Goal: Contribute content: Contribute content

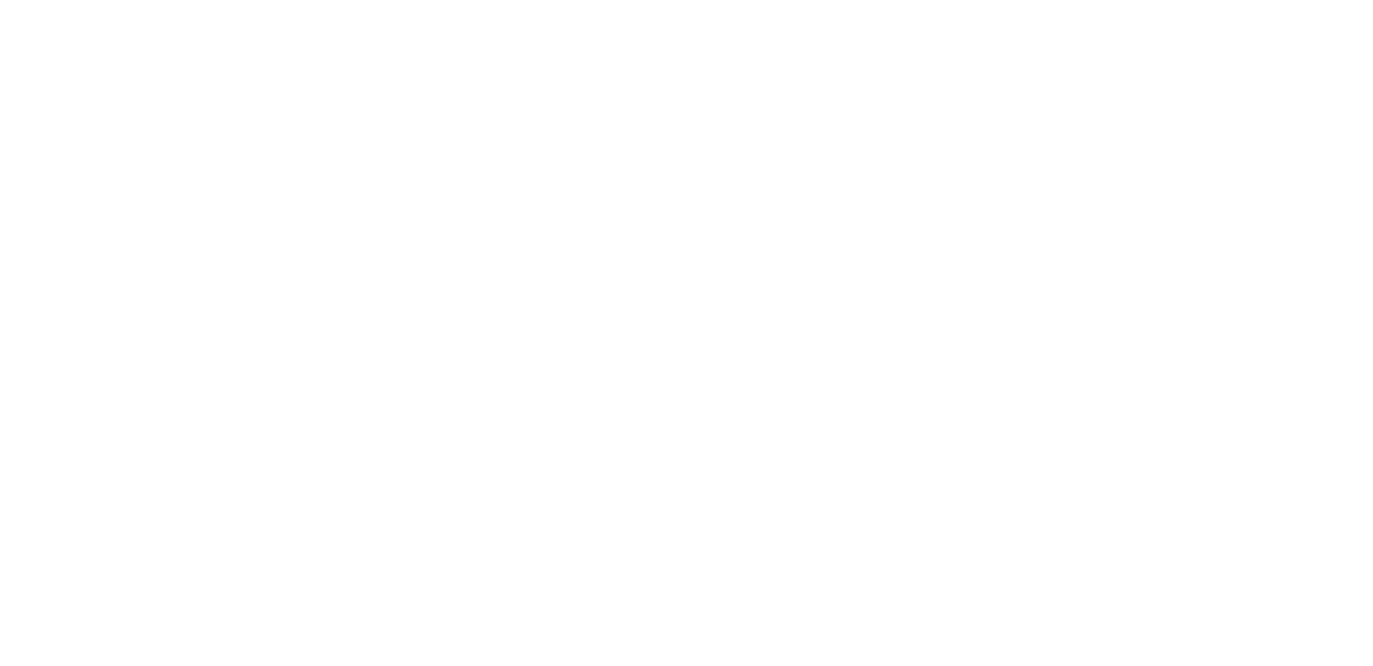
click at [549, 195] on body at bounding box center [686, 333] width 1373 height 666
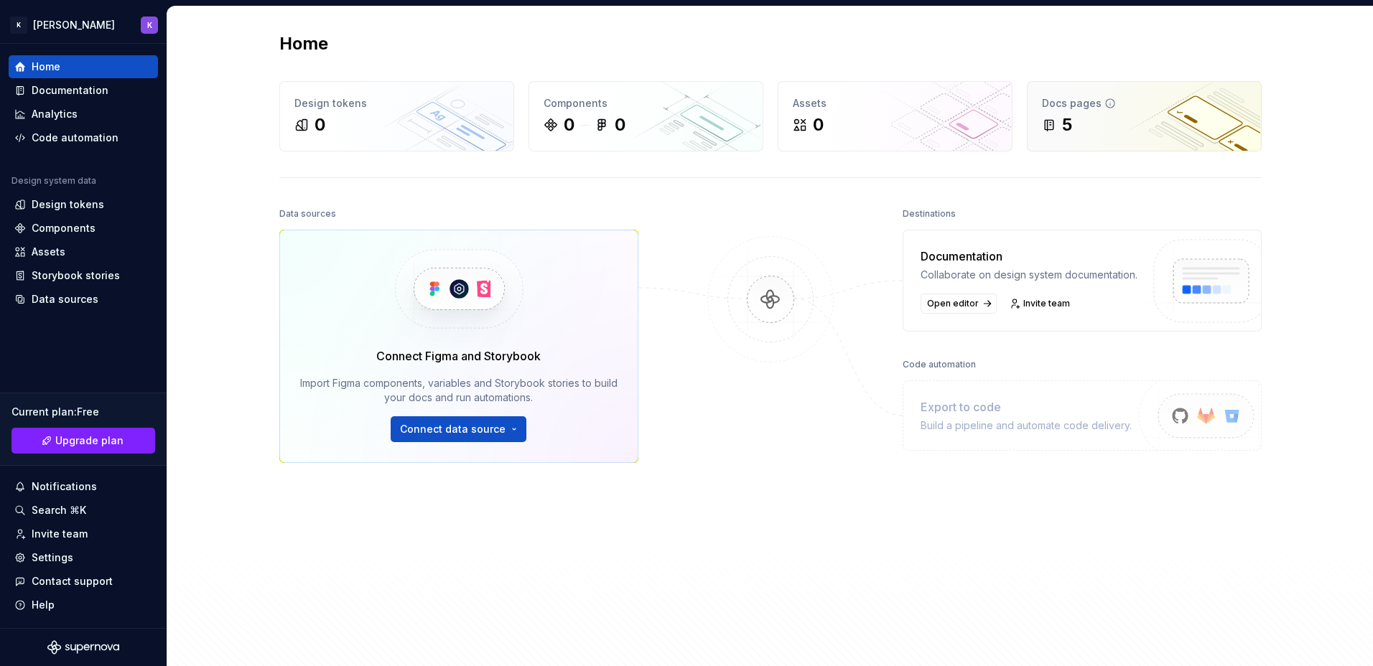
click at [1107, 121] on div "5" at bounding box center [1144, 124] width 205 height 23
click at [1074, 123] on div "5" at bounding box center [1144, 124] width 205 height 23
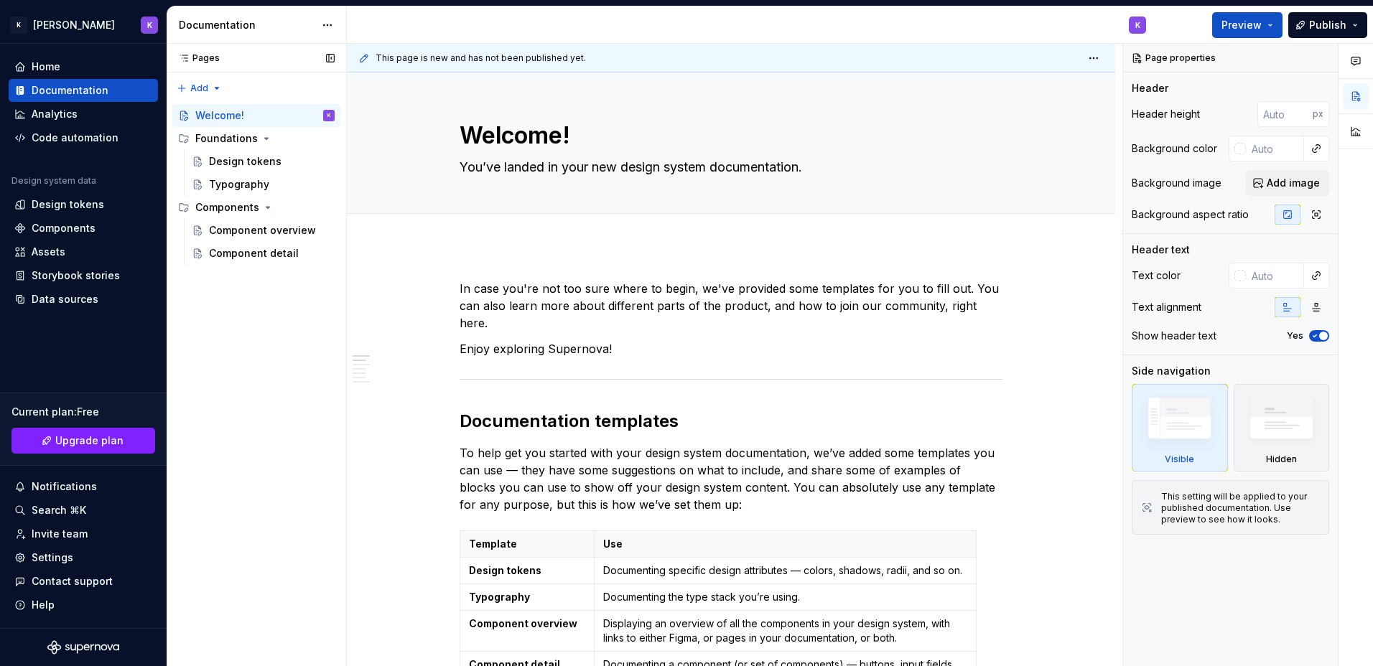
type textarea "*"
click at [77, 68] on div "Home" at bounding box center [83, 67] width 138 height 14
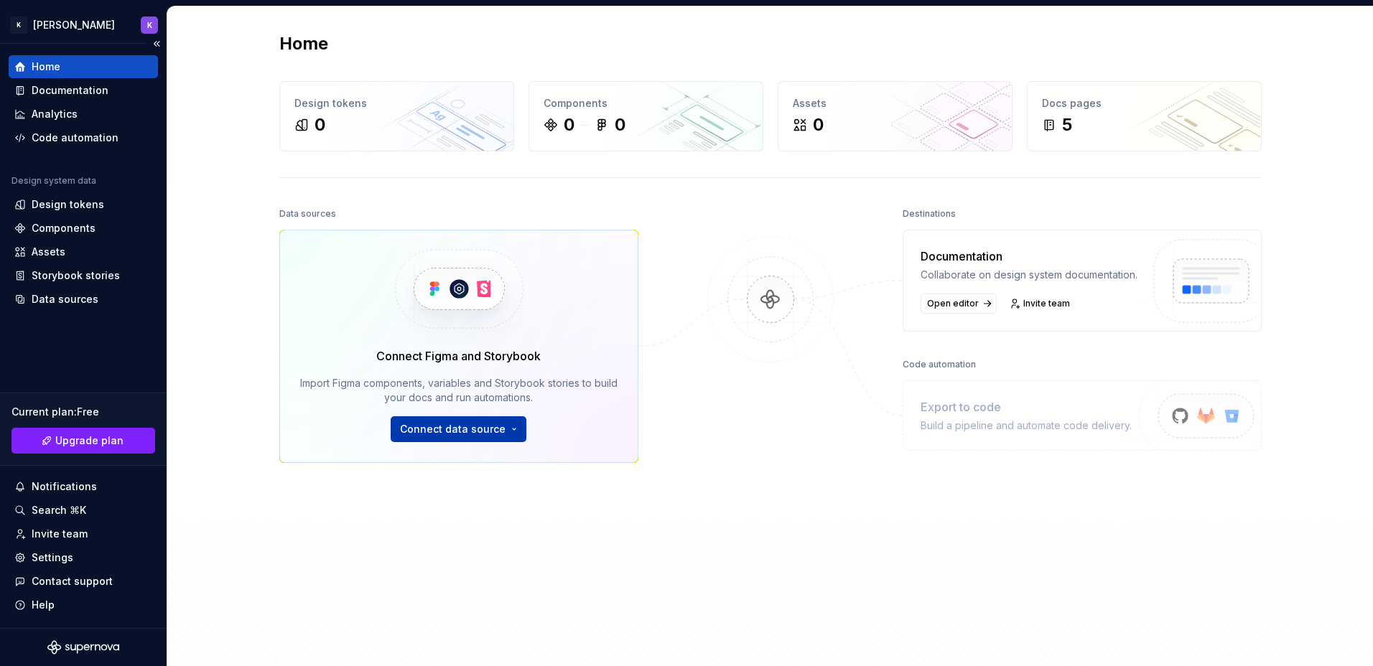
click at [513, 431] on button "Connect data source" at bounding box center [459, 430] width 136 height 26
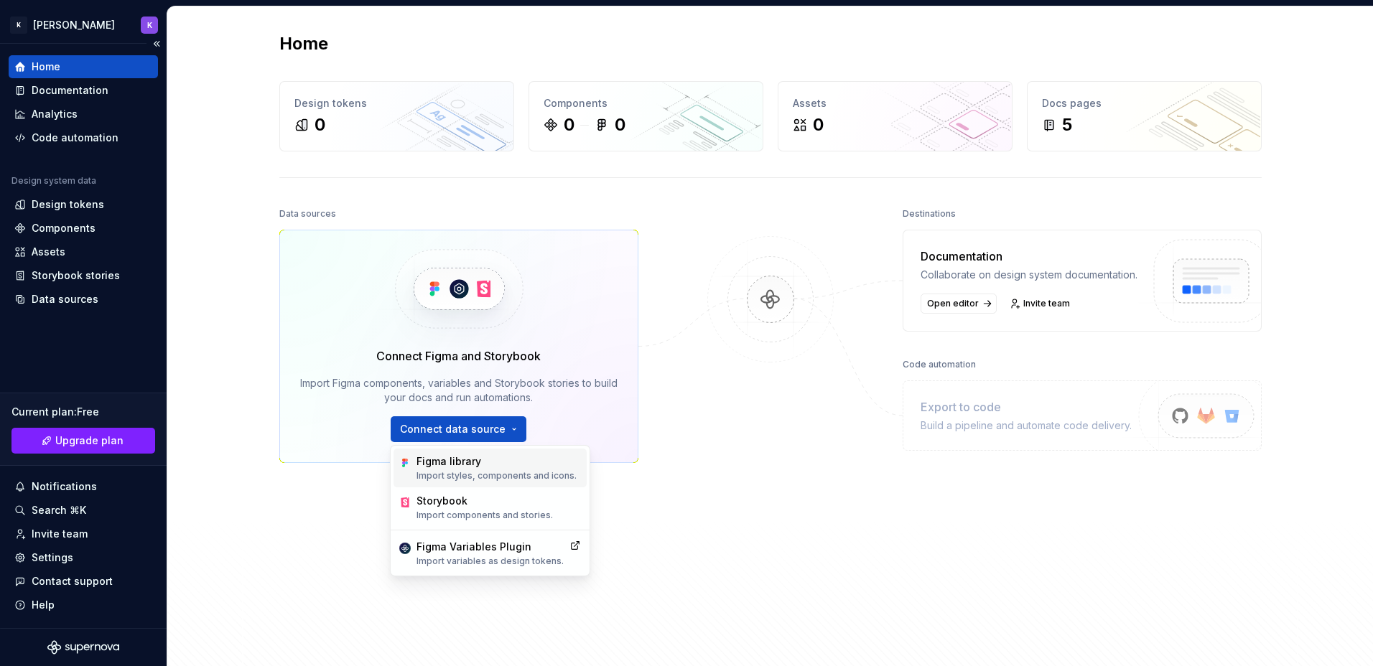
click at [489, 473] on p "Import styles, components and icons." at bounding box center [497, 475] width 160 height 11
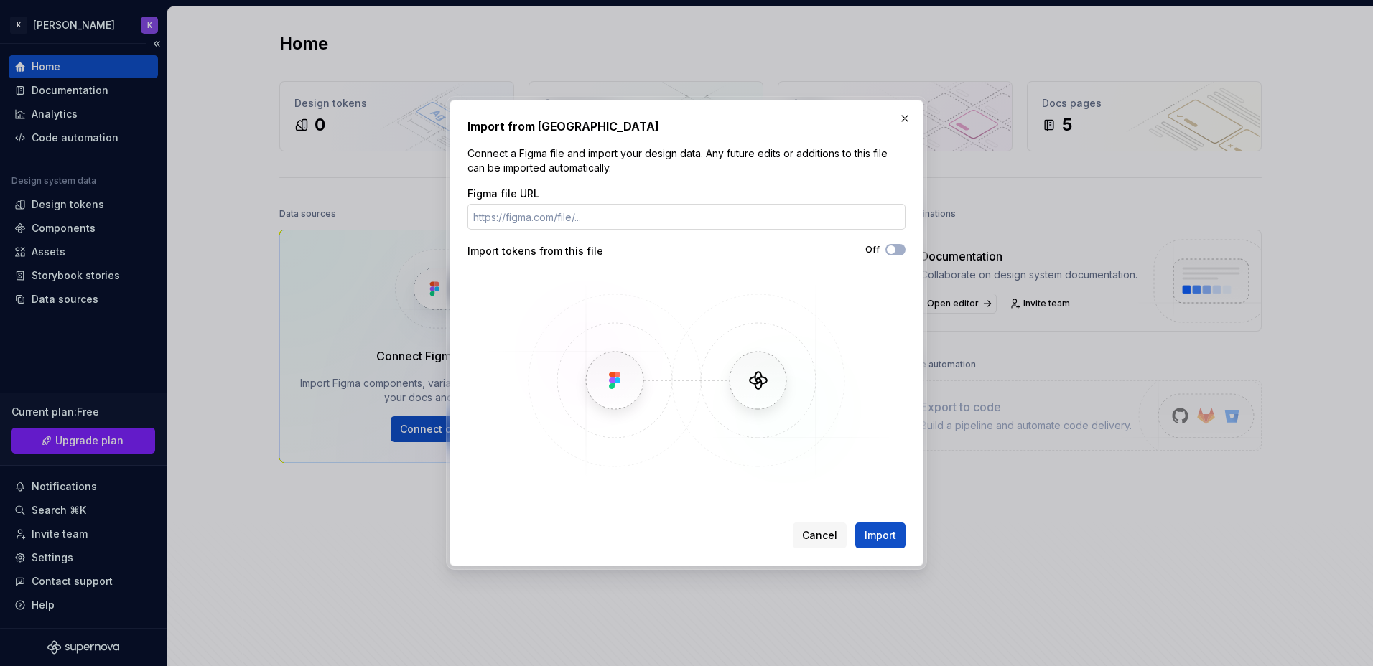
click at [577, 216] on input "Figma file URL" at bounding box center [687, 217] width 438 height 26
paste input "https://www.figma.com/design/Aa0Iw1Lv4GPbG7Mwf6drms/ICON-Standard-Design-Librar…"
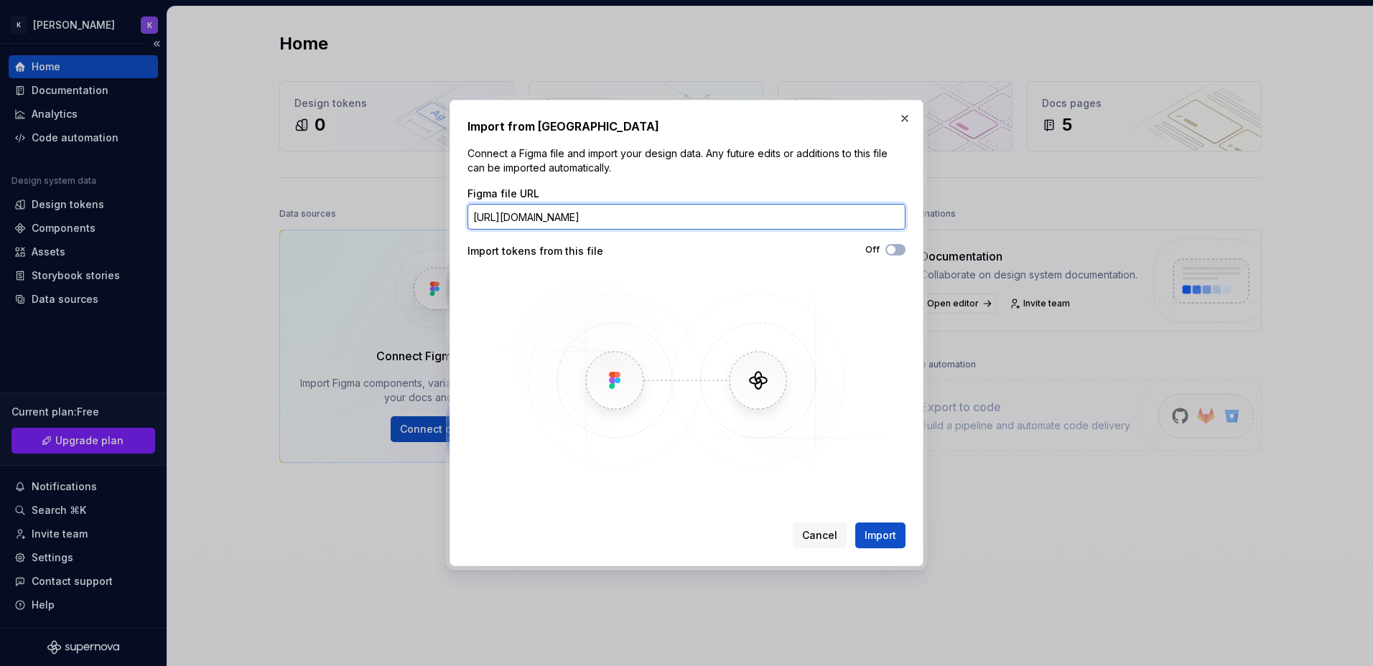
scroll to position [0, 272]
type input "https://www.figma.com/design/Aa0Iw1Lv4GPbG7Mwf6drms/ICON-Standard-Design-Librar…"
click at [886, 554] on div "Import from Figma Connect a Figma file and import your design data. Any future …" at bounding box center [687, 333] width 474 height 467
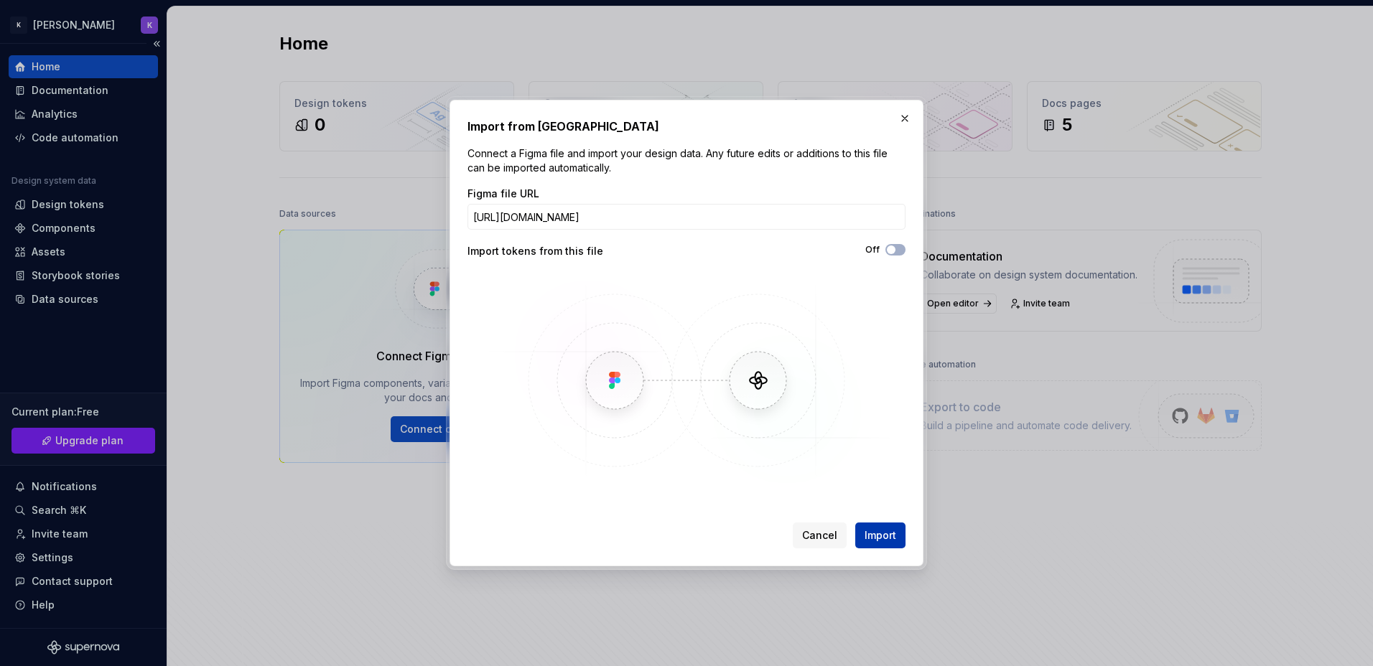
click at [890, 538] on span "Import" at bounding box center [881, 536] width 32 height 14
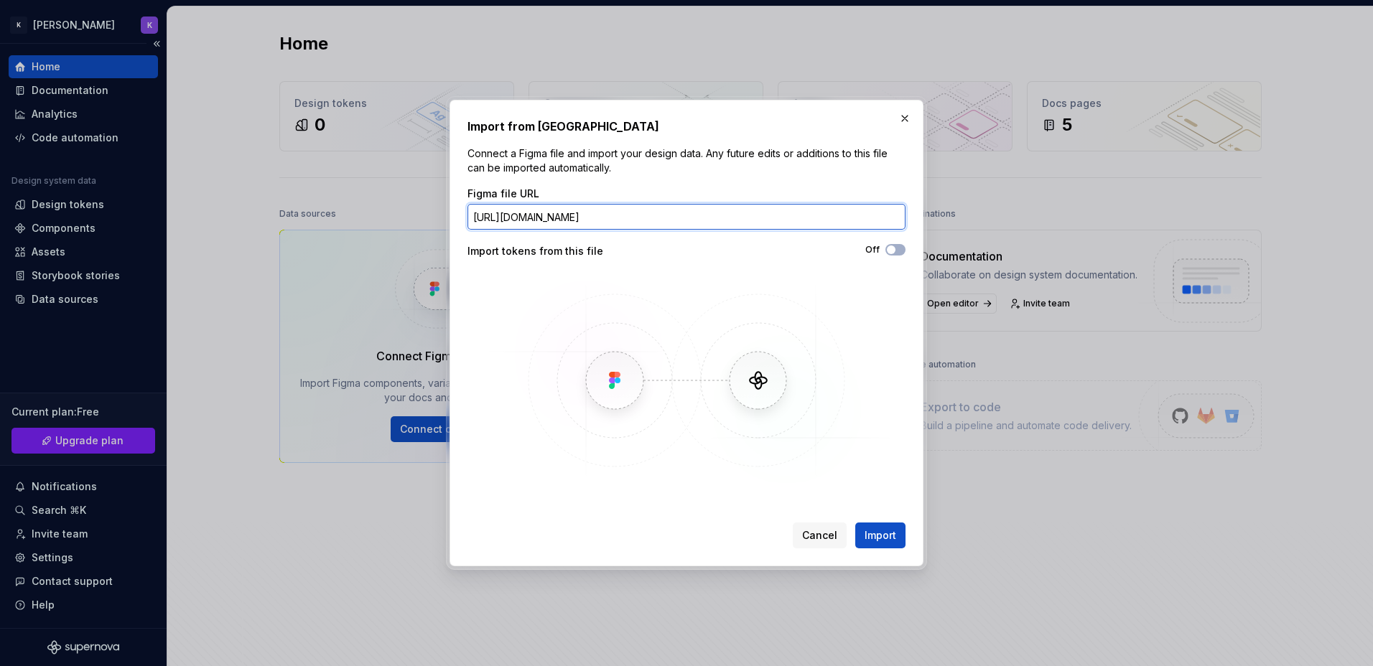
click at [671, 206] on input "https://www.figma.com/design/Aa0Iw1Lv4GPbG7Mwf6drms/ICON-Standard-Design-Librar…" at bounding box center [687, 217] width 438 height 26
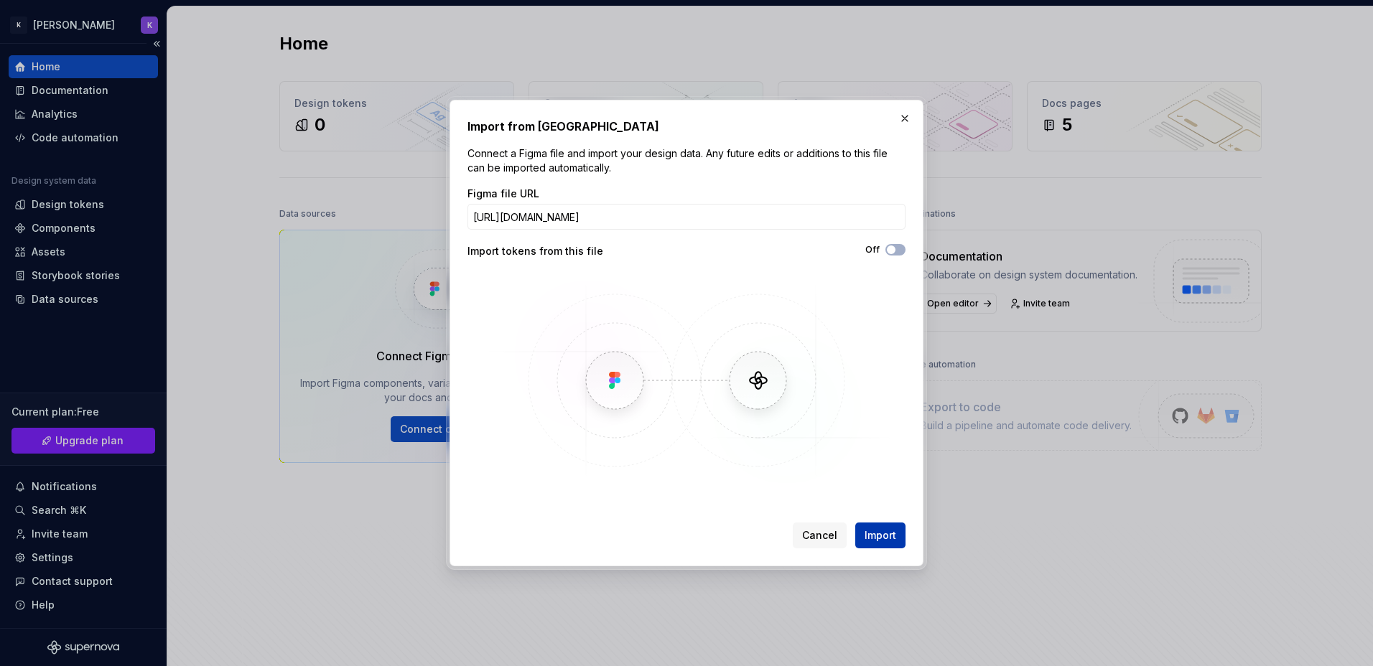
click at [904, 542] on button "Import" at bounding box center [880, 536] width 50 height 26
click at [899, 536] on button "Import" at bounding box center [880, 536] width 50 height 26
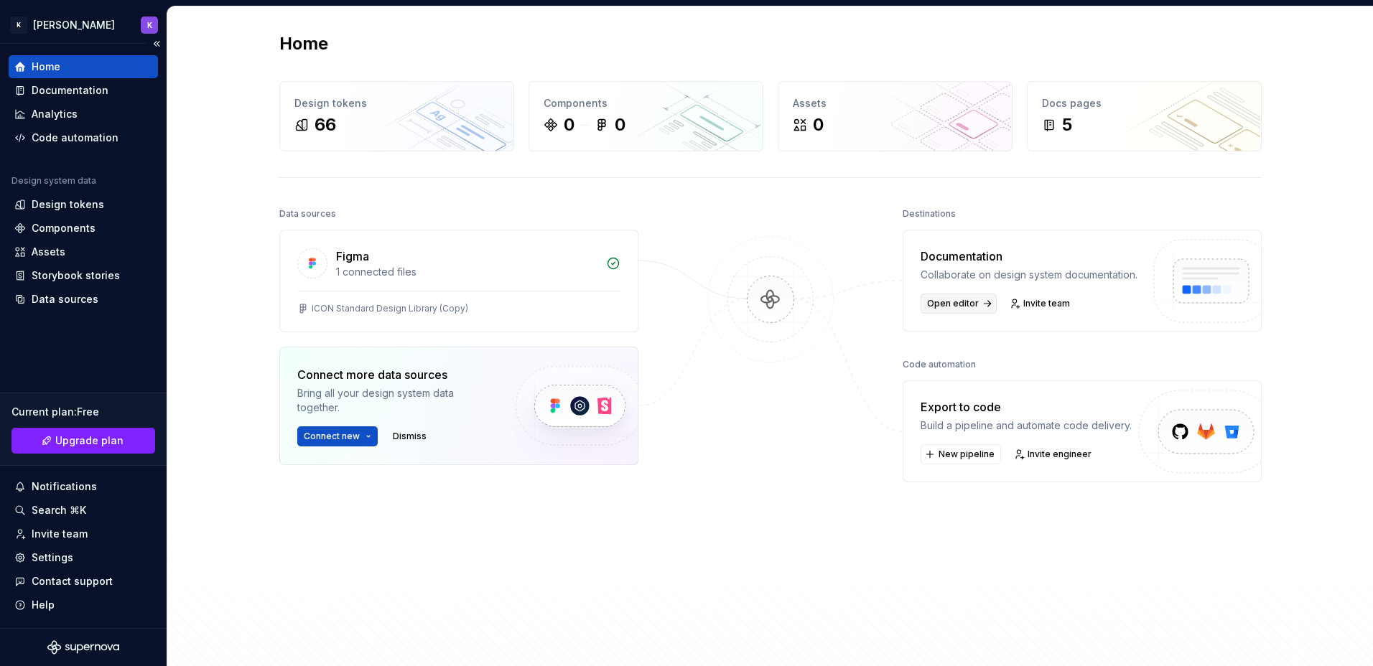
click at [959, 305] on span "Open editor" at bounding box center [953, 303] width 52 height 11
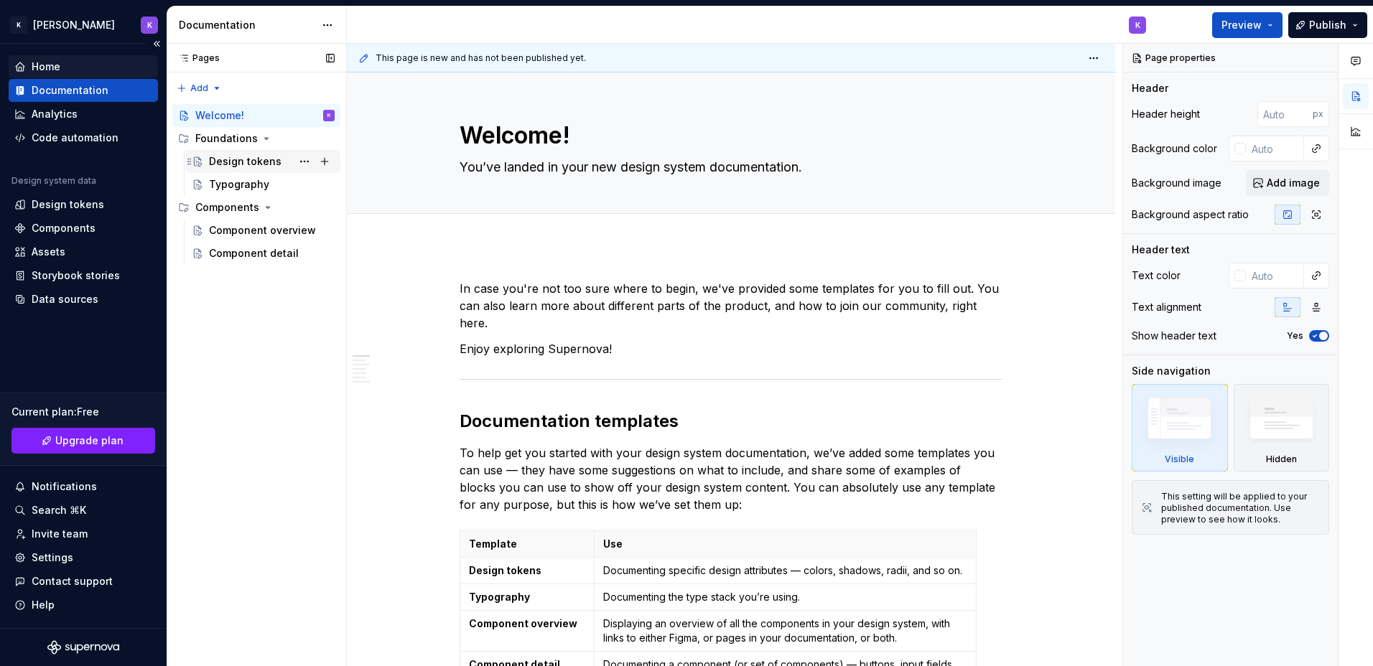
click at [248, 167] on div "Design tokens" at bounding box center [245, 161] width 73 height 14
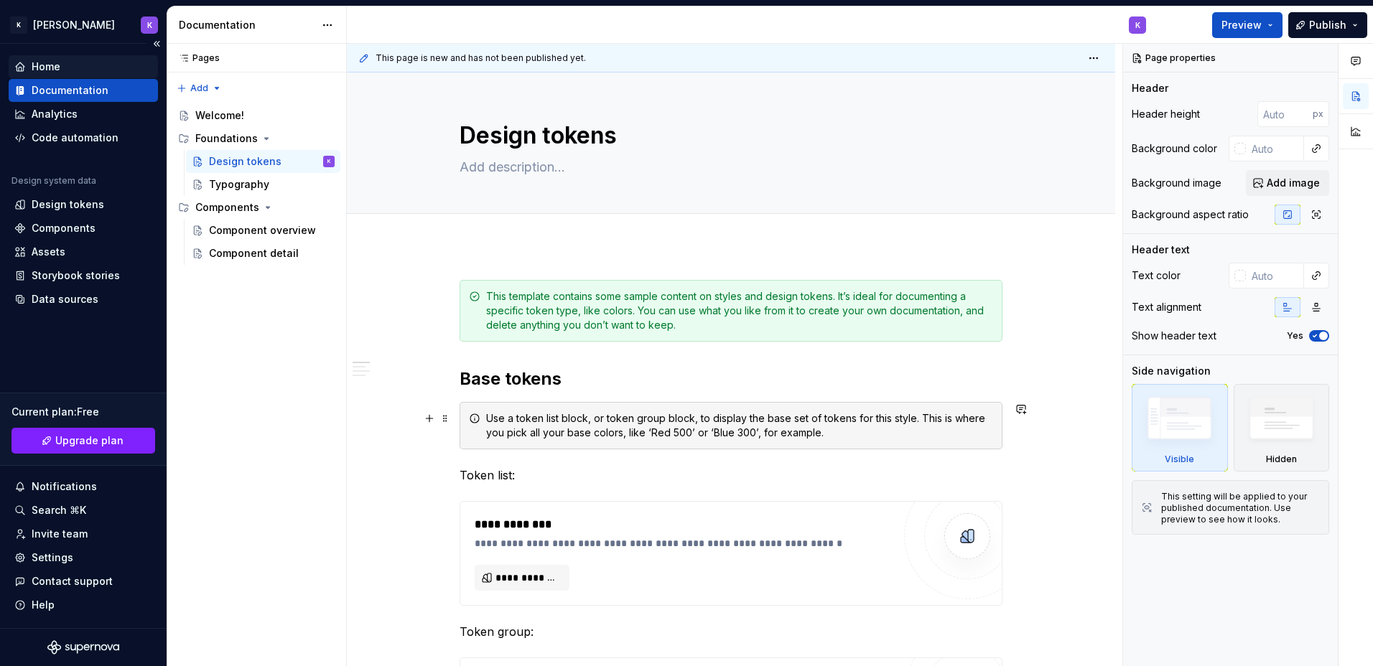
scroll to position [144, 0]
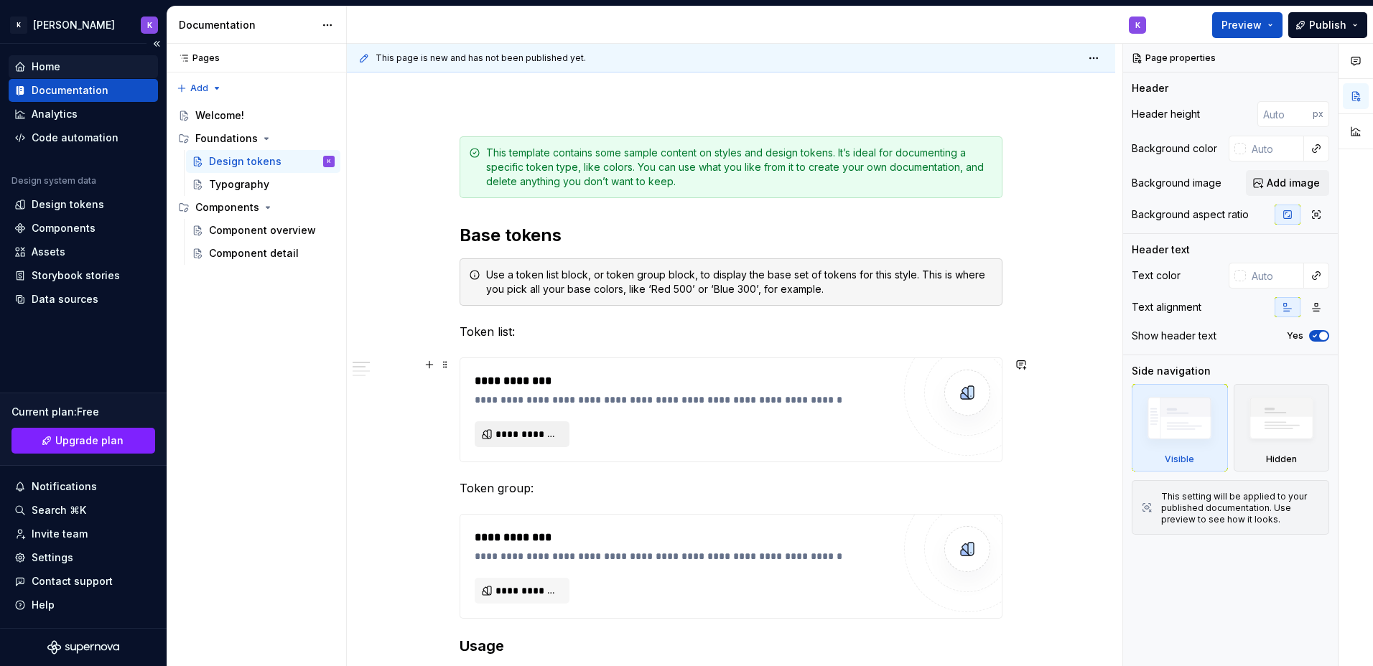
click at [540, 440] on span "**********" at bounding box center [528, 434] width 65 height 14
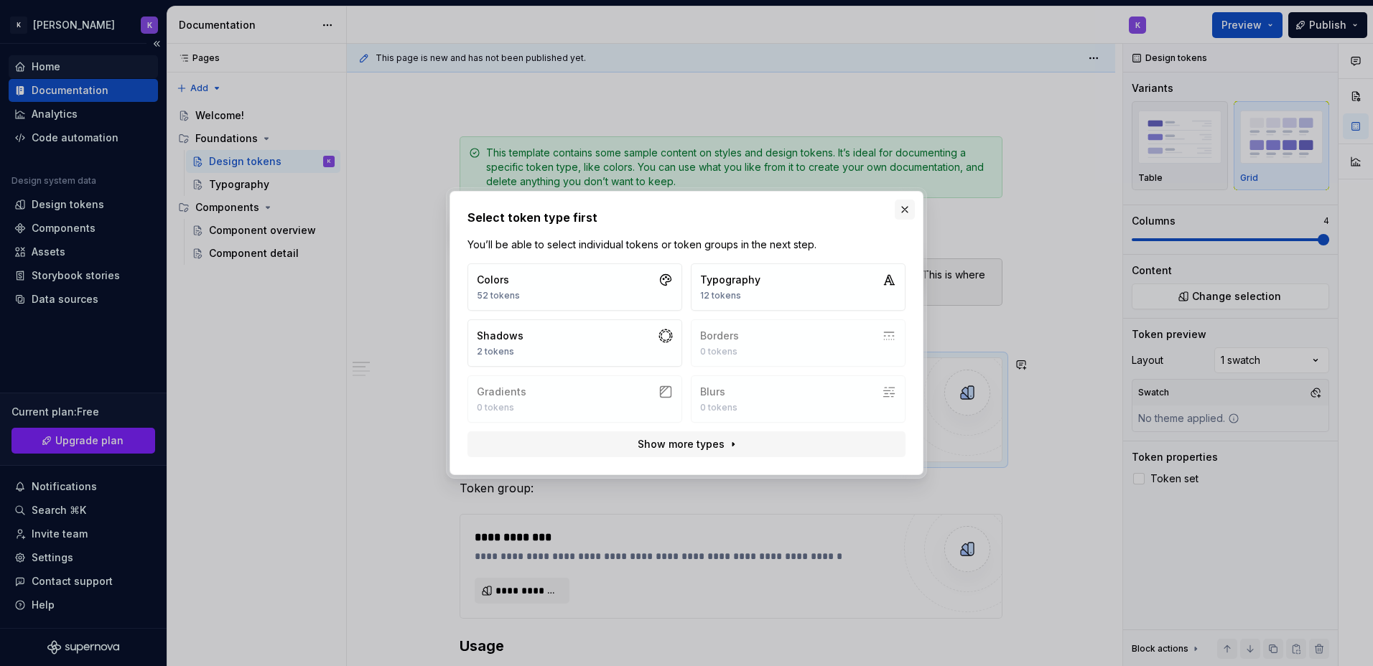
click at [911, 206] on button "button" at bounding box center [905, 210] width 20 height 20
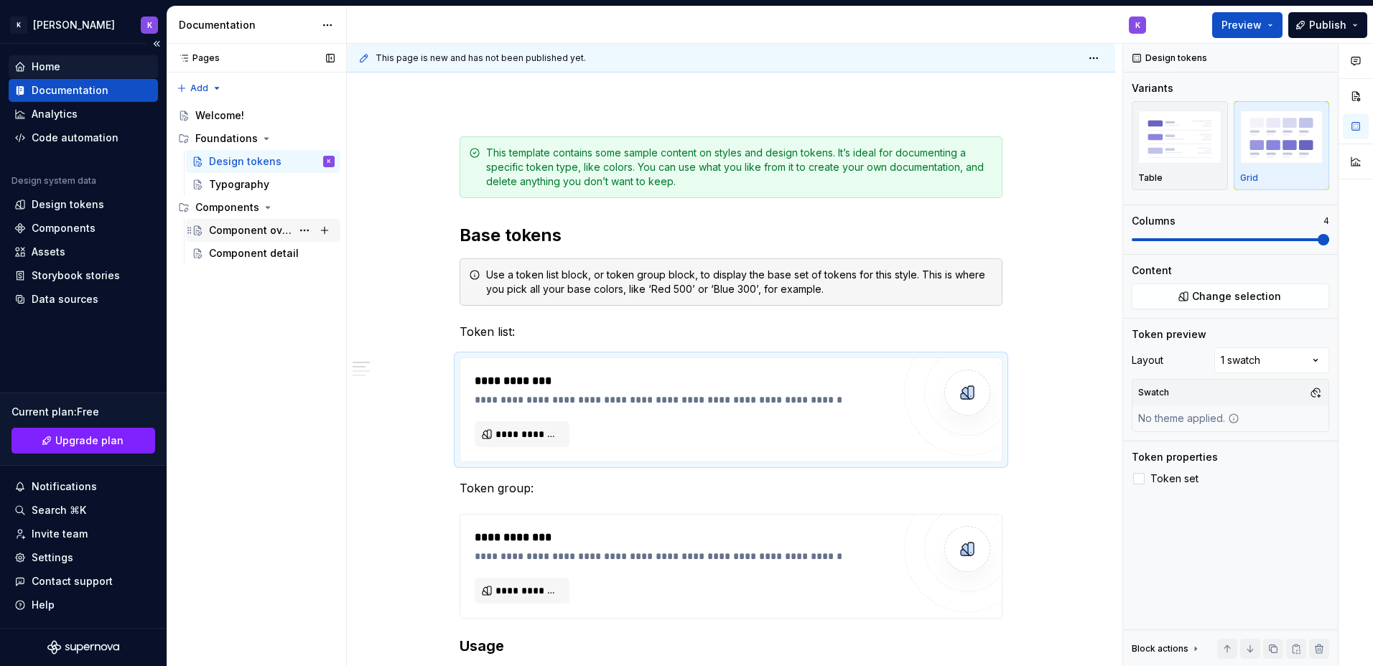
click at [279, 225] on div "Component overview" at bounding box center [250, 230] width 83 height 14
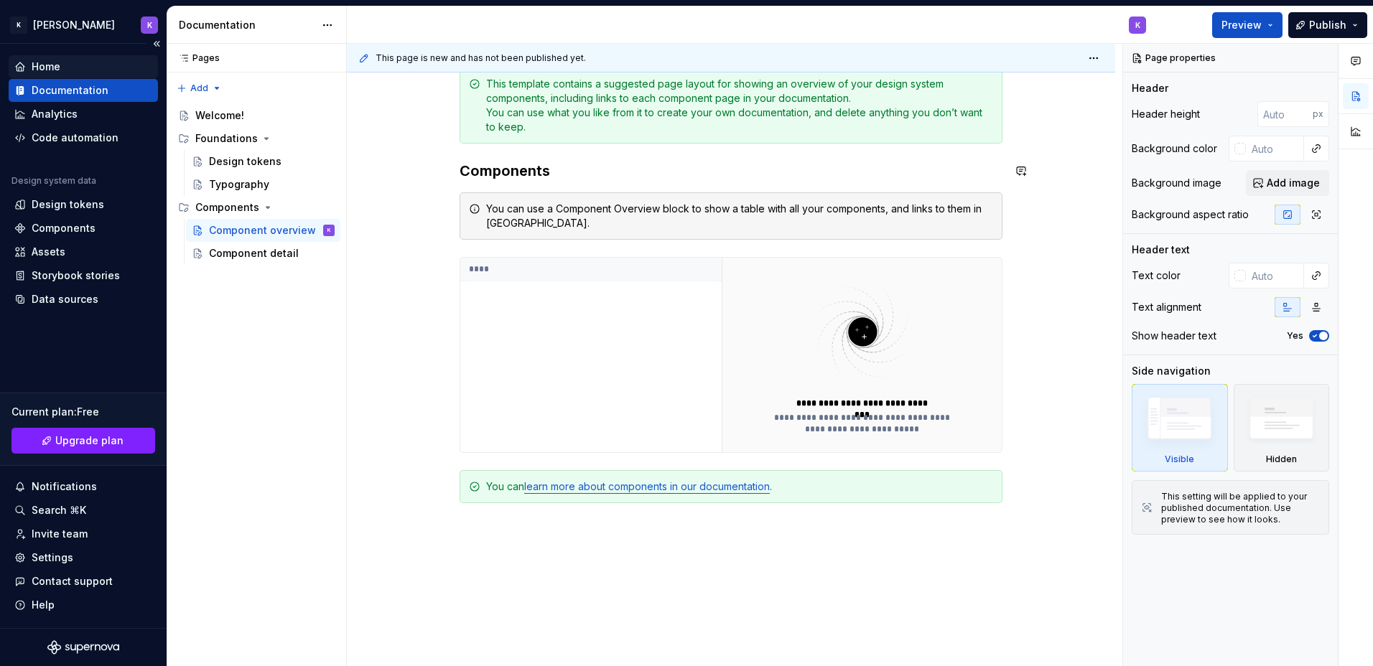
scroll to position [326, 0]
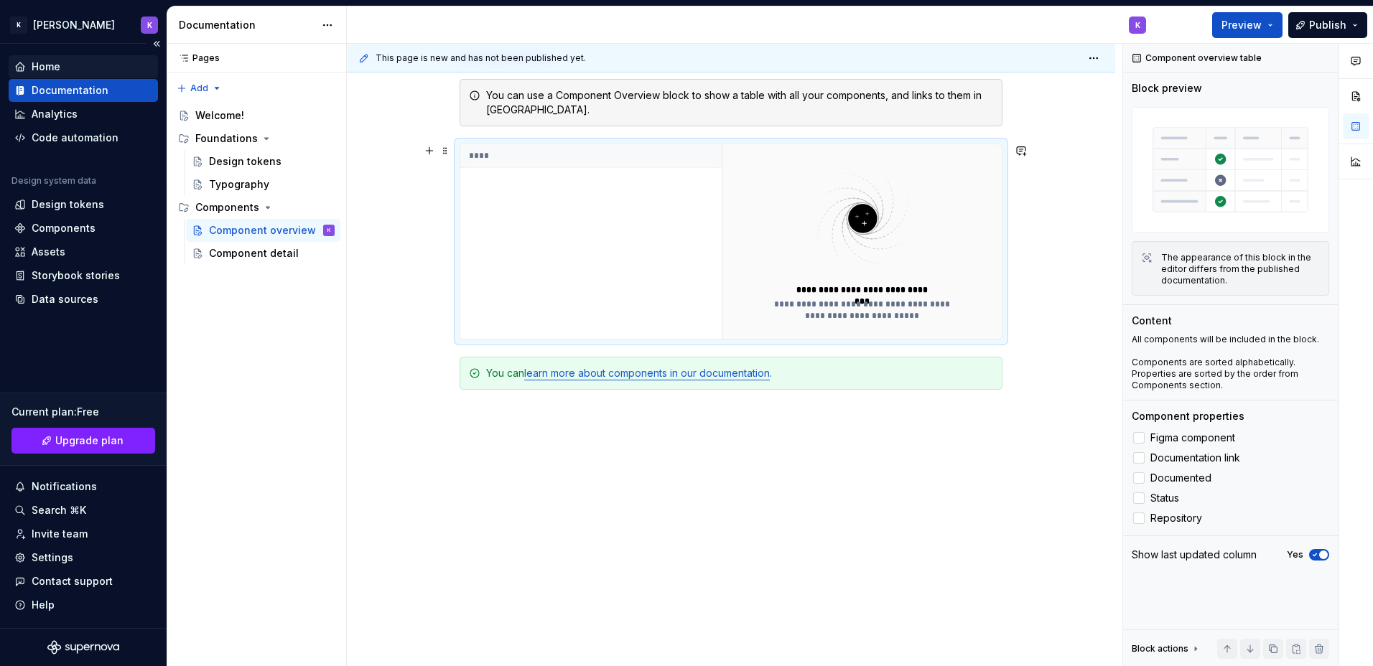
click at [659, 225] on div "****" at bounding box center [590, 241] width 261 height 195
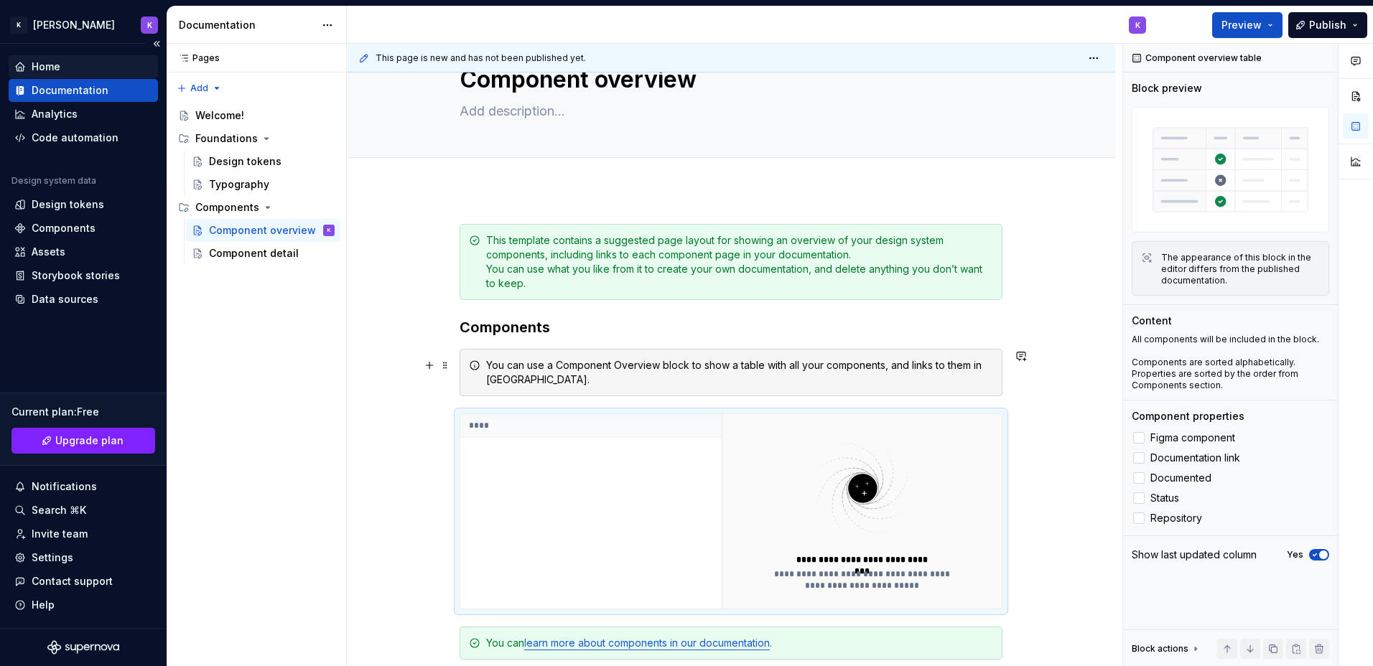
scroll to position [0, 0]
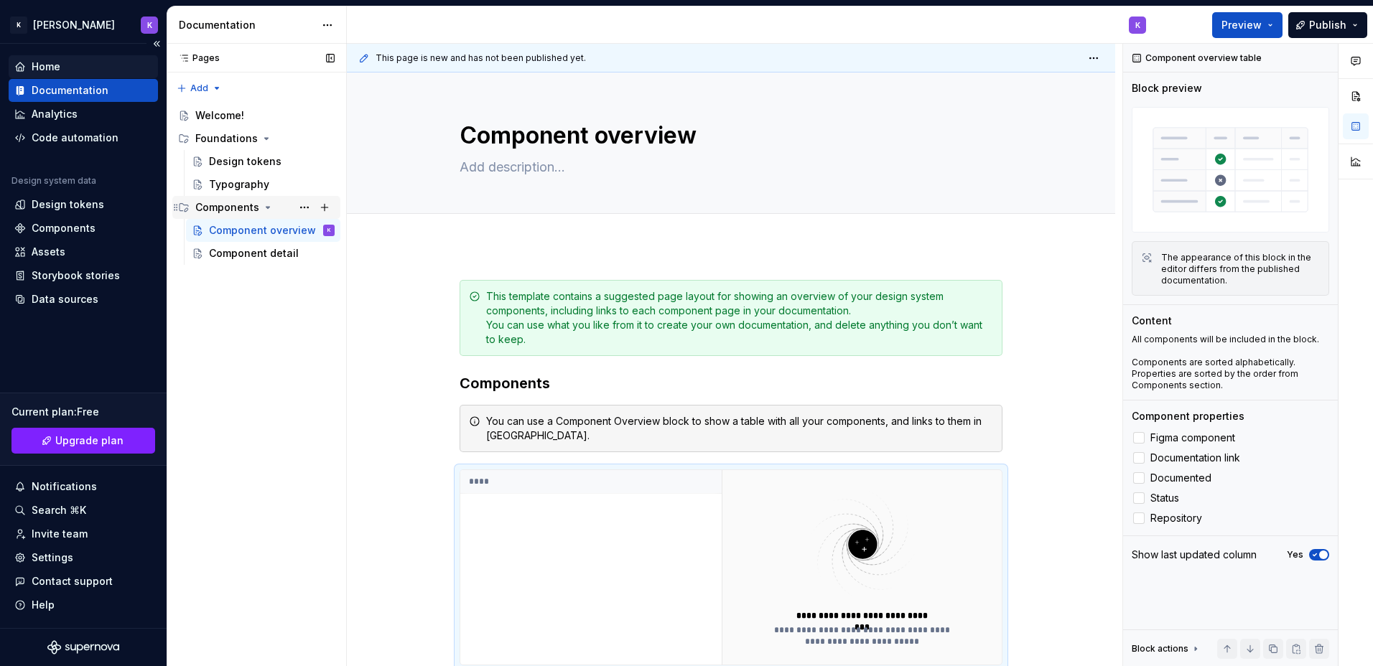
click at [229, 204] on div "Components" at bounding box center [227, 207] width 64 height 14
click at [230, 208] on div "Components" at bounding box center [227, 207] width 64 height 14
click at [240, 227] on div "Component overview" at bounding box center [250, 230] width 83 height 14
click at [493, 226] on span "Add tab" at bounding box center [495, 229] width 34 height 11
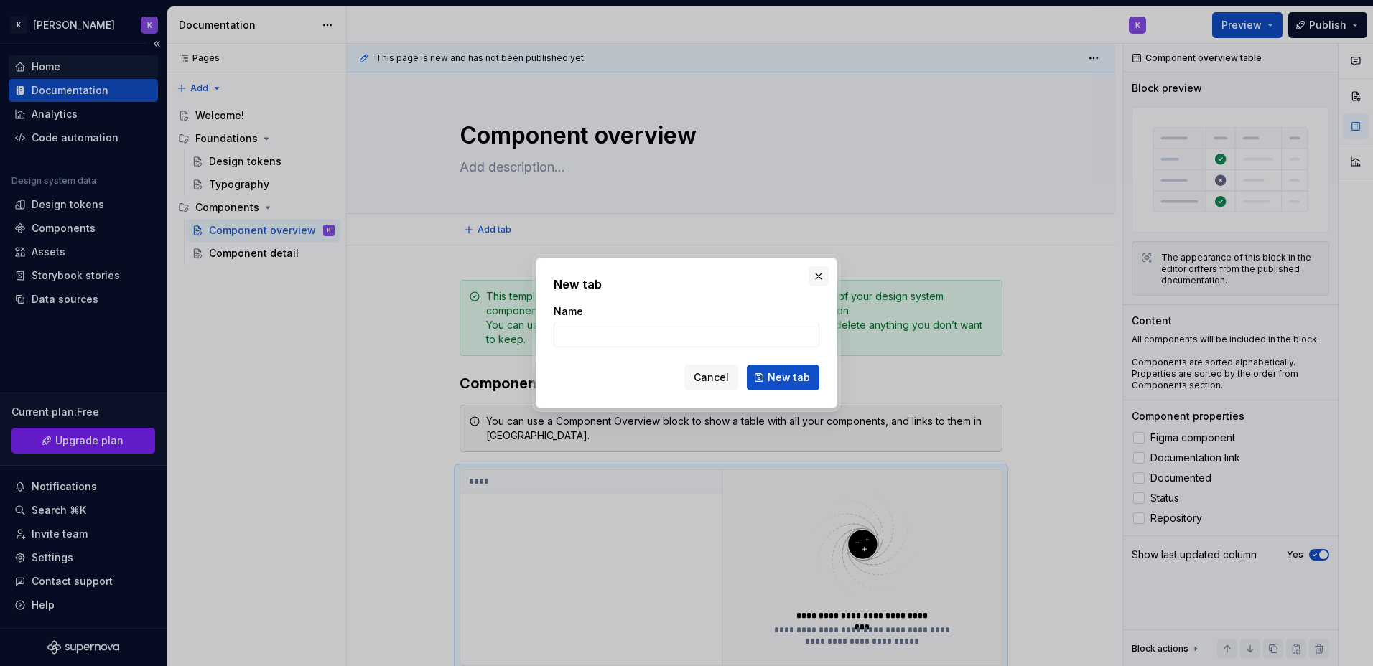
click at [820, 272] on button "button" at bounding box center [819, 276] width 20 height 20
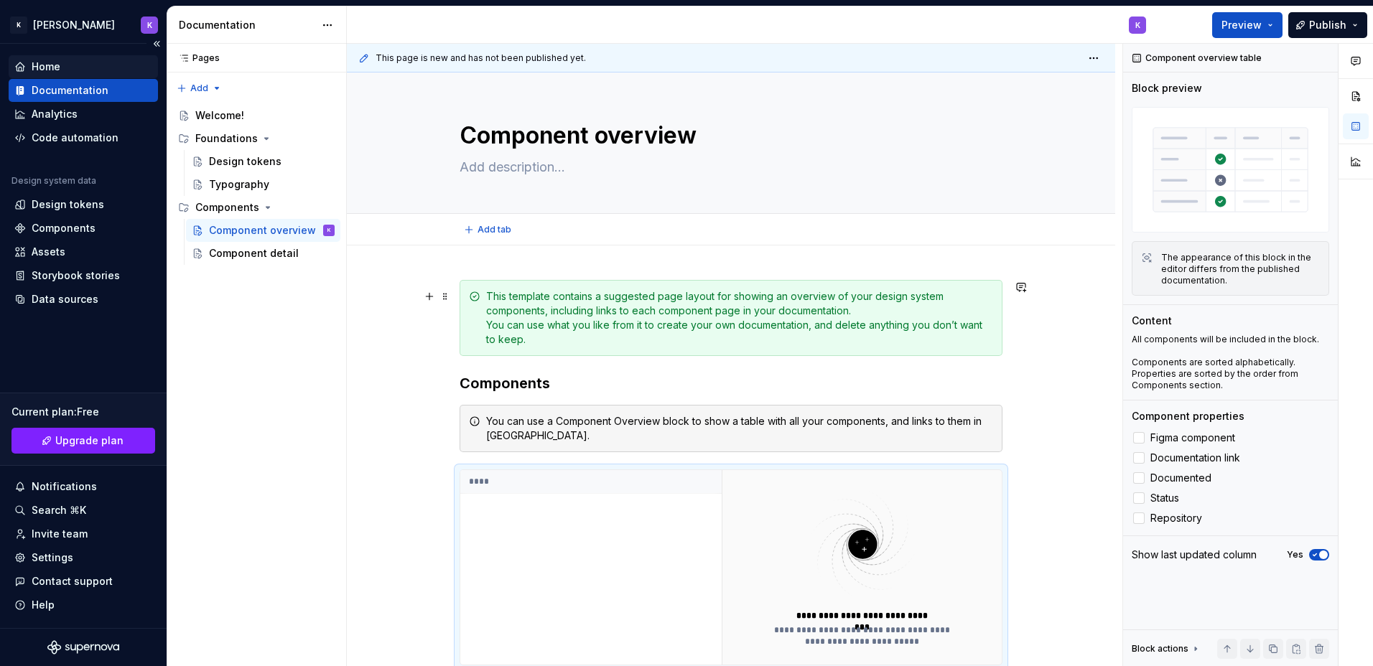
scroll to position [215, 0]
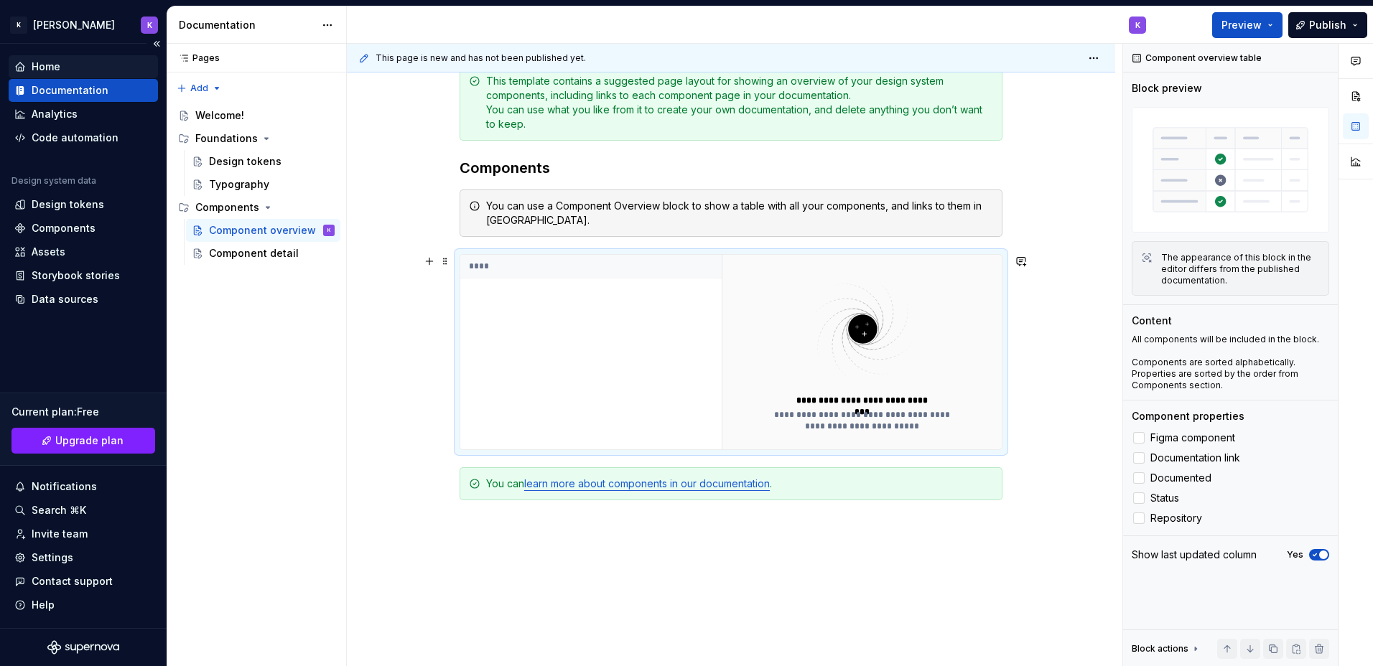
click at [586, 299] on div "****" at bounding box center [590, 352] width 261 height 195
click at [431, 263] on button "button" at bounding box center [429, 261] width 20 height 20
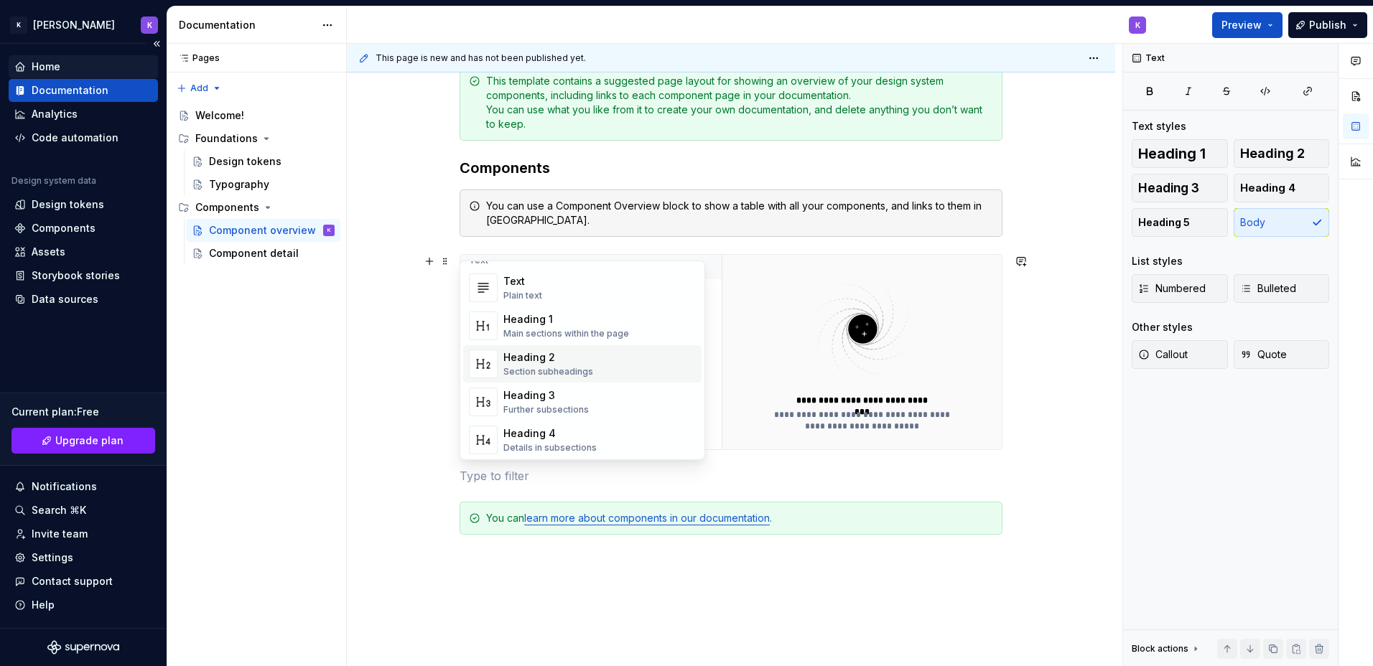
scroll to position [0, 0]
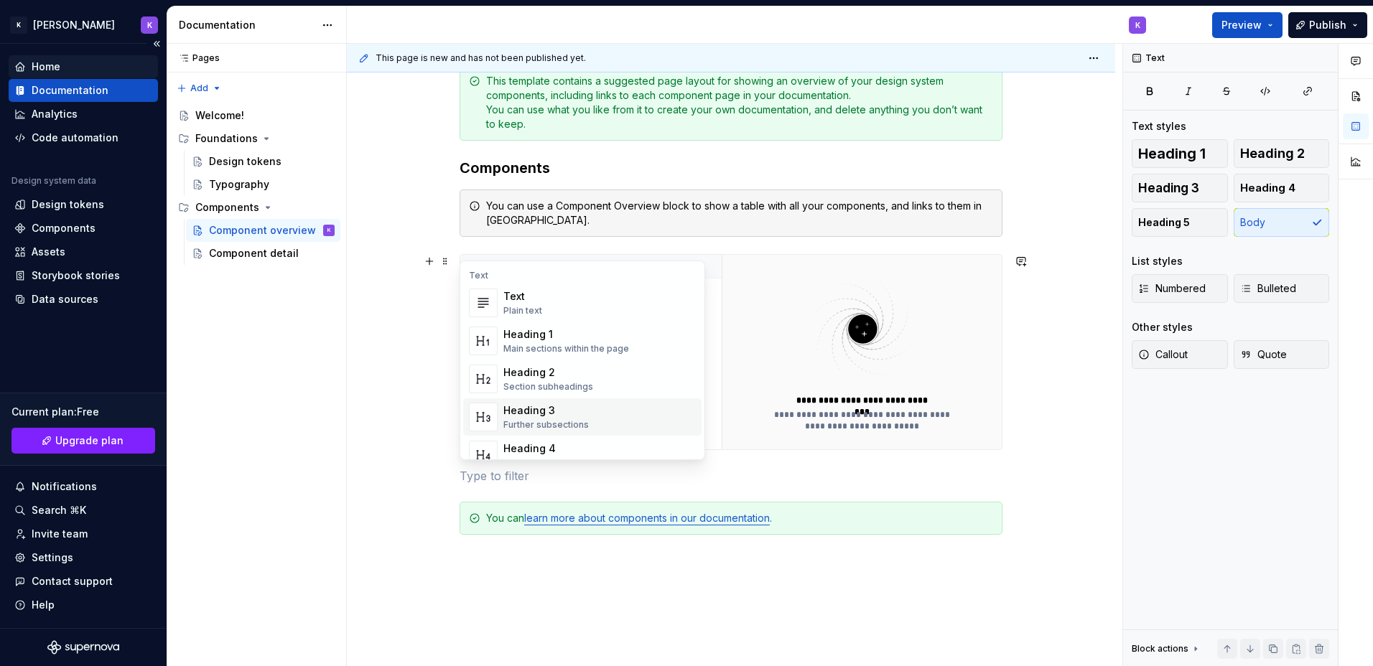
type textarea "*"
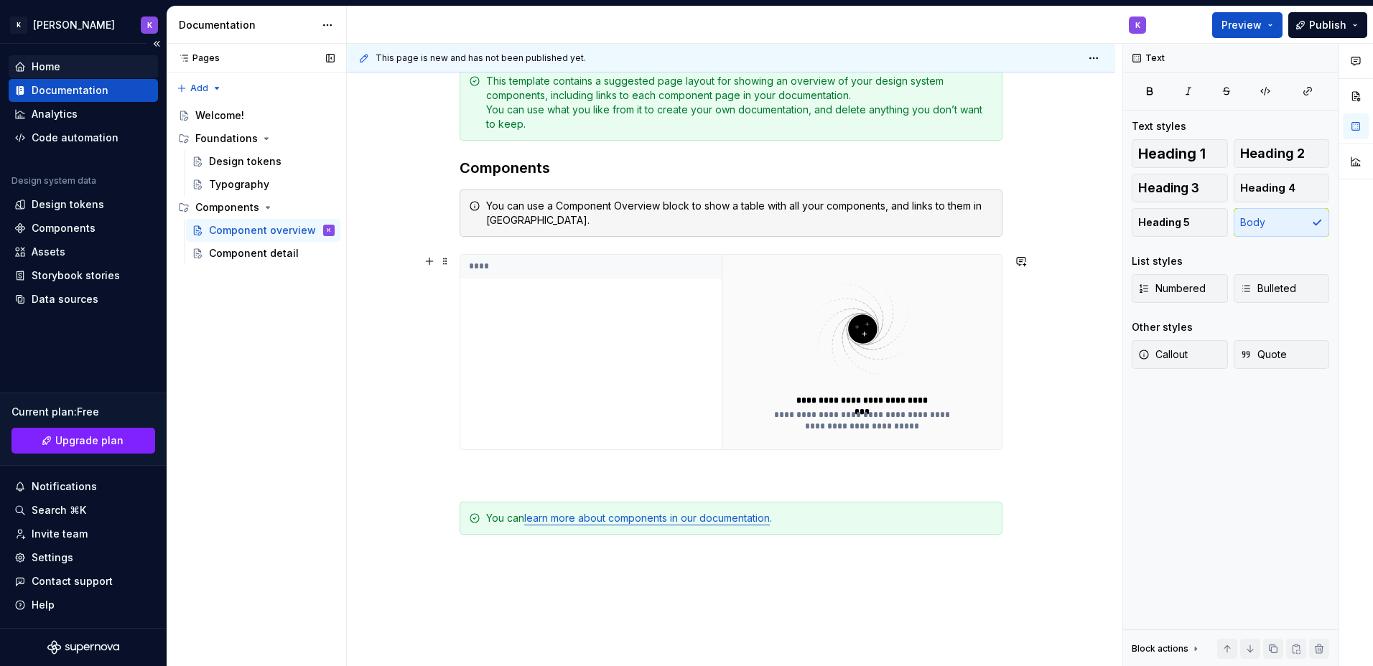
click at [333, 325] on div "Pages Pages Add Accessibility guide for tree Page tree. Navigate the tree with …" at bounding box center [257, 355] width 180 height 623
click at [61, 223] on div "Components" at bounding box center [64, 228] width 64 height 14
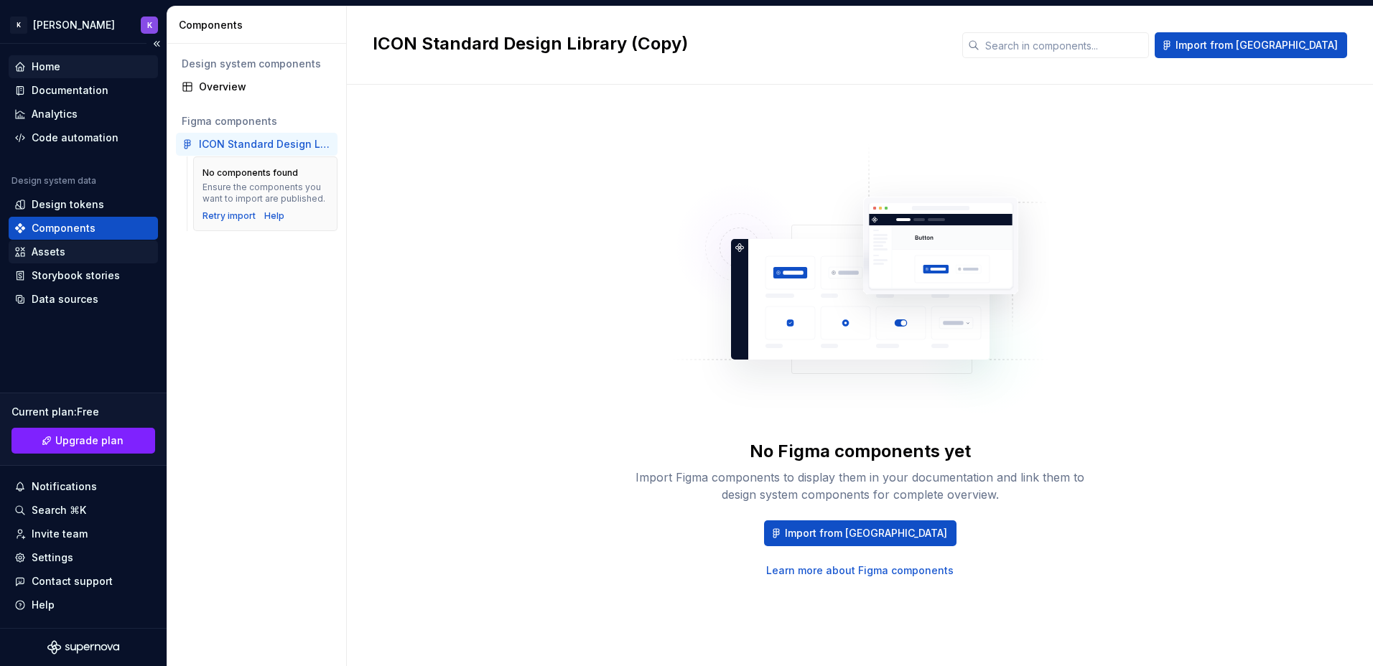
click at [29, 248] on div "Assets" at bounding box center [83, 252] width 138 height 14
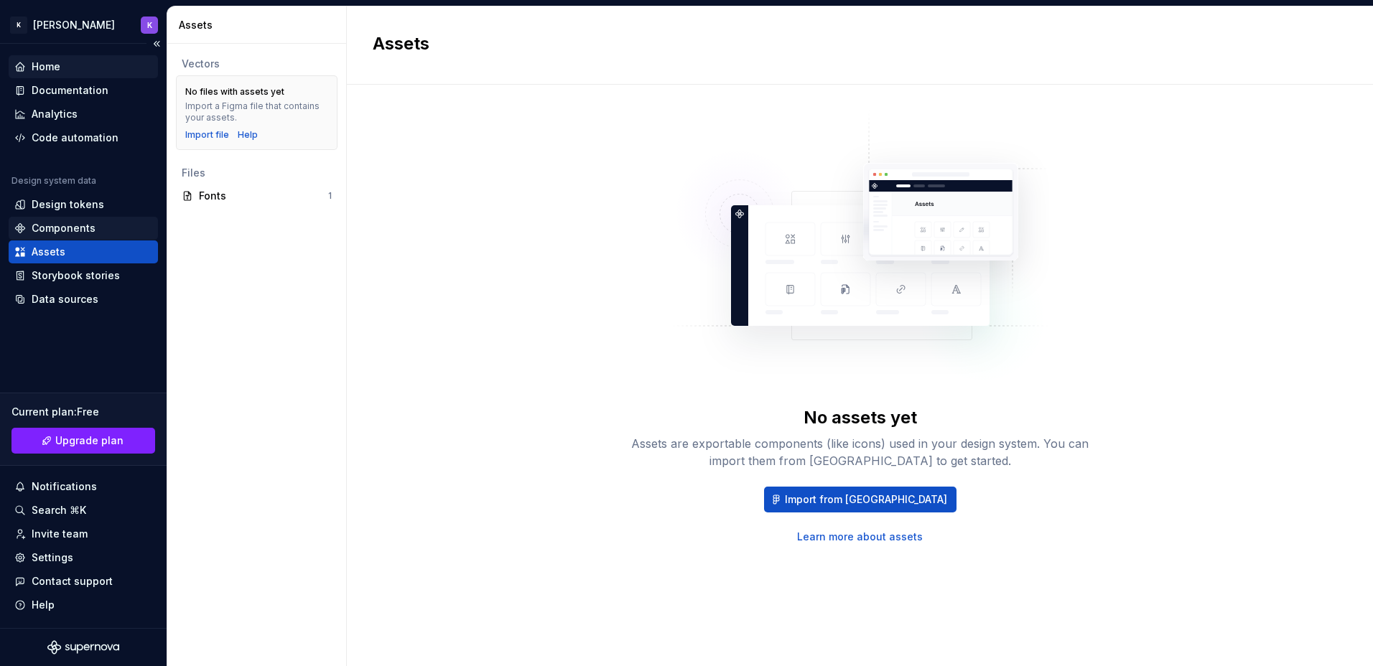
click at [80, 229] on div "Components" at bounding box center [64, 228] width 64 height 14
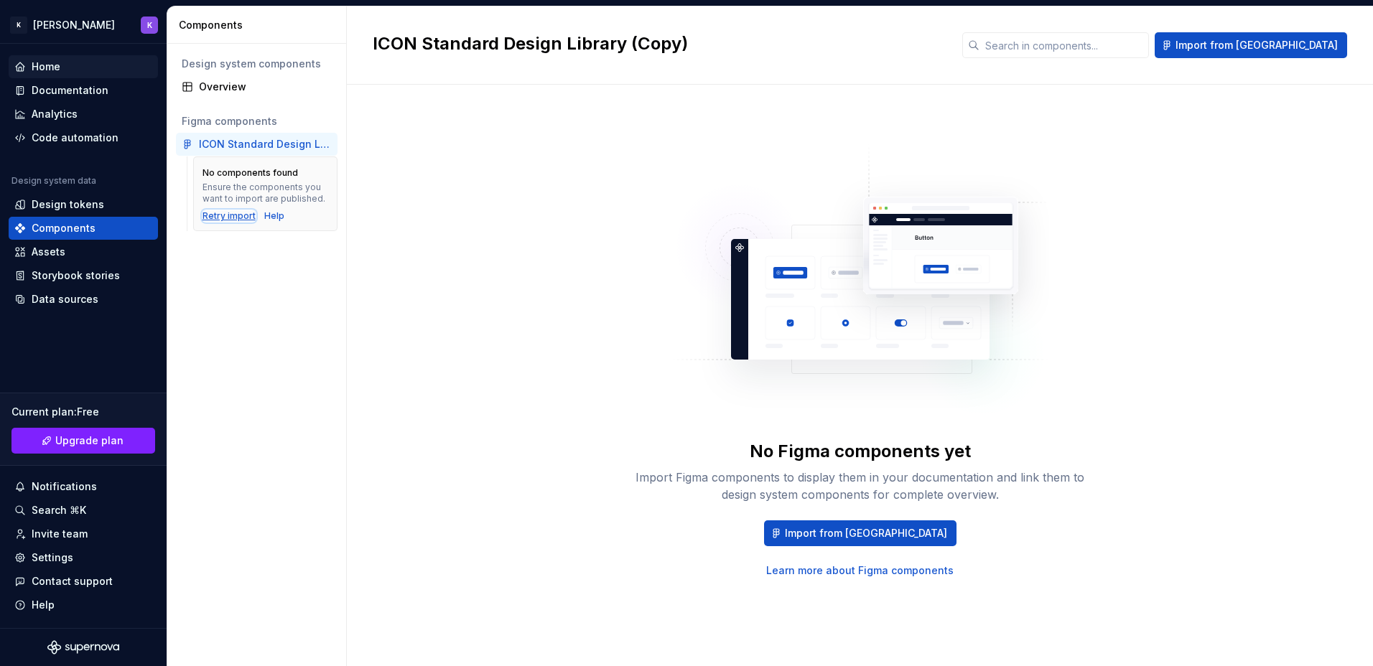
click at [228, 219] on div "Retry import" at bounding box center [229, 215] width 53 height 11
click at [861, 536] on span "Import from [GEOGRAPHIC_DATA]" at bounding box center [866, 533] width 162 height 14
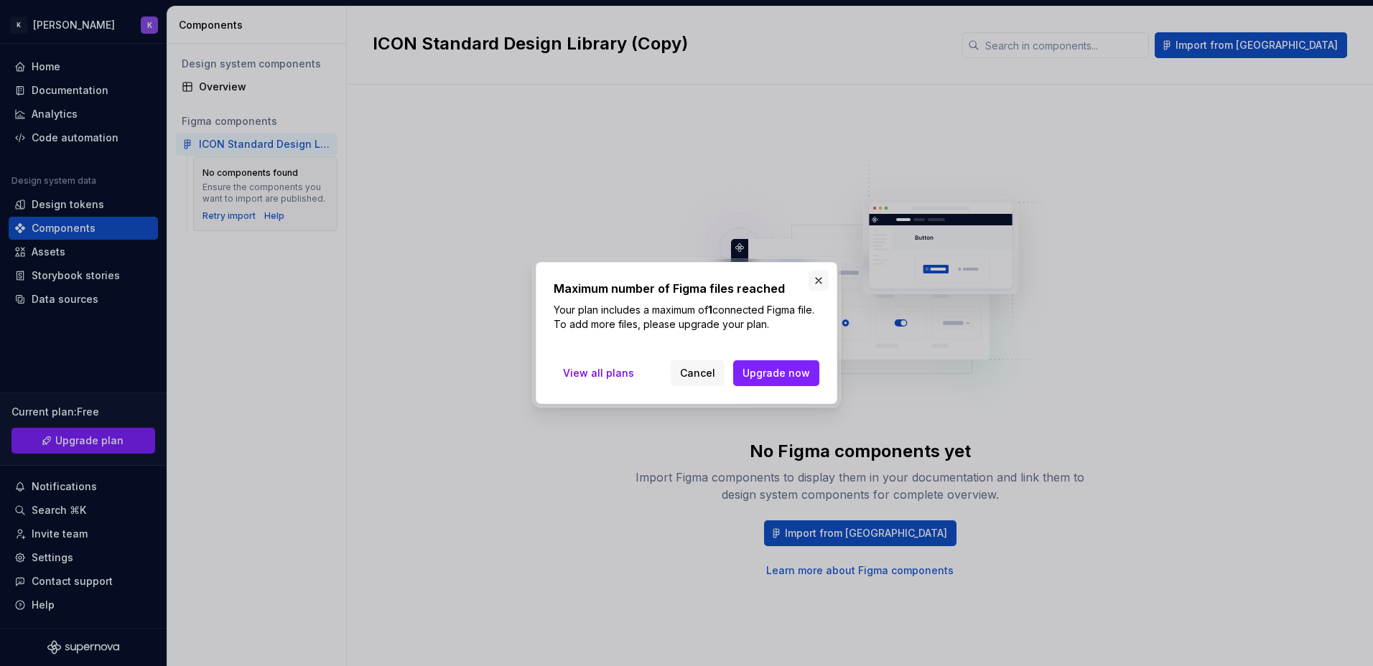
click at [811, 276] on button "button" at bounding box center [819, 281] width 20 height 20
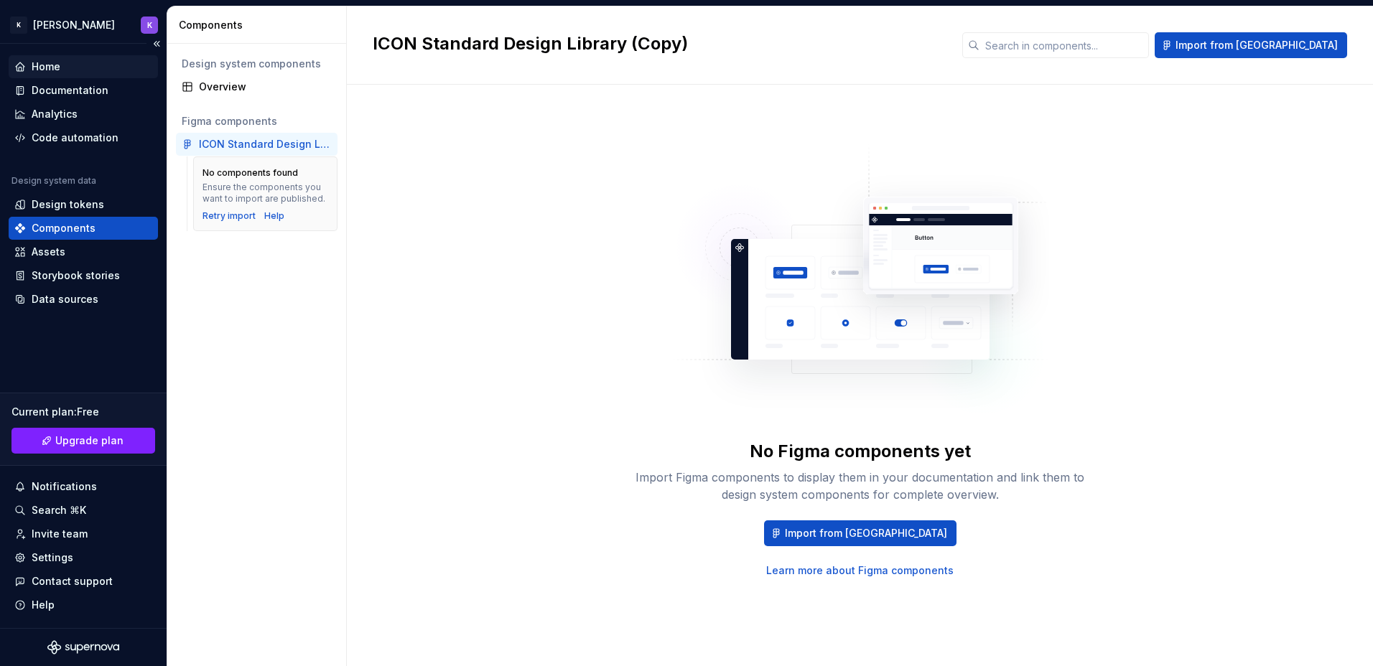
click at [62, 73] on div "Home" at bounding box center [83, 67] width 138 height 14
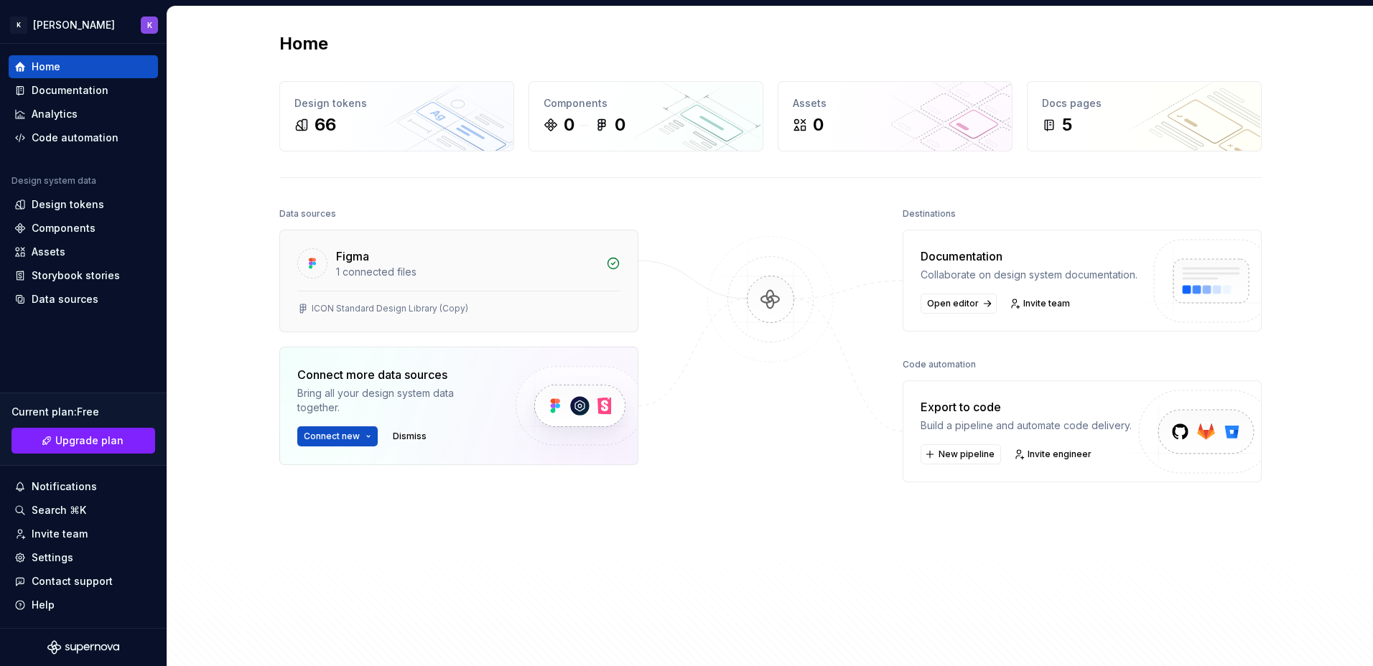
click at [590, 251] on div "Figma" at bounding box center [466, 256] width 261 height 17
click at [554, 240] on div "Figma 1 connected files" at bounding box center [459, 261] width 358 height 60
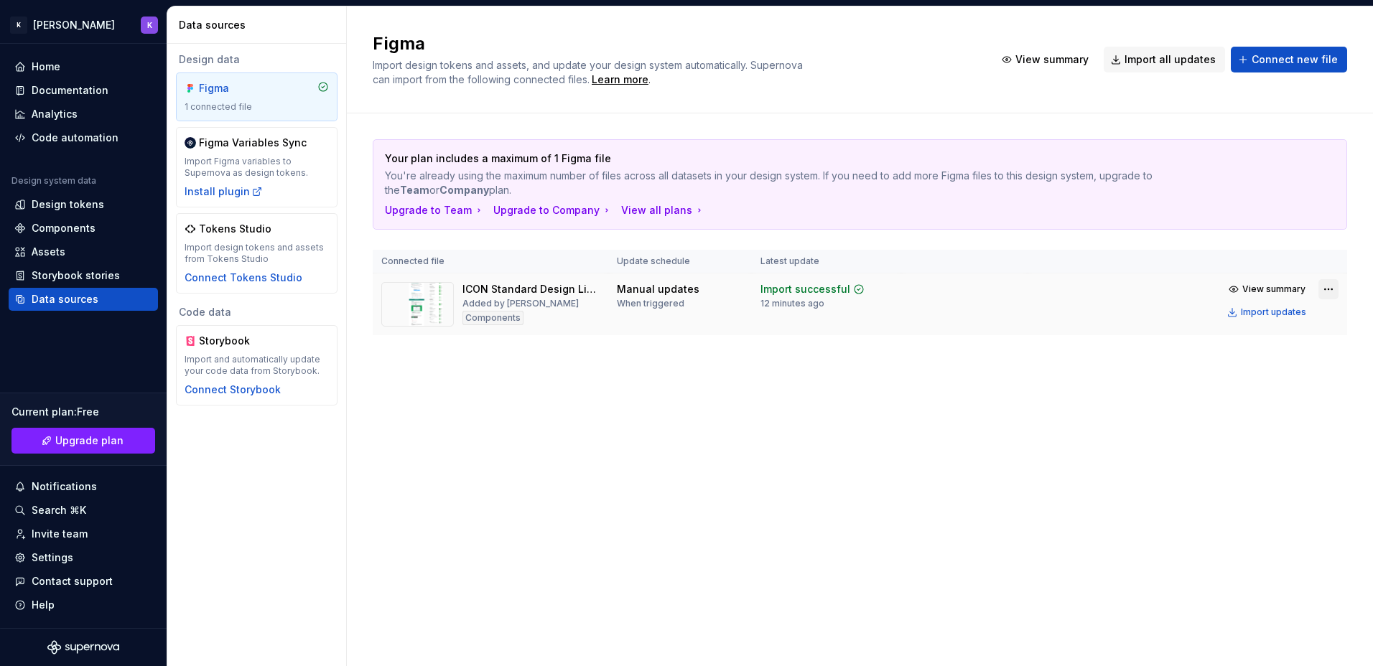
click at [1334, 289] on html "[PERSON_NAME] K Home Documentation Analytics Code automation Design system data…" at bounding box center [686, 333] width 1373 height 666
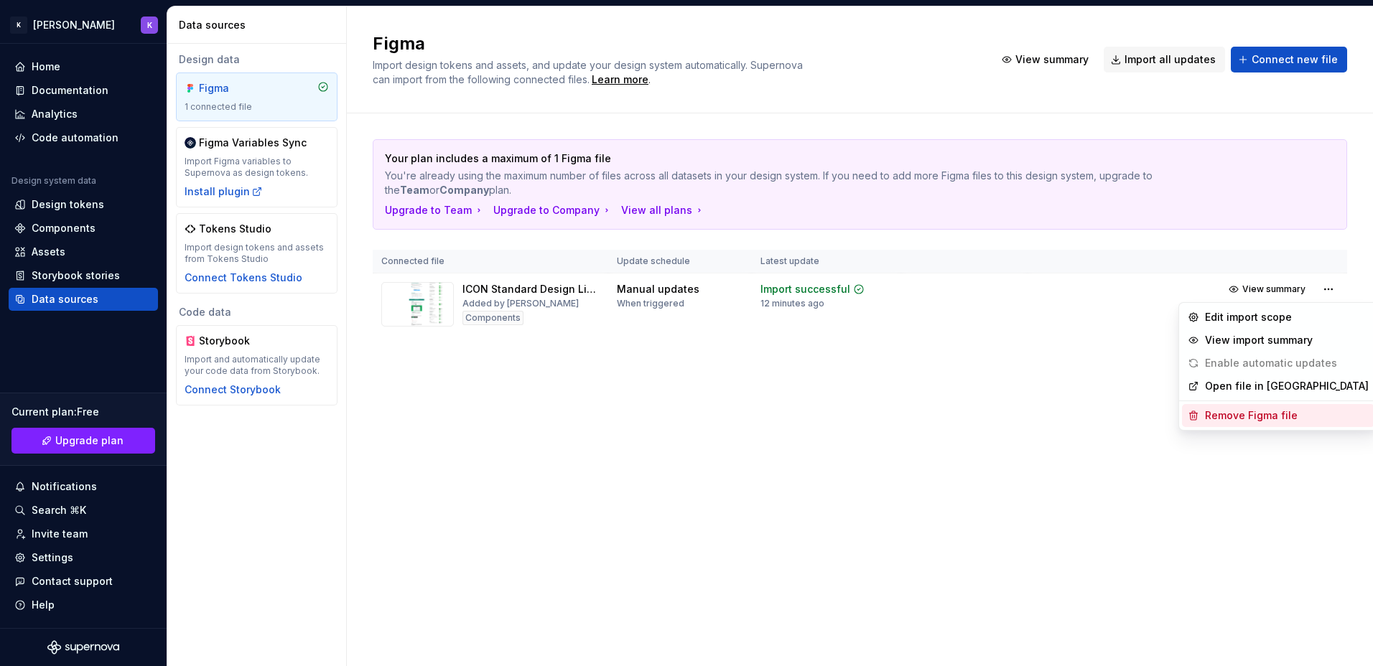
click at [1278, 416] on div "Remove Figma file" at bounding box center [1287, 416] width 164 height 14
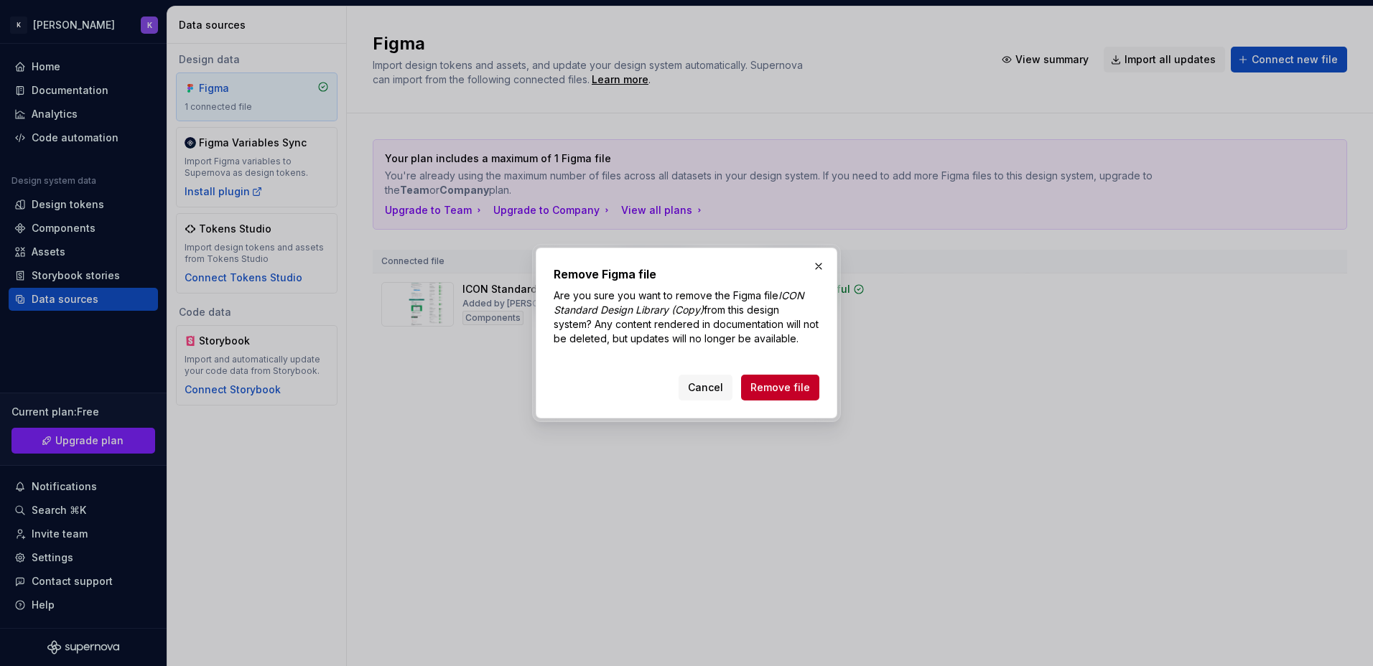
click at [767, 384] on span "Remove file" at bounding box center [780, 388] width 60 height 14
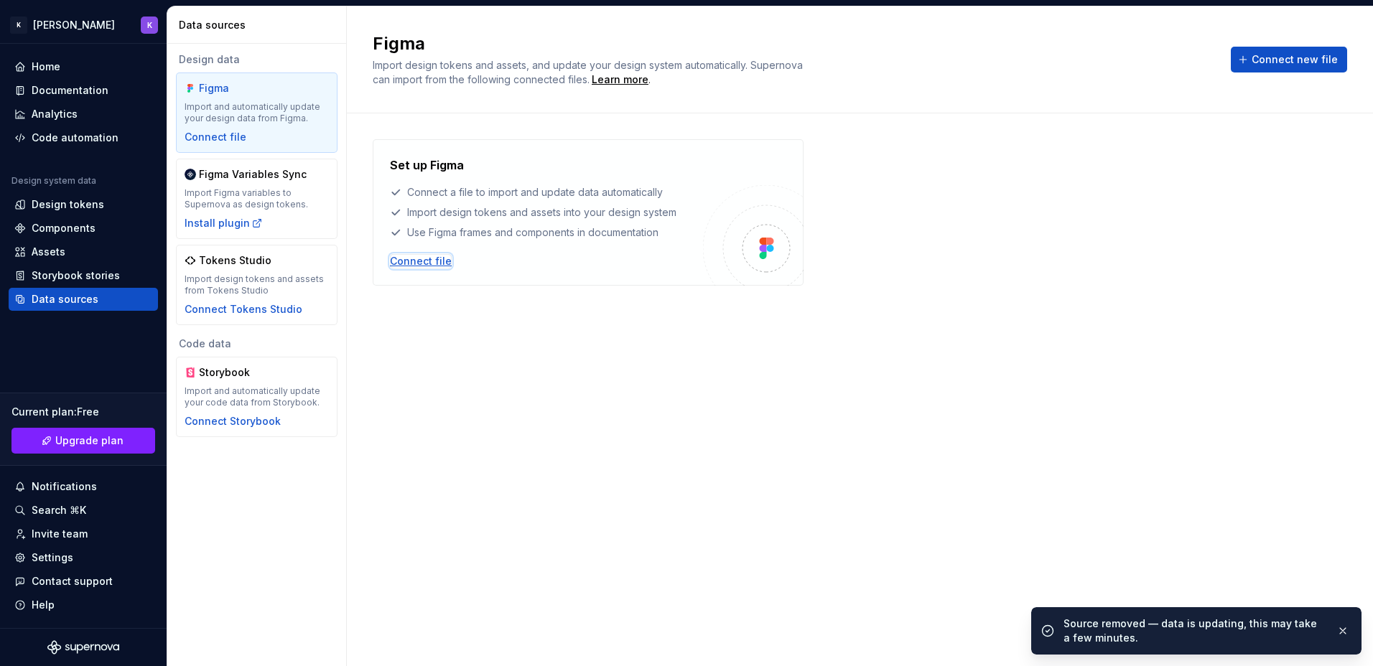
click at [429, 262] on div "Connect file" at bounding box center [421, 261] width 62 height 14
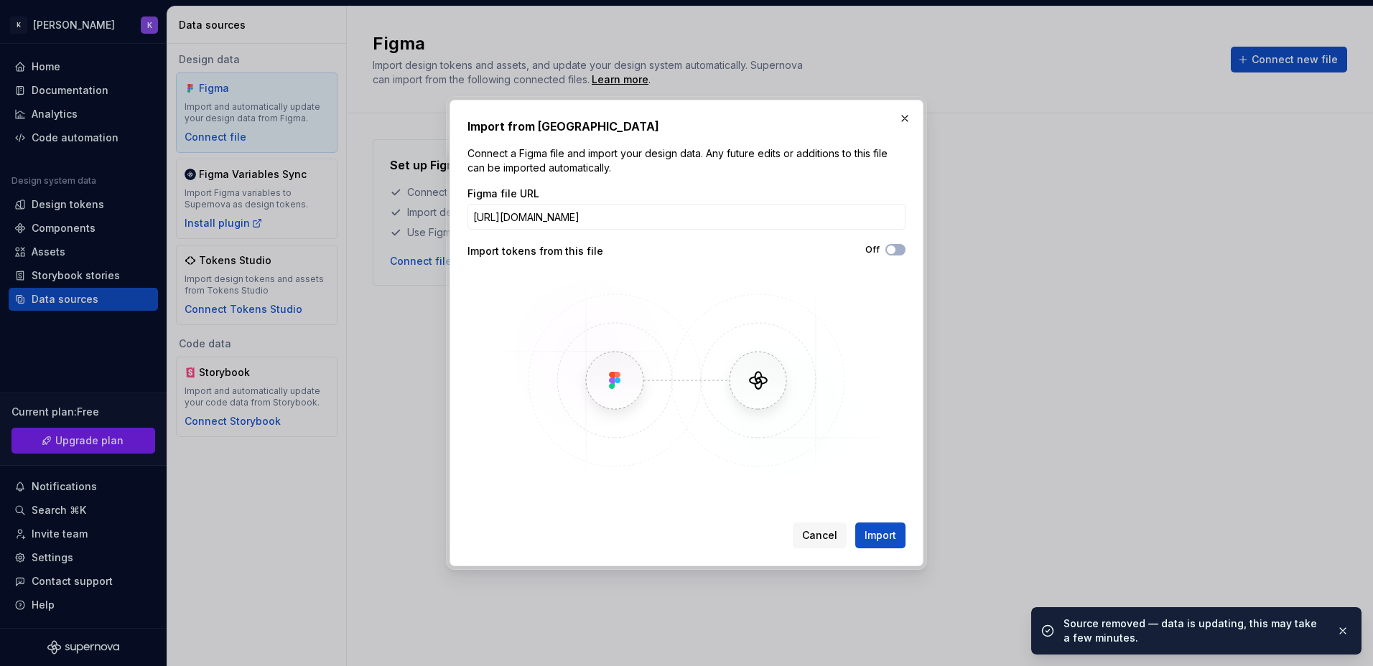
scroll to position [0, 274]
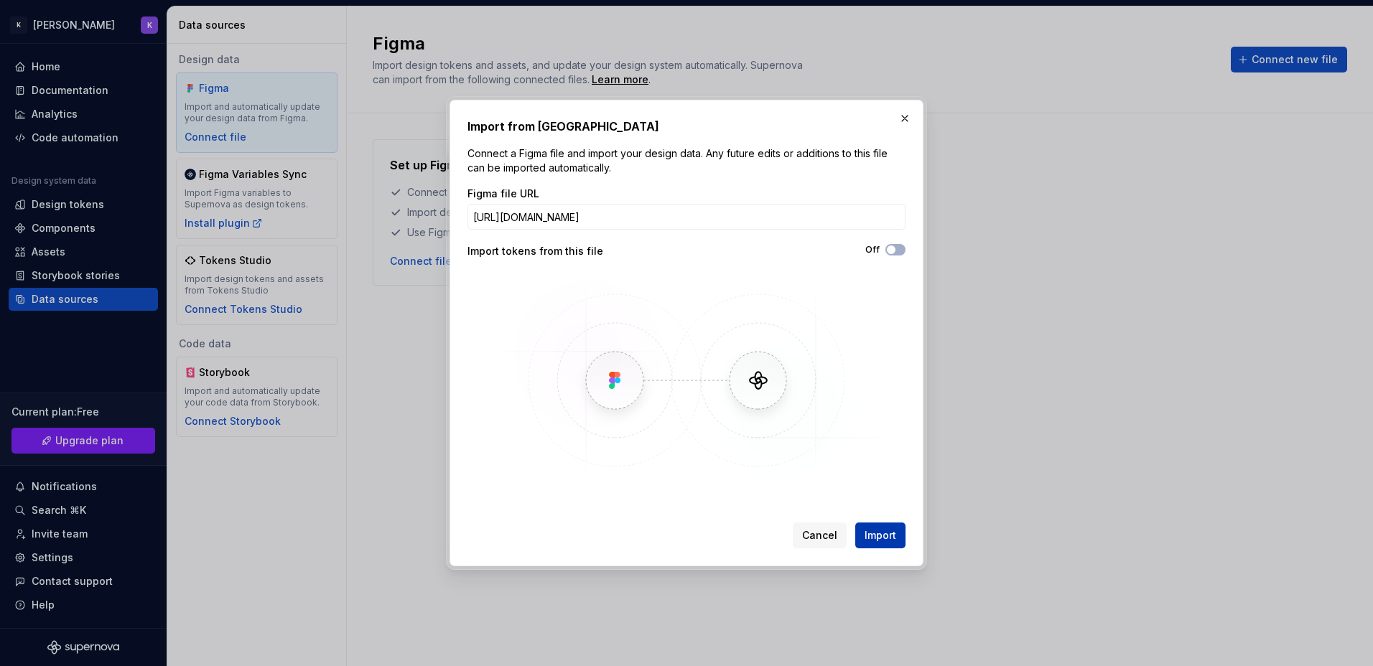
type input "[URL][DOMAIN_NAME]"
click at [886, 538] on span "Import" at bounding box center [881, 536] width 32 height 14
click at [817, 528] on button "Cancel" at bounding box center [820, 536] width 54 height 26
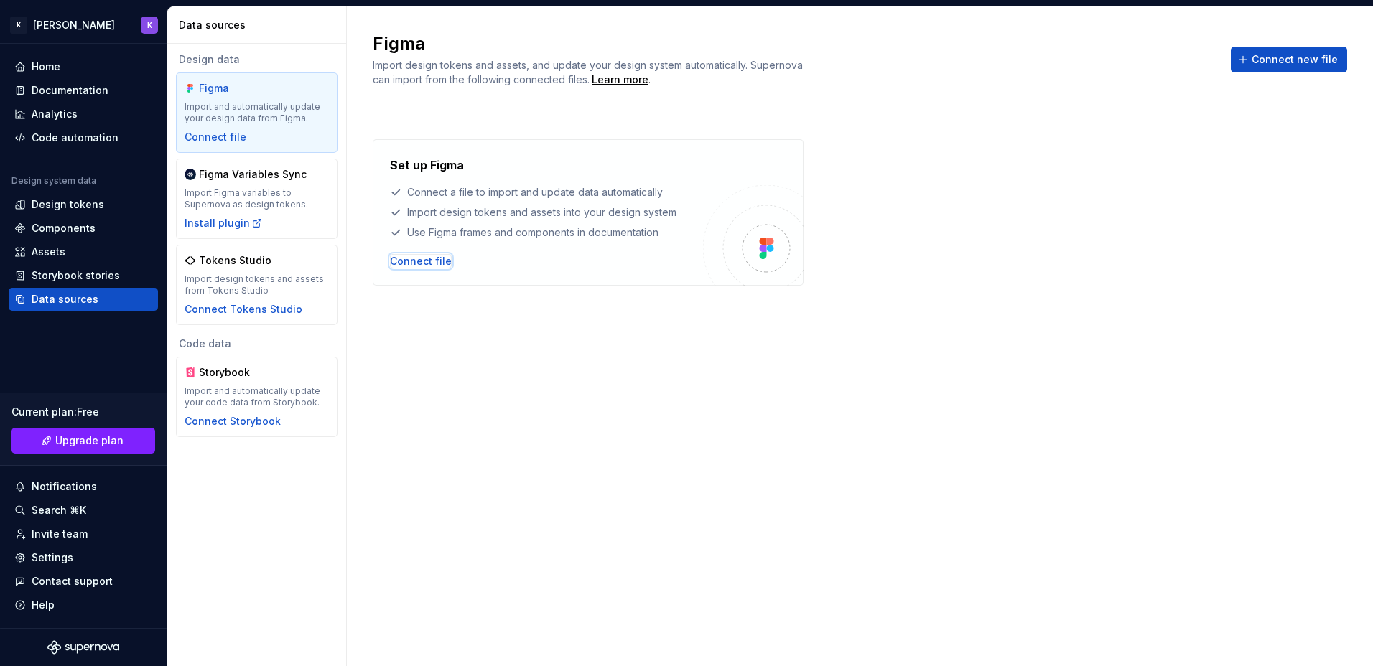
click at [409, 265] on div "Connect file" at bounding box center [421, 261] width 62 height 14
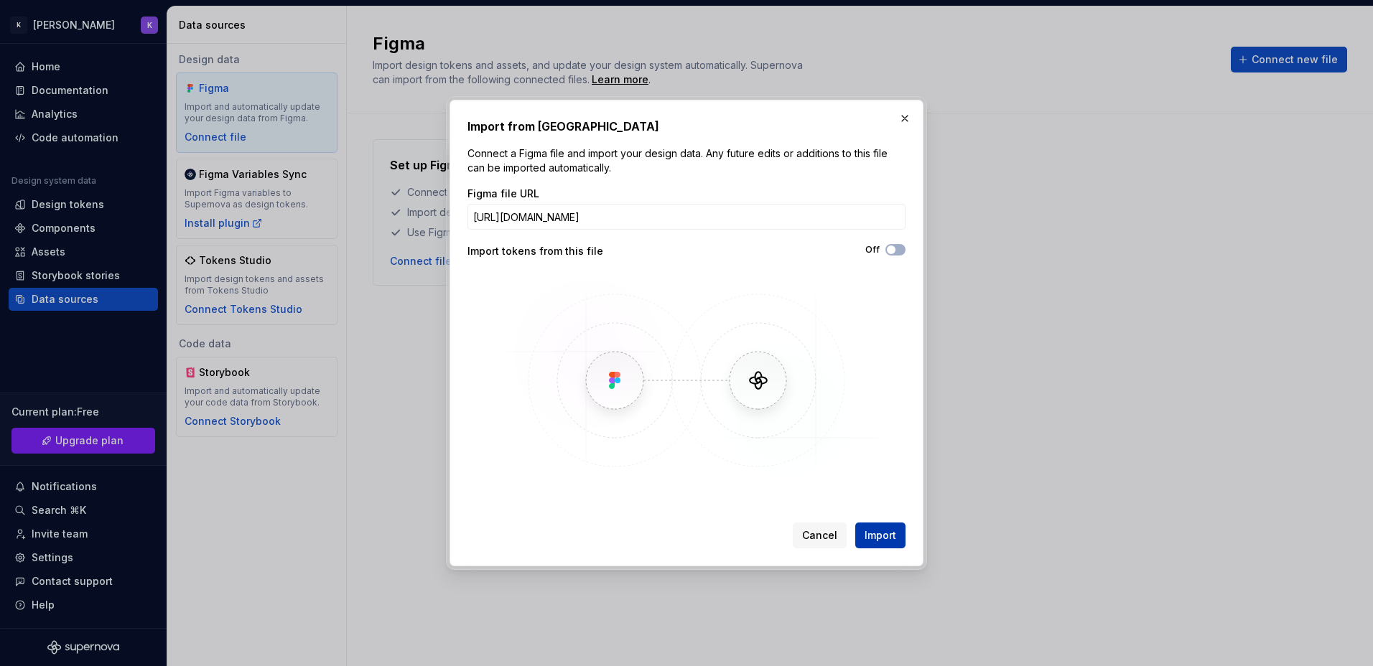
click at [901, 531] on button "Import" at bounding box center [880, 536] width 50 height 26
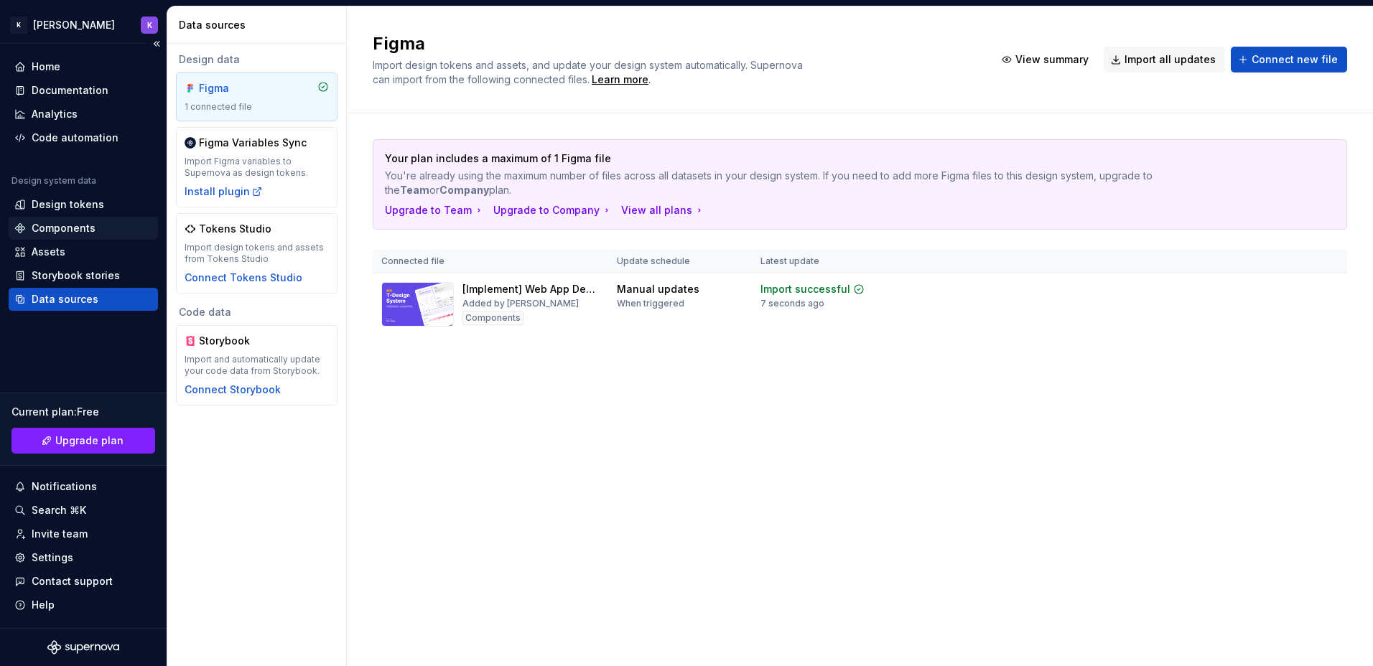
click at [90, 227] on div "Components" at bounding box center [64, 228] width 64 height 14
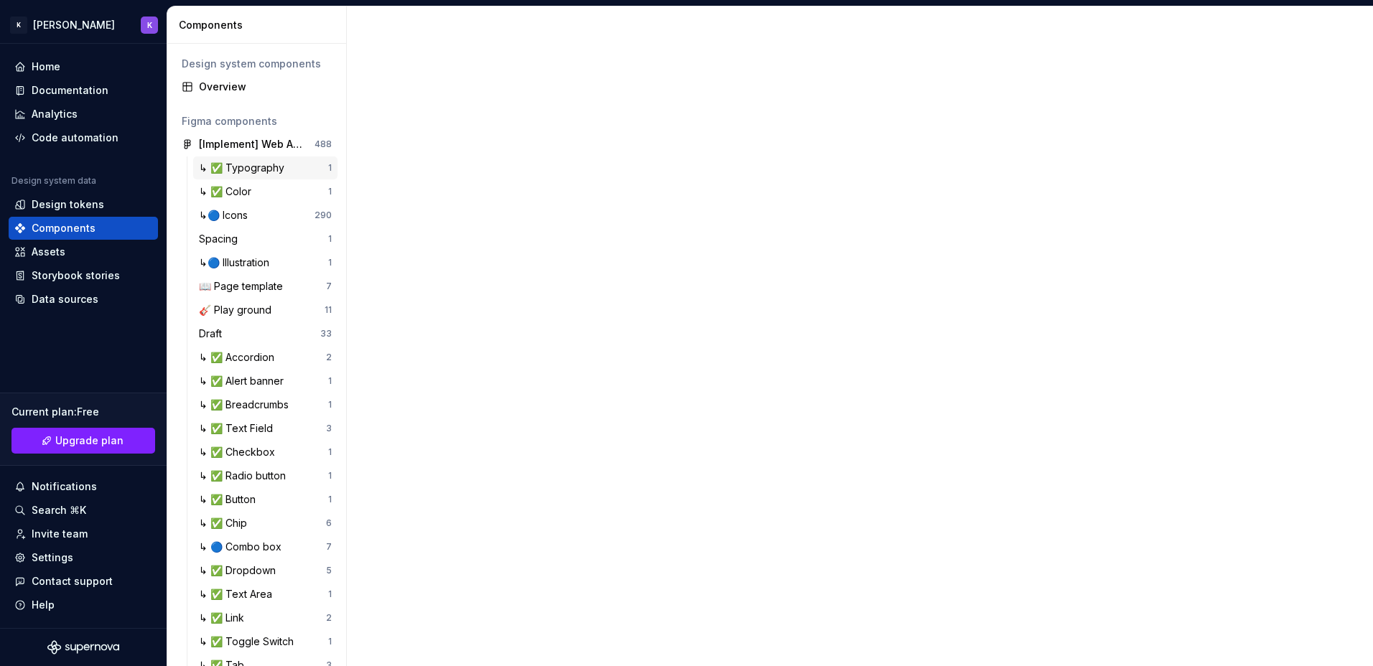
click at [270, 175] on div "↳ ✅ Typography 1" at bounding box center [265, 168] width 144 height 23
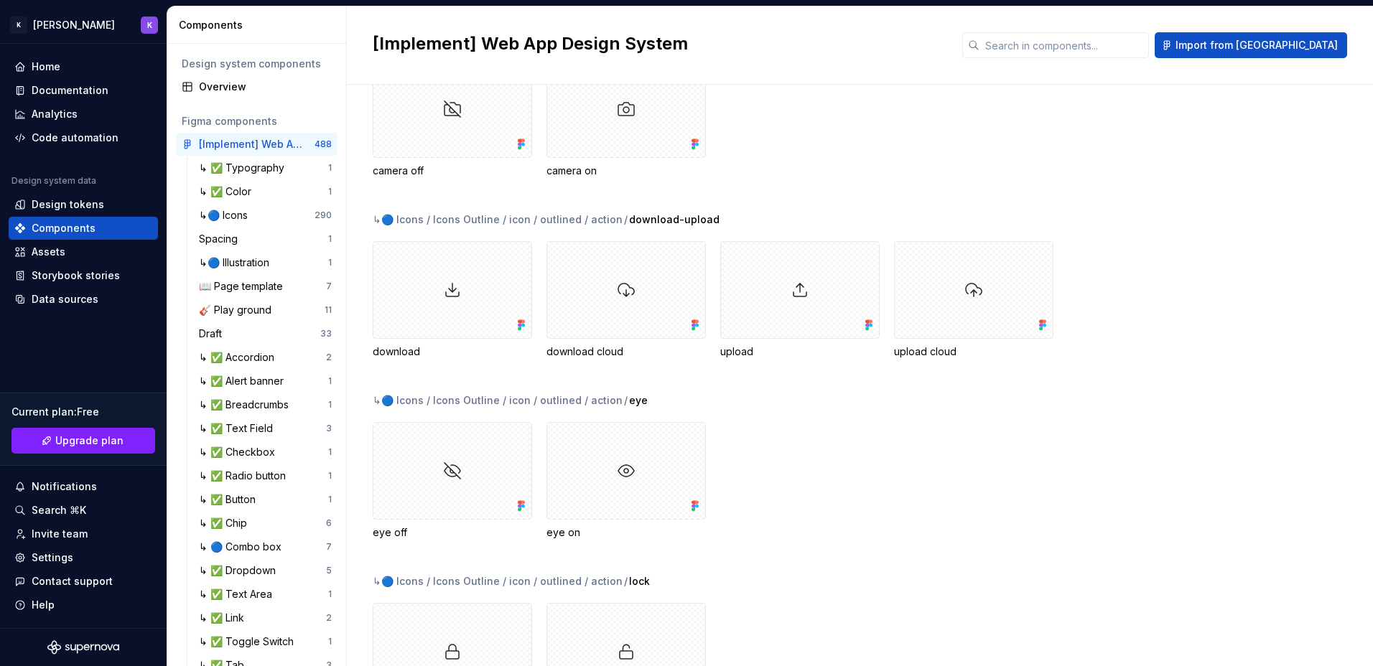
scroll to position [1795, 0]
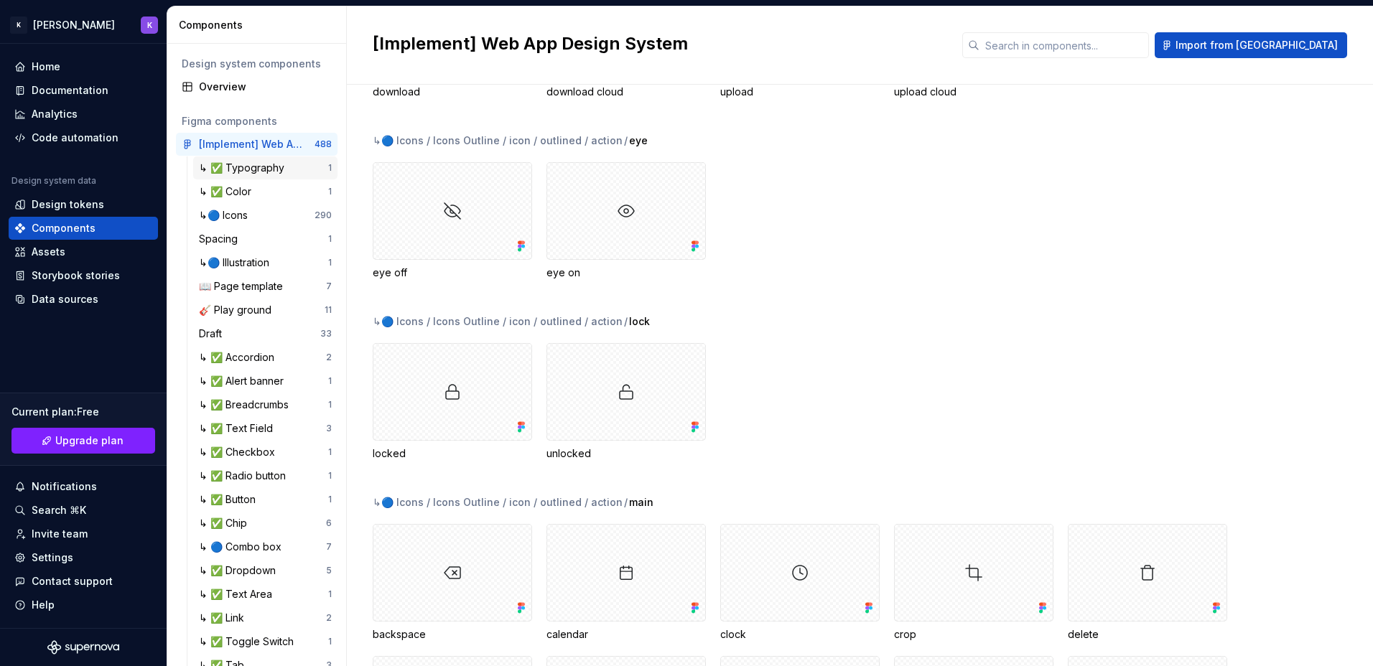
click at [260, 161] on div "↳ ✅ Typography" at bounding box center [244, 168] width 91 height 14
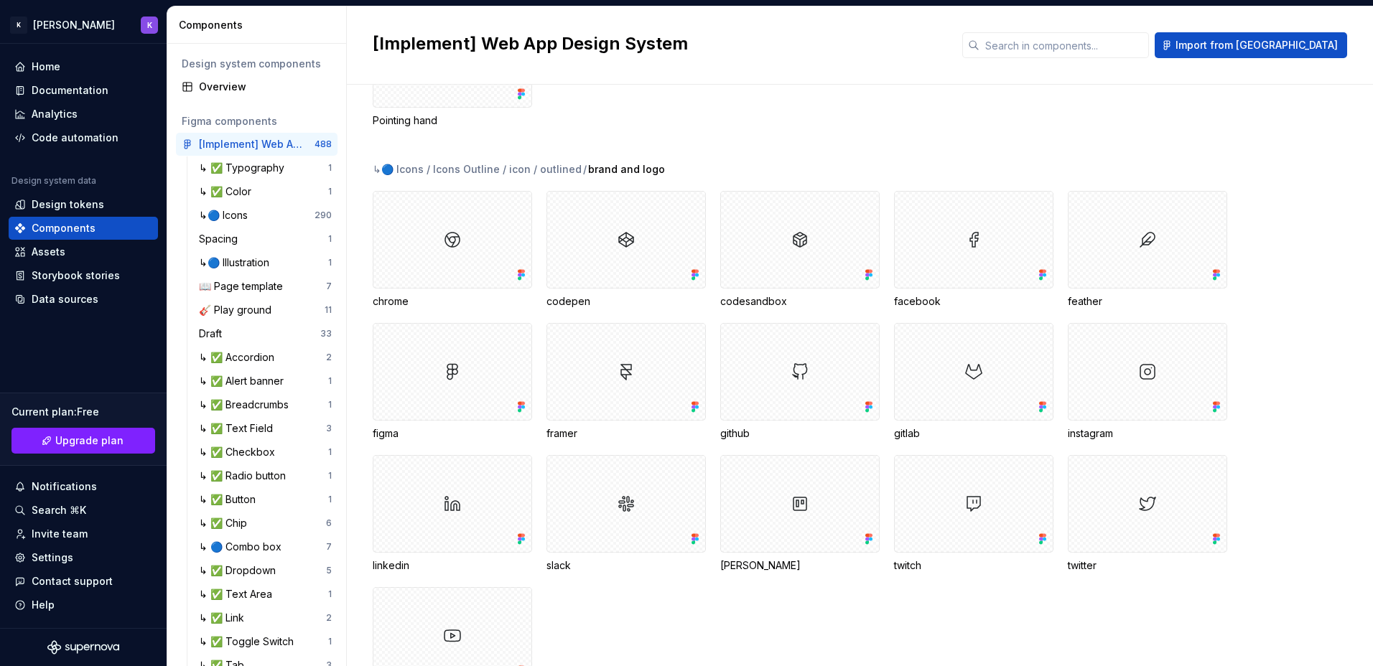
scroll to position [144, 0]
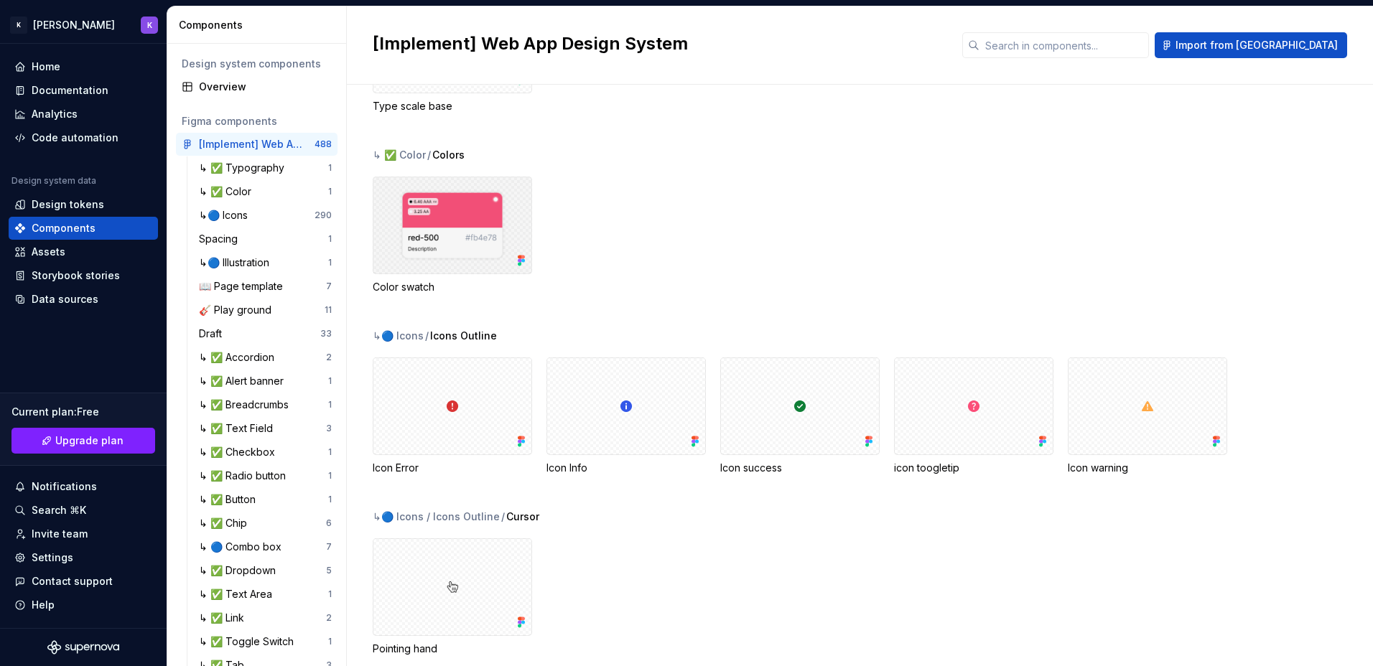
click at [469, 254] on div at bounding box center [452, 226] width 159 height 98
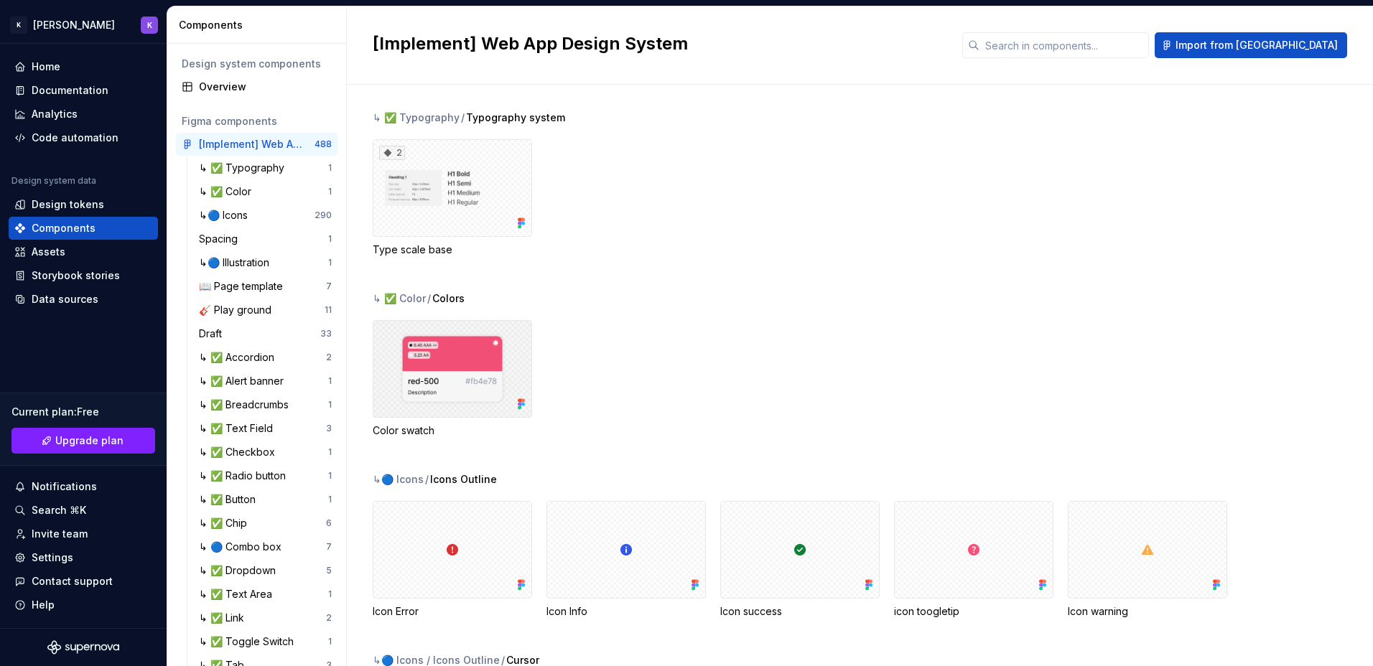
click at [491, 367] on div at bounding box center [452, 369] width 159 height 98
drag, startPoint x: 491, startPoint y: 367, endPoint x: 687, endPoint y: 424, distance: 203.4
click at [687, 424] on div "Color swatch" at bounding box center [873, 379] width 1000 height 118
click at [266, 360] on div "↳ ✅ Accordion" at bounding box center [239, 357] width 81 height 14
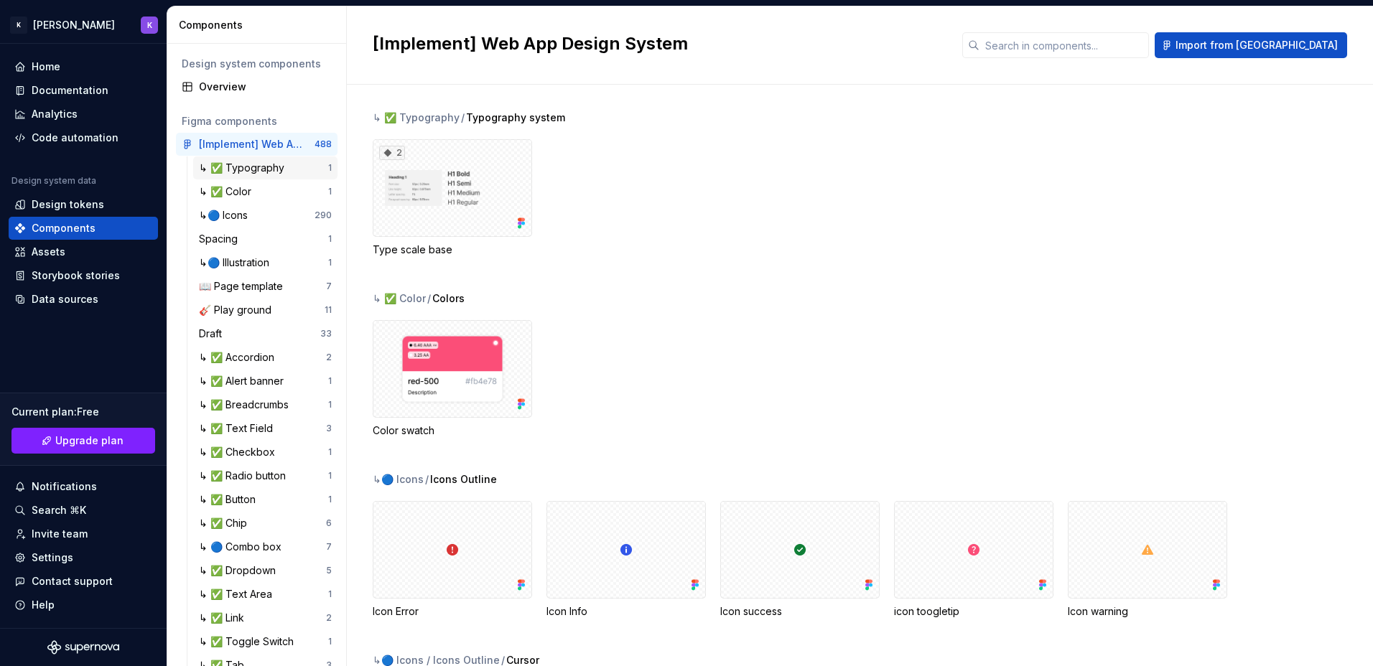
click at [227, 164] on div "↳ ✅ Typography" at bounding box center [244, 168] width 91 height 14
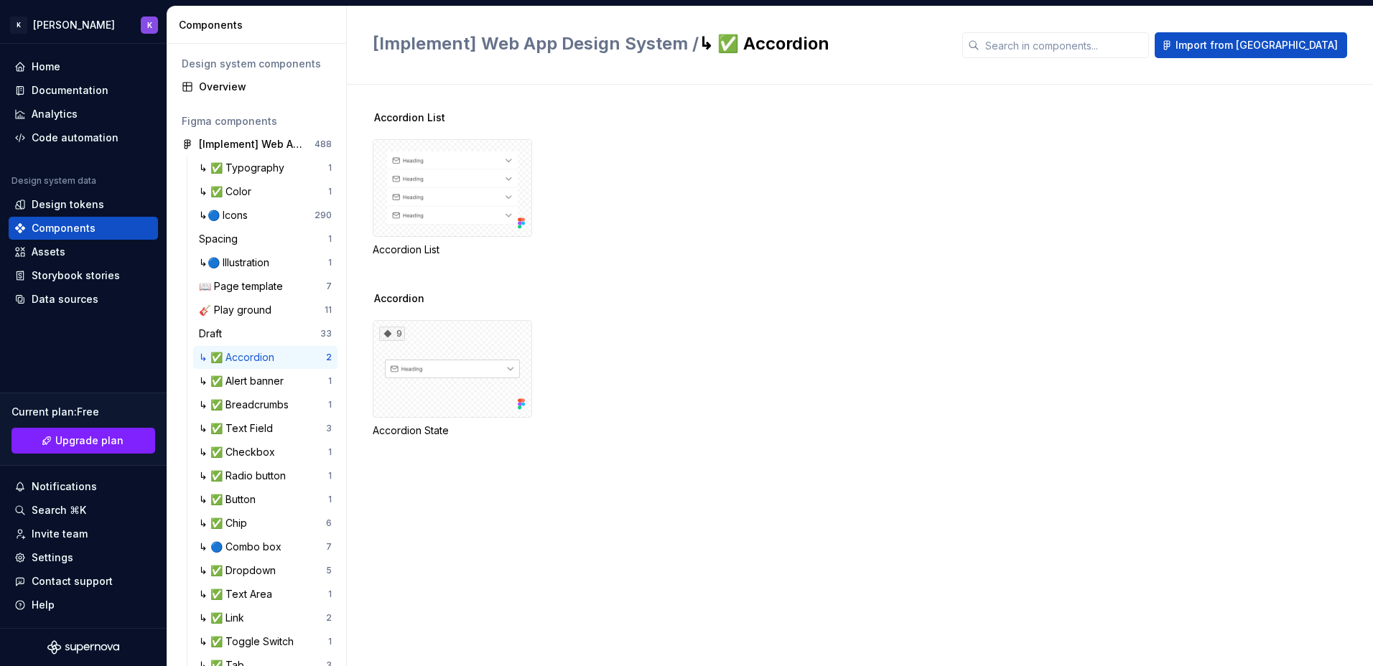
click at [271, 356] on div "↳ ✅ Accordion" at bounding box center [239, 357] width 81 height 14
click at [391, 377] on div "9" at bounding box center [452, 369] width 159 height 98
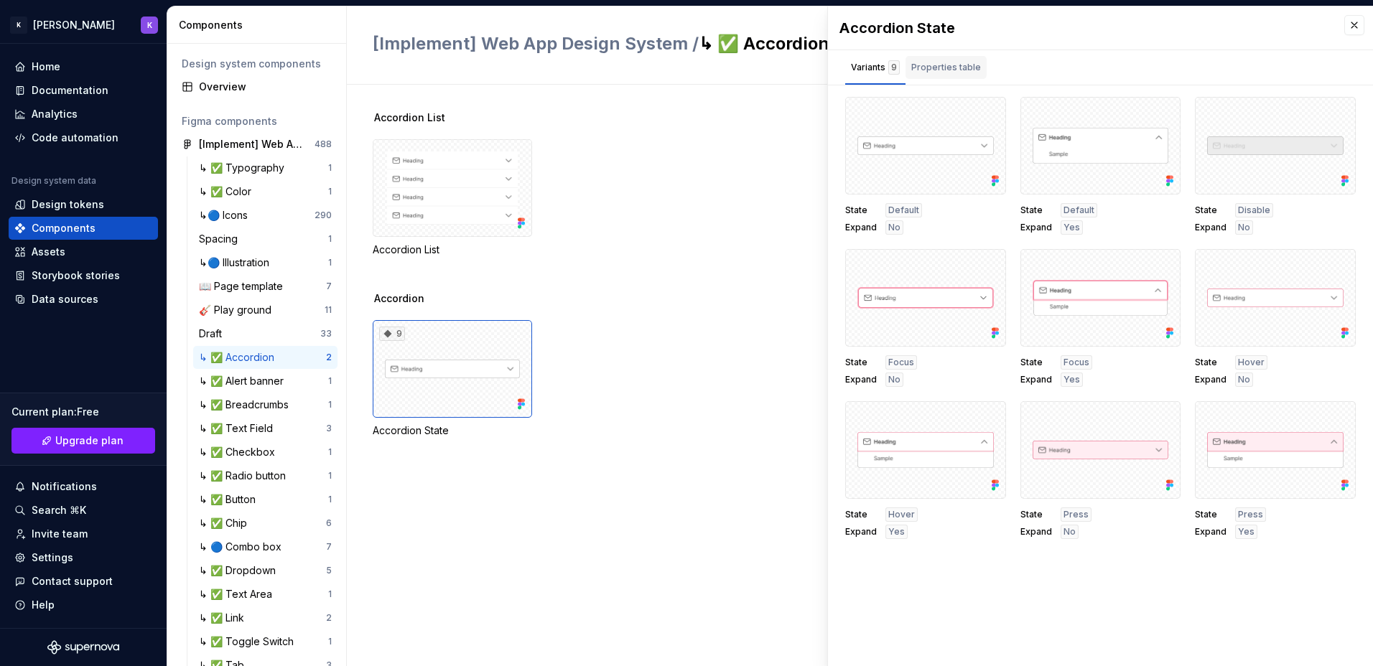
click at [970, 65] on div "Properties table" at bounding box center [946, 67] width 70 height 14
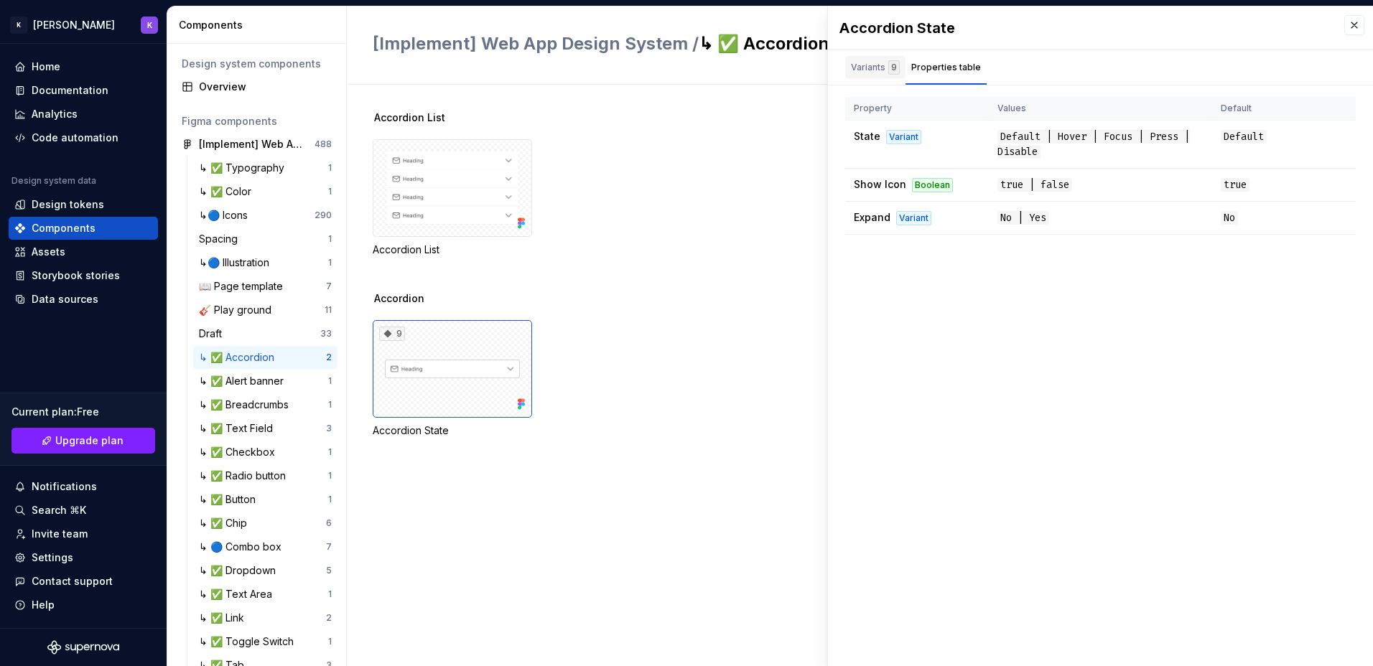
click at [873, 71] on div "Variants 9" at bounding box center [875, 67] width 49 height 14
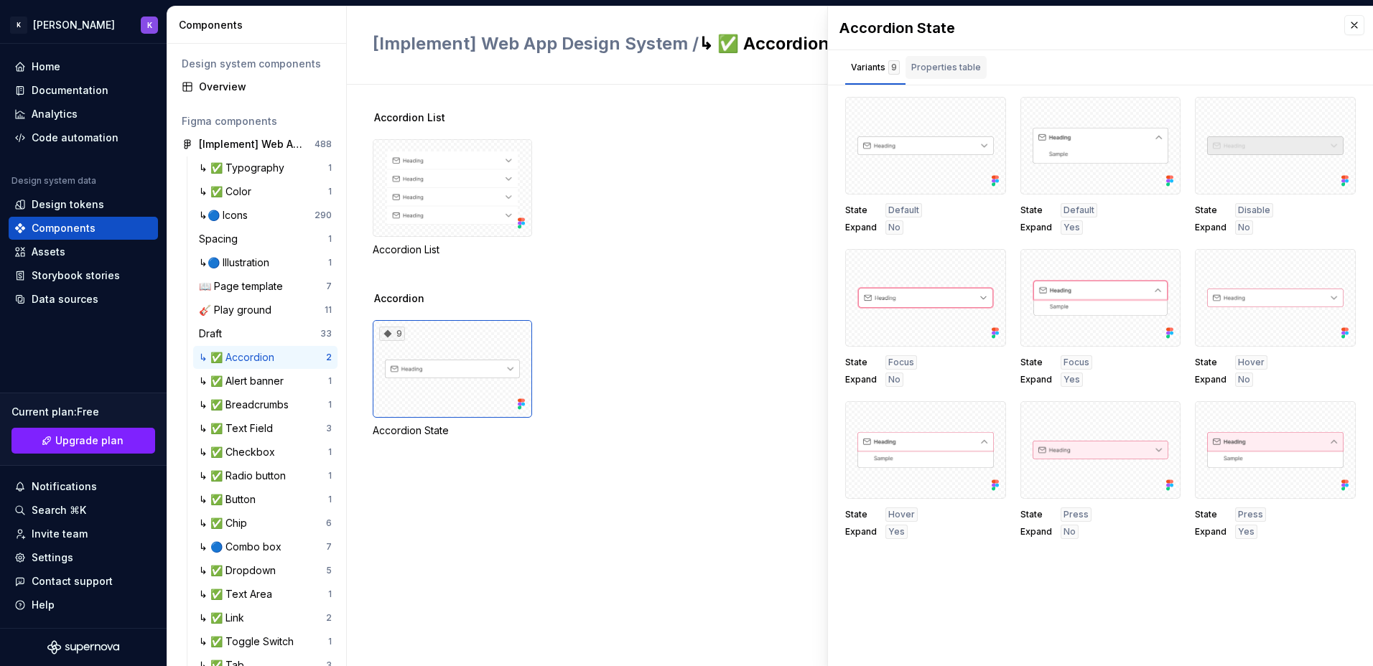
click at [949, 73] on div "Properties table" at bounding box center [946, 67] width 70 height 14
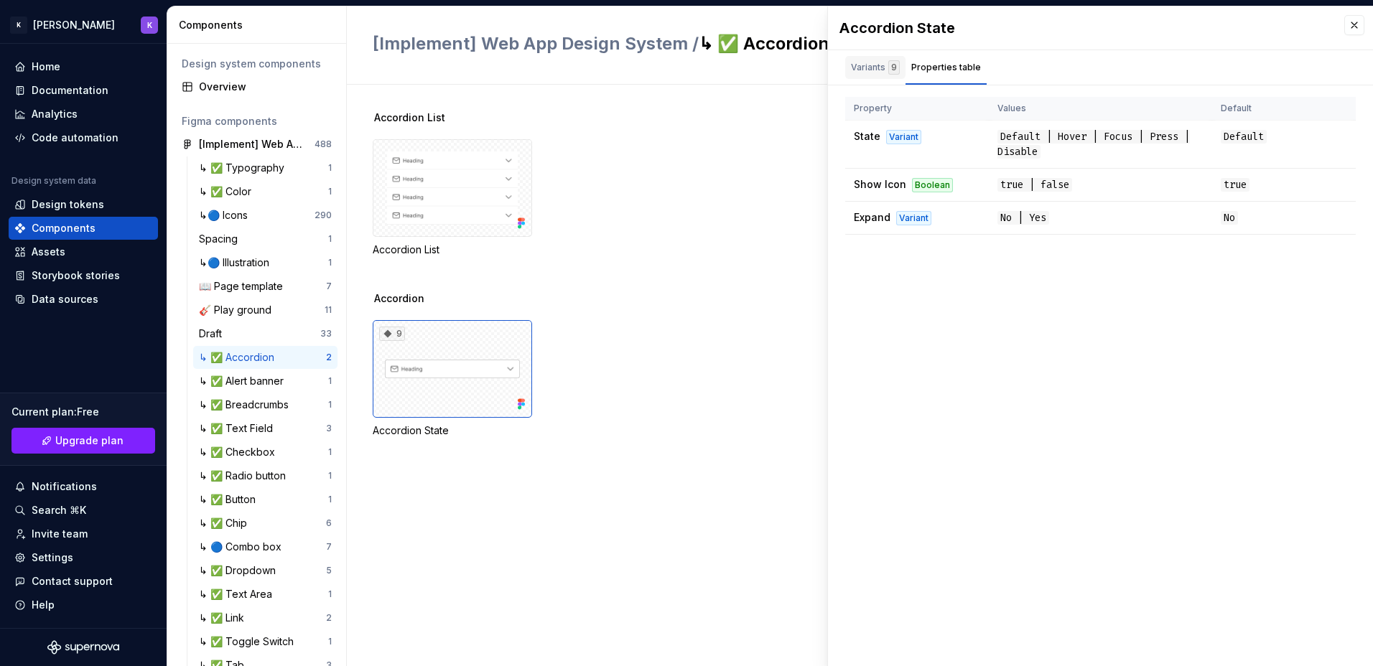
click at [878, 72] on div "Variants 9" at bounding box center [875, 67] width 49 height 14
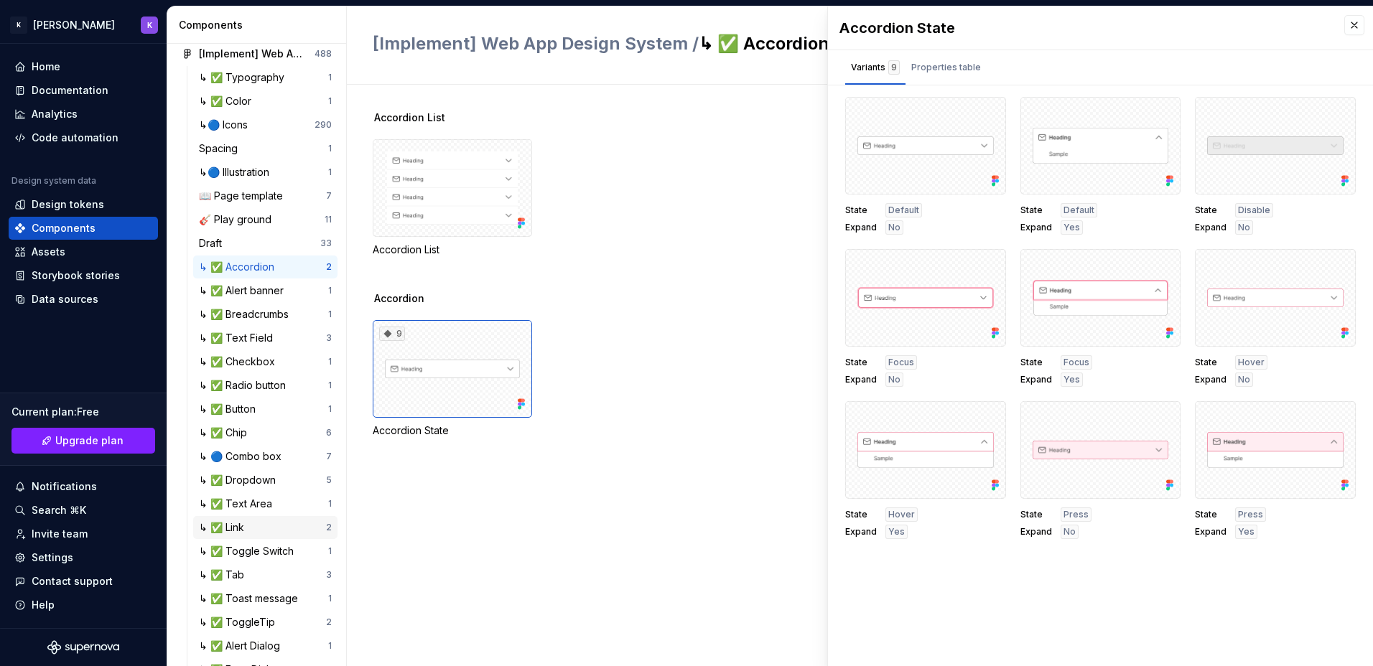
scroll to position [215, 0]
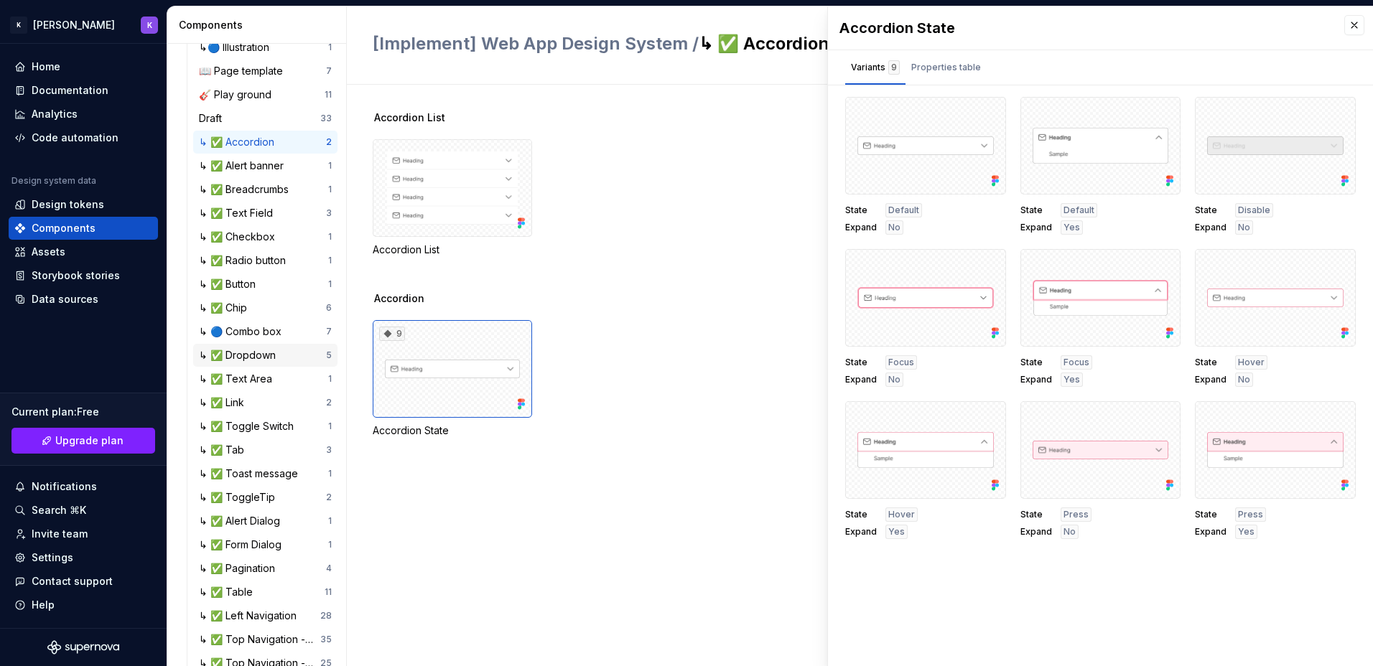
click at [250, 362] on div "↳ ✅ Dropdown" at bounding box center [240, 355] width 83 height 14
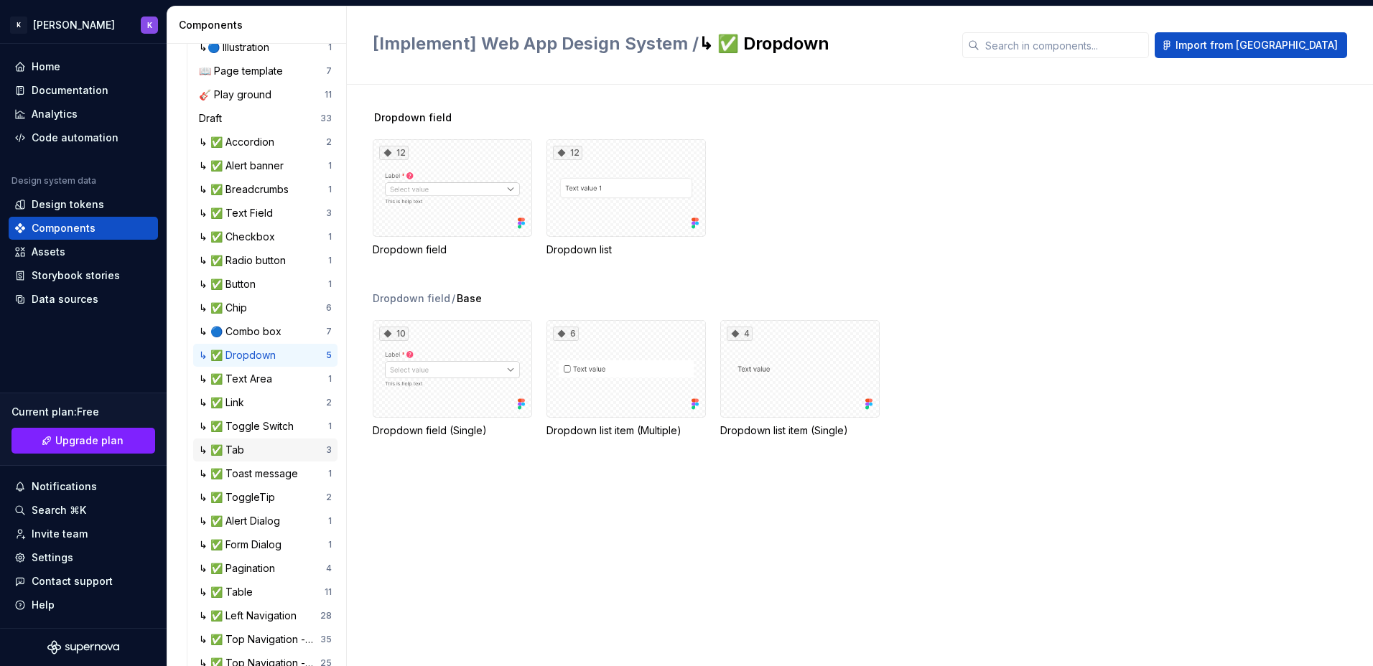
scroll to position [238, 0]
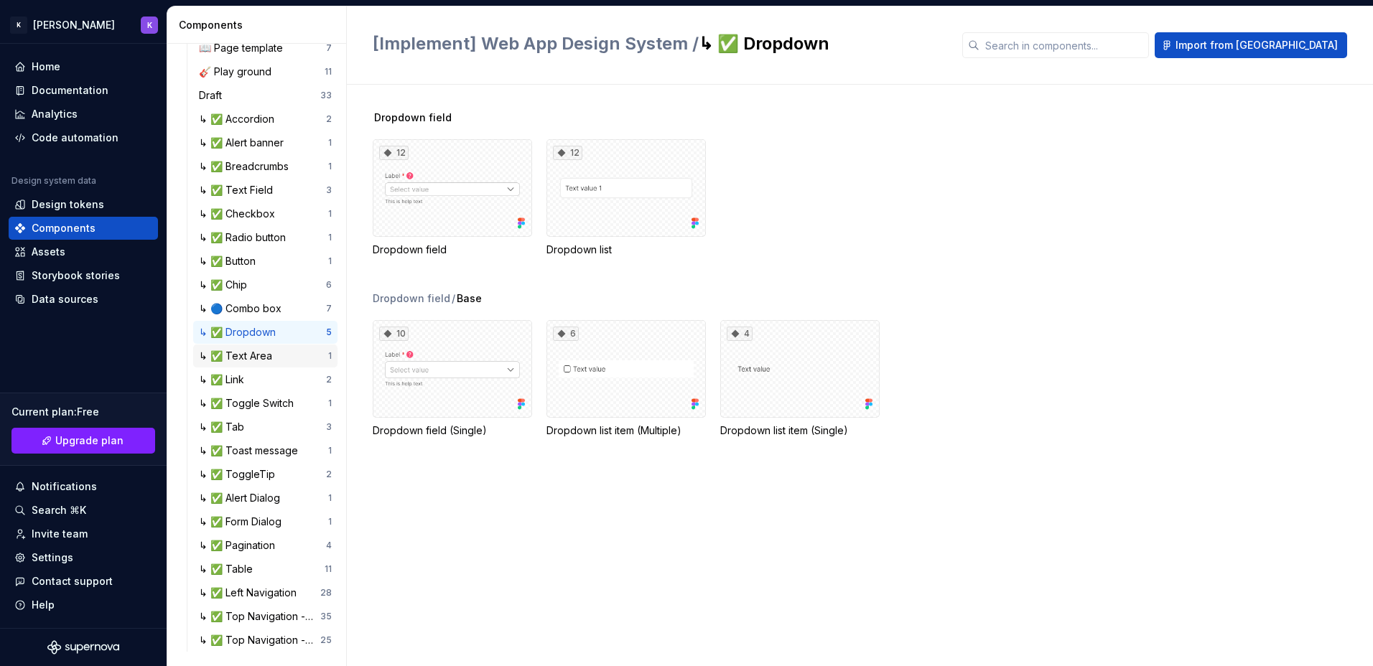
click at [225, 349] on div "↳ ✅ Text Area" at bounding box center [238, 356] width 79 height 14
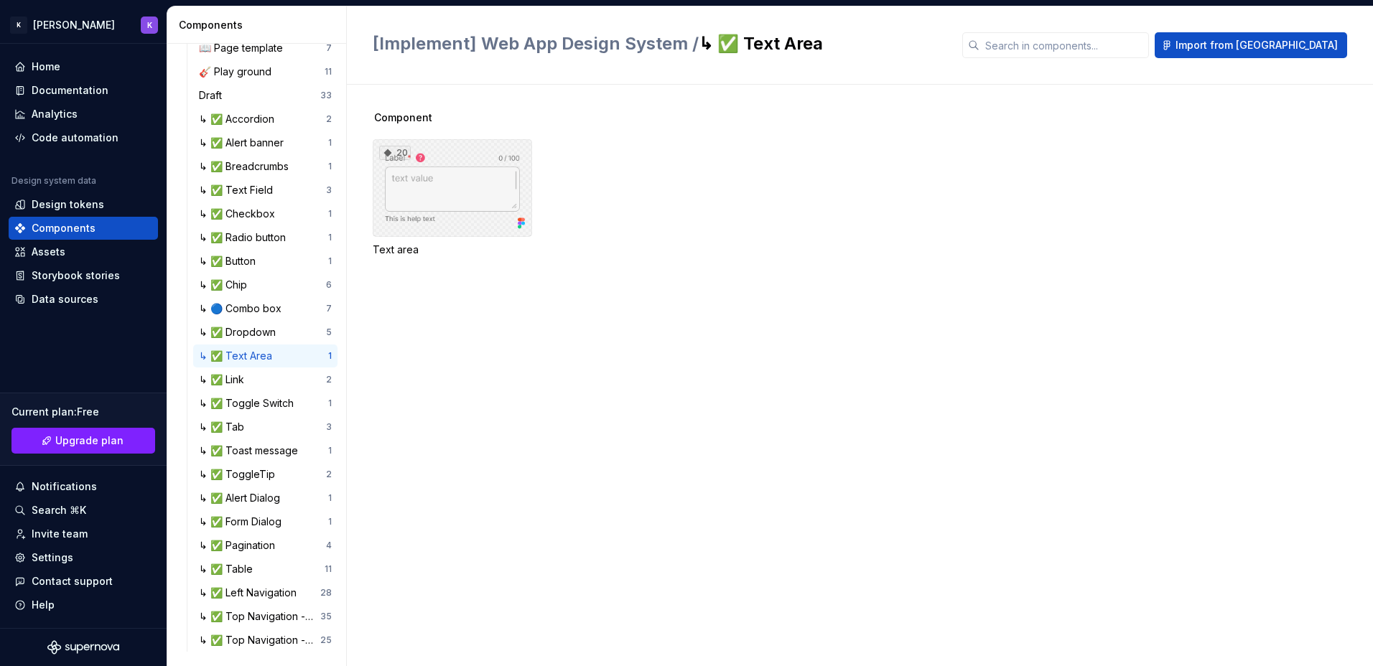
click at [389, 156] on icon at bounding box center [387, 152] width 11 height 11
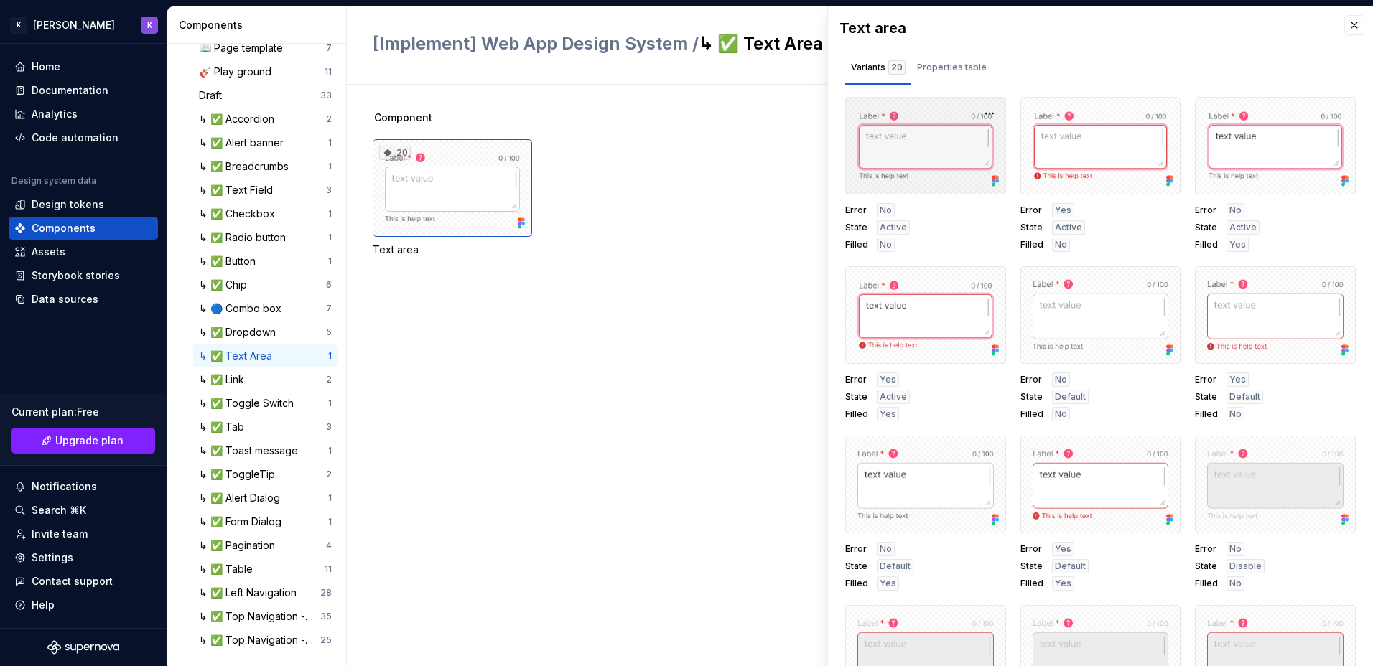
click at [948, 154] on div at bounding box center [925, 146] width 161 height 98
click at [982, 117] on button "button" at bounding box center [990, 113] width 20 height 20
click at [948, 68] on div "Properties table" at bounding box center [952, 67] width 70 height 14
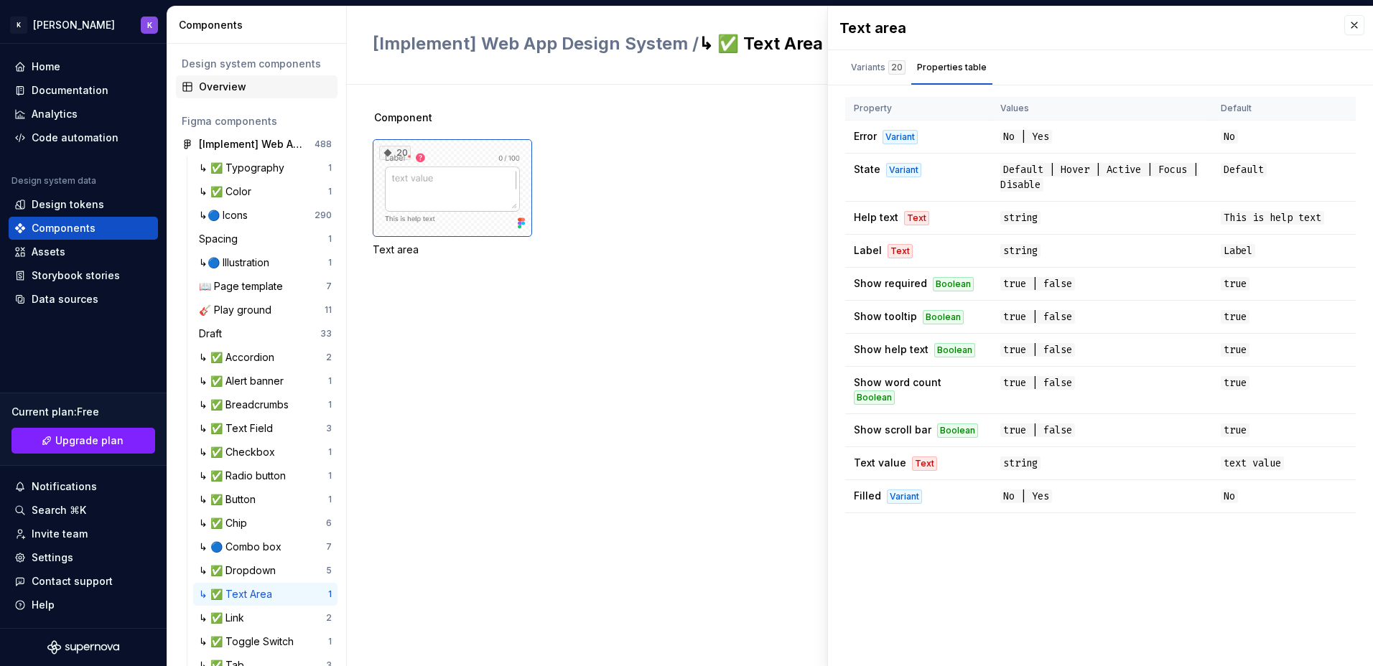
click at [292, 90] on div "Overview" at bounding box center [265, 87] width 133 height 14
click at [243, 83] on div "Overview" at bounding box center [265, 87] width 133 height 14
click at [205, 79] on div "Overview" at bounding box center [257, 86] width 162 height 23
click at [84, 247] on div "Assets" at bounding box center [83, 252] width 138 height 14
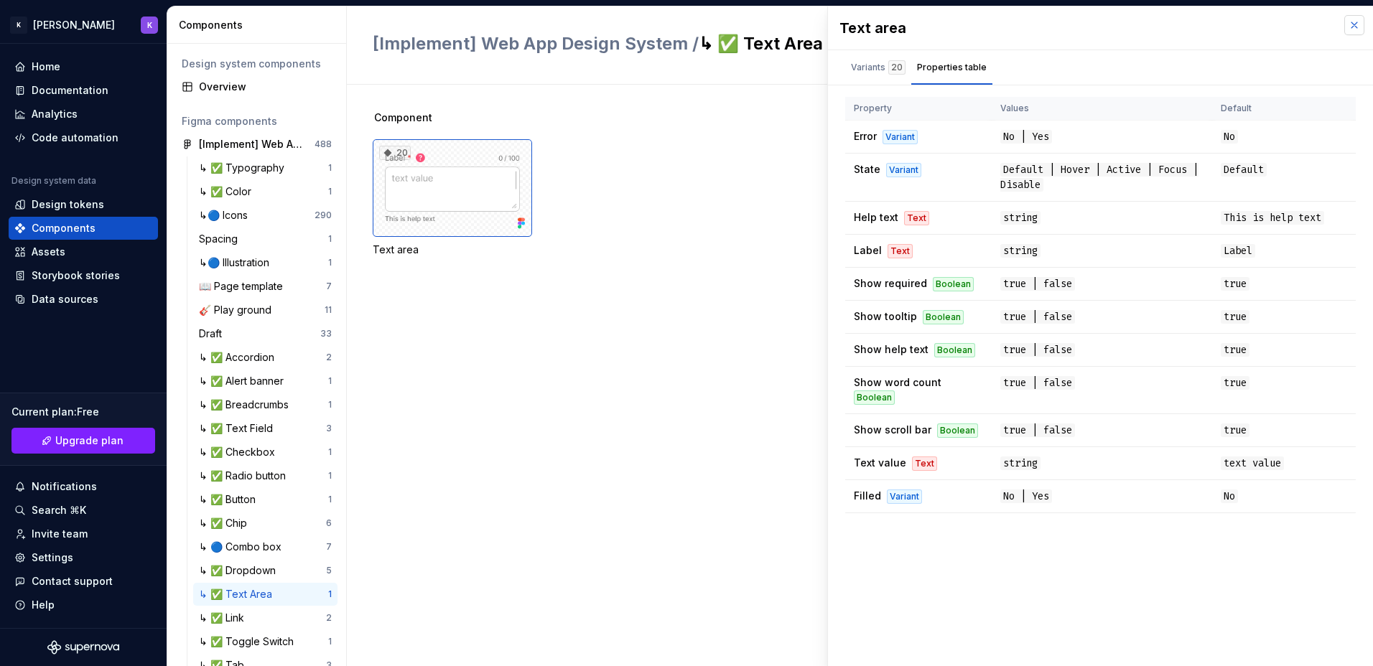
click at [1351, 29] on button "button" at bounding box center [1354, 25] width 20 height 20
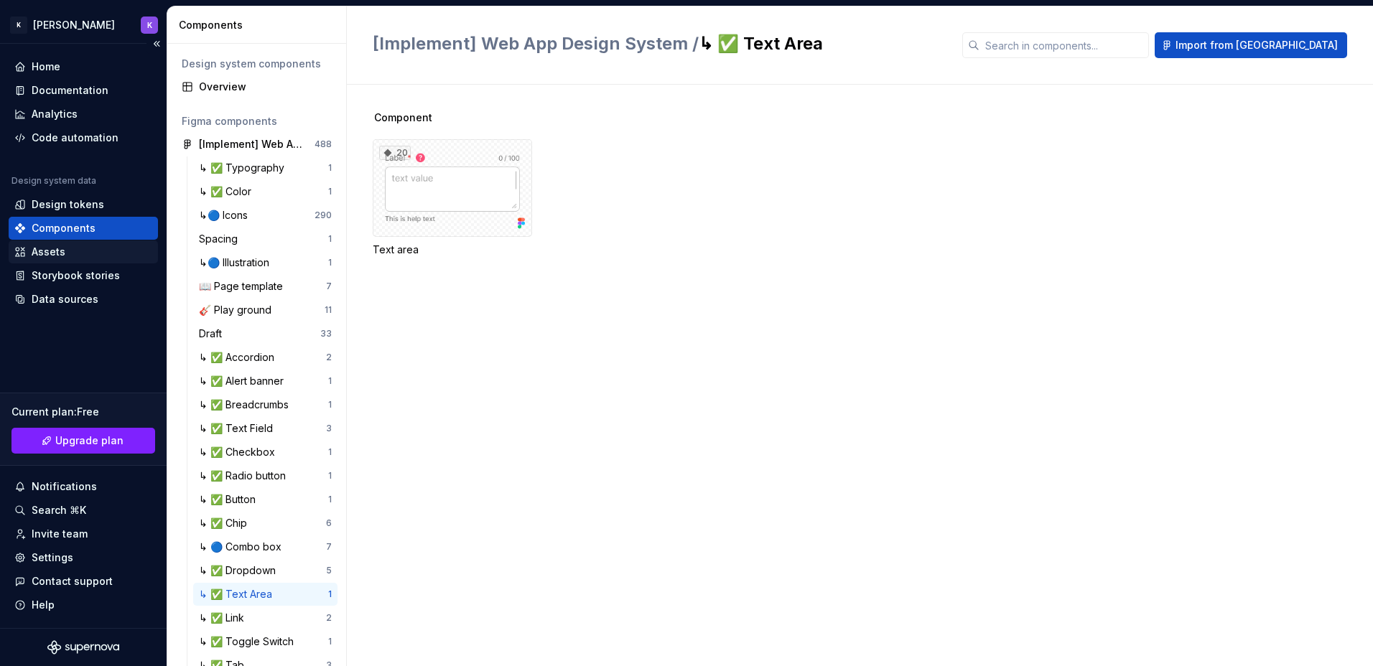
click at [50, 250] on div "Assets" at bounding box center [49, 252] width 34 height 14
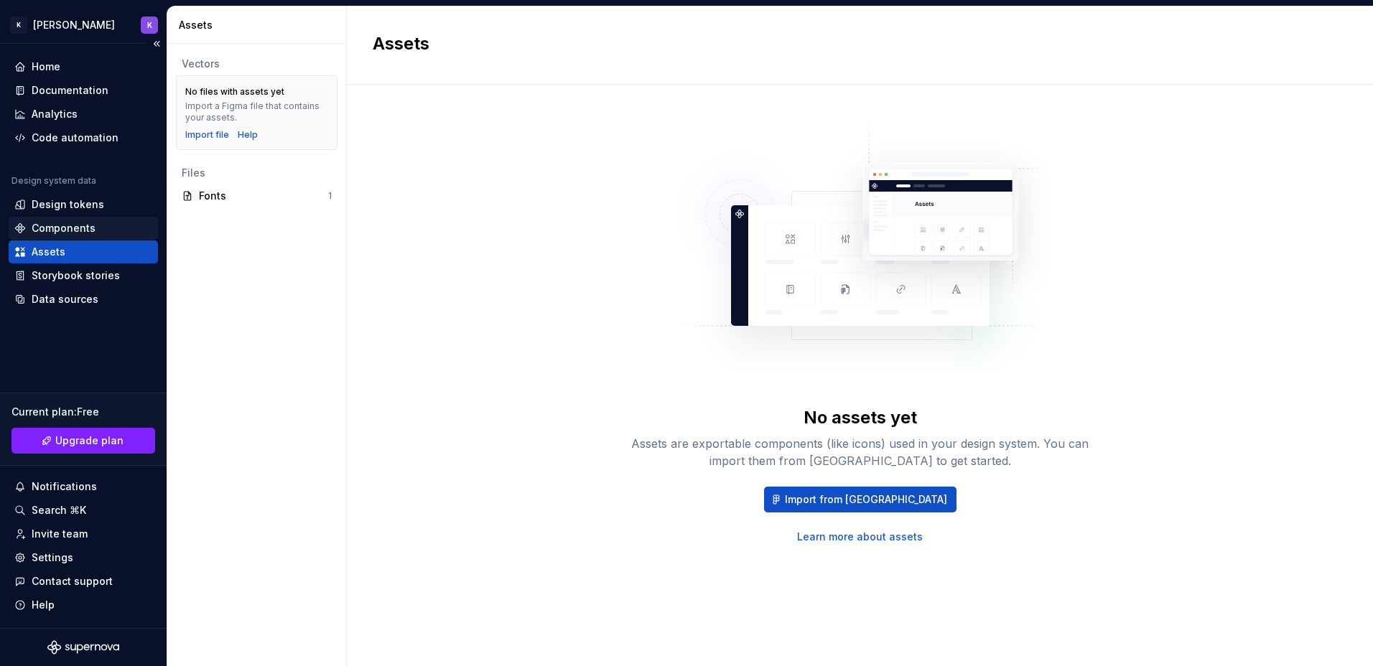
click at [85, 235] on div "Components" at bounding box center [64, 228] width 64 height 14
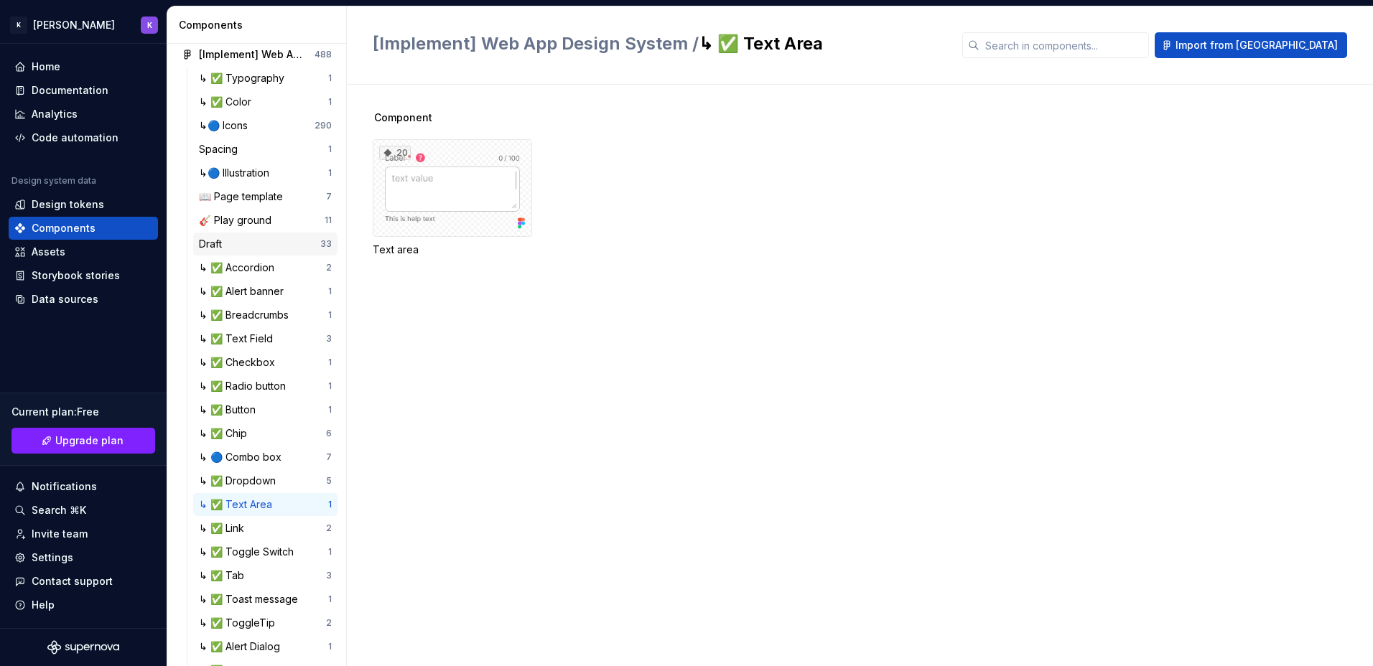
scroll to position [238, 0]
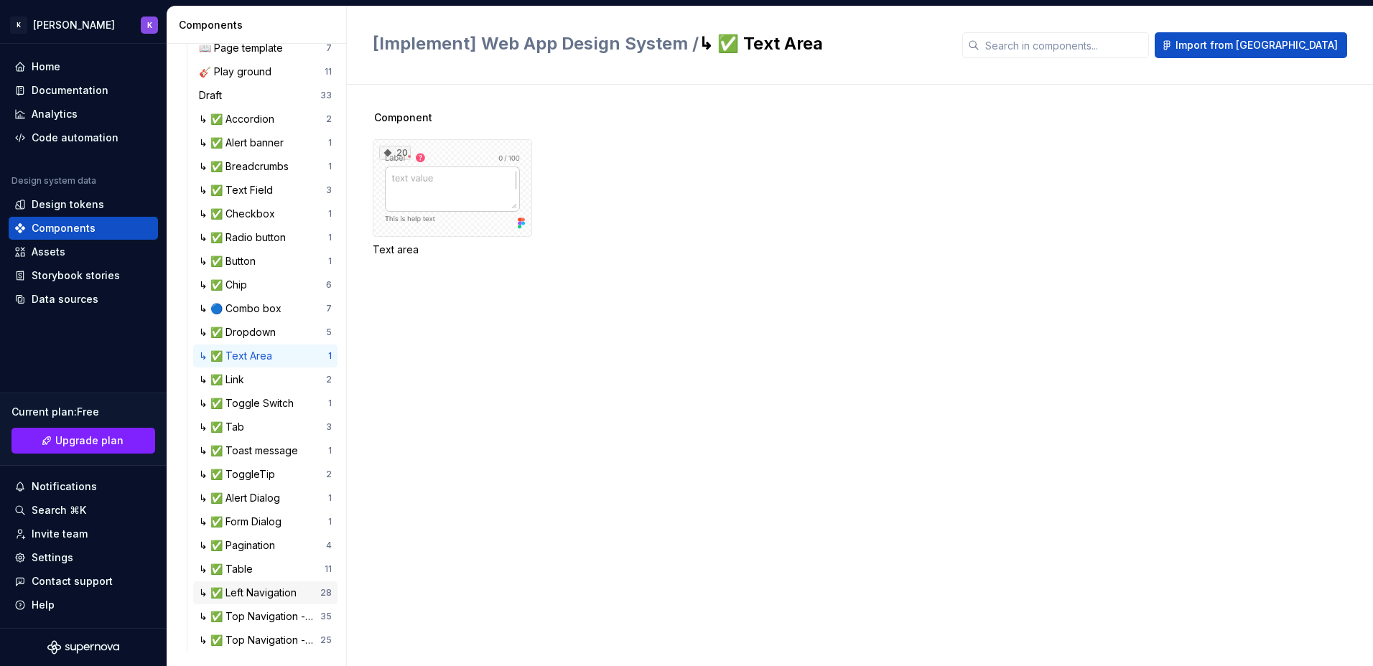
click at [271, 604] on div "↳ ✅ Left Navigation 28" at bounding box center [265, 593] width 144 height 23
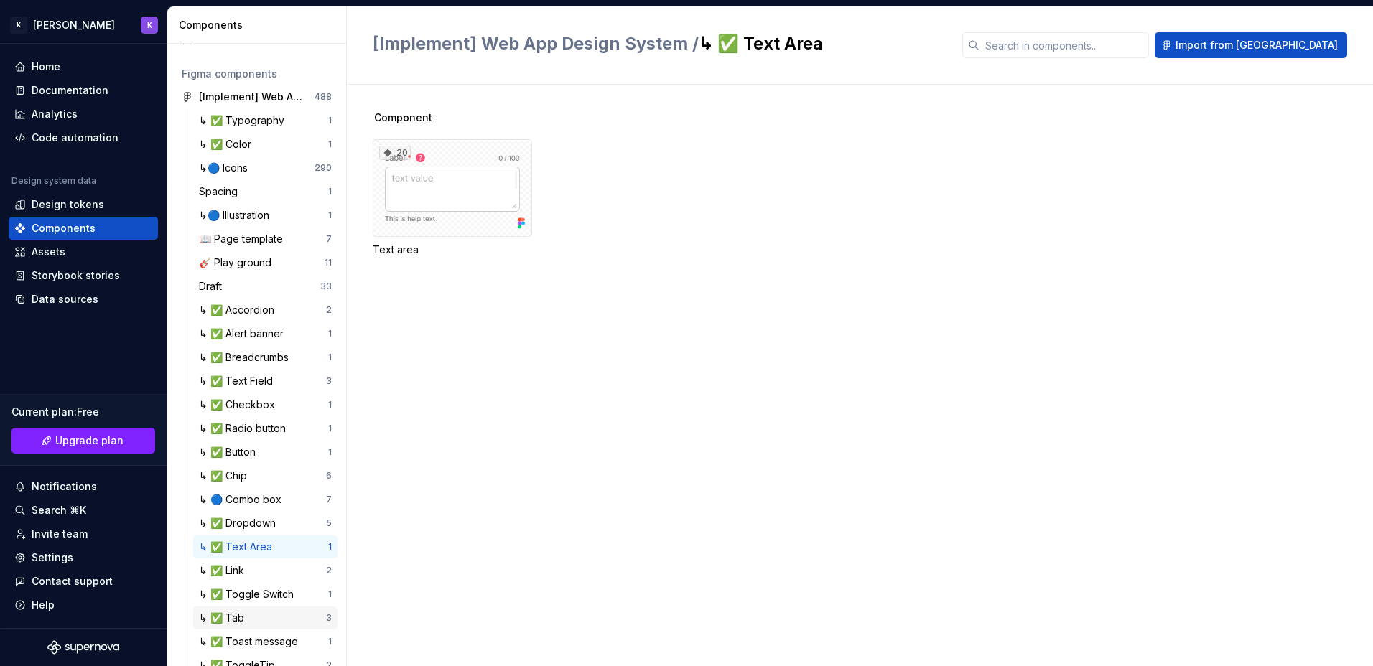
scroll to position [23, 0]
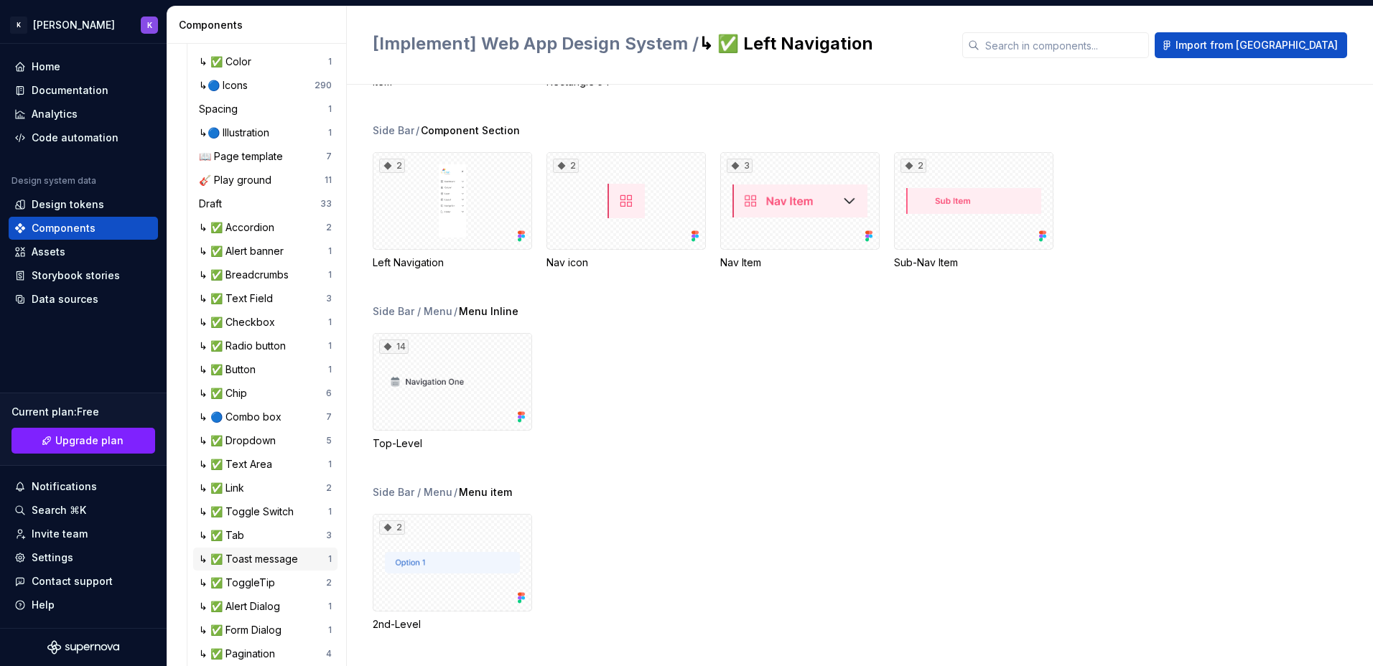
scroll to position [238, 0]
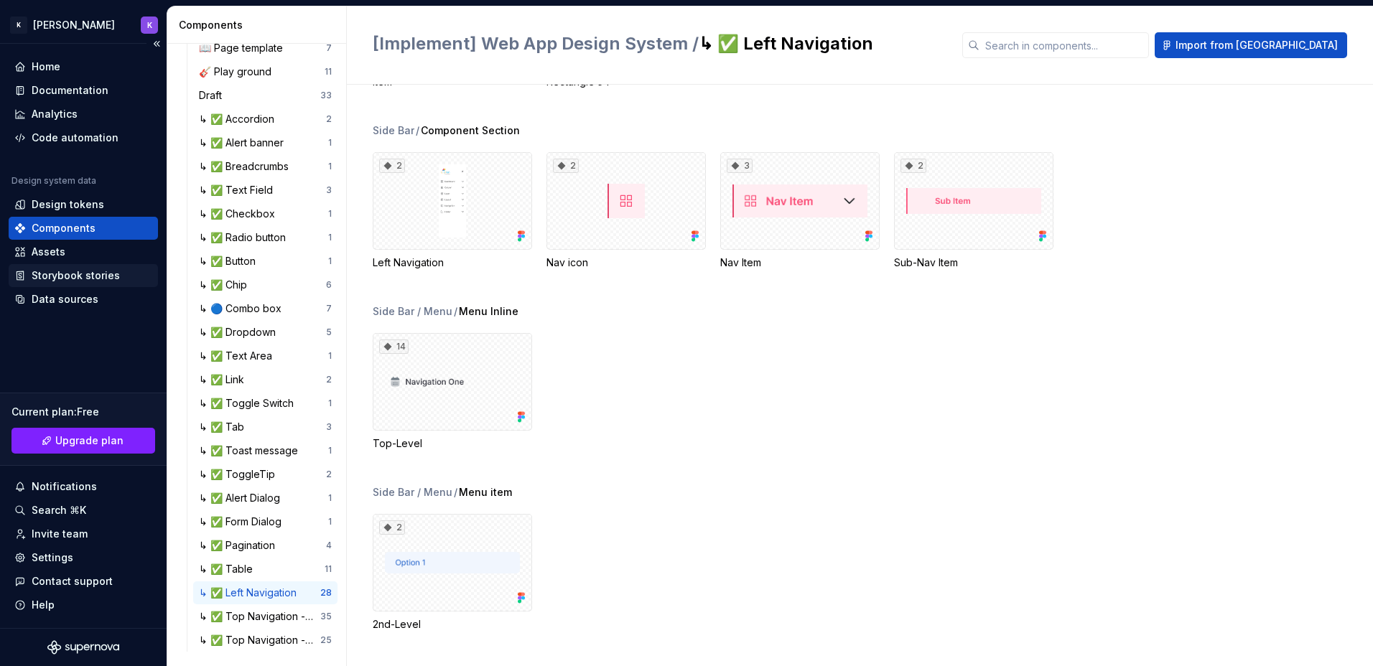
click at [102, 274] on div "Storybook stories" at bounding box center [76, 276] width 88 height 14
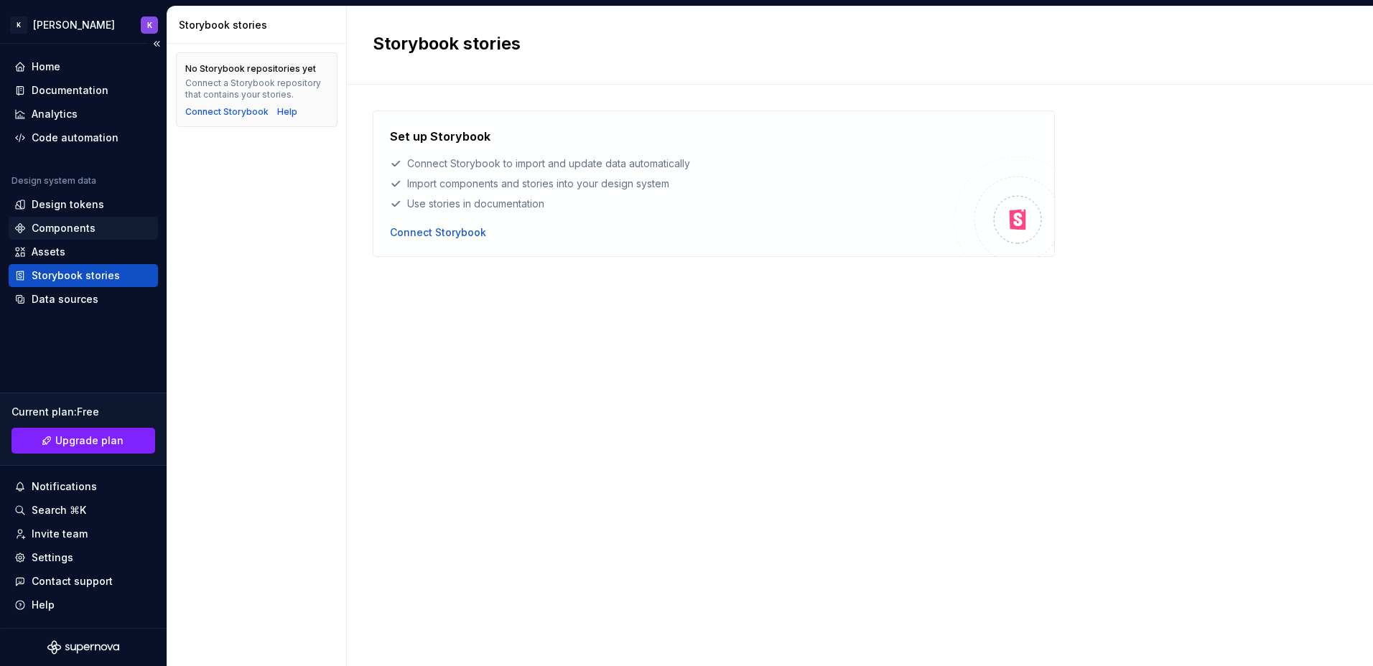
click at [61, 231] on div "Components" at bounding box center [64, 228] width 64 height 14
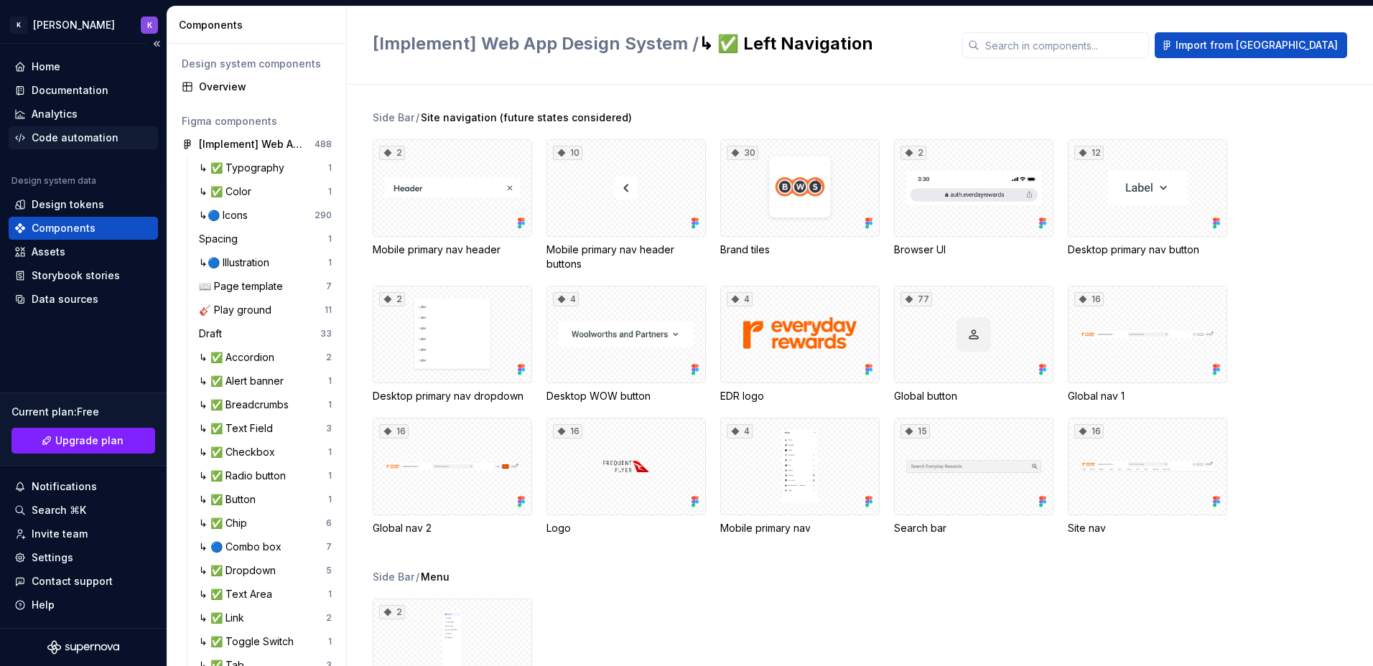
click at [70, 137] on div "Code automation" at bounding box center [75, 138] width 87 height 14
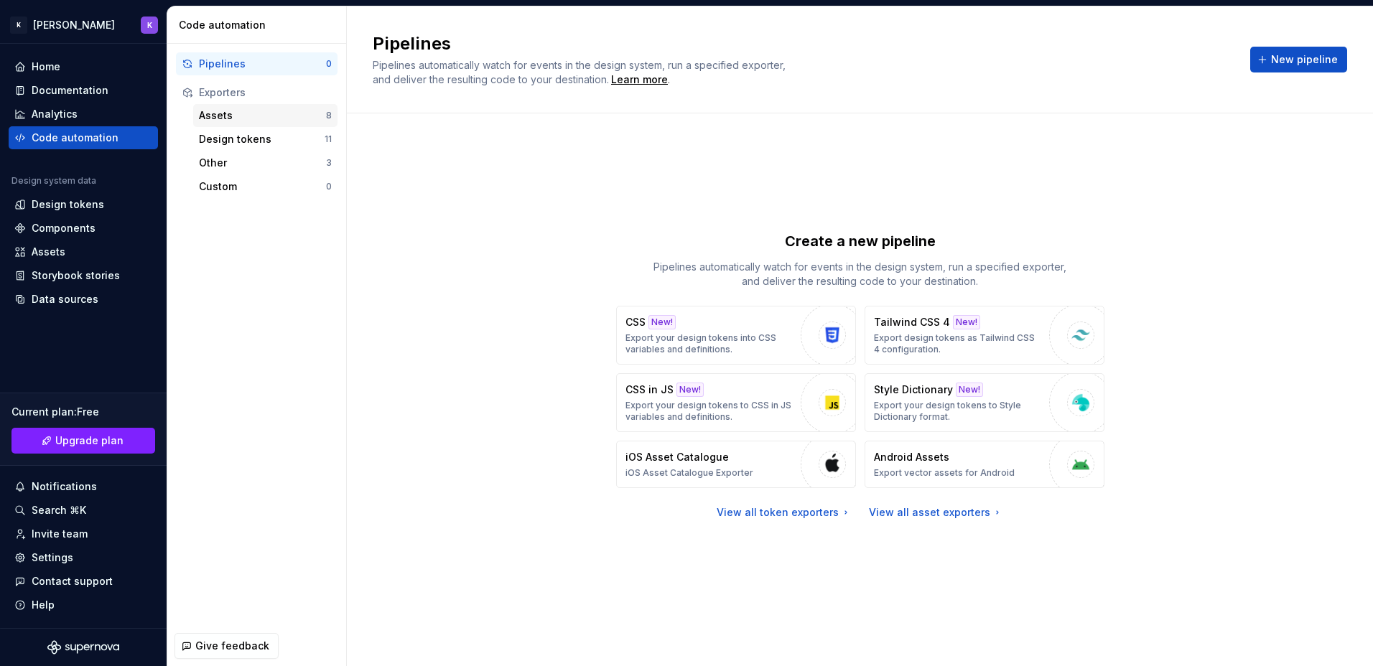
click at [266, 116] on div "Assets" at bounding box center [262, 115] width 127 height 14
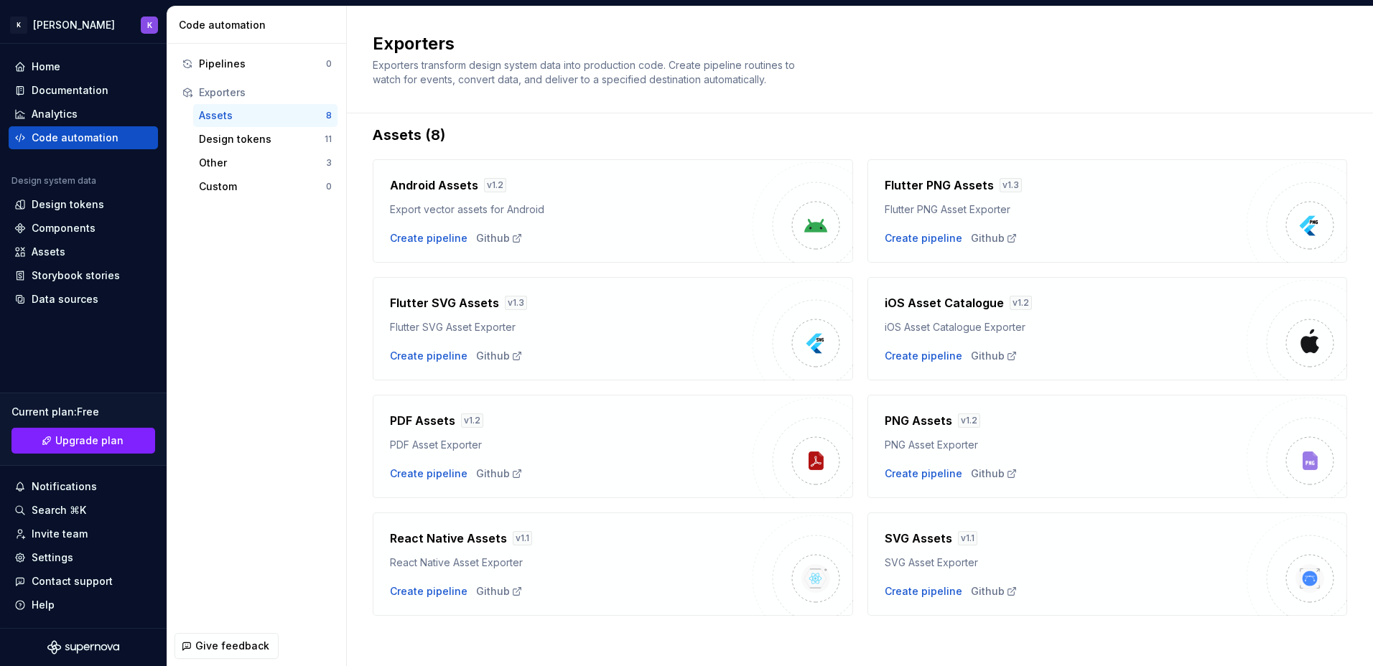
scroll to position [19, 0]
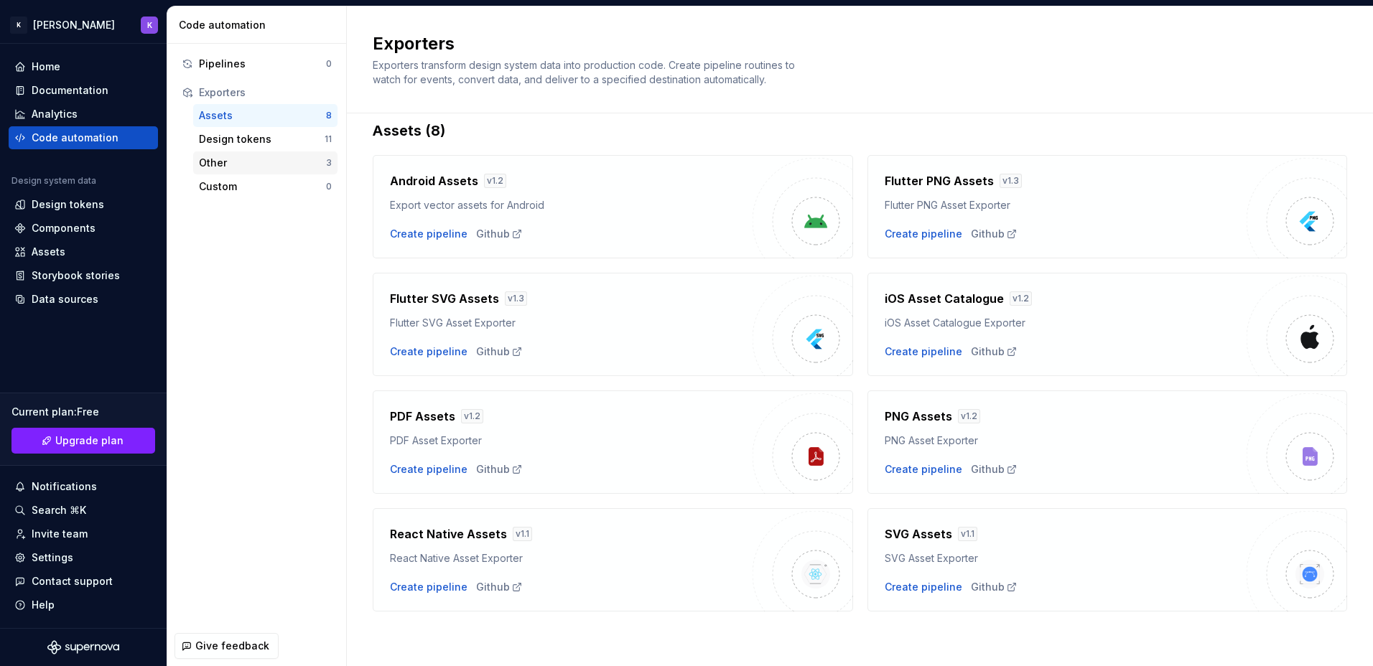
click at [254, 160] on div "Other" at bounding box center [262, 163] width 127 height 14
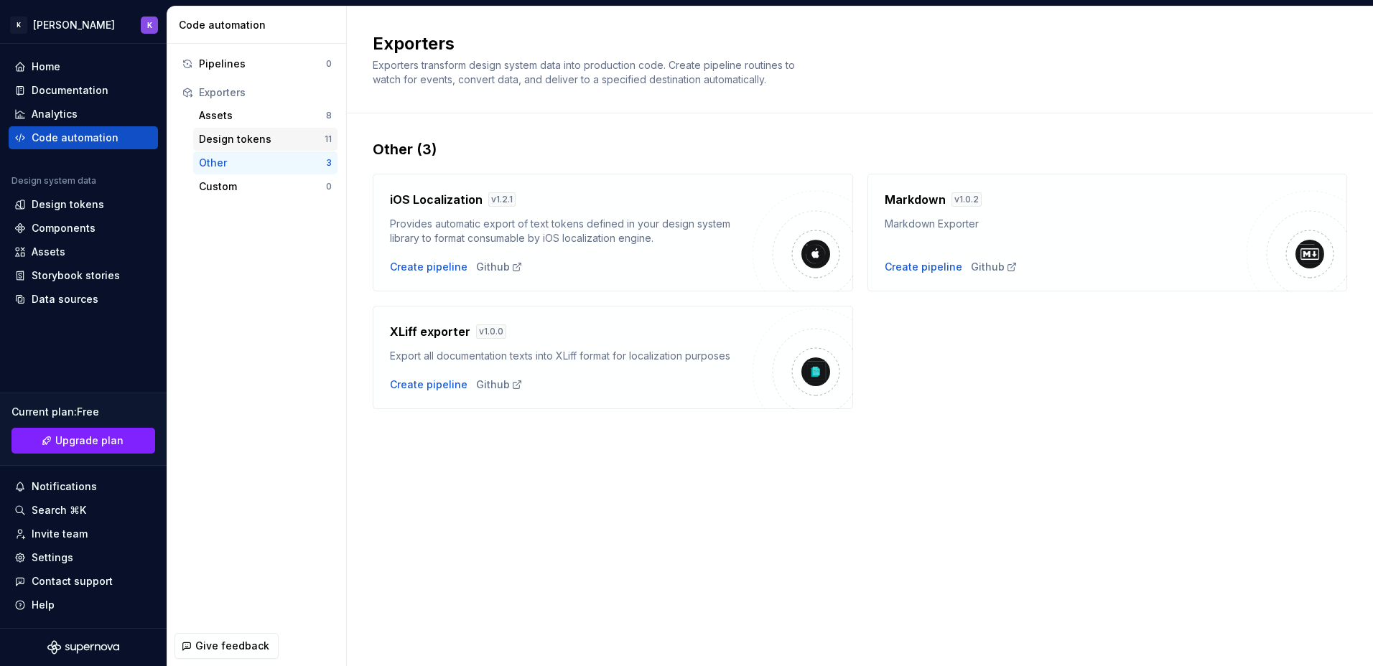
click at [260, 141] on div "Design tokens" at bounding box center [262, 139] width 126 height 14
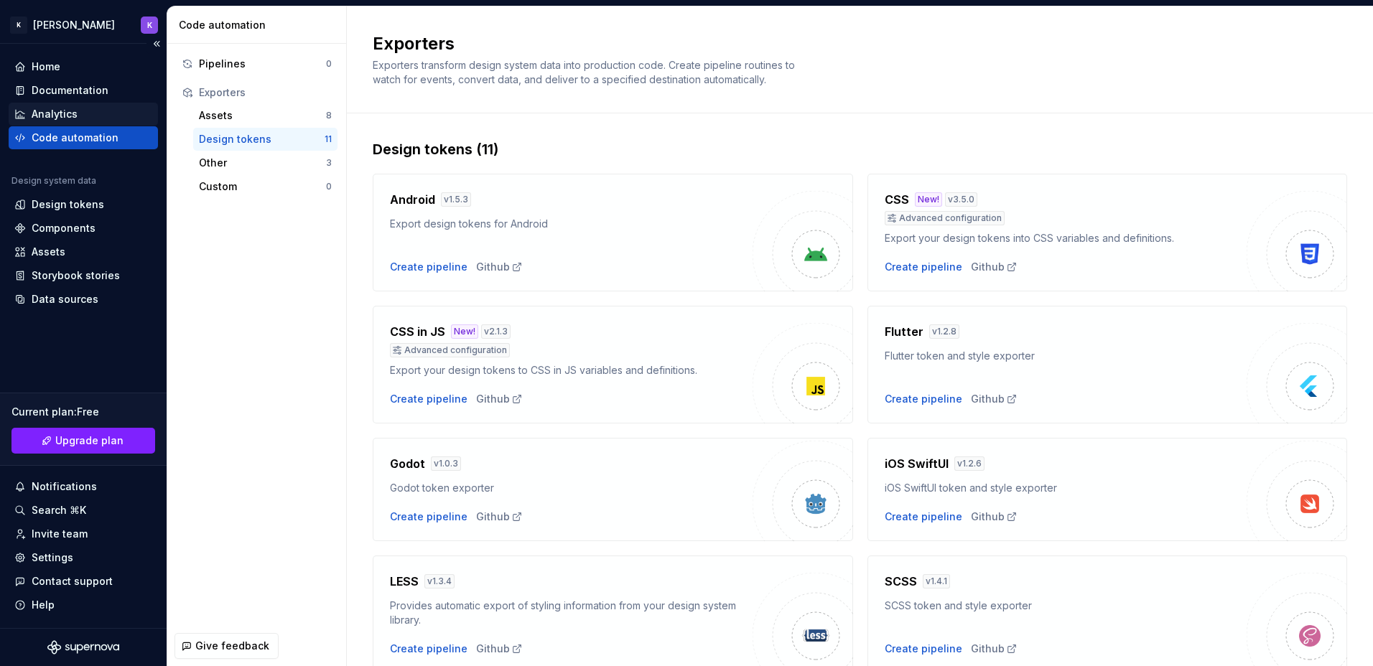
click at [73, 111] on div "Analytics" at bounding box center [55, 114] width 46 height 14
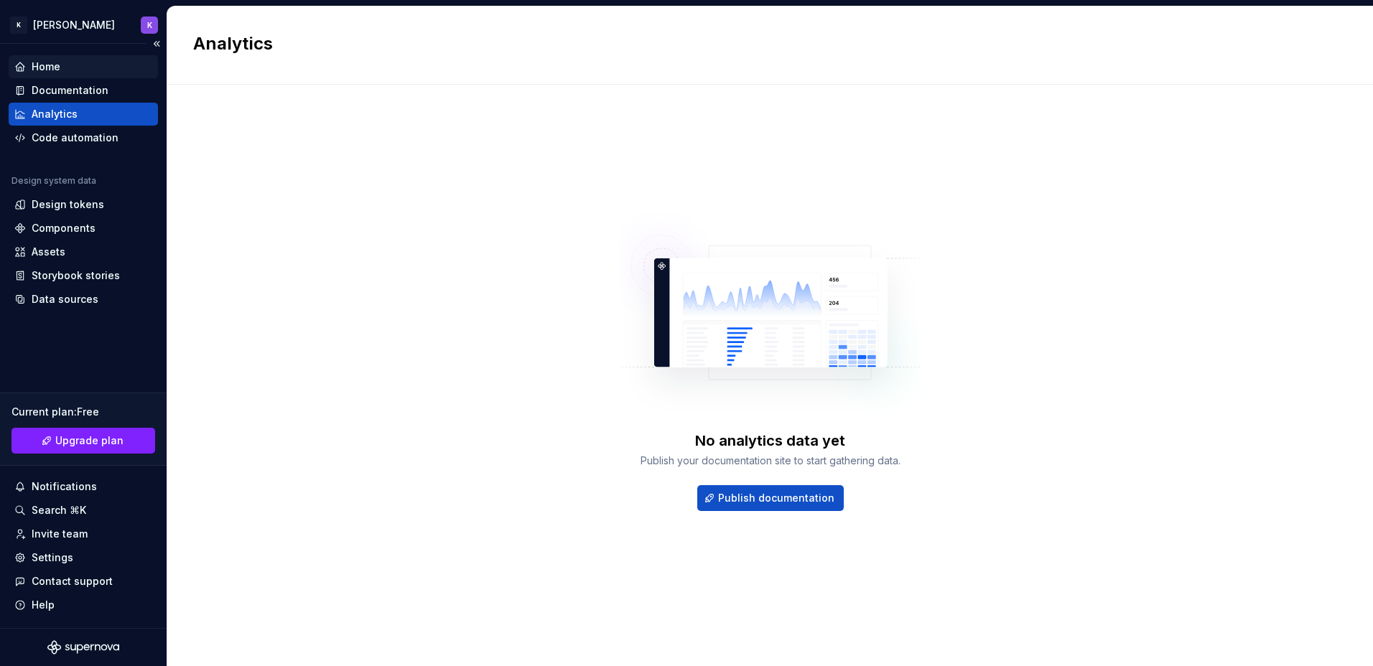
click at [59, 77] on div "Home" at bounding box center [83, 66] width 149 height 23
click at [61, 89] on div "Documentation" at bounding box center [70, 90] width 77 height 14
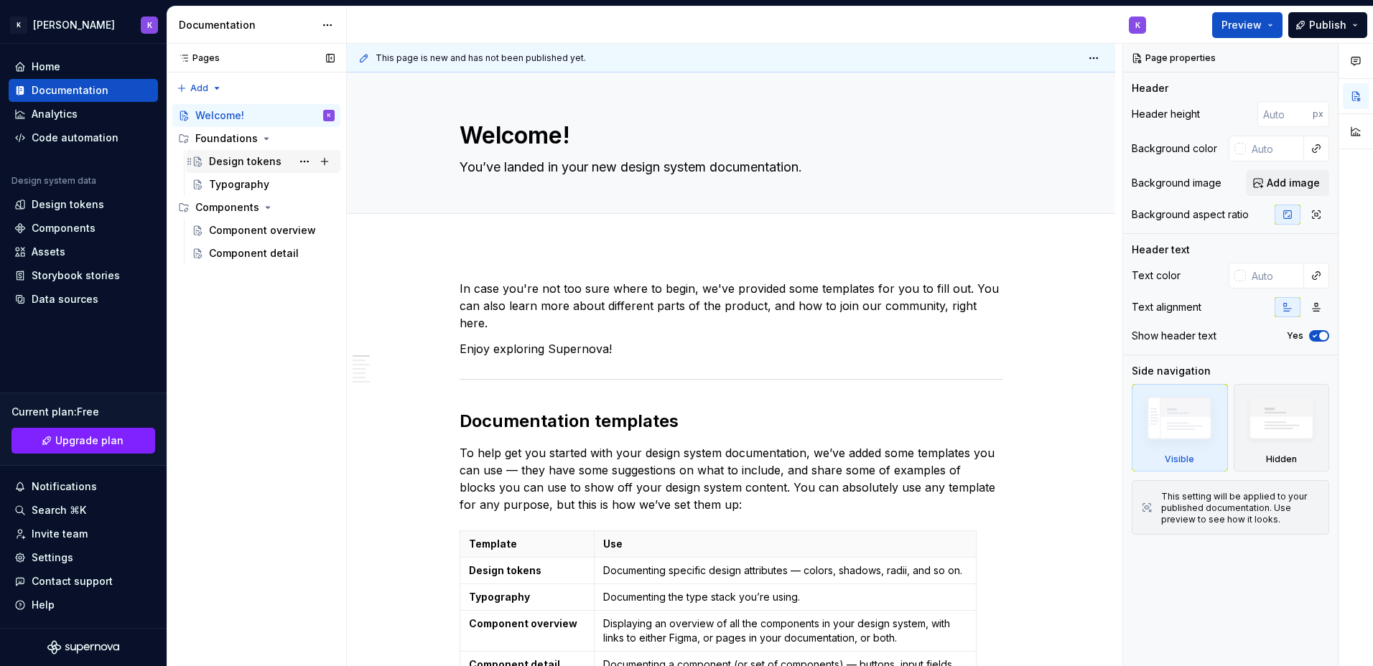
click at [254, 168] on div "Design tokens" at bounding box center [245, 161] width 73 height 14
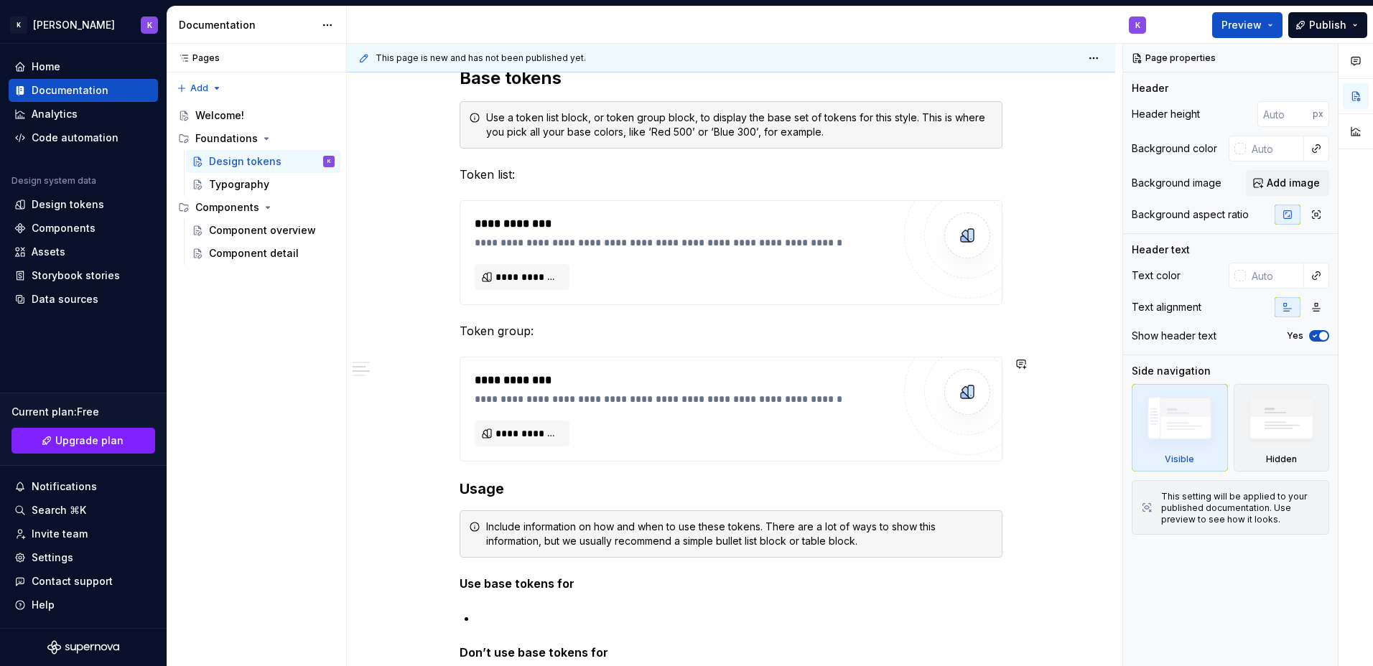
scroll to position [287, 0]
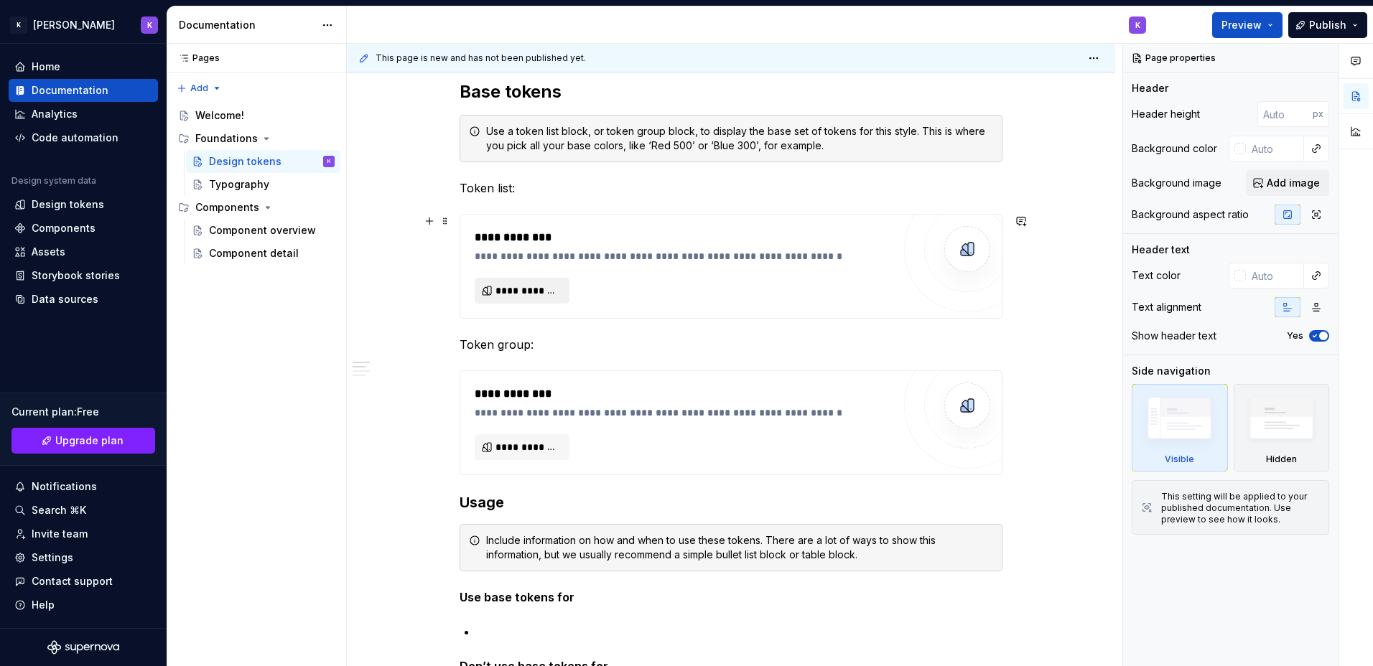
click at [526, 287] on span "**********" at bounding box center [528, 291] width 65 height 14
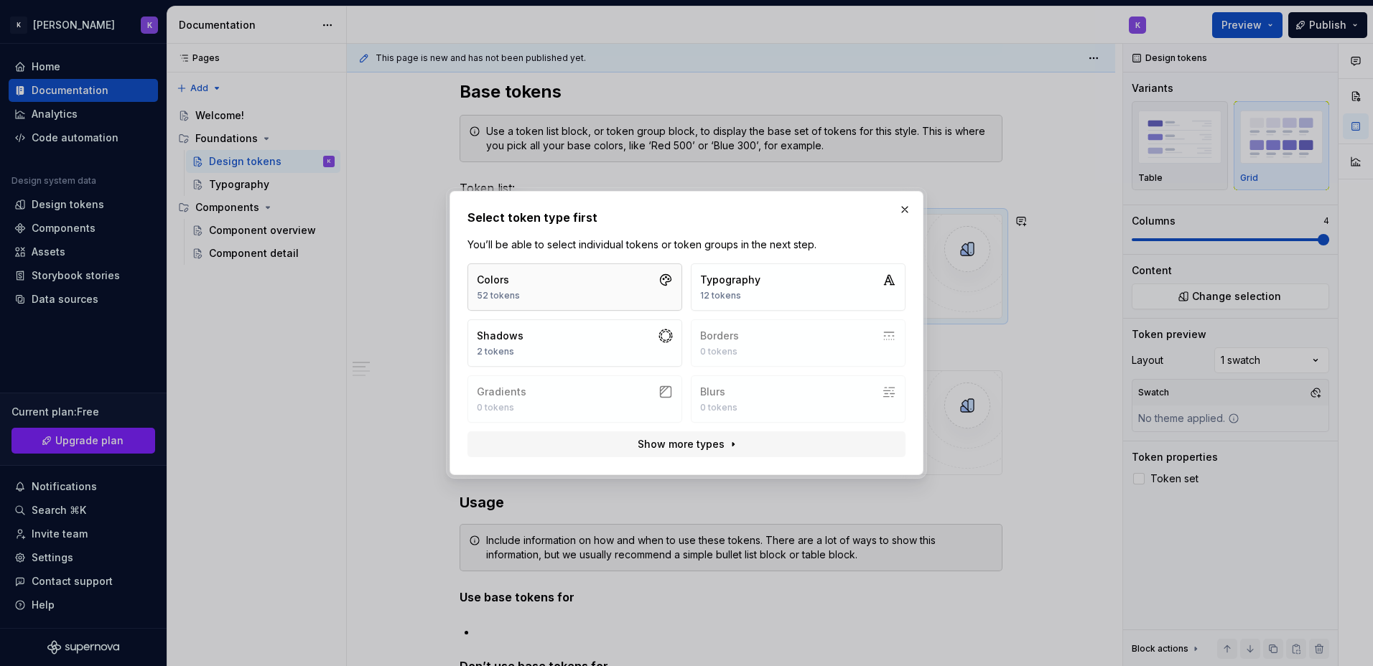
click at [573, 284] on button "Colors 52 tokens" at bounding box center [575, 287] width 215 height 47
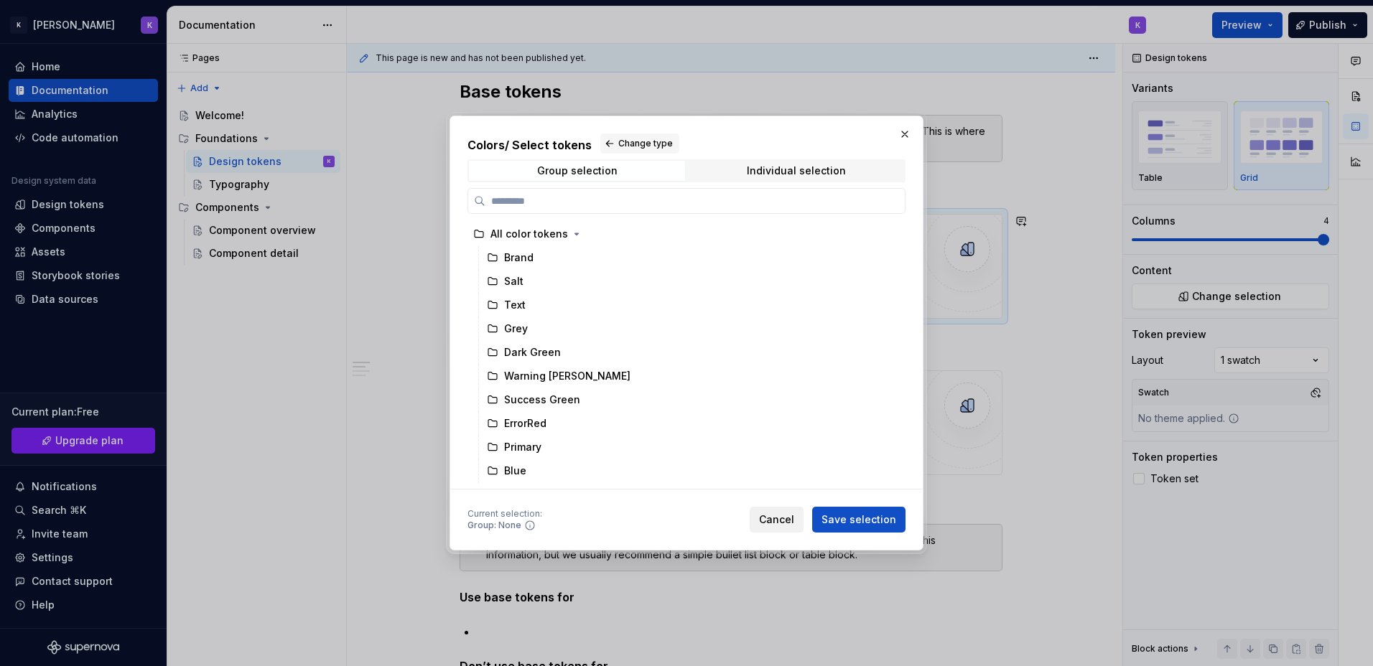
click at [771, 517] on span "Cancel" at bounding box center [776, 520] width 35 height 14
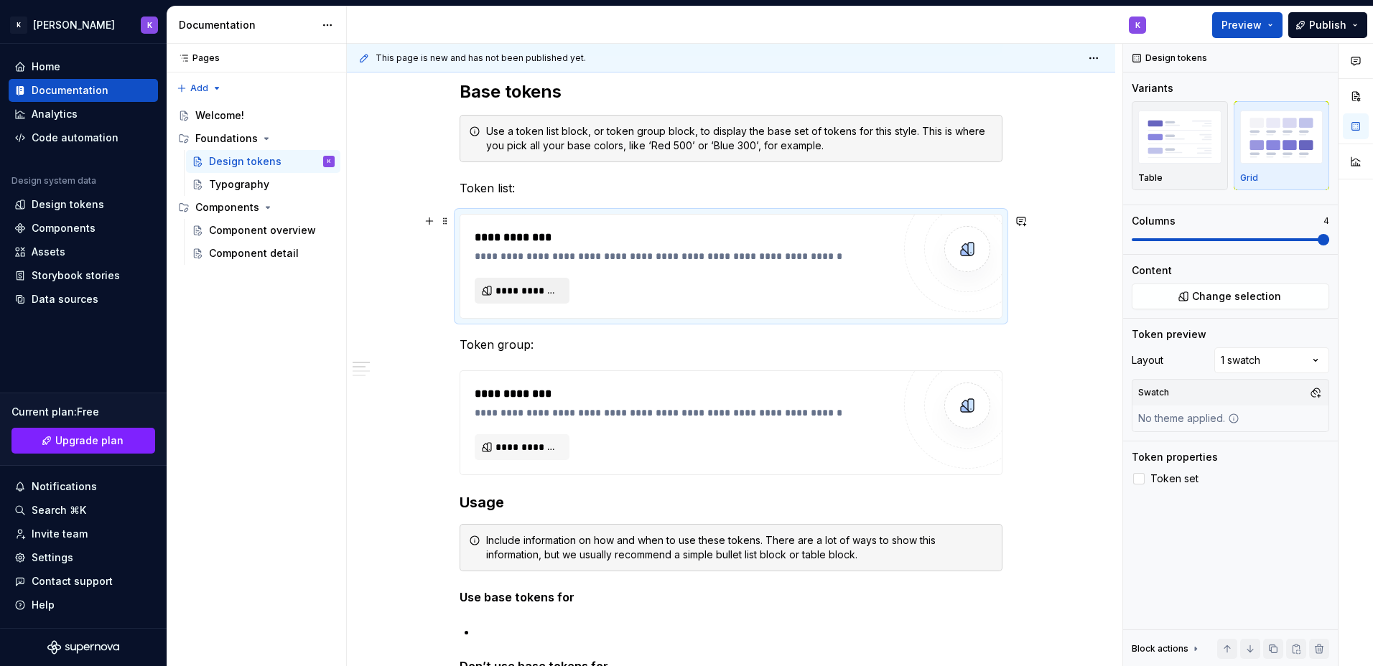
click at [536, 291] on span "**********" at bounding box center [528, 291] width 65 height 14
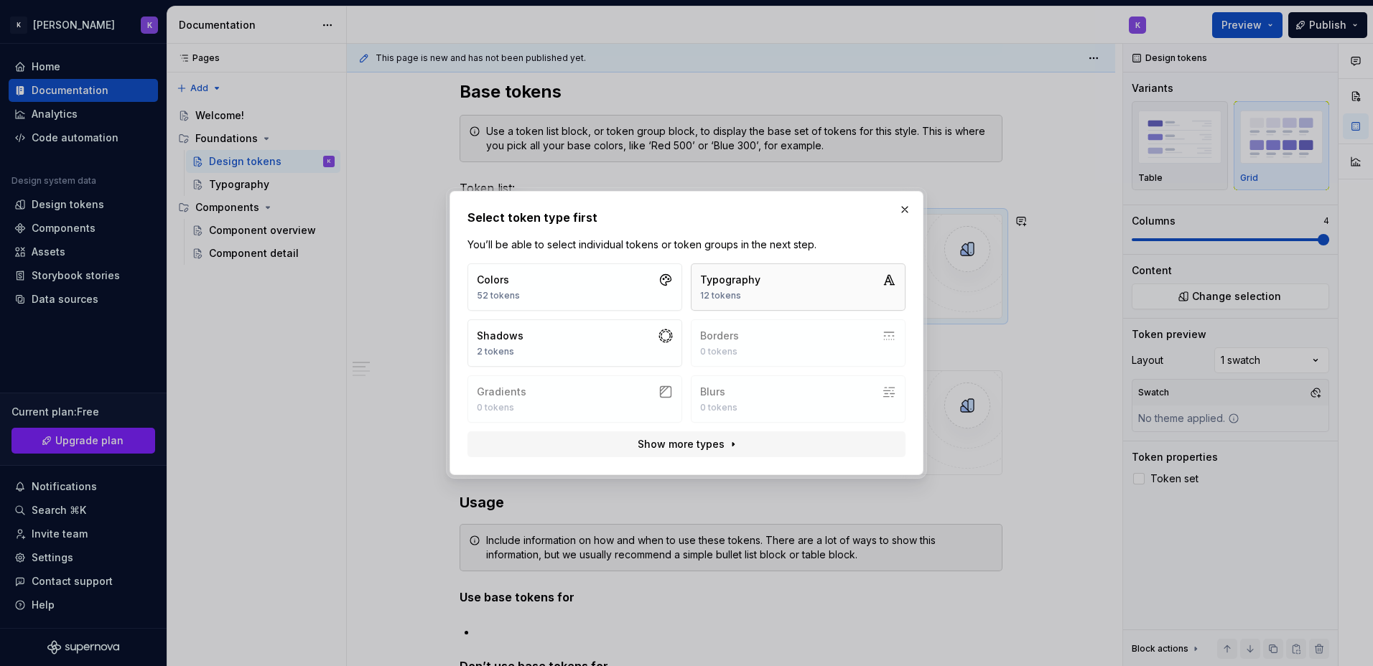
click at [781, 297] on button "Typography 12 tokens" at bounding box center [798, 287] width 215 height 47
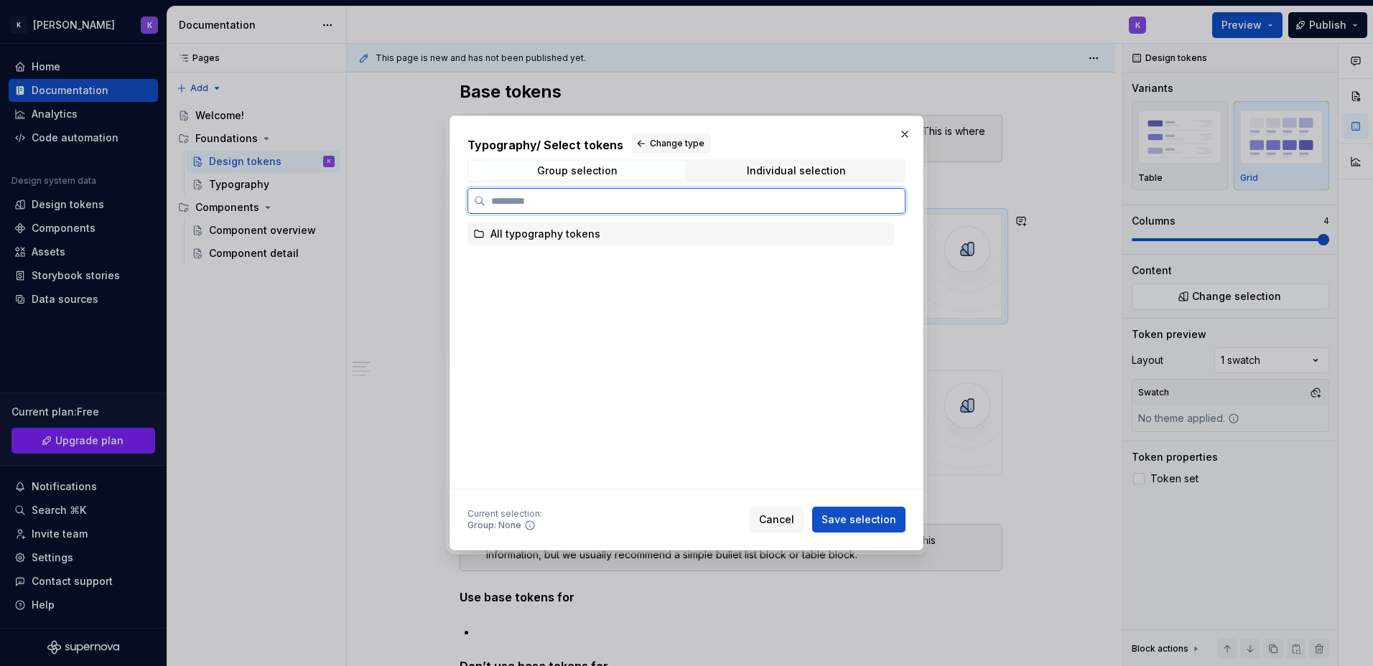
click at [557, 241] on div "All typography tokens" at bounding box center [546, 234] width 110 height 14
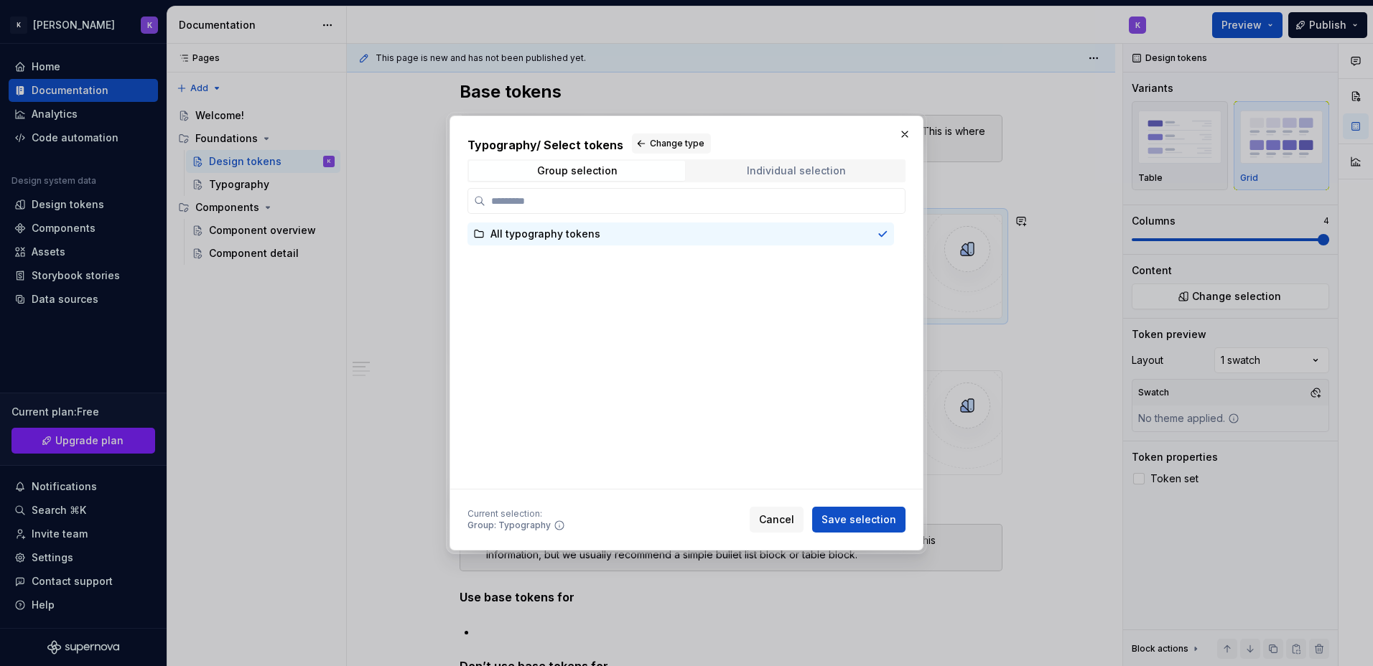
click at [766, 169] on div "Individual selection" at bounding box center [796, 170] width 99 height 11
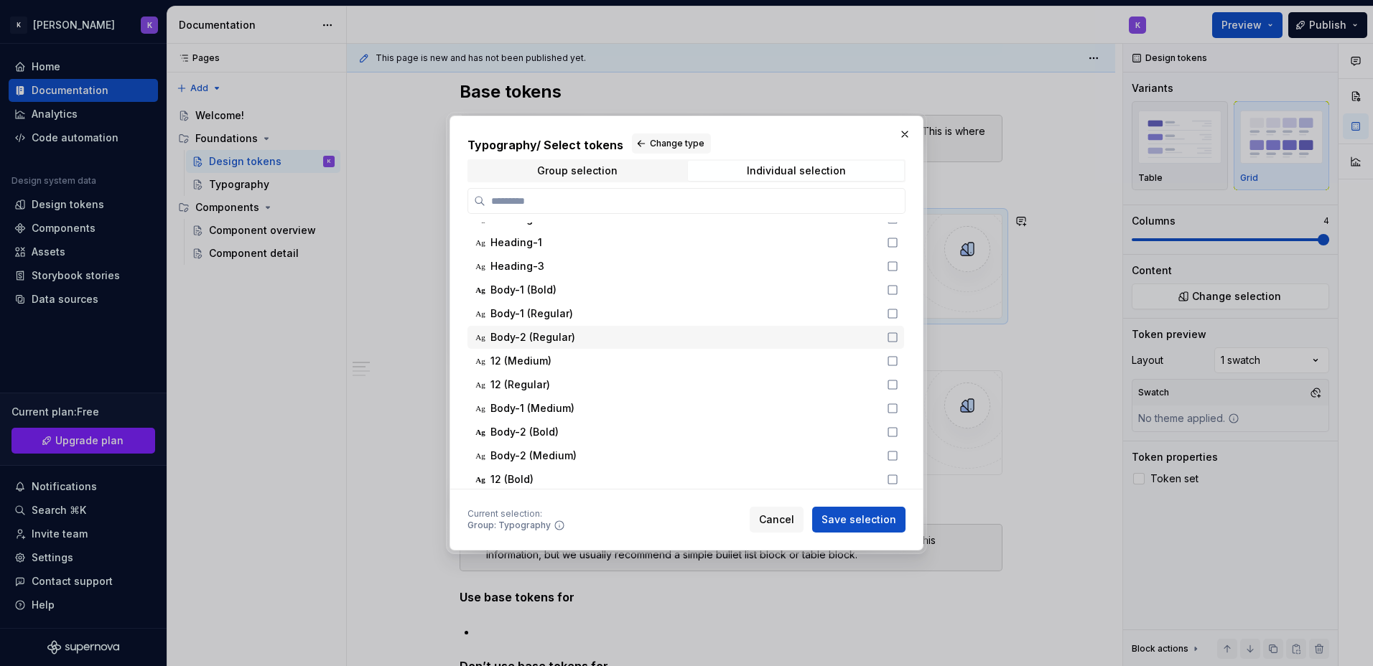
scroll to position [17, 0]
click at [903, 138] on button "button" at bounding box center [905, 134] width 20 height 20
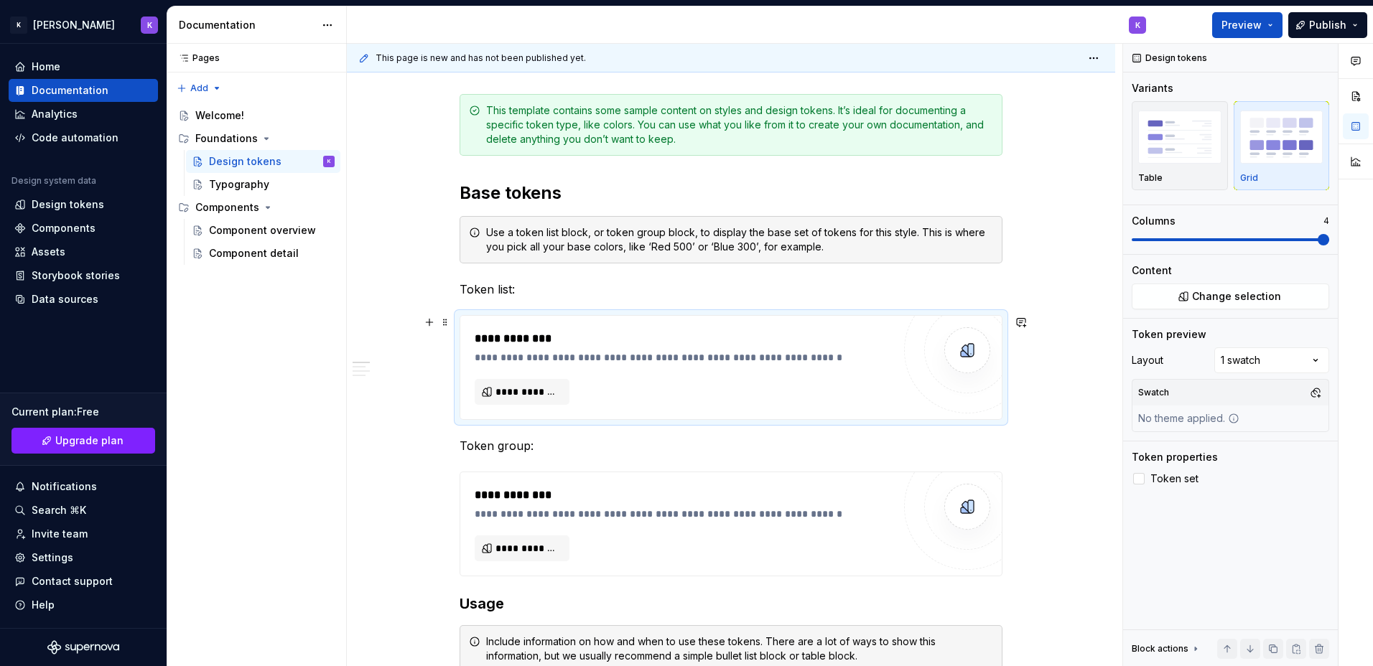
scroll to position [431, 0]
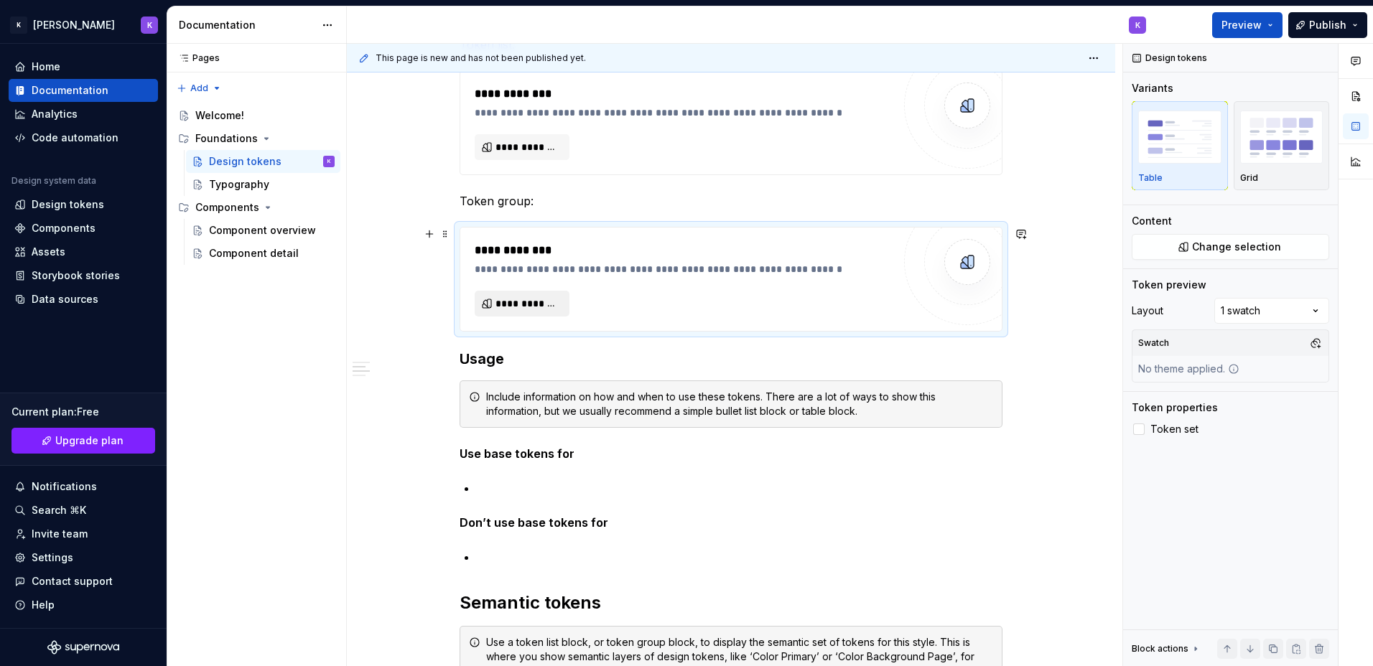
click at [526, 314] on button "**********" at bounding box center [522, 304] width 95 height 26
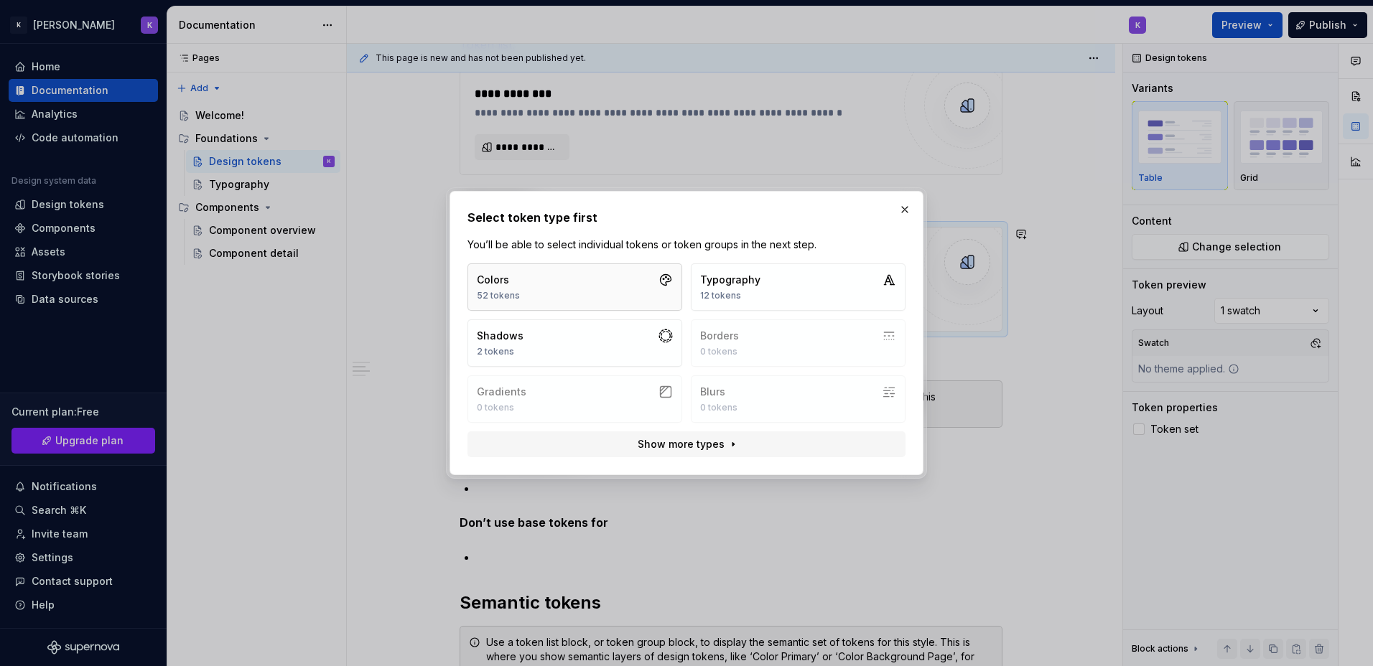
click at [531, 292] on button "Colors 52 tokens" at bounding box center [575, 287] width 215 height 47
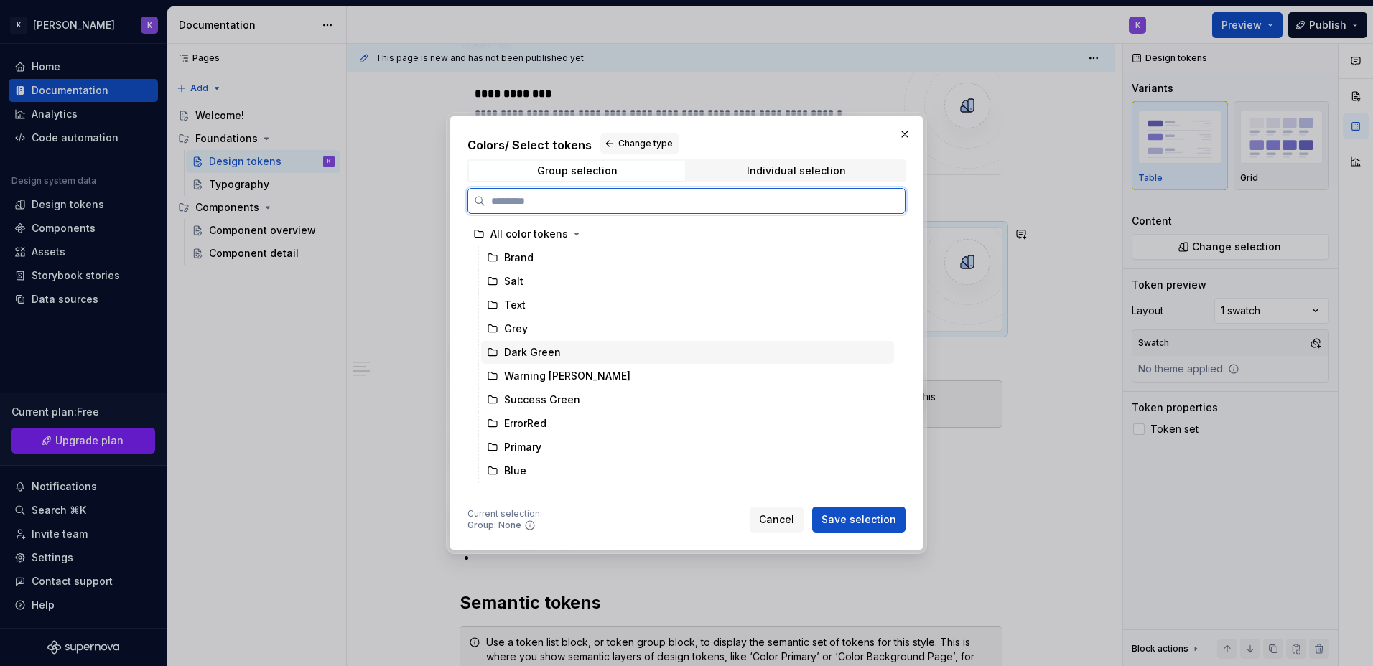
click at [489, 353] on icon at bounding box center [492, 352] width 11 height 11
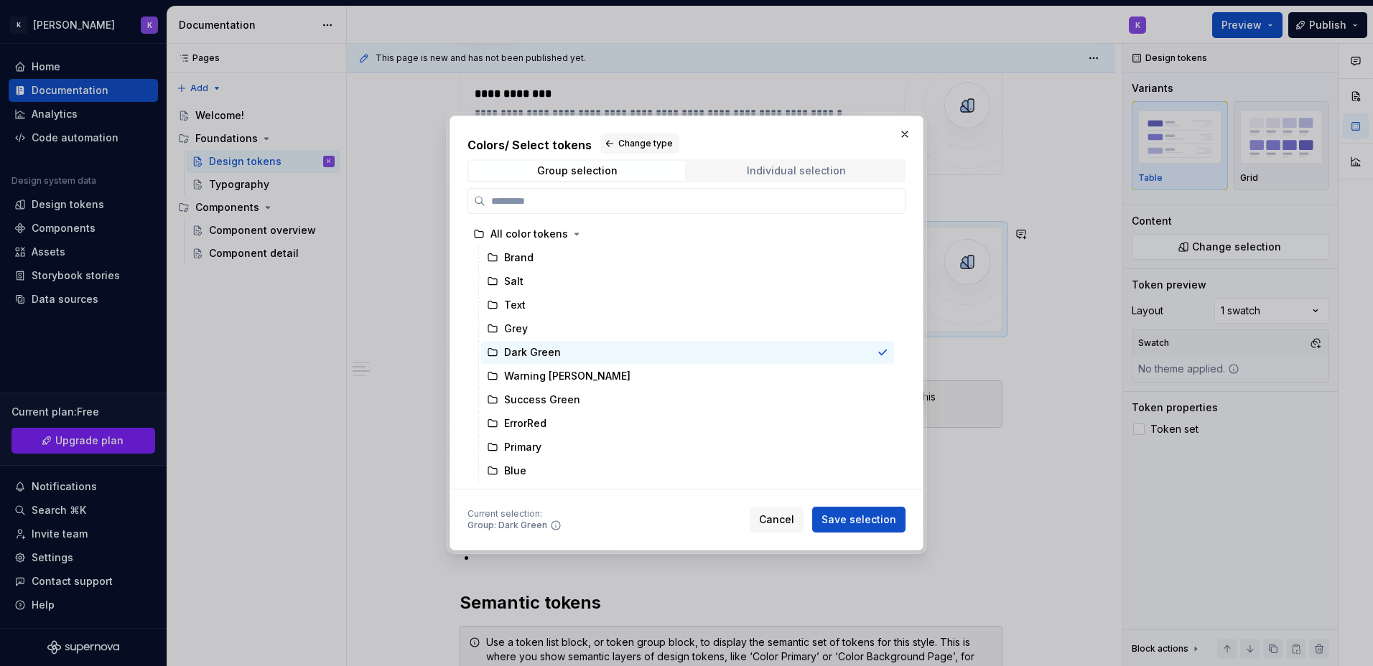
click at [776, 169] on div "Individual selection" at bounding box center [796, 170] width 99 height 11
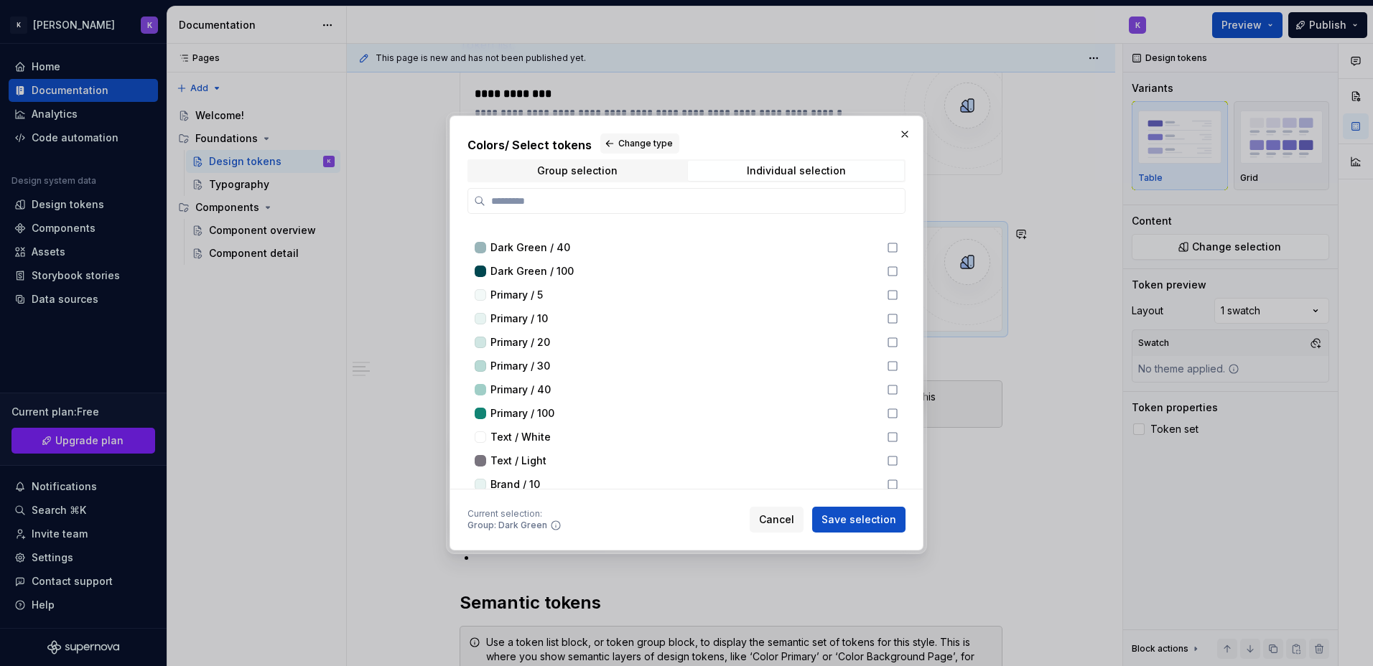
scroll to position [937, 0]
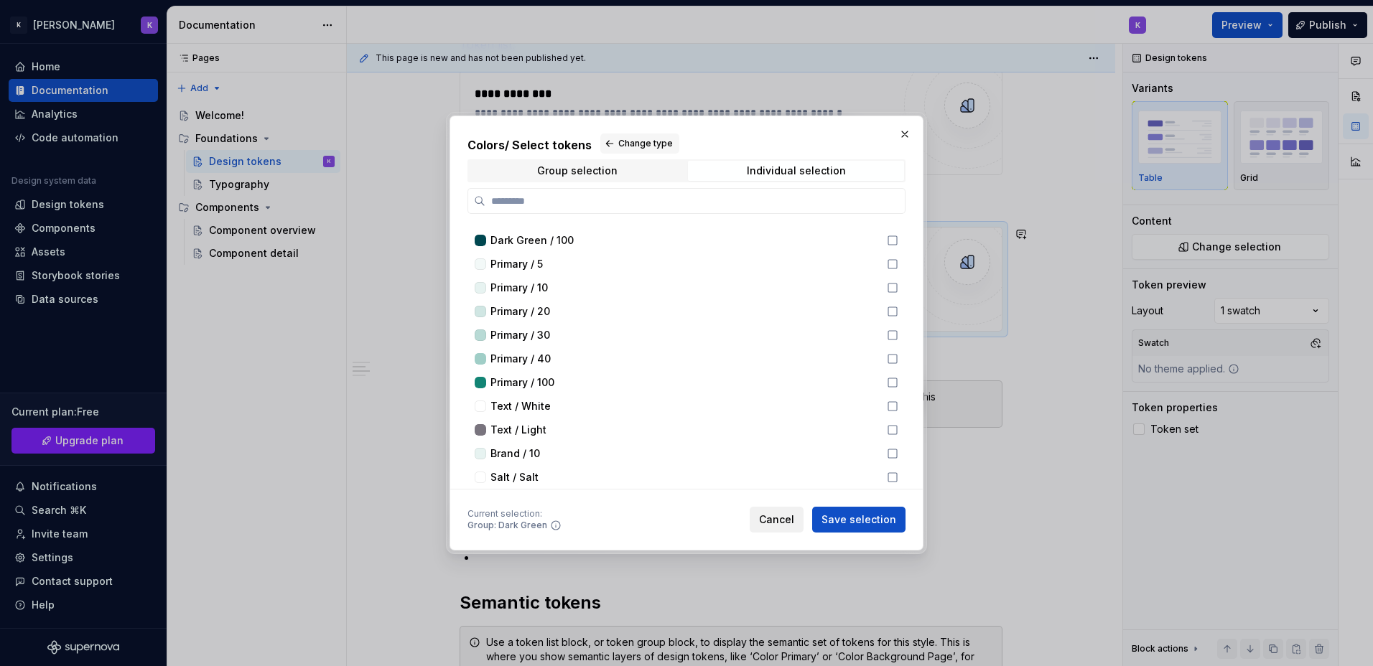
click at [786, 521] on span "Cancel" at bounding box center [776, 520] width 35 height 14
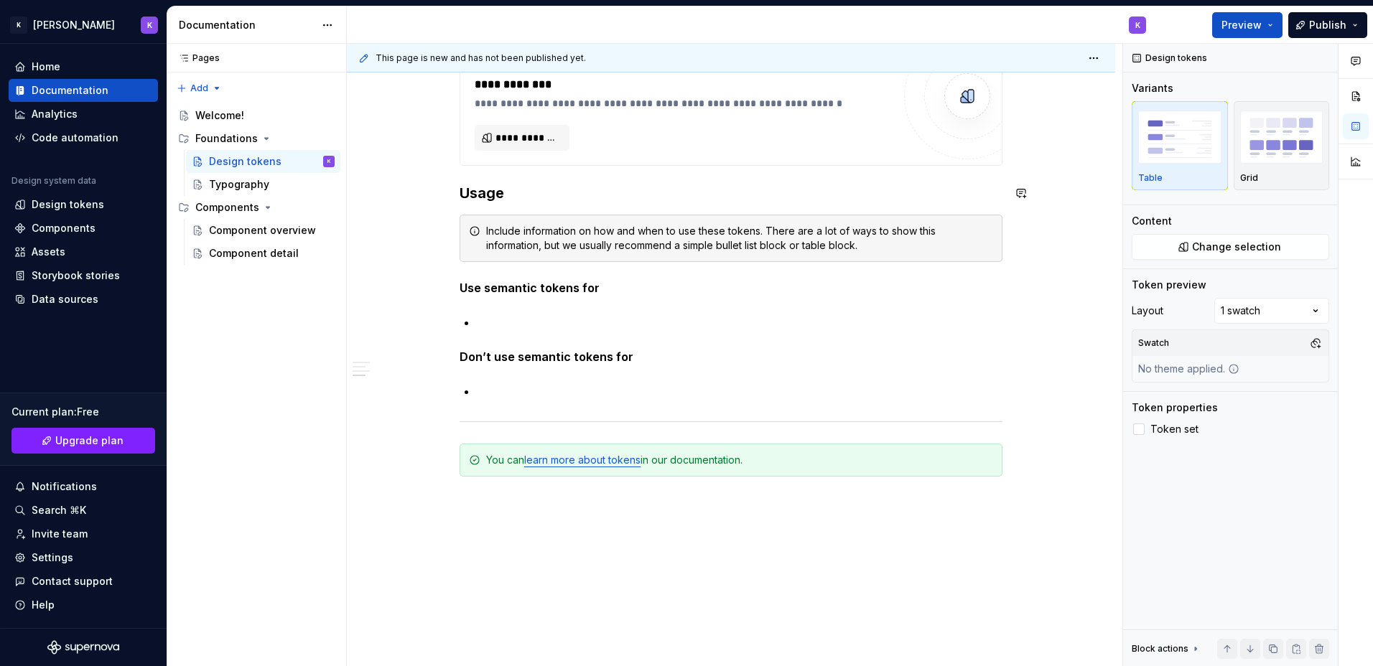
scroll to position [1136, 0]
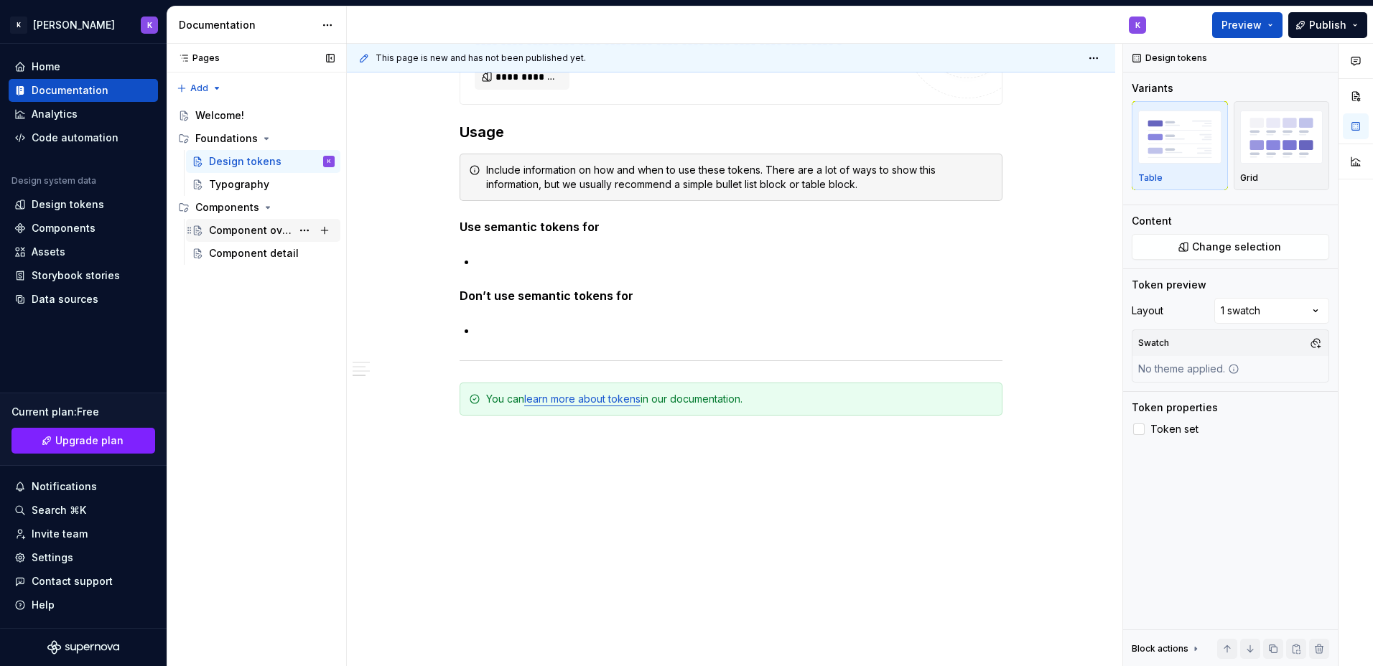
click at [254, 236] on div "Component overview" at bounding box center [250, 230] width 83 height 14
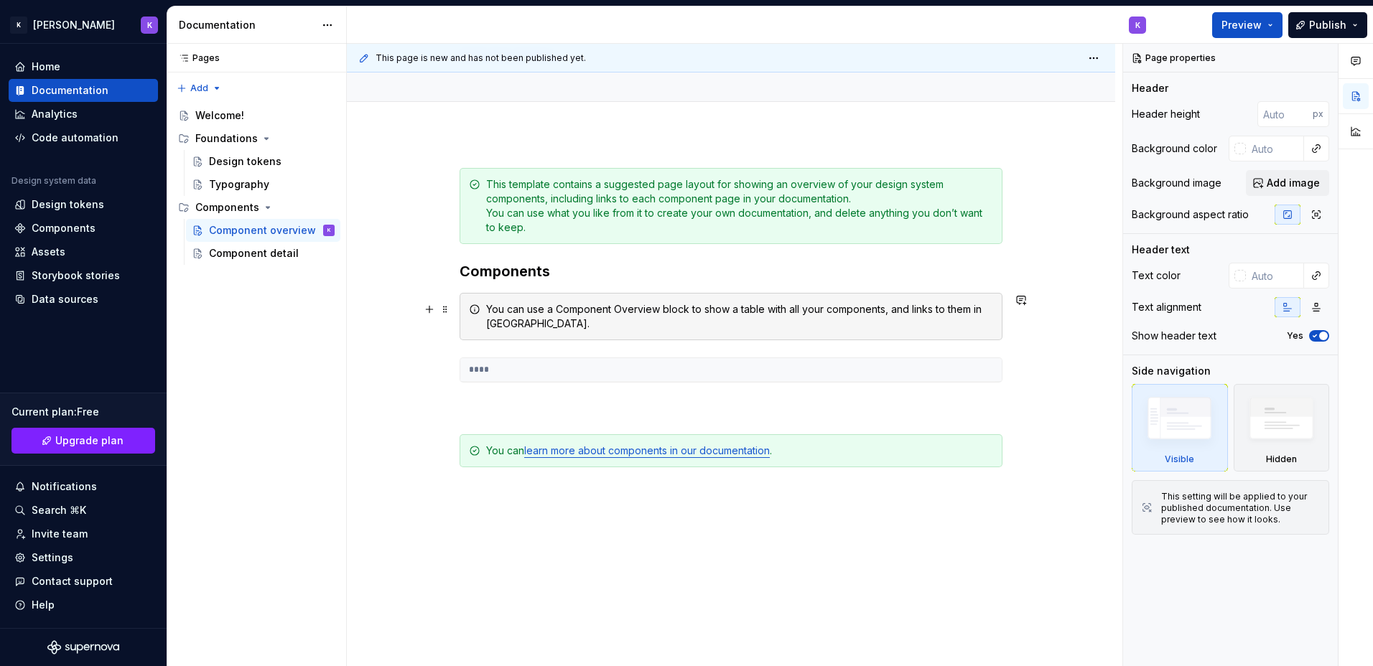
scroll to position [190, 0]
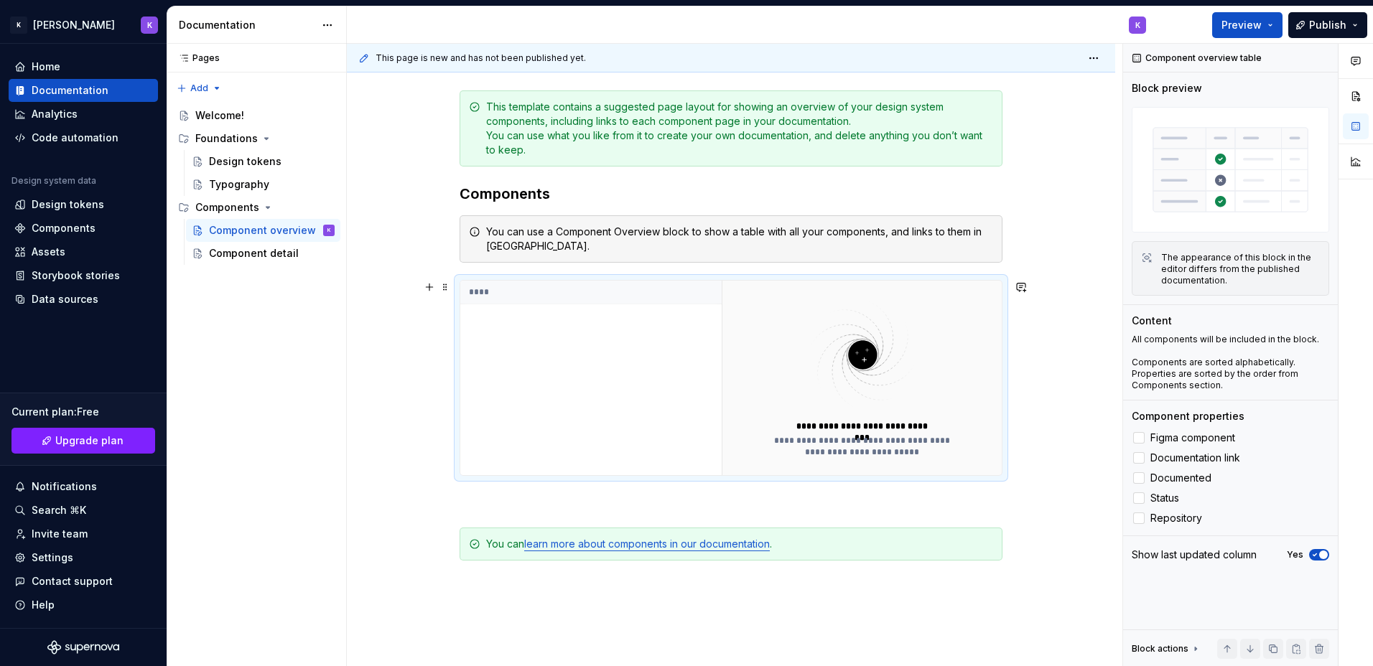
click at [875, 443] on div "**********" at bounding box center [862, 446] width 195 height 23
click at [497, 287] on th "****" at bounding box center [590, 293] width 261 height 24
click at [497, 317] on div "****" at bounding box center [590, 378] width 261 height 195
click at [1146, 437] on label "Figma component" at bounding box center [1230, 437] width 197 height 17
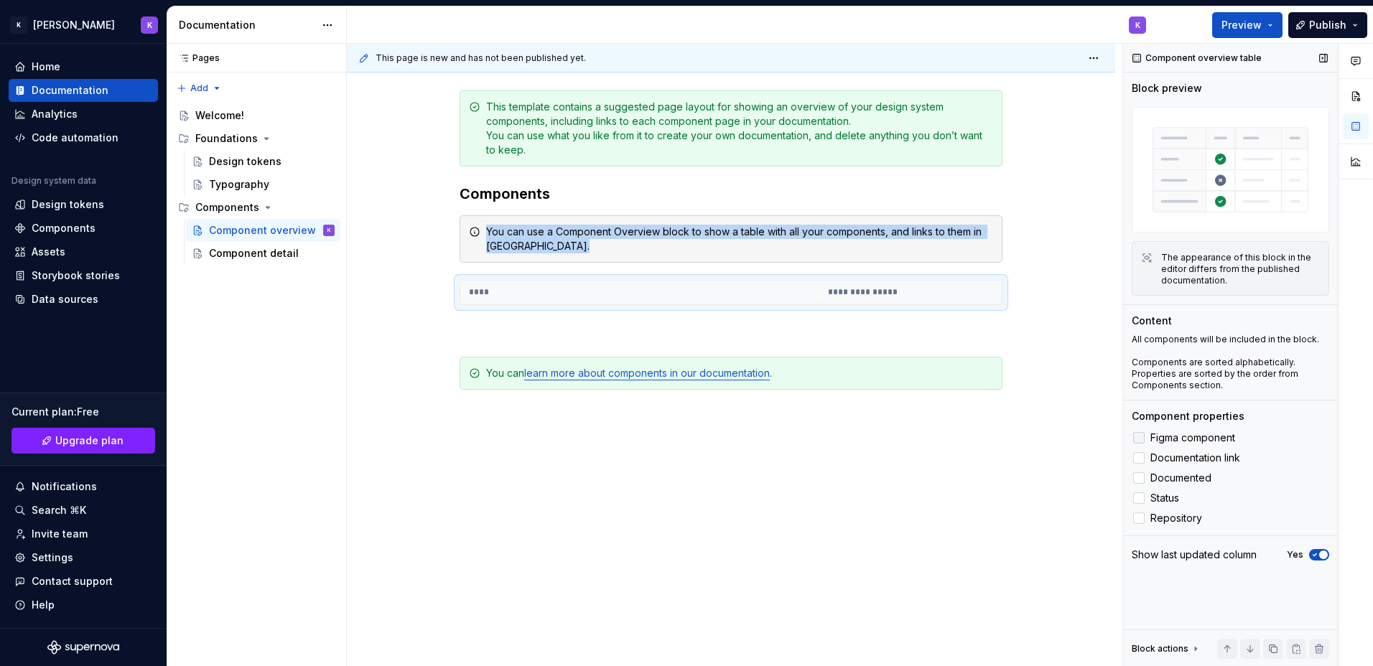
click at [1139, 438] on icon at bounding box center [1139, 438] width 0 height 0
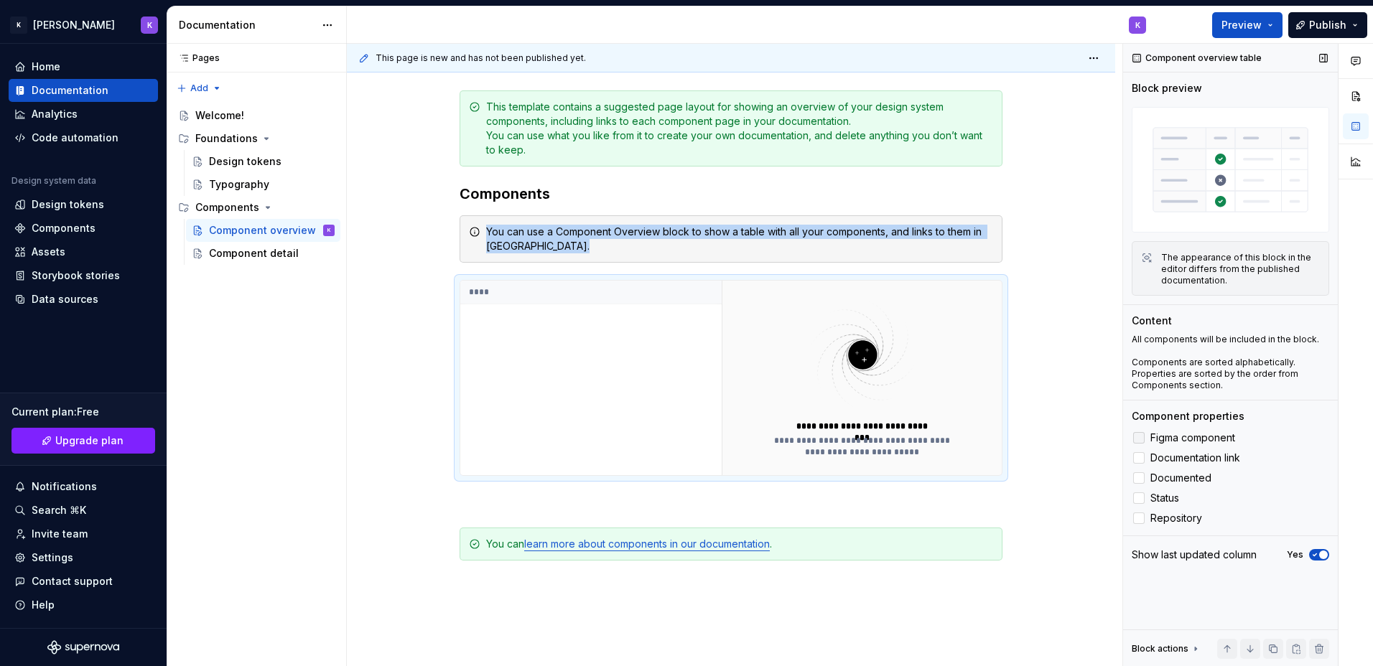
click at [1140, 435] on div at bounding box center [1138, 437] width 11 height 11
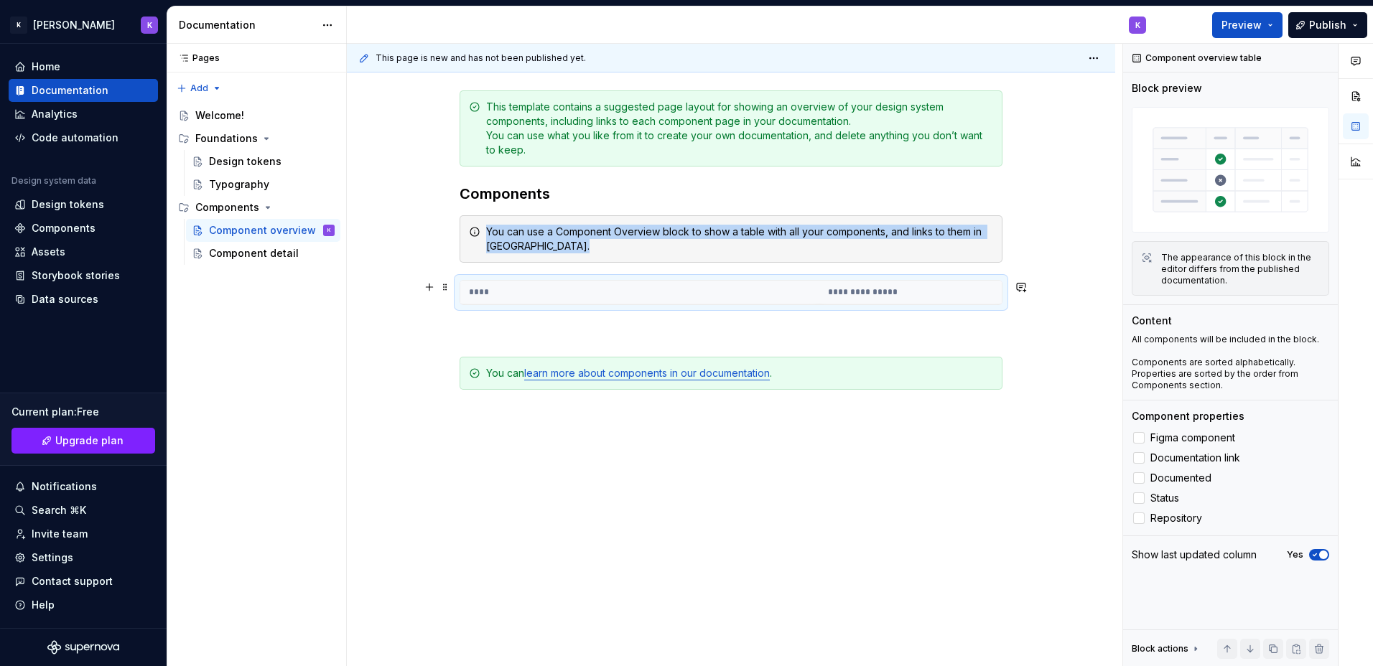
click at [477, 298] on th "****" at bounding box center [639, 293] width 359 height 24
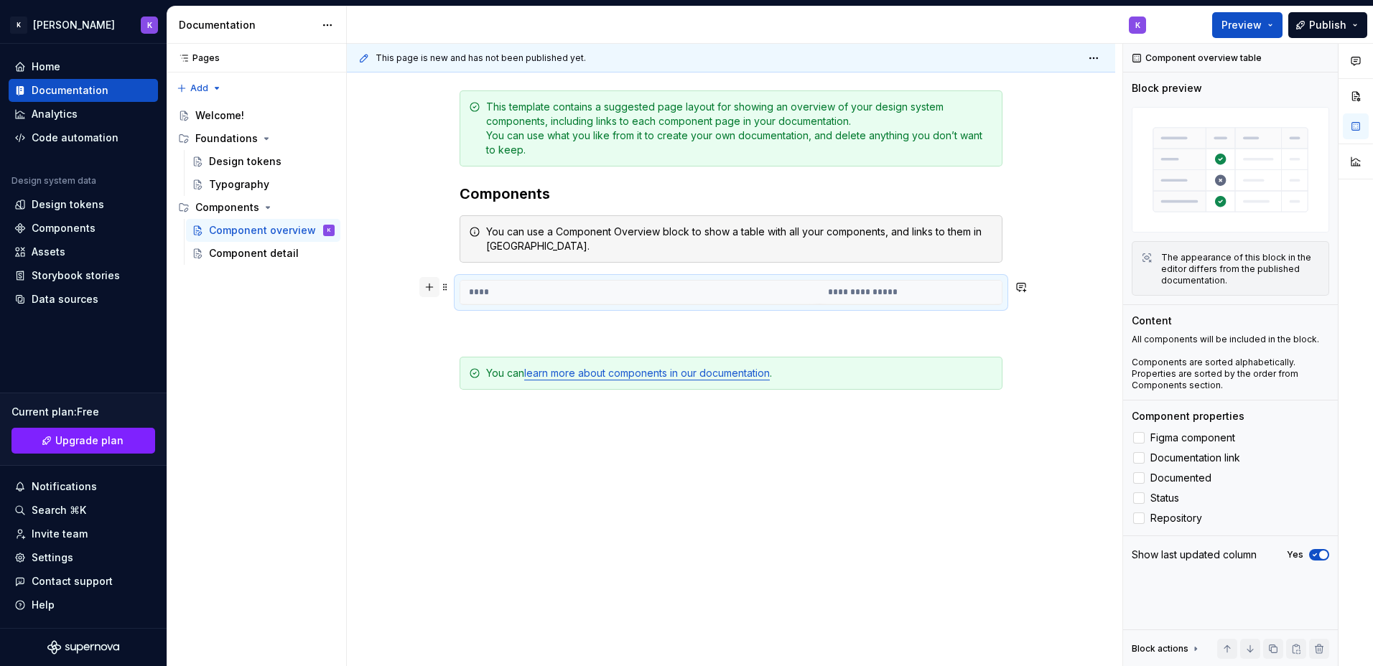
click at [430, 289] on button "button" at bounding box center [429, 287] width 20 height 20
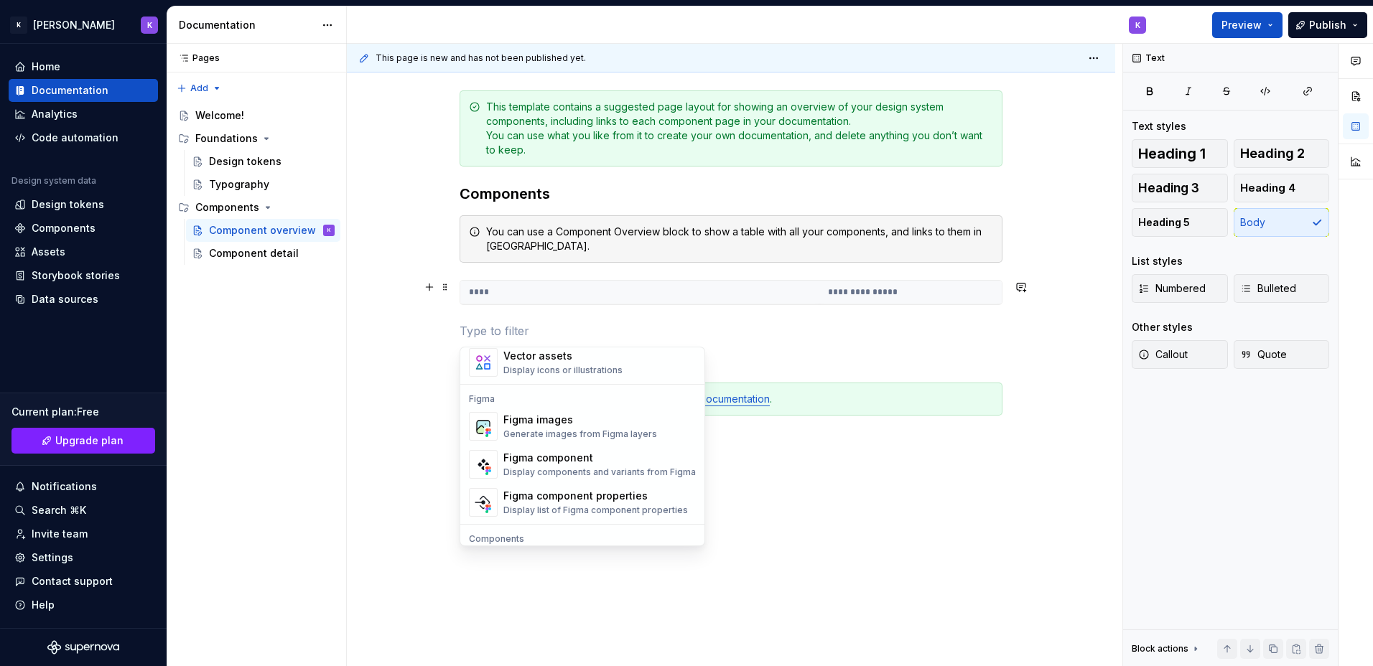
scroll to position [1430, 0]
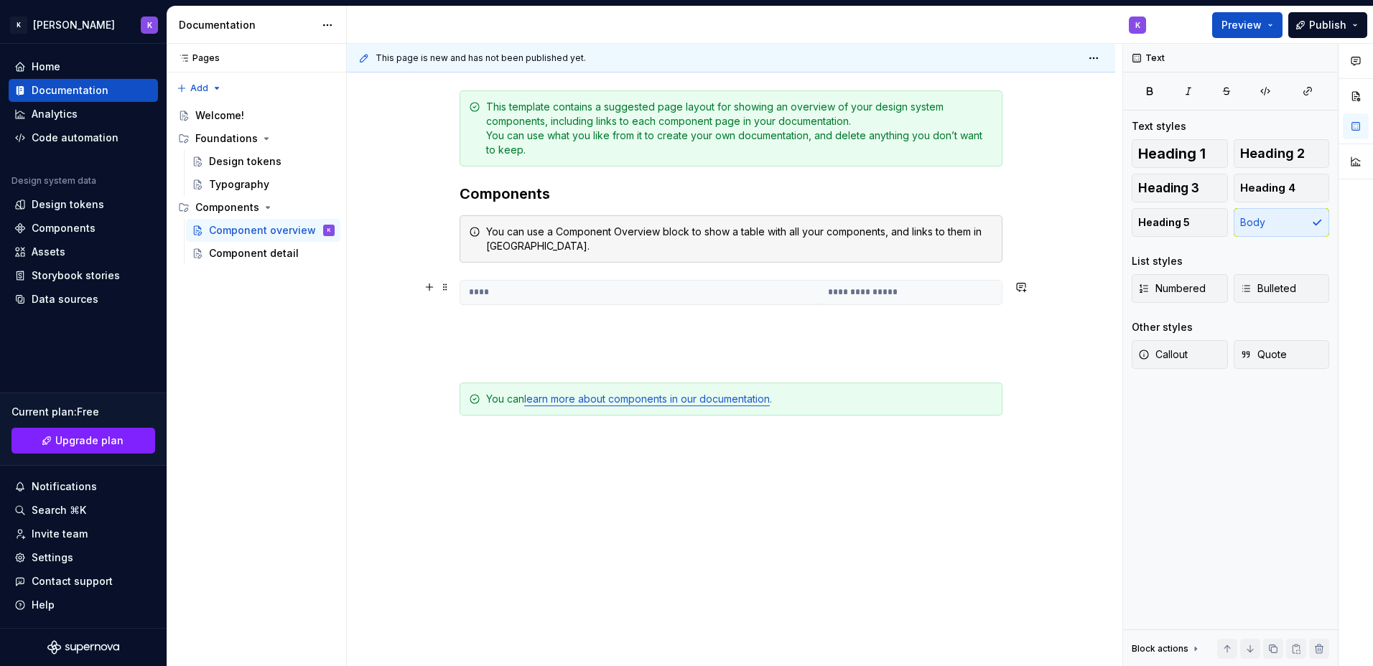
click at [914, 516] on div "**********" at bounding box center [731, 374] width 768 height 637
click at [472, 320] on div "**********" at bounding box center [731, 283] width 543 height 386
click at [978, 329] on p at bounding box center [731, 330] width 543 height 17
click at [921, 321] on div "**********" at bounding box center [731, 283] width 543 height 386
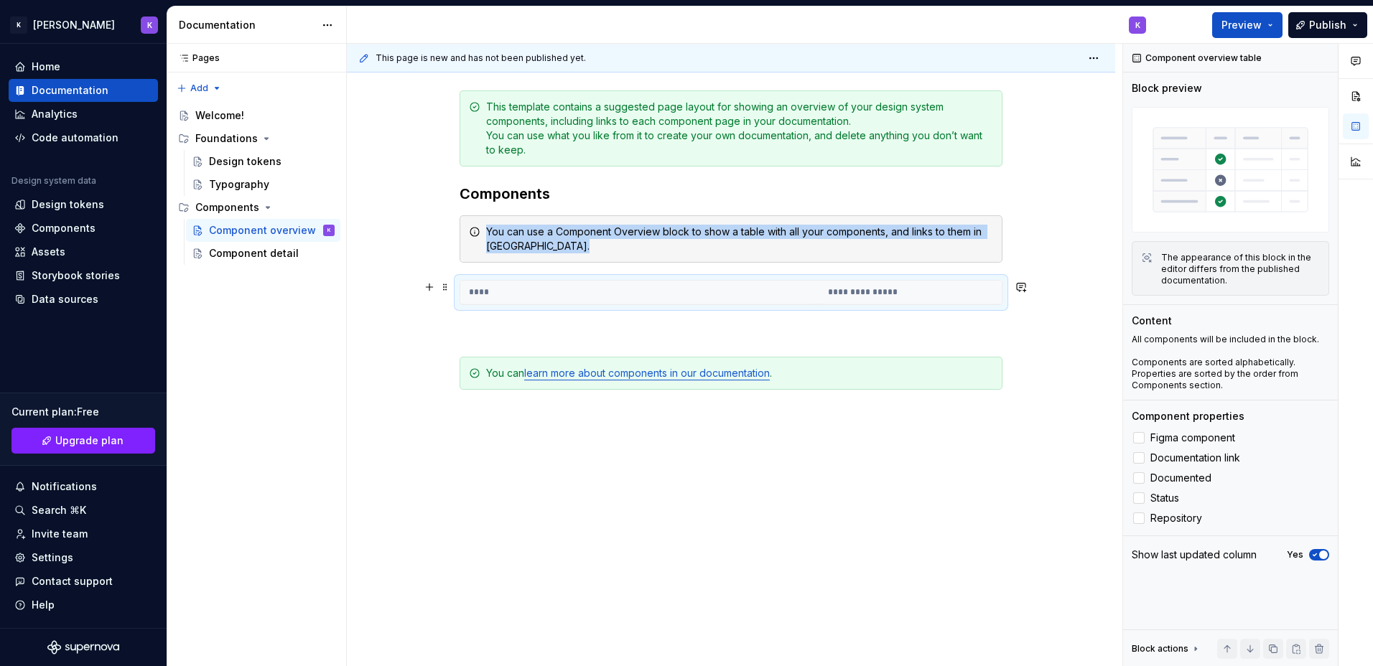
click at [526, 292] on th "****" at bounding box center [639, 293] width 359 height 24
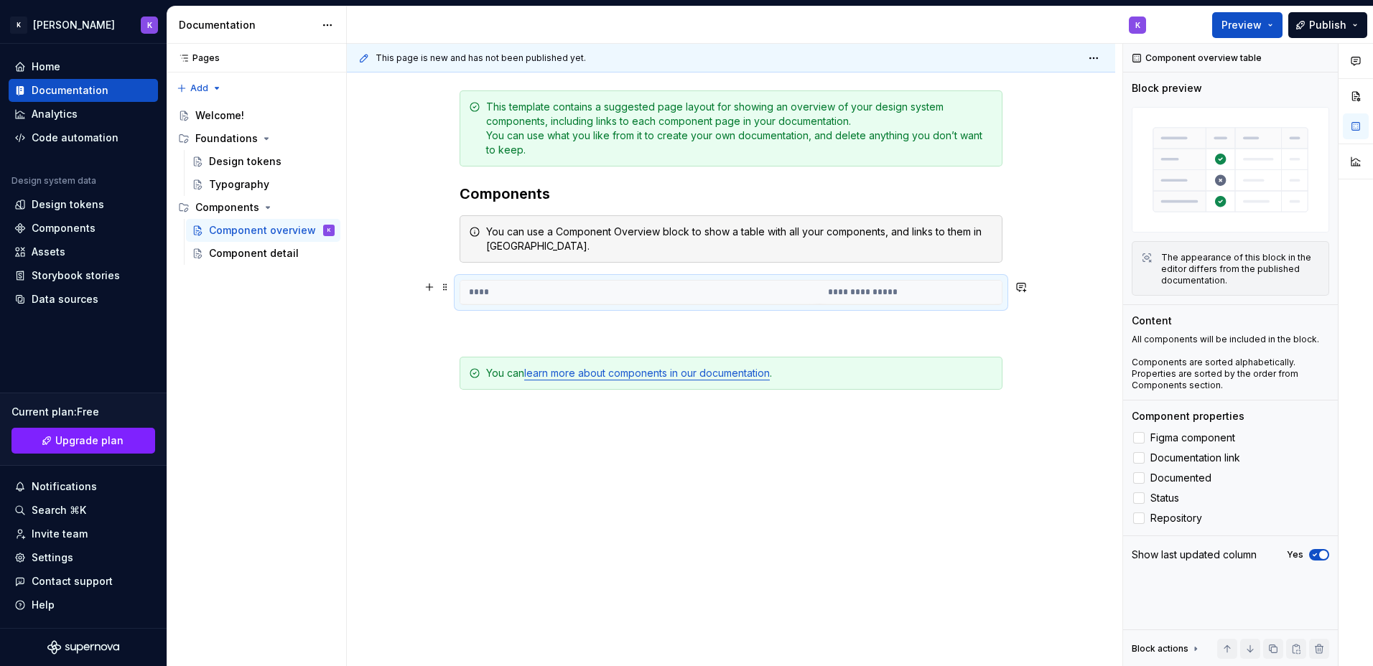
click at [854, 288] on th "**********" at bounding box center [910, 293] width 182 height 24
drag, startPoint x: 854, startPoint y: 288, endPoint x: 667, endPoint y: 292, distance: 186.8
click at [667, 292] on th "****" at bounding box center [639, 293] width 359 height 24
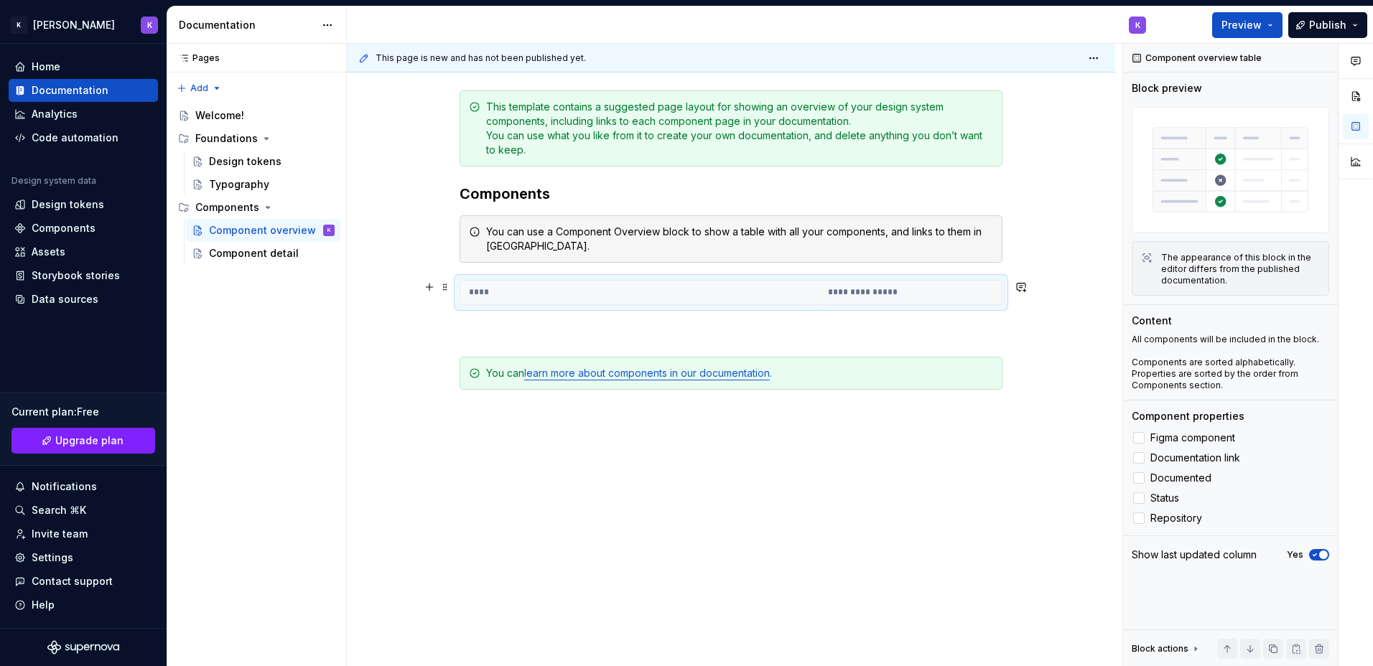
click at [667, 292] on th "****" at bounding box center [639, 293] width 359 height 24
drag, startPoint x: 490, startPoint y: 297, endPoint x: 487, endPoint y: 289, distance: 7.7
click at [490, 296] on th "****" at bounding box center [639, 293] width 359 height 24
click at [485, 289] on th "****" at bounding box center [639, 293] width 359 height 24
click at [484, 289] on th "****" at bounding box center [639, 293] width 359 height 24
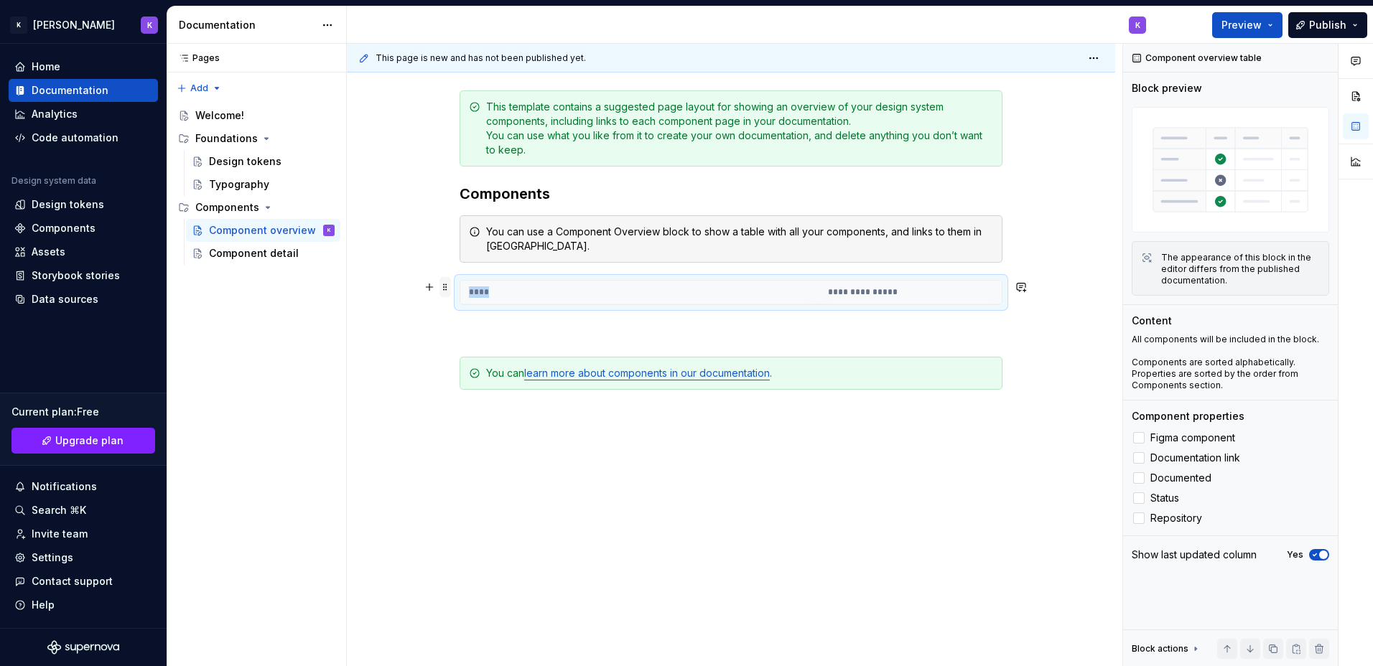
drag, startPoint x: 484, startPoint y: 289, endPoint x: 447, endPoint y: 288, distance: 37.4
click at [447, 288] on span at bounding box center [445, 287] width 11 height 20
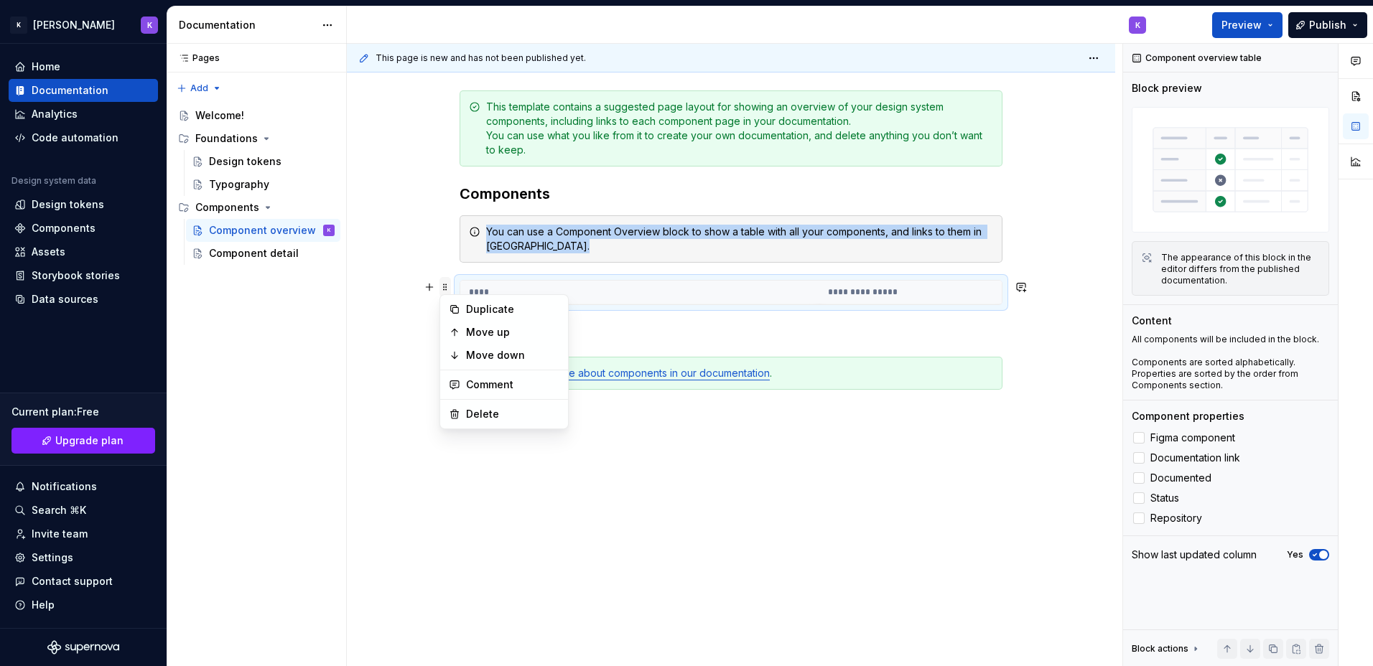
click at [447, 288] on span at bounding box center [445, 287] width 11 height 20
click at [427, 288] on button "button" at bounding box center [429, 287] width 20 height 20
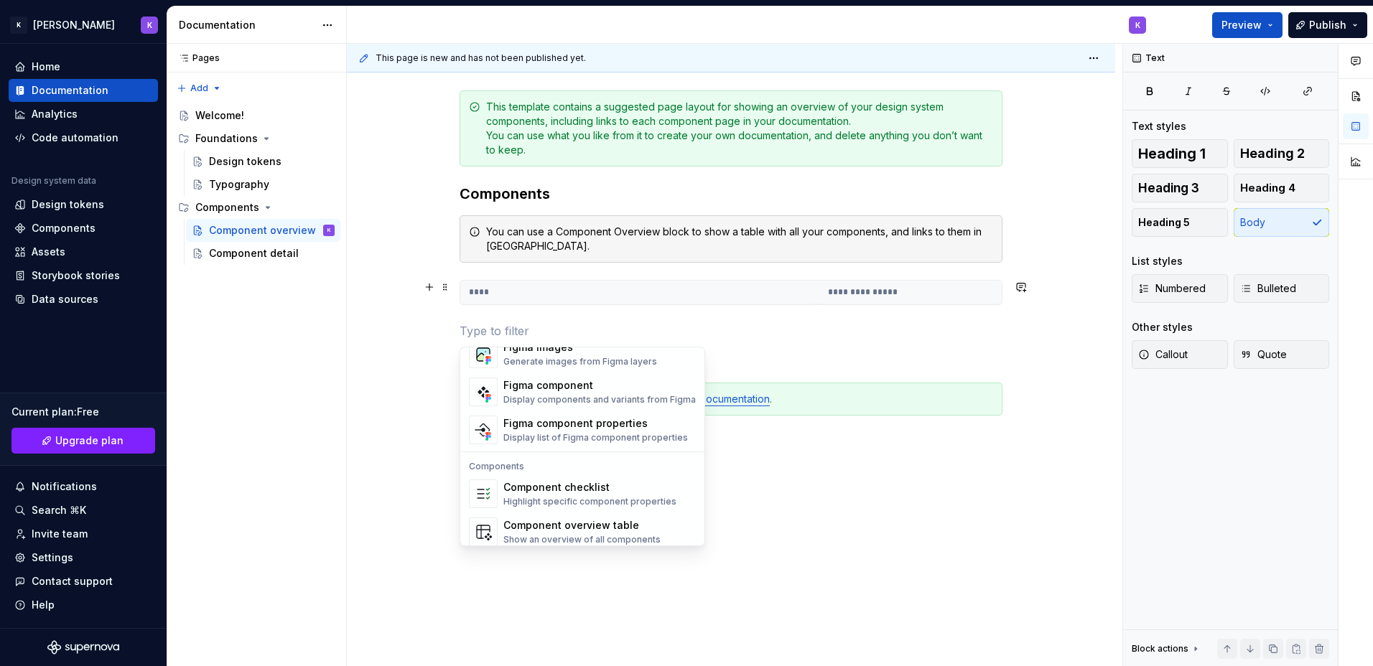
scroll to position [1358, 0]
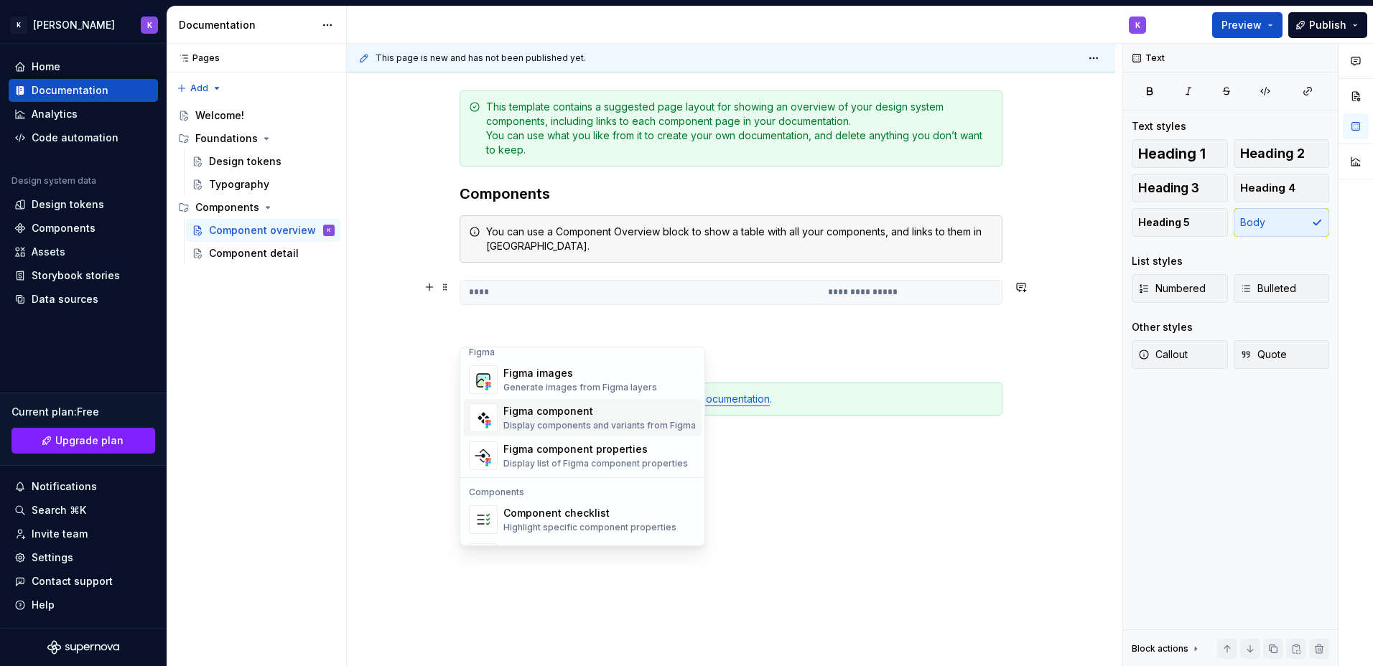
click at [536, 420] on div "Display components and variants from Figma" at bounding box center [599, 425] width 192 height 11
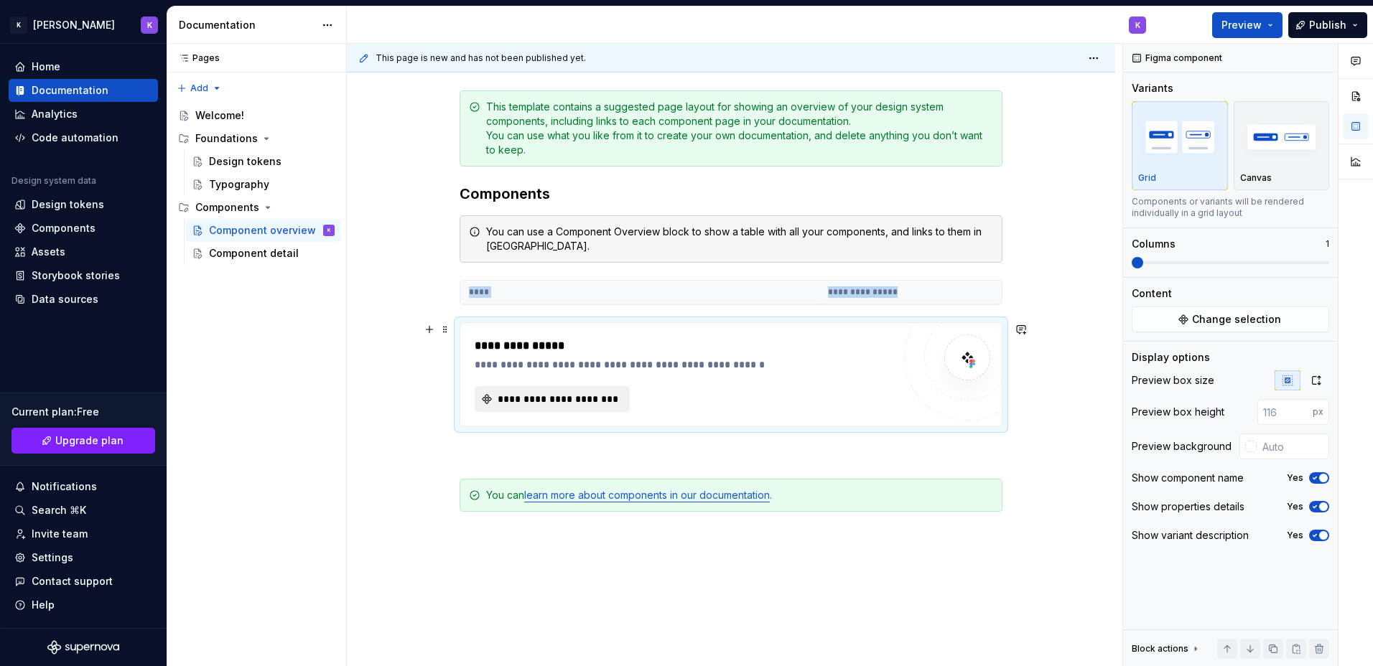
click at [544, 399] on span "**********" at bounding box center [558, 399] width 125 height 14
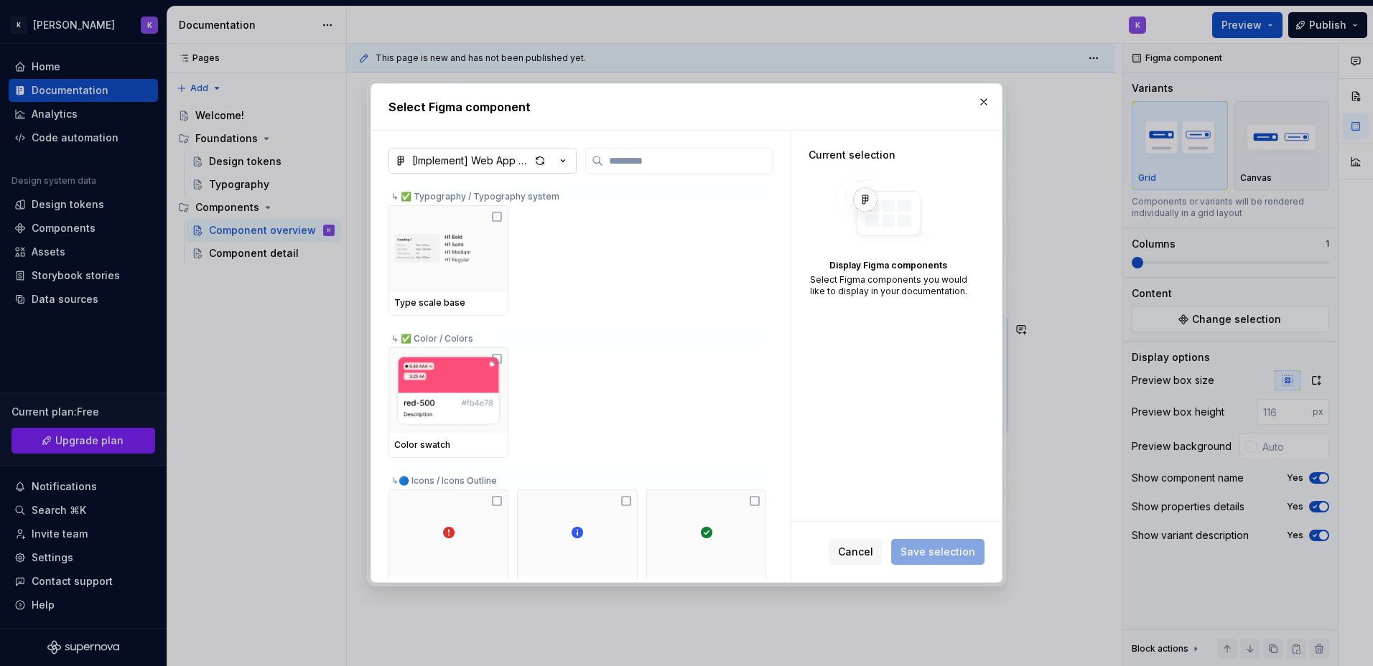
click at [514, 154] on div "[Implement] Web App Design System" at bounding box center [471, 161] width 118 height 14
click at [514, 154] on div "Select Figma component [Implement] Web App Design System ↳ ✅ Typography / Typog…" at bounding box center [686, 333] width 1373 height 666
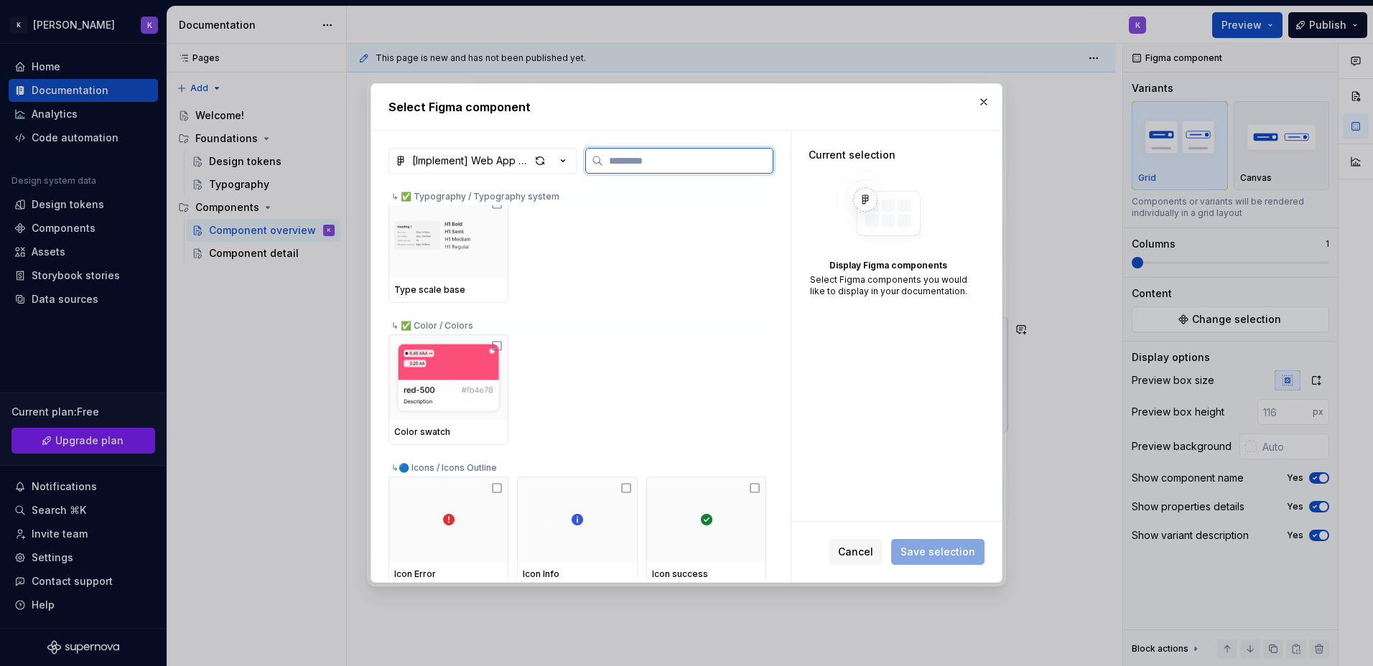
scroll to position [0, 0]
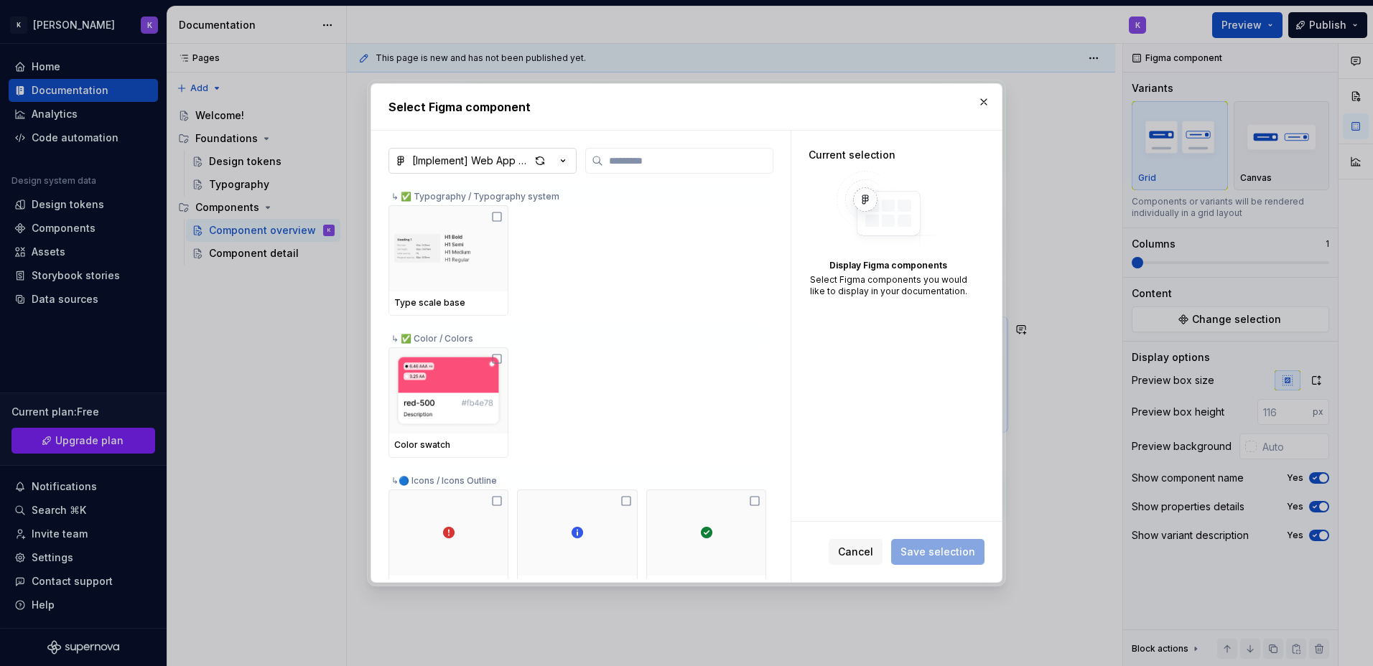
click at [466, 162] on div "[Implement] Web App Design System" at bounding box center [471, 161] width 118 height 14
click at [466, 162] on div "Select Figma component [Implement] Web App Design System ↳ ✅ Typography / Typog…" at bounding box center [686, 333] width 1373 height 666
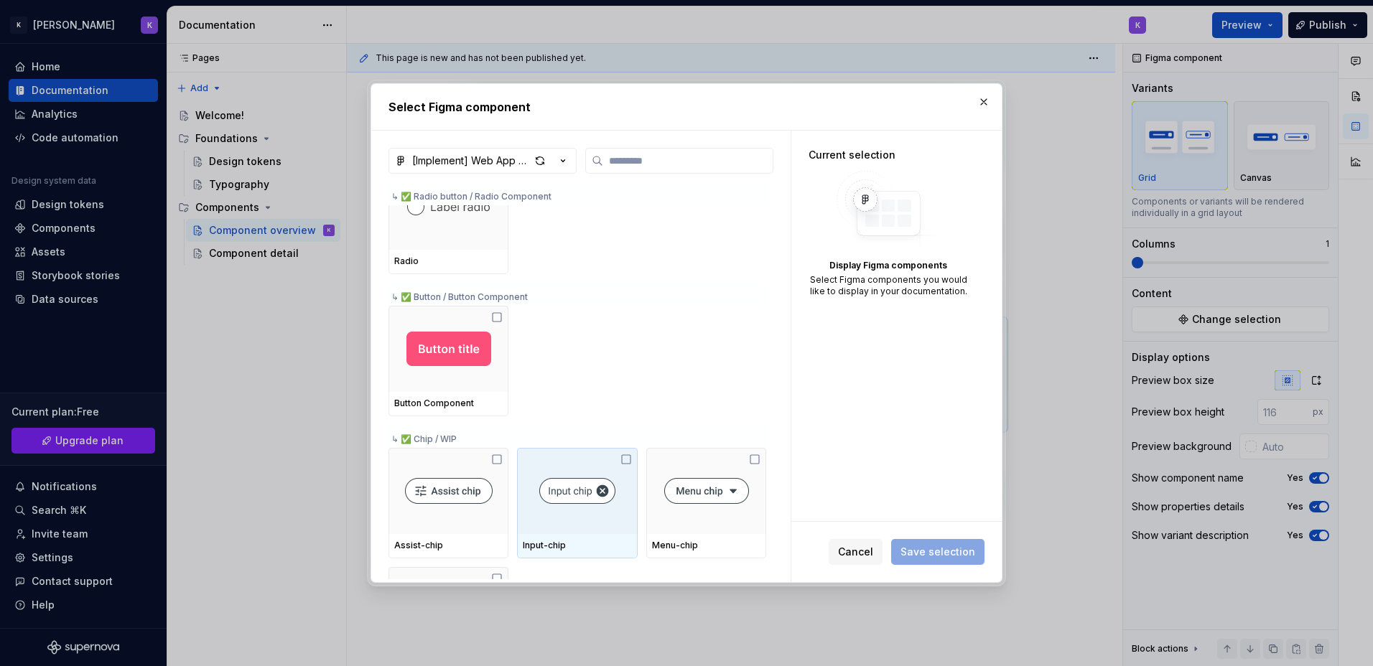
scroll to position [18816, 0]
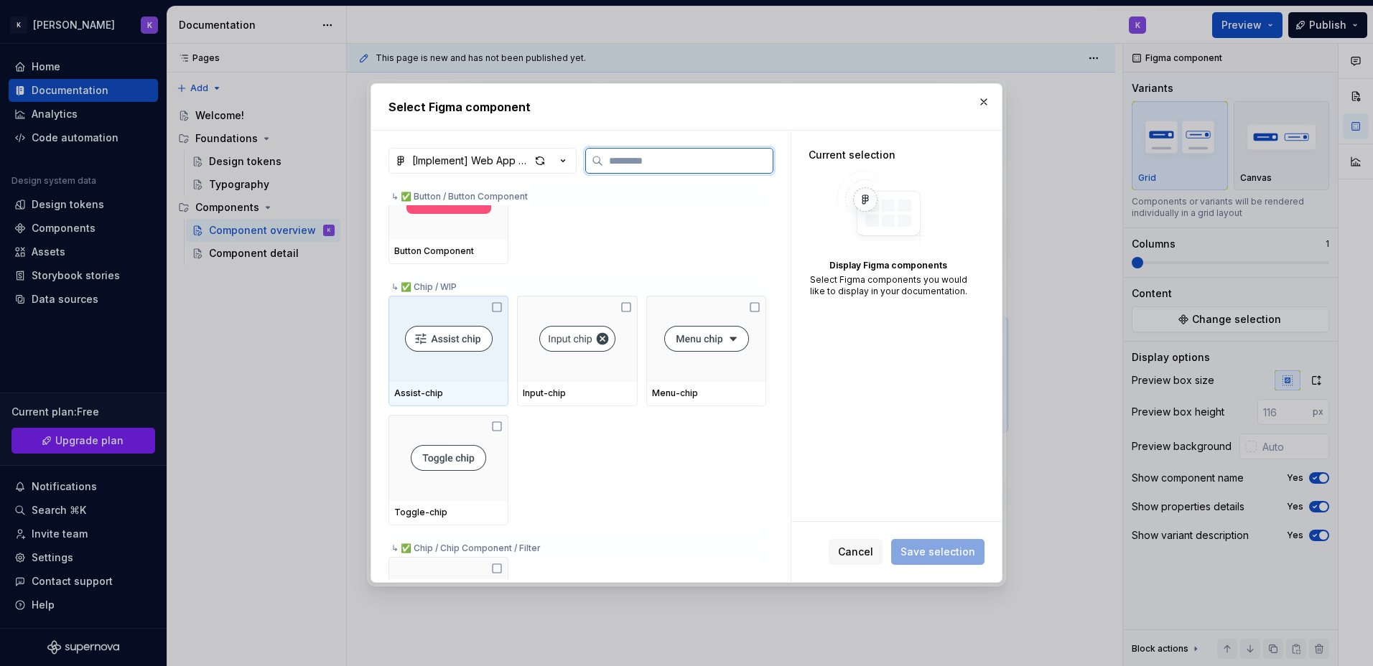
click at [496, 308] on icon at bounding box center [496, 307] width 11 height 11
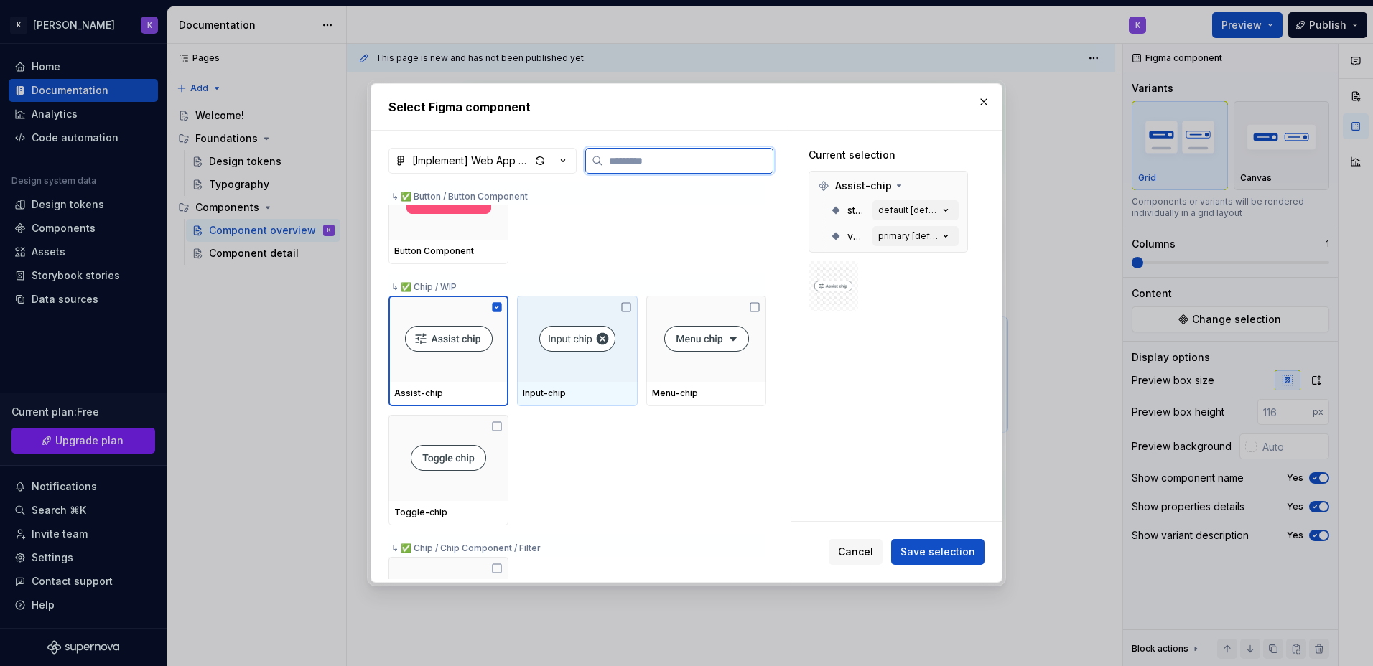
click at [628, 310] on icon at bounding box center [626, 307] width 11 height 11
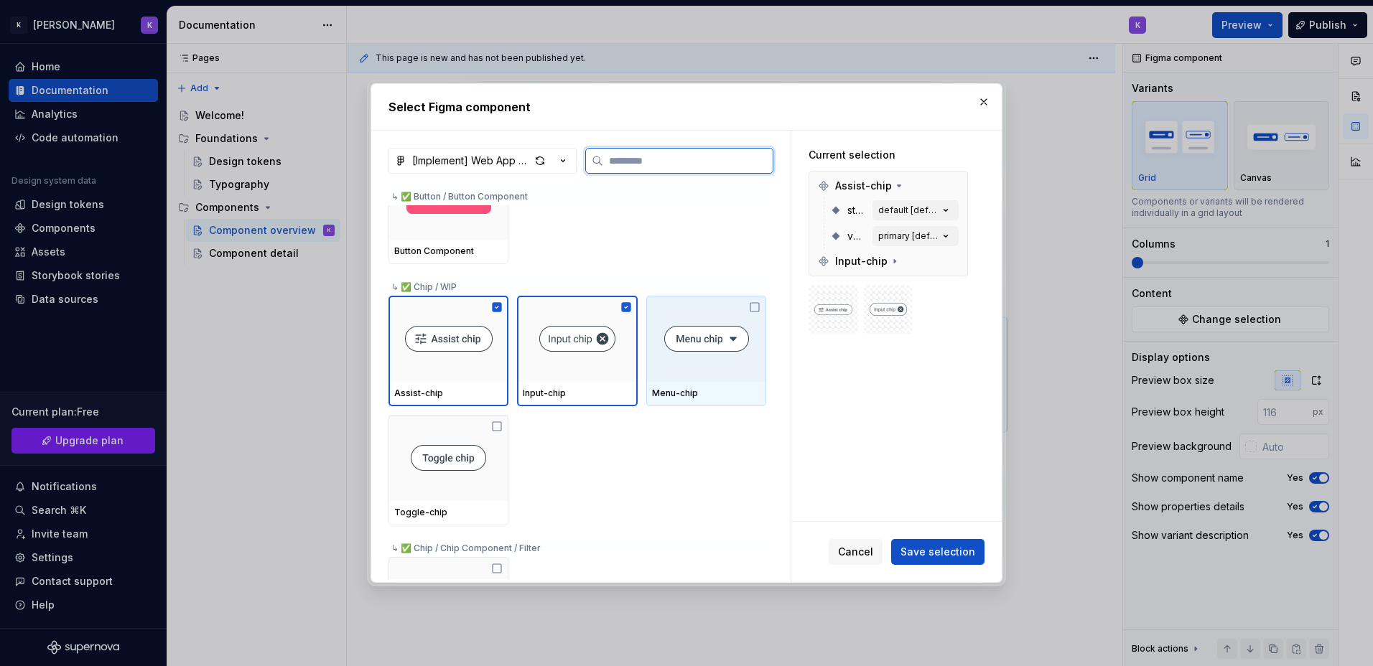
click at [754, 306] on icon at bounding box center [754, 307] width 11 height 11
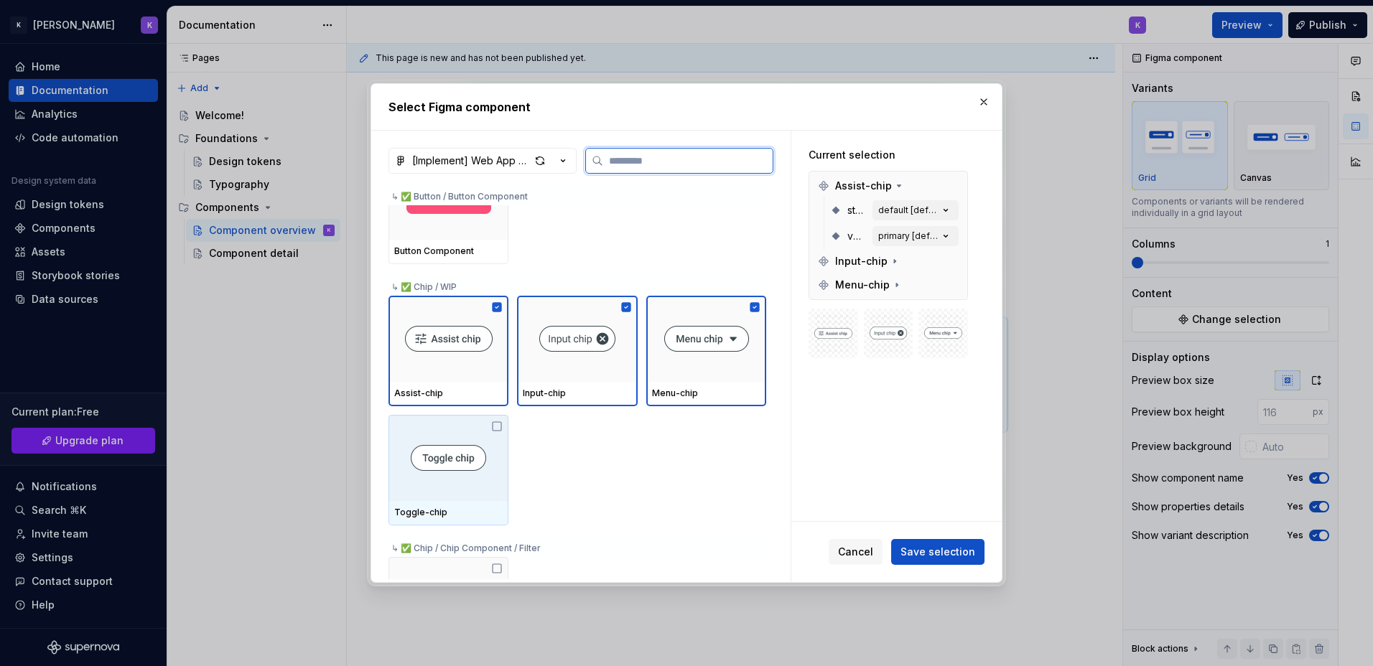
click at [497, 427] on icon at bounding box center [496, 426] width 11 height 11
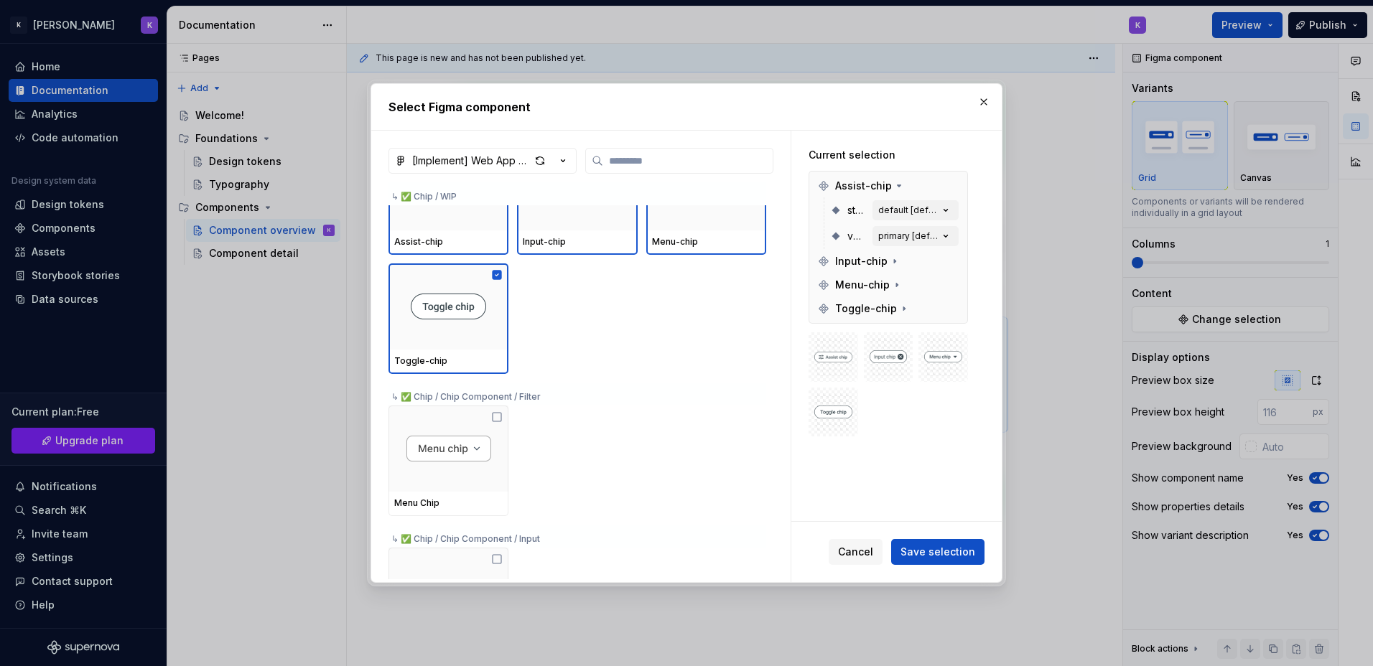
scroll to position [18960, 0]
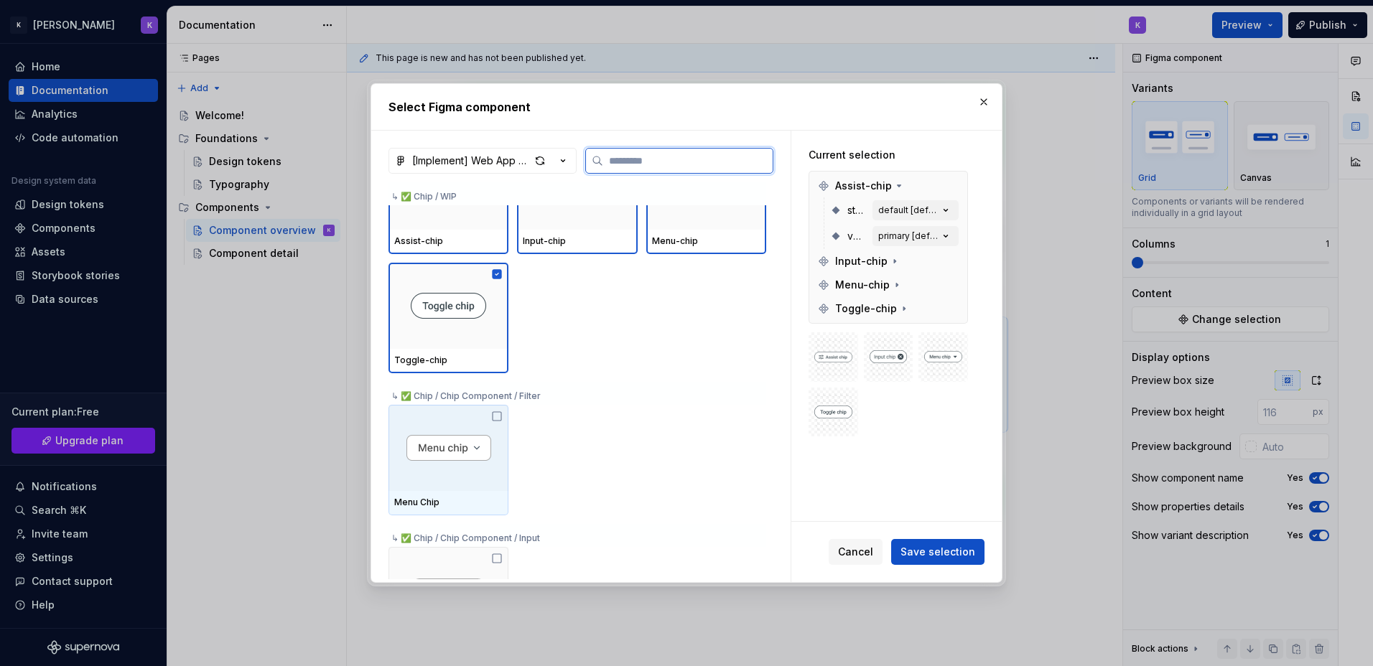
click at [500, 415] on icon at bounding box center [496, 416] width 11 height 11
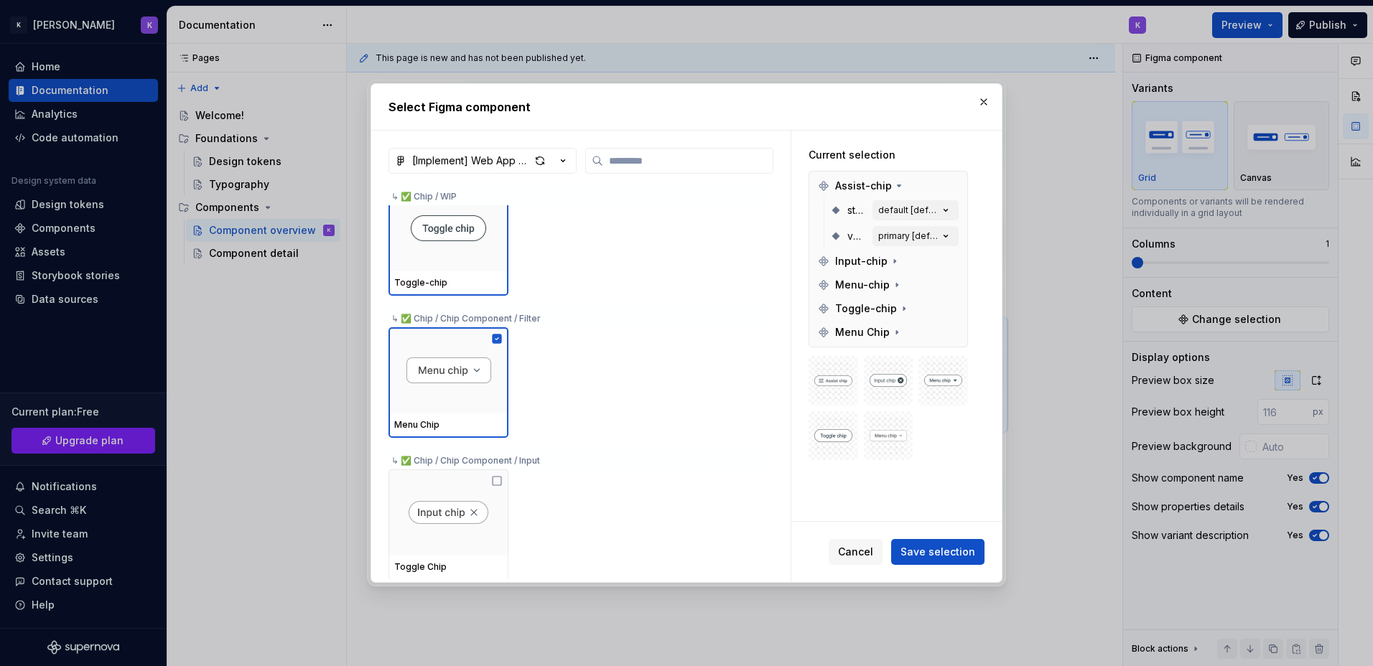
scroll to position [19103, 0]
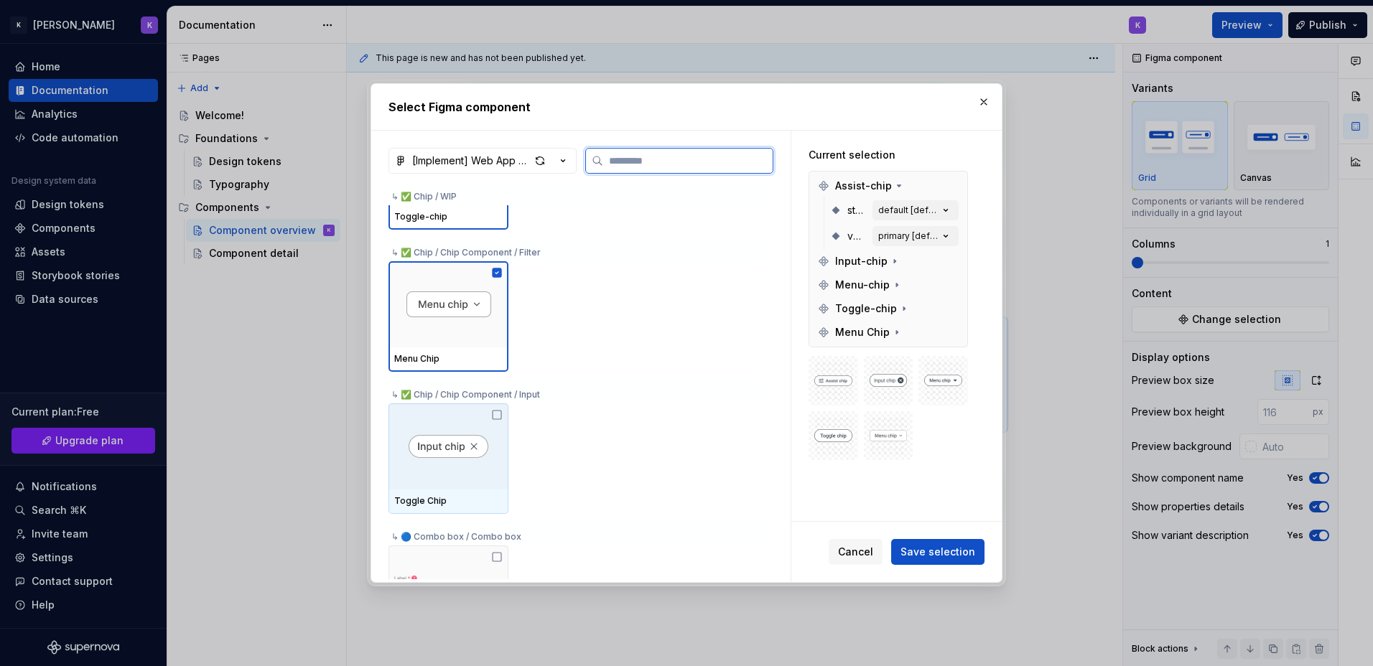
click at [495, 414] on icon at bounding box center [496, 414] width 11 height 11
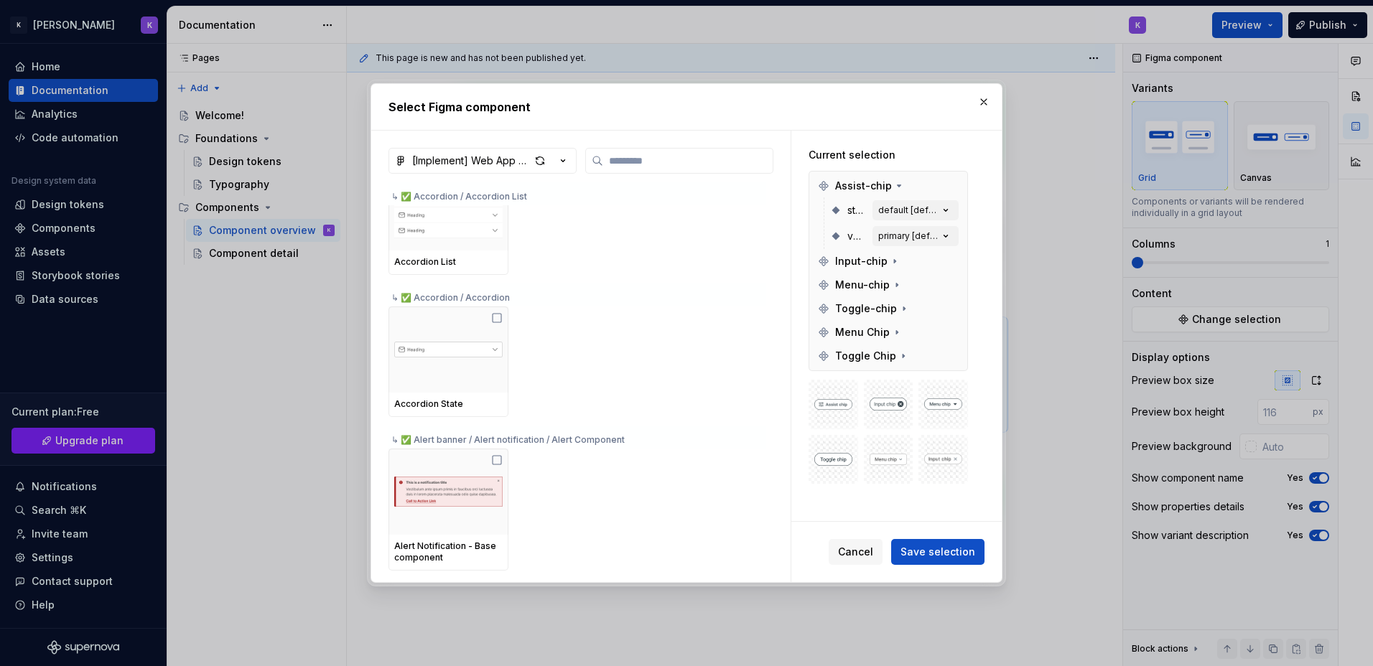
scroll to position [17535, 0]
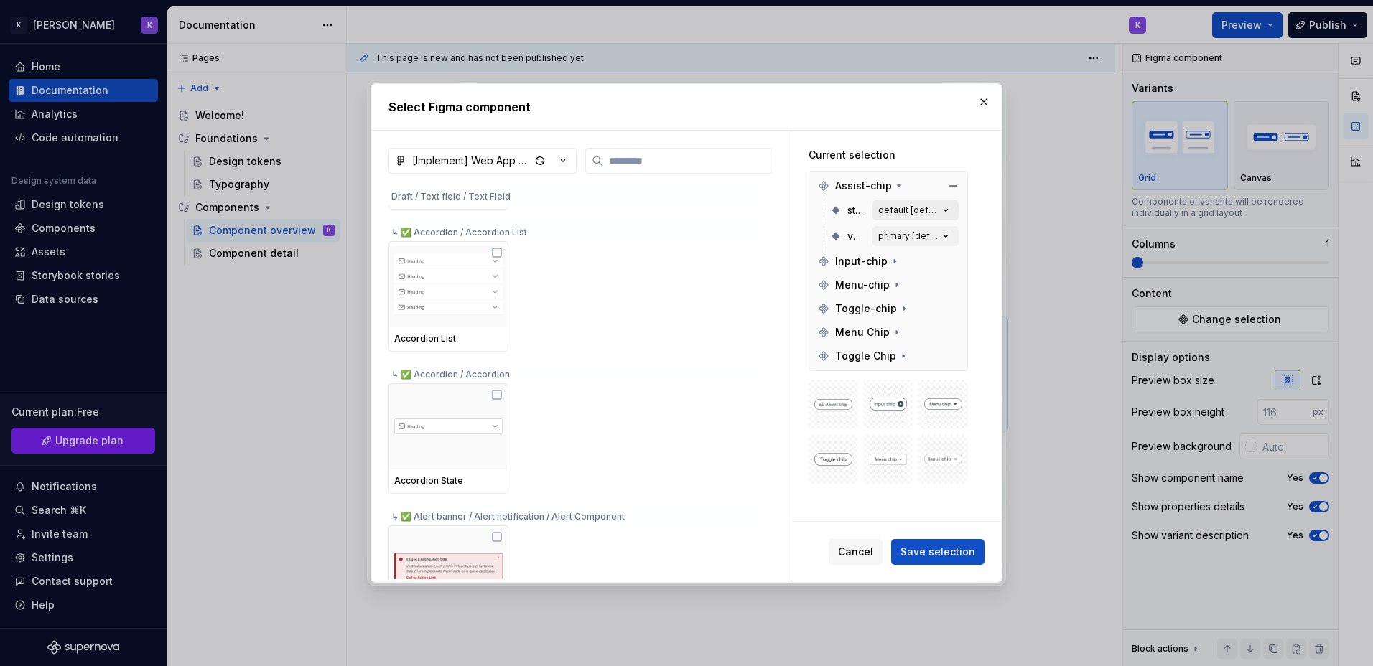
click at [944, 210] on icon "button" at bounding box center [946, 211] width 4 height 2
click at [944, 210] on icon "button" at bounding box center [946, 210] width 14 height 14
click at [959, 550] on span "Save selection" at bounding box center [938, 552] width 75 height 14
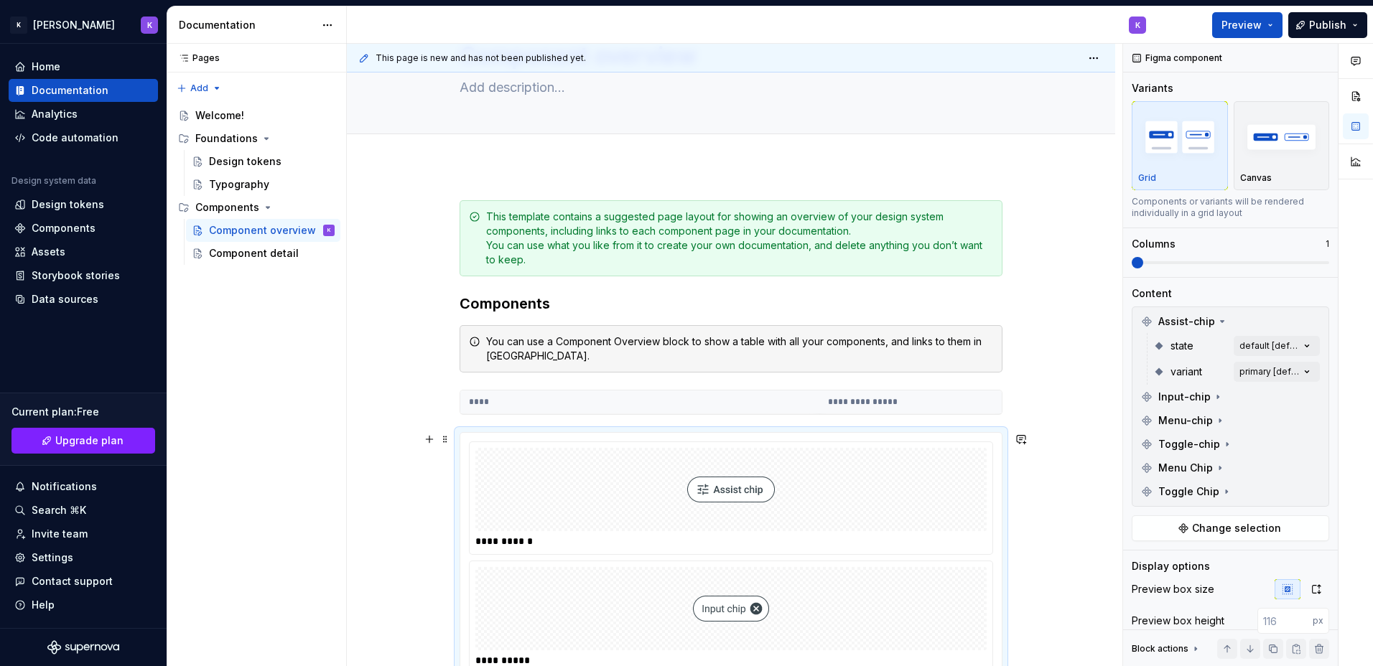
scroll to position [73, 0]
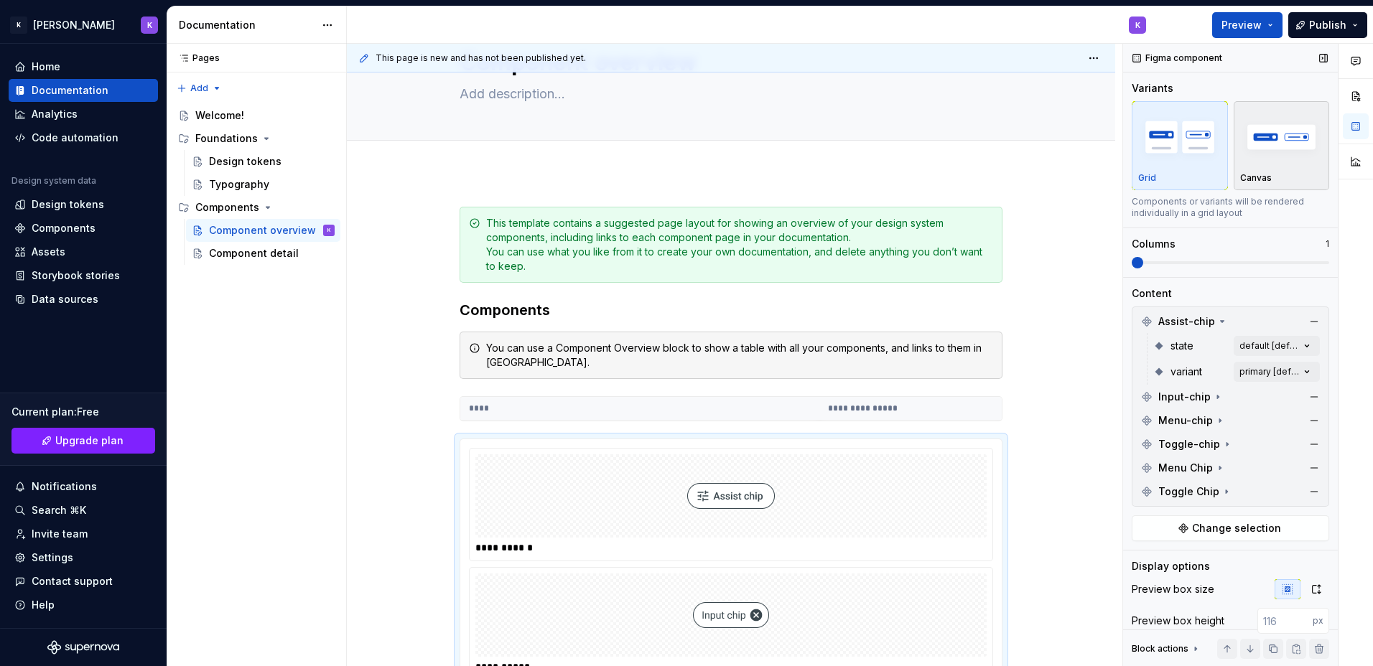
click at [1265, 148] on img "button" at bounding box center [1281, 137] width 83 height 52
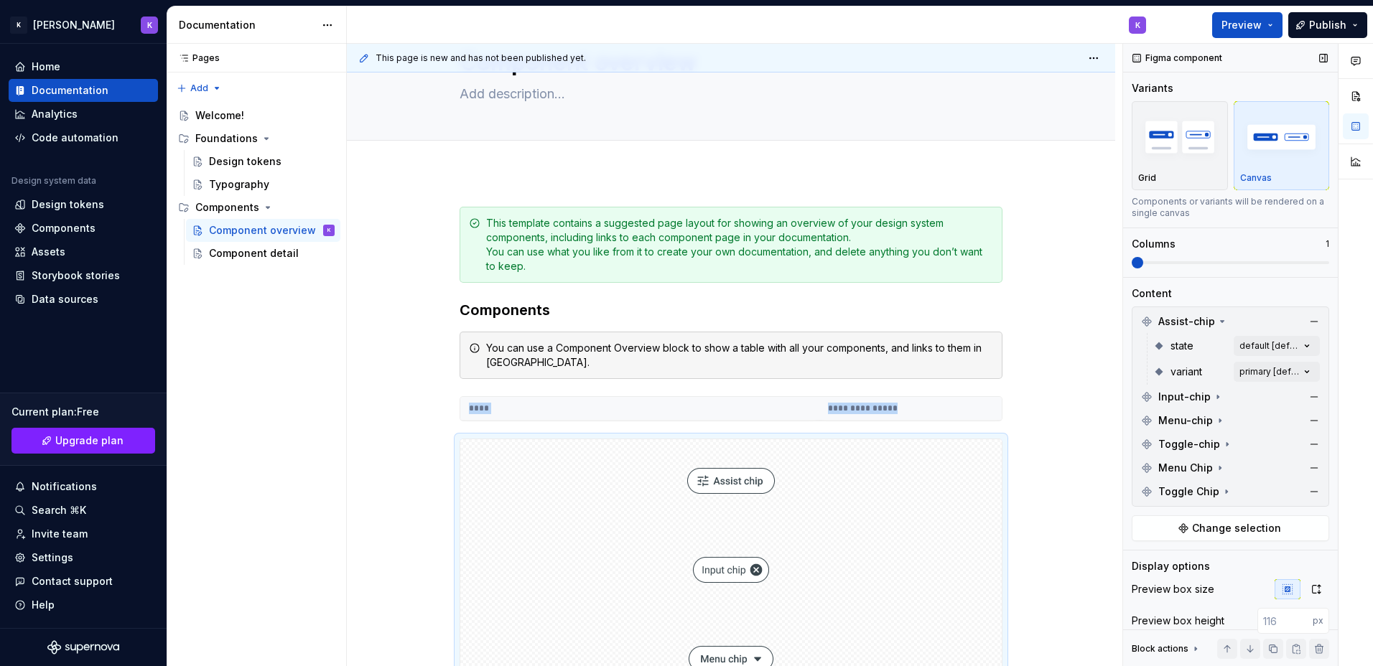
scroll to position [375, 0]
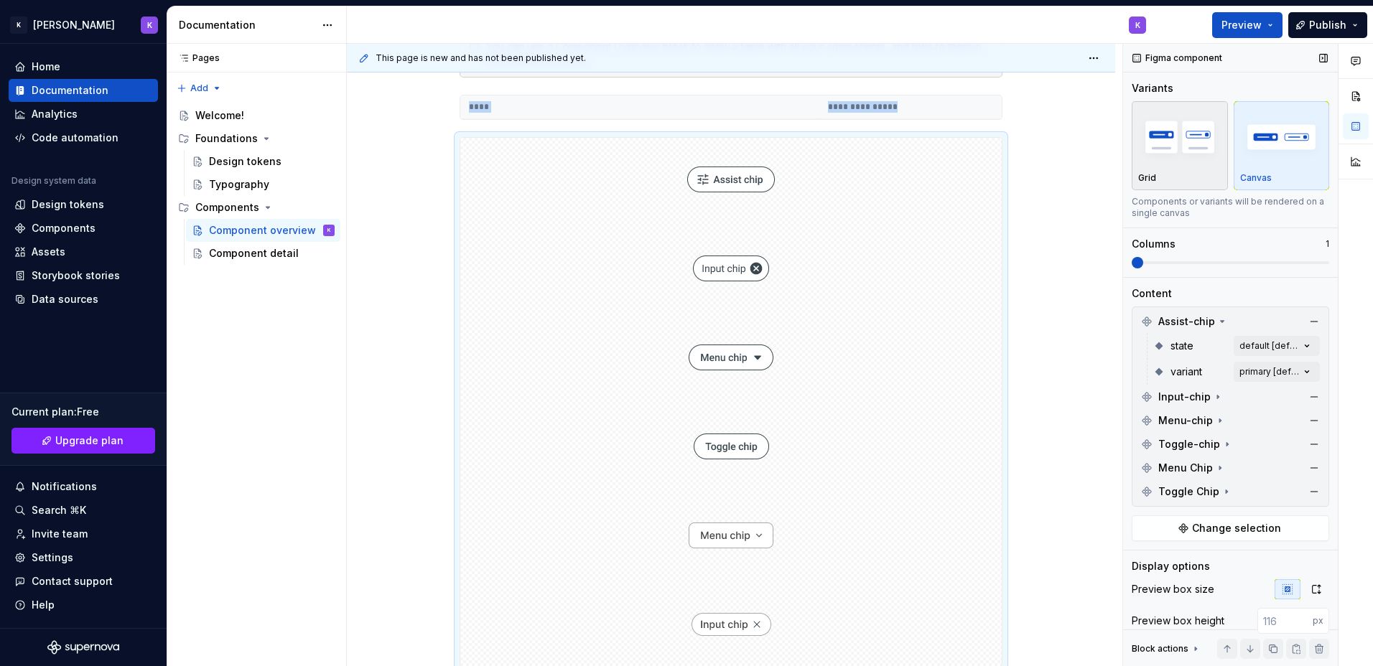
click at [1170, 136] on img "button" at bounding box center [1179, 137] width 83 height 52
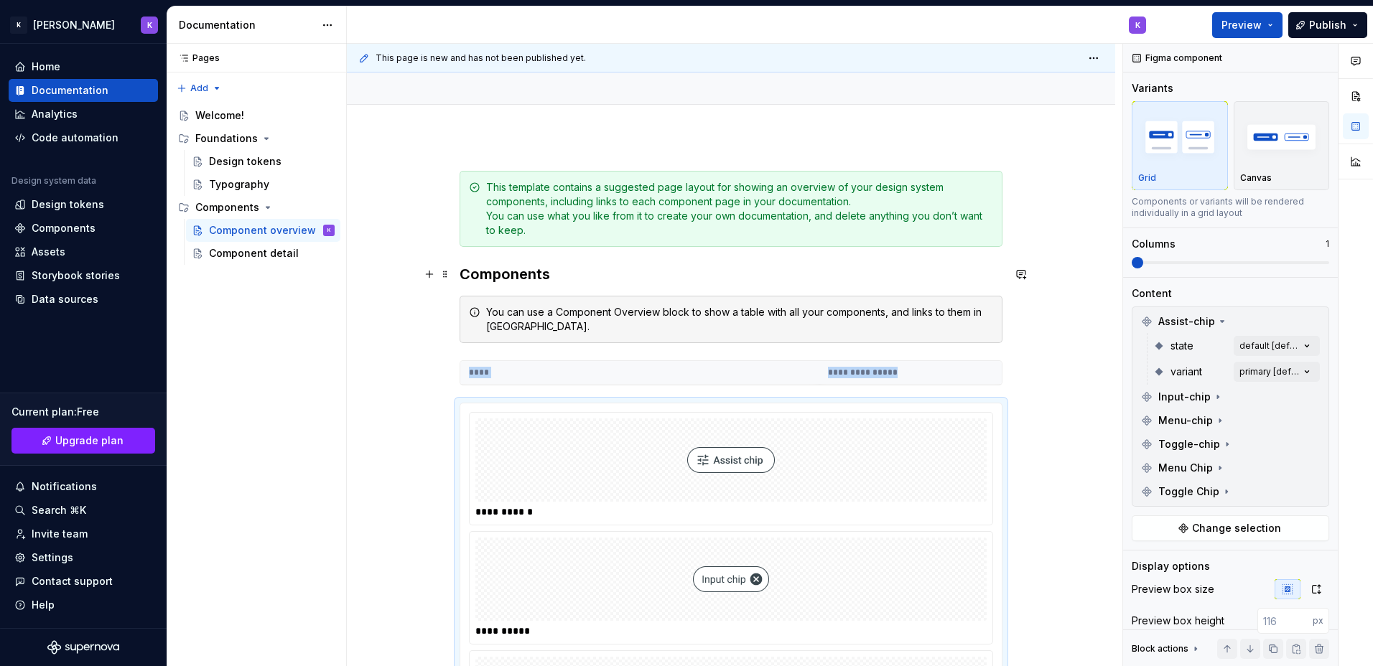
scroll to position [0, 0]
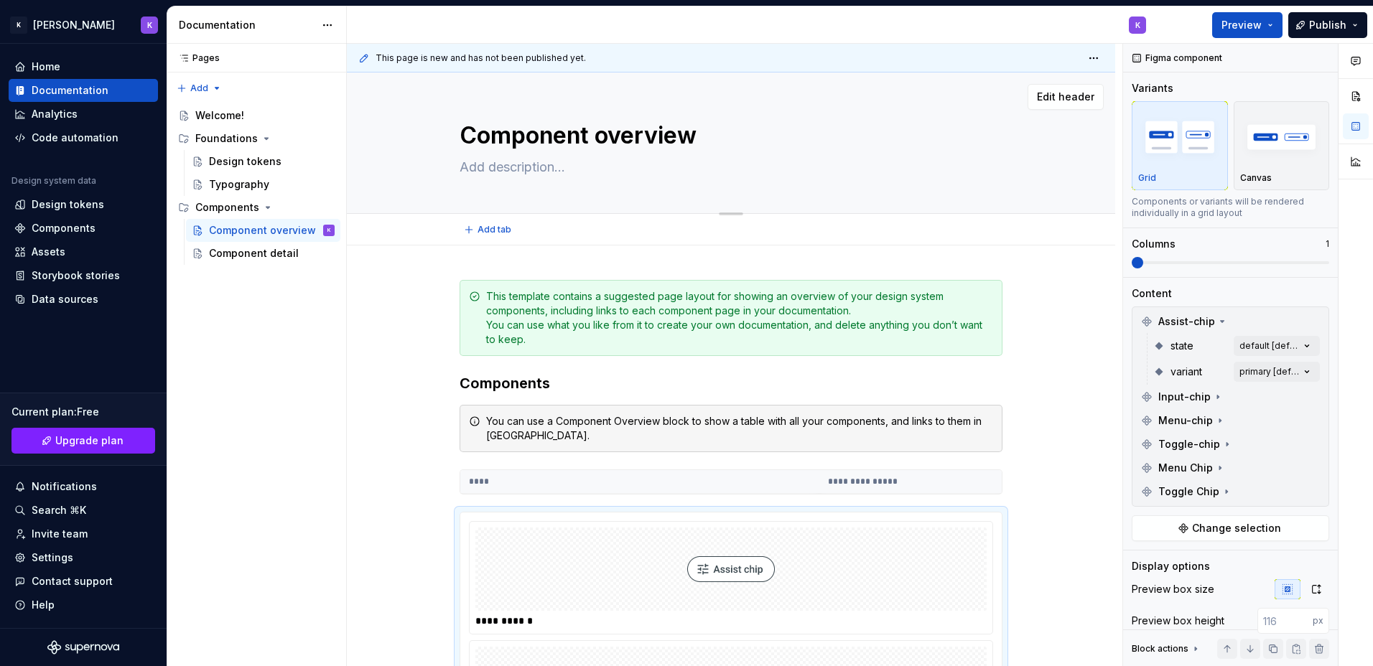
click at [521, 143] on textarea "Component overview" at bounding box center [728, 135] width 543 height 34
type textarea "*"
type textarea "C"
type textarea "*"
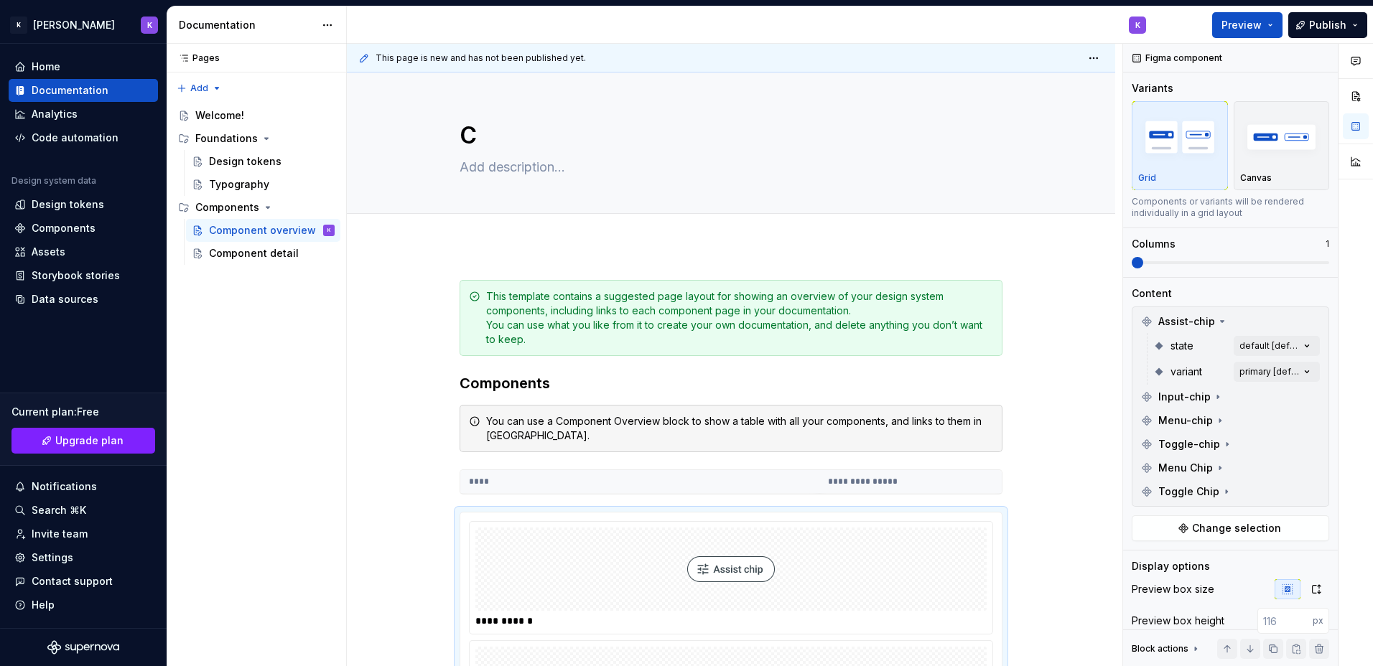
type textarea "Ch"
type textarea "*"
type textarea "Chi"
type textarea "*"
type textarea "Chip"
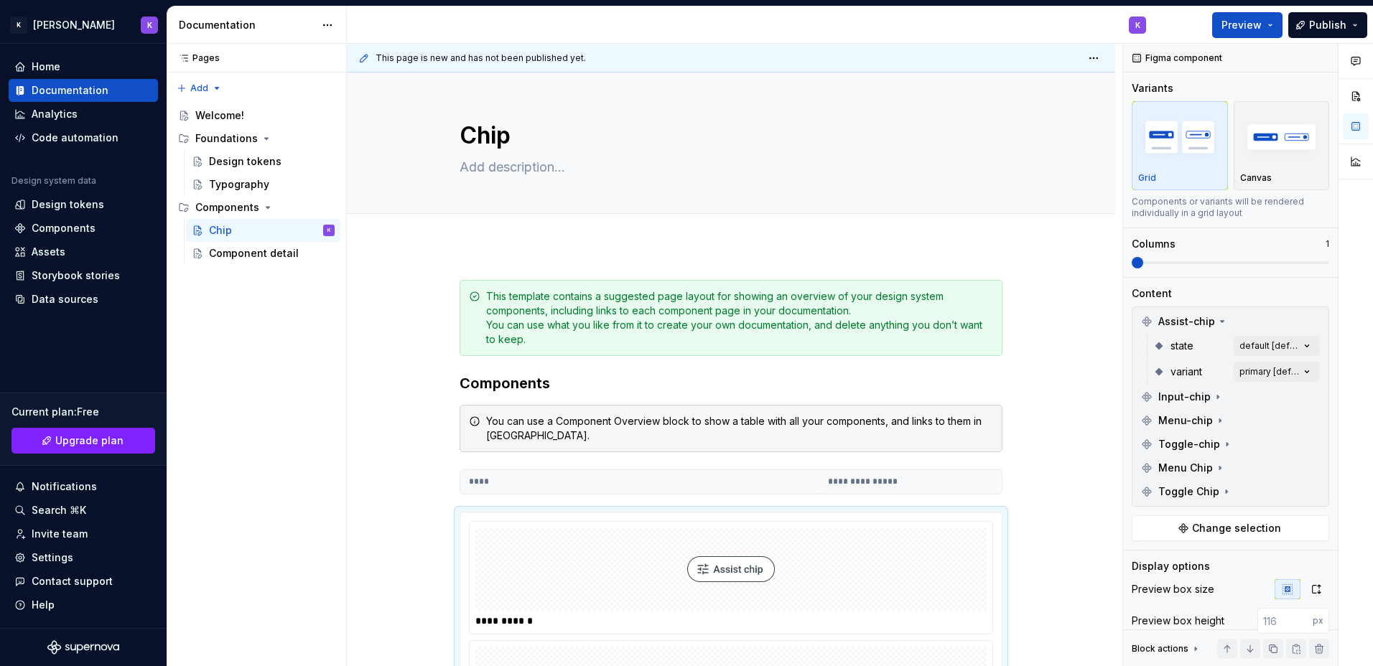
type textarea "*"
type textarea "Chip"
type textarea "*"
type textarea "Chip"
type textarea "*"
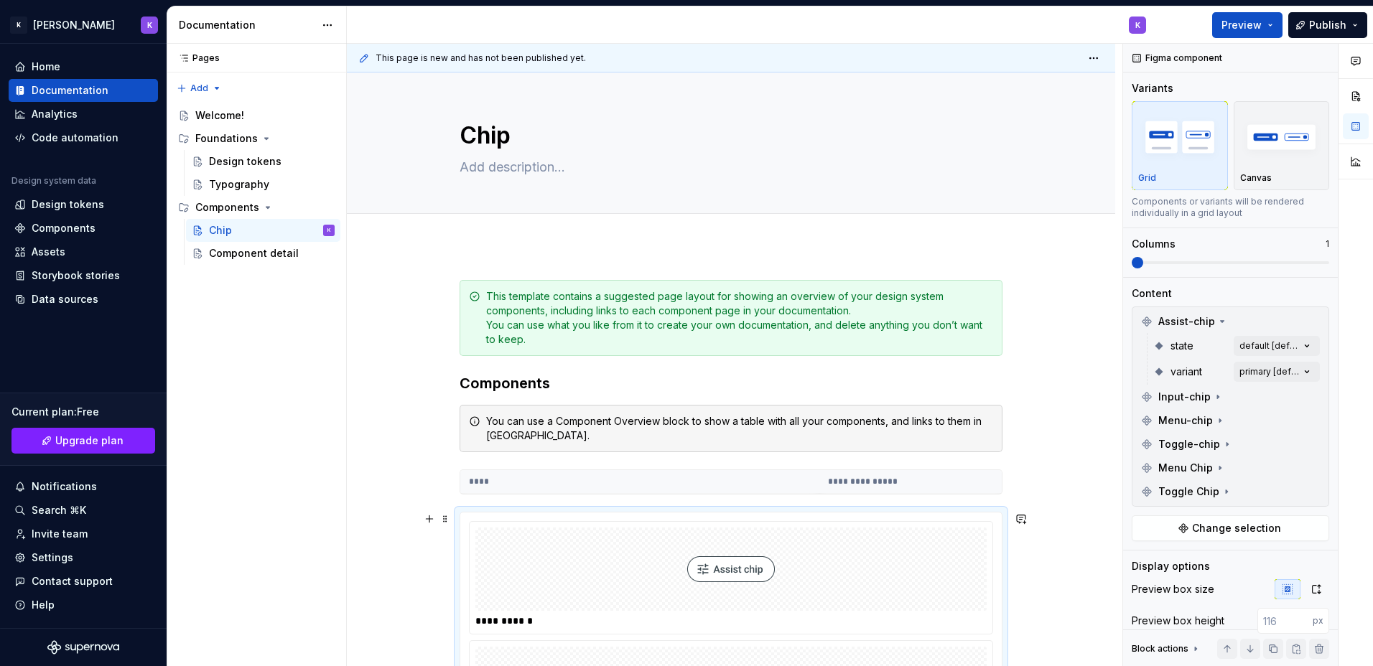
type textarea "Chip"
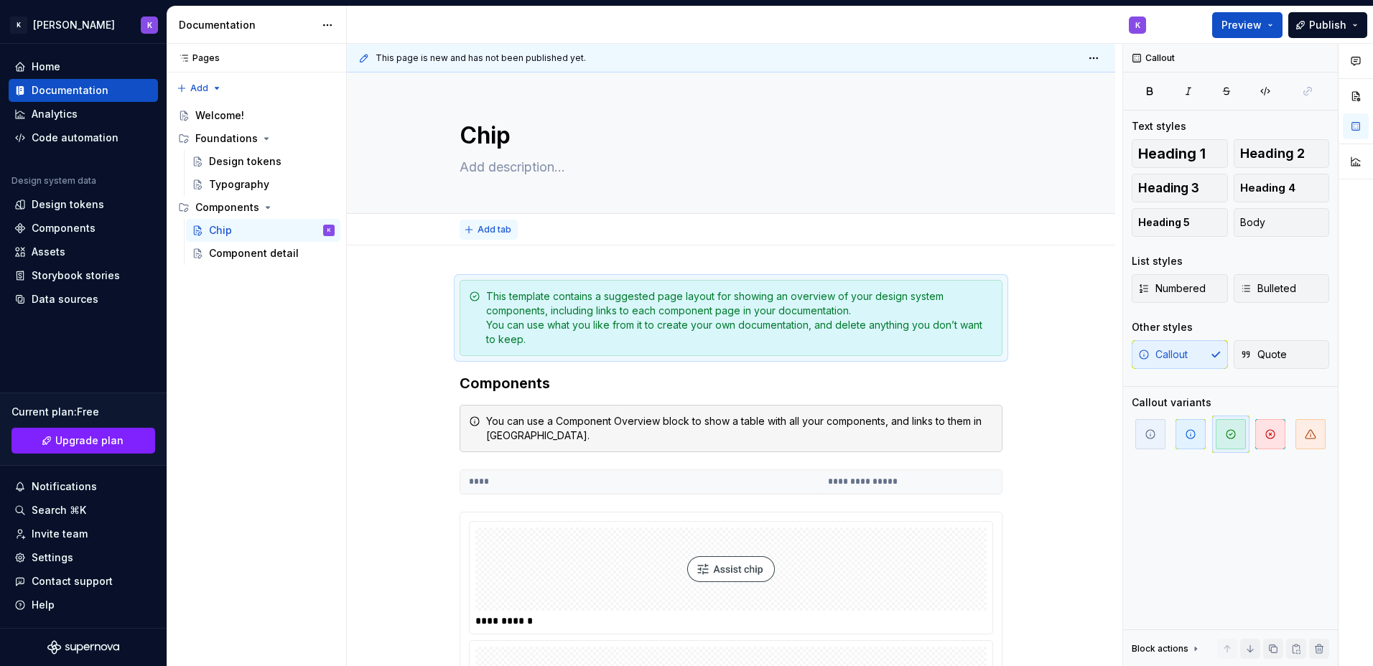
click at [491, 233] on span "Add tab" at bounding box center [495, 229] width 34 height 11
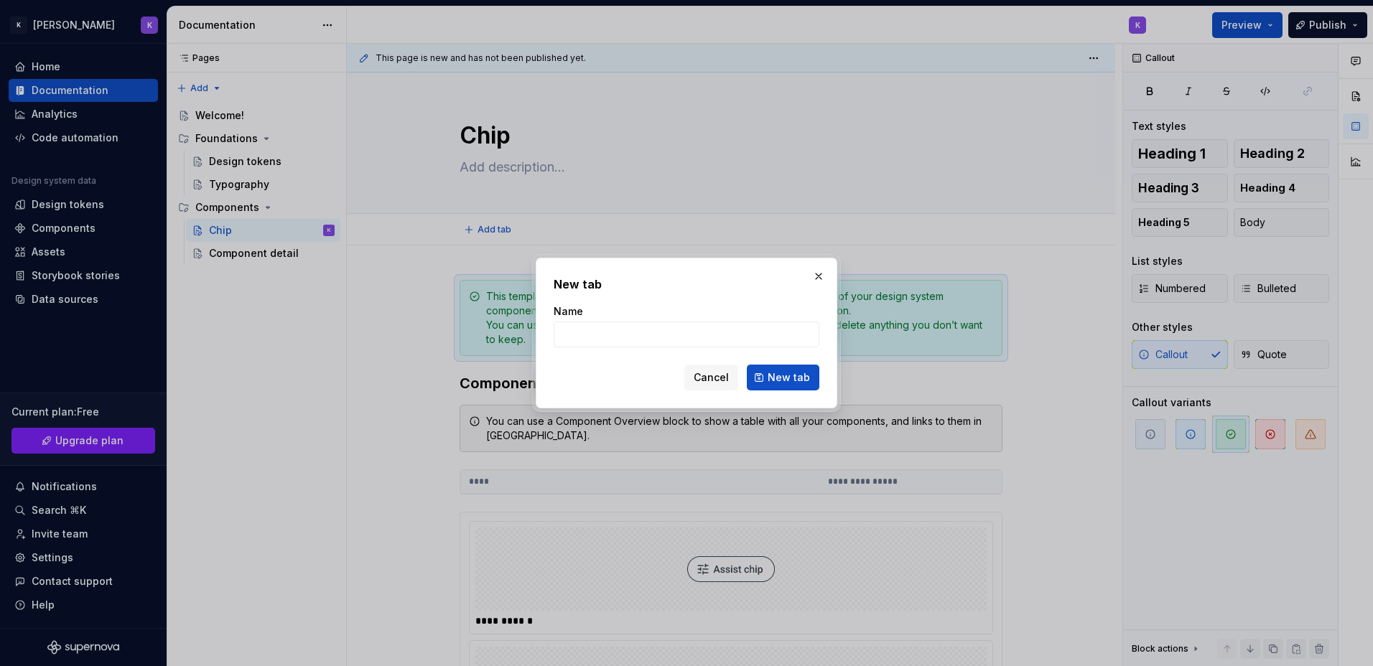
drag, startPoint x: 817, startPoint y: 280, endPoint x: 763, endPoint y: 309, distance: 61.0
click at [817, 279] on button "button" at bounding box center [819, 276] width 20 height 20
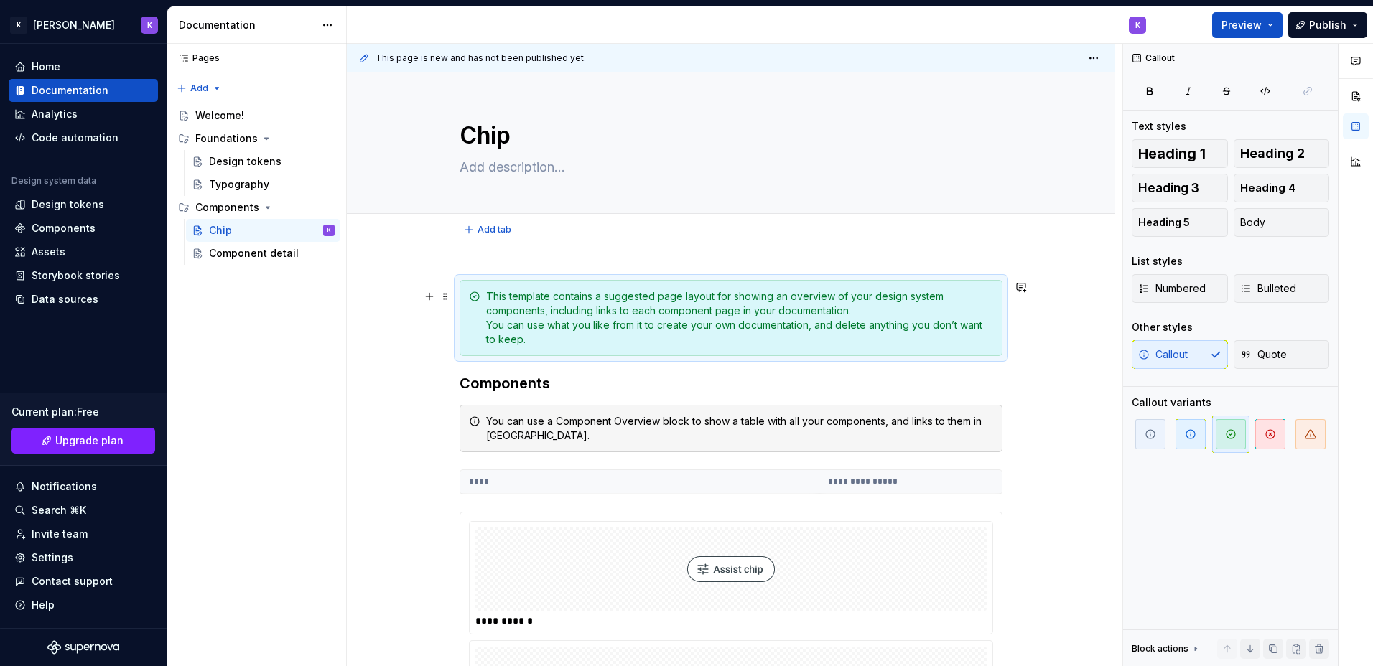
click at [501, 310] on div "This template contains a suggested page layout for showing an overview of your …" at bounding box center [739, 317] width 507 height 57
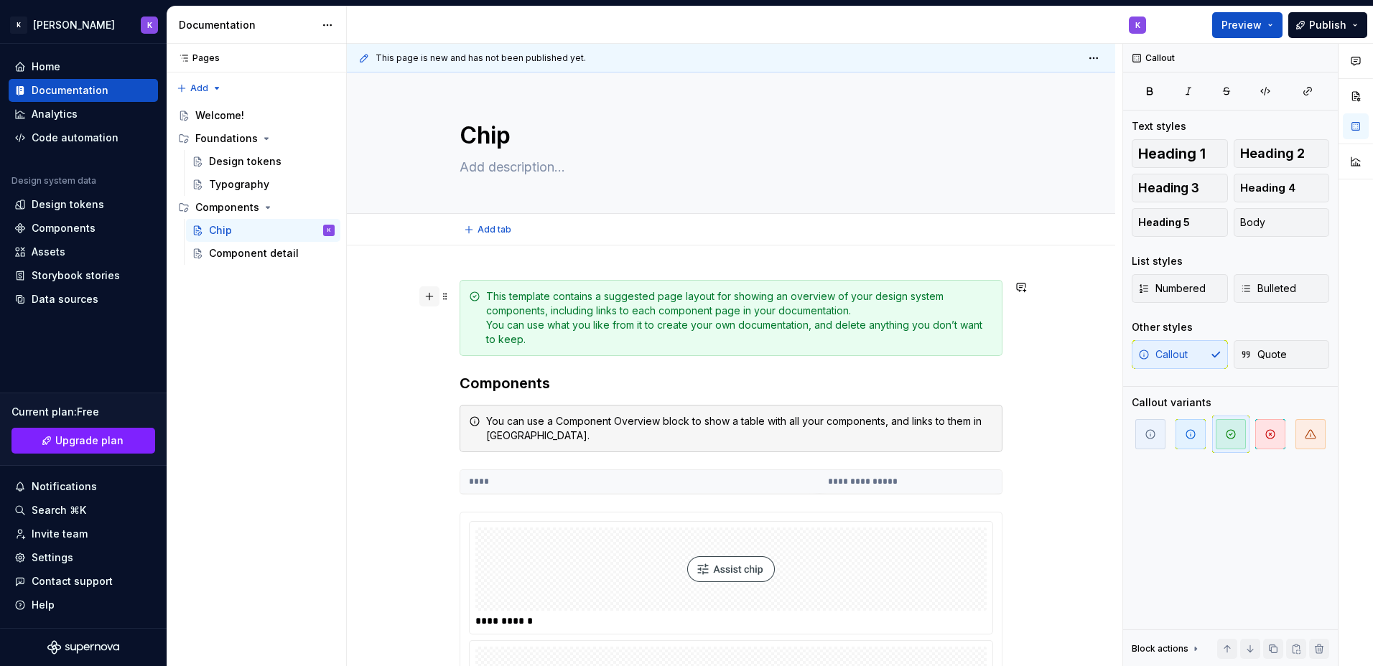
click at [432, 296] on button "button" at bounding box center [429, 297] width 20 height 20
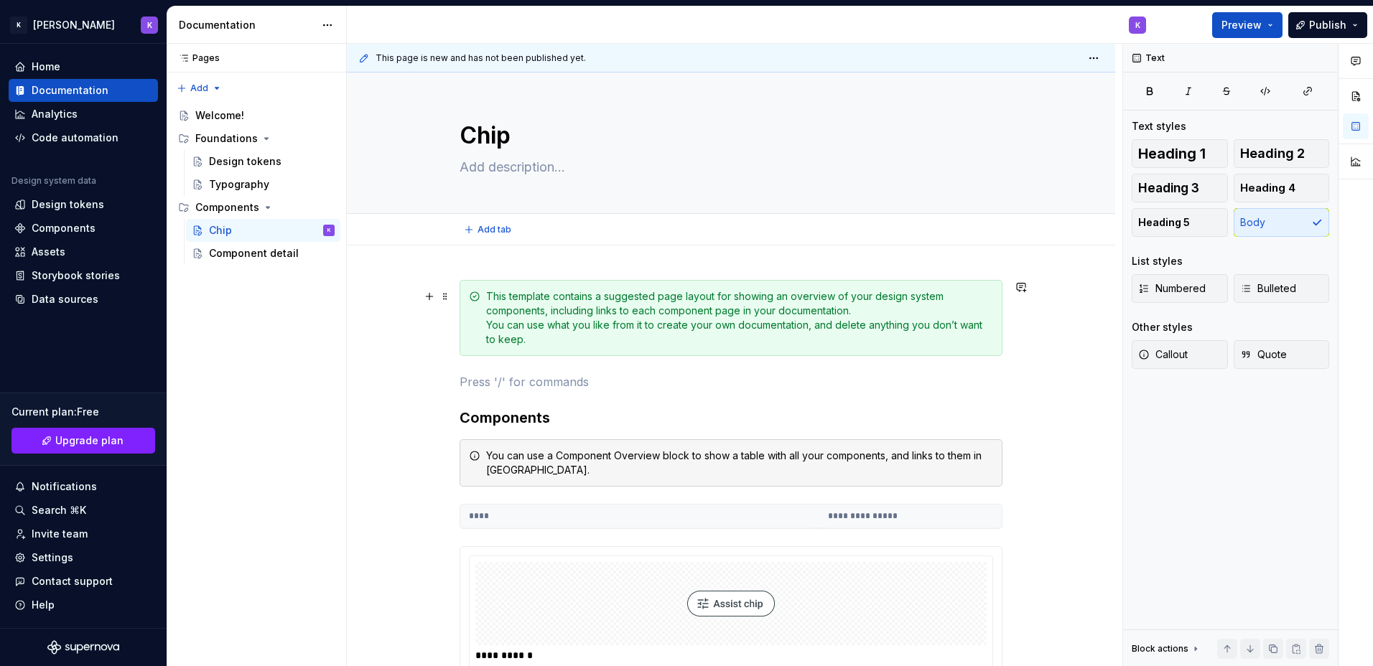
click at [938, 383] on p at bounding box center [731, 381] width 543 height 17
type textarea "*"
click at [559, 383] on p at bounding box center [731, 381] width 543 height 17
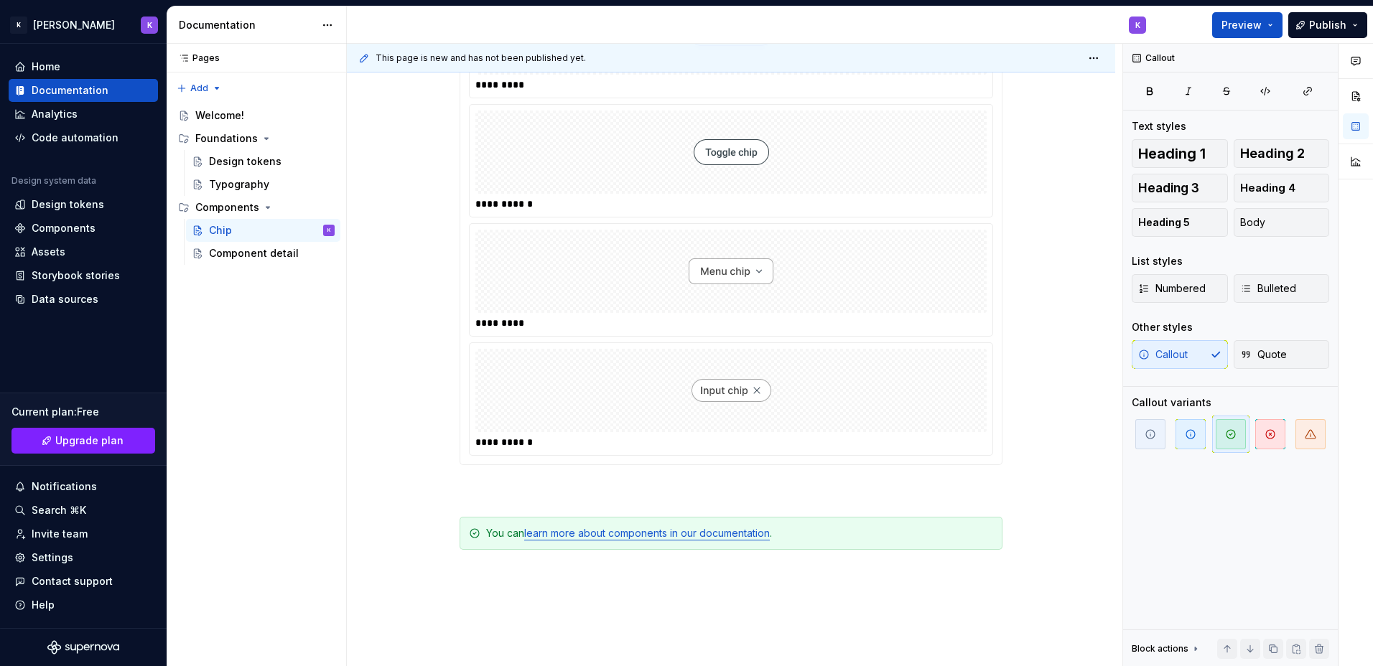
scroll to position [935, 0]
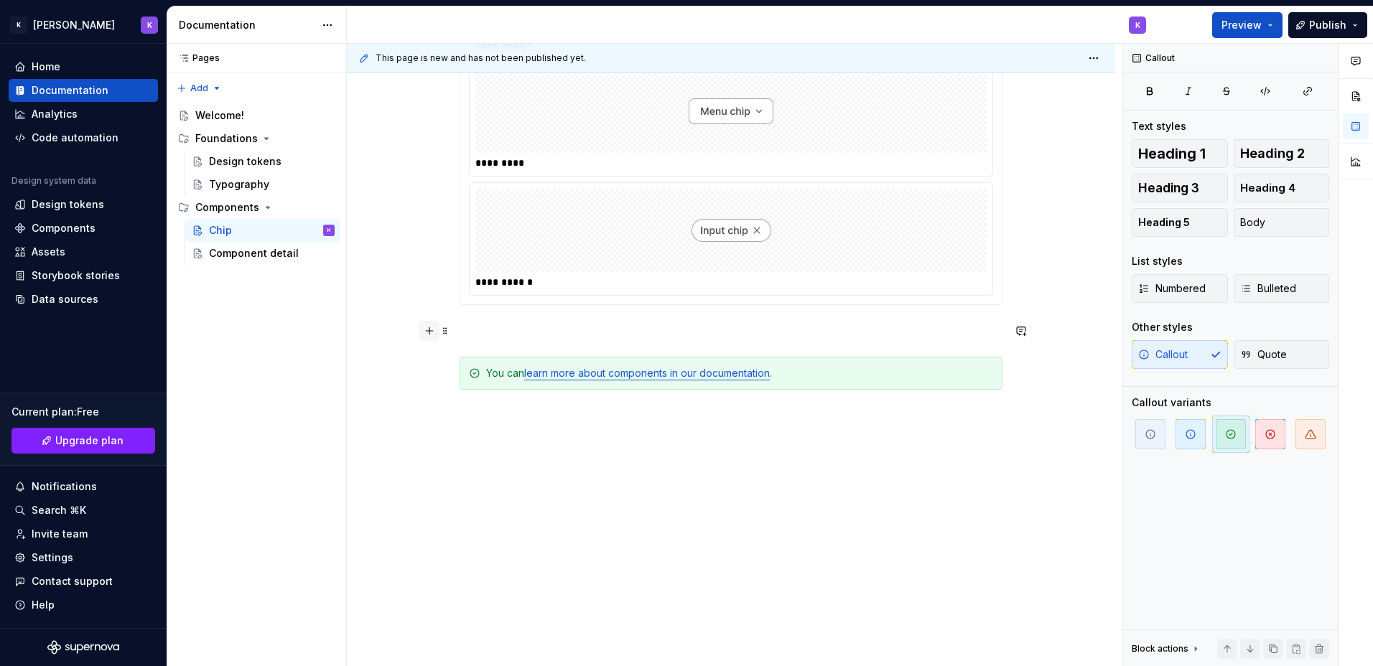
click at [431, 329] on button "button" at bounding box center [429, 331] width 20 height 20
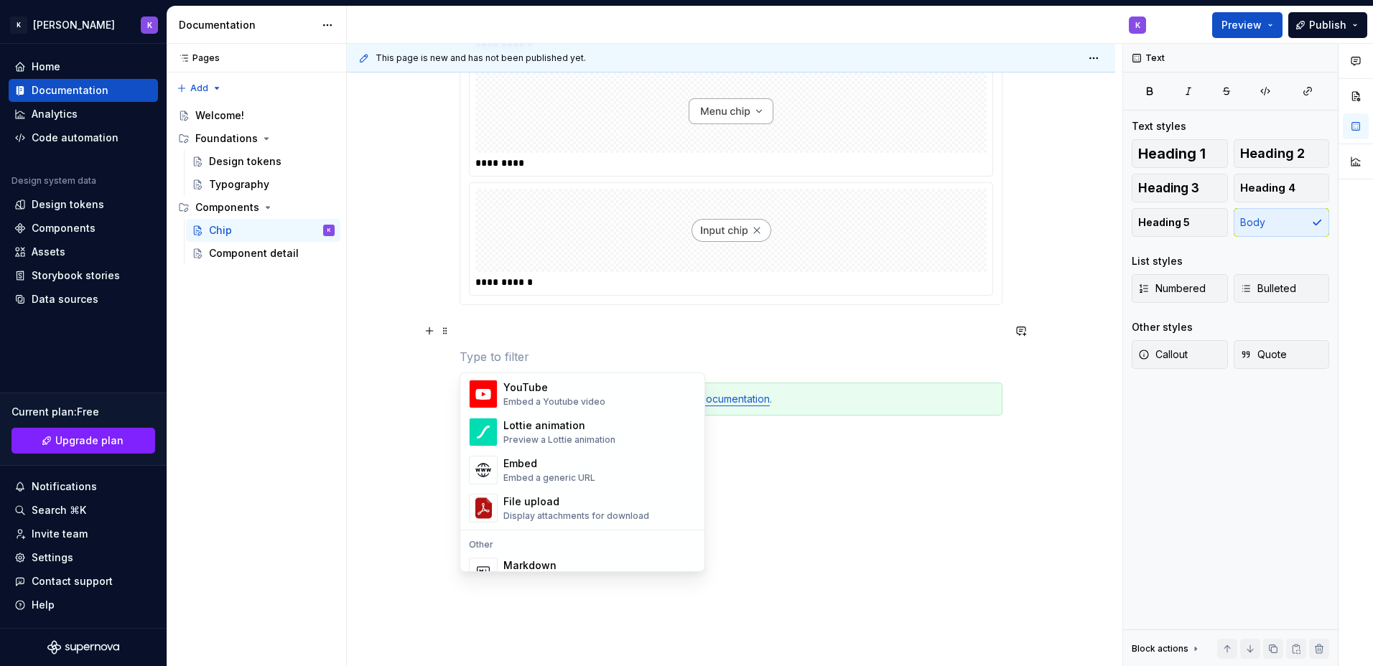
scroll to position [712, 0]
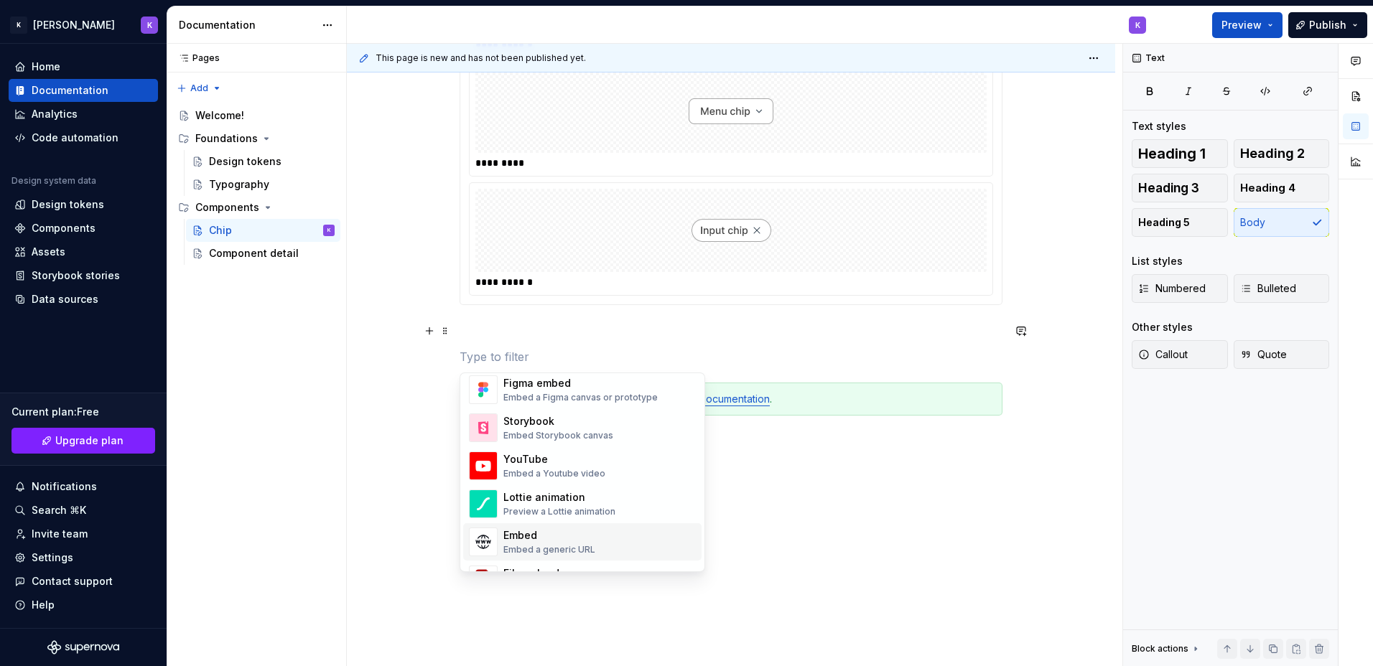
click at [633, 549] on div "Embed Embed a generic URL" at bounding box center [599, 542] width 192 height 29
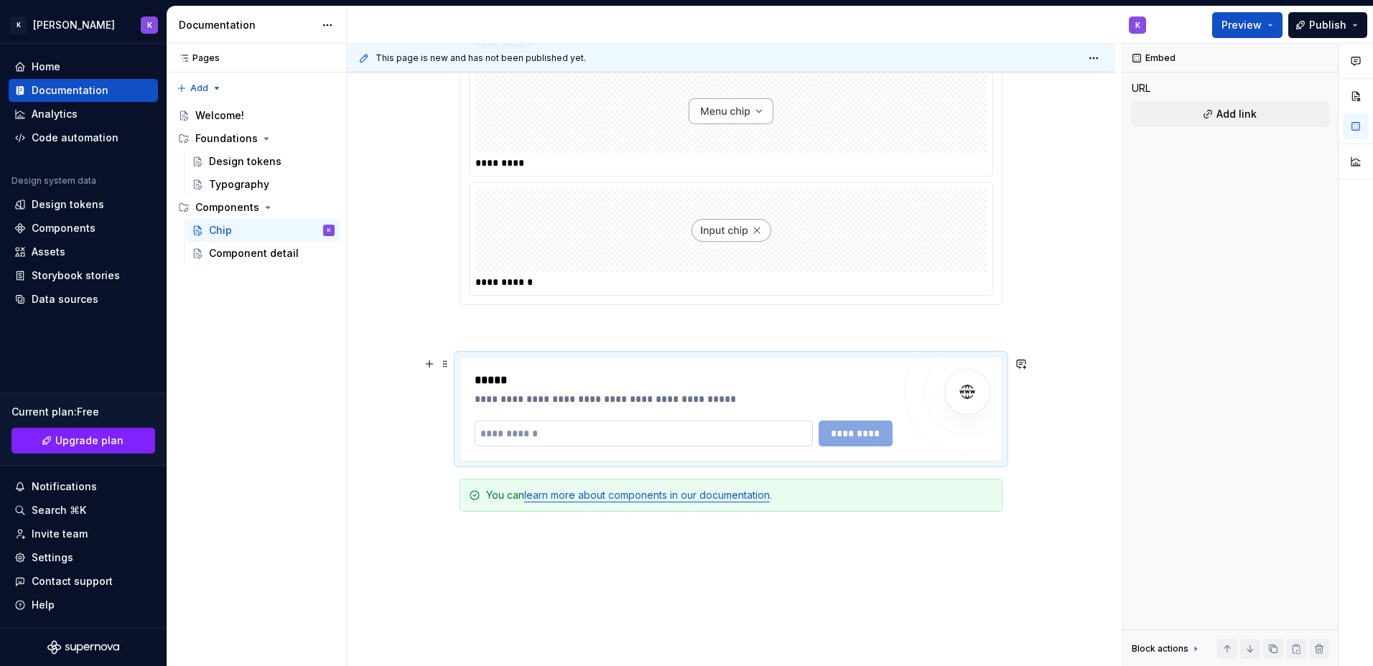
click at [544, 432] on input "text" at bounding box center [644, 434] width 338 height 26
paste input "**********"
type input "**********"
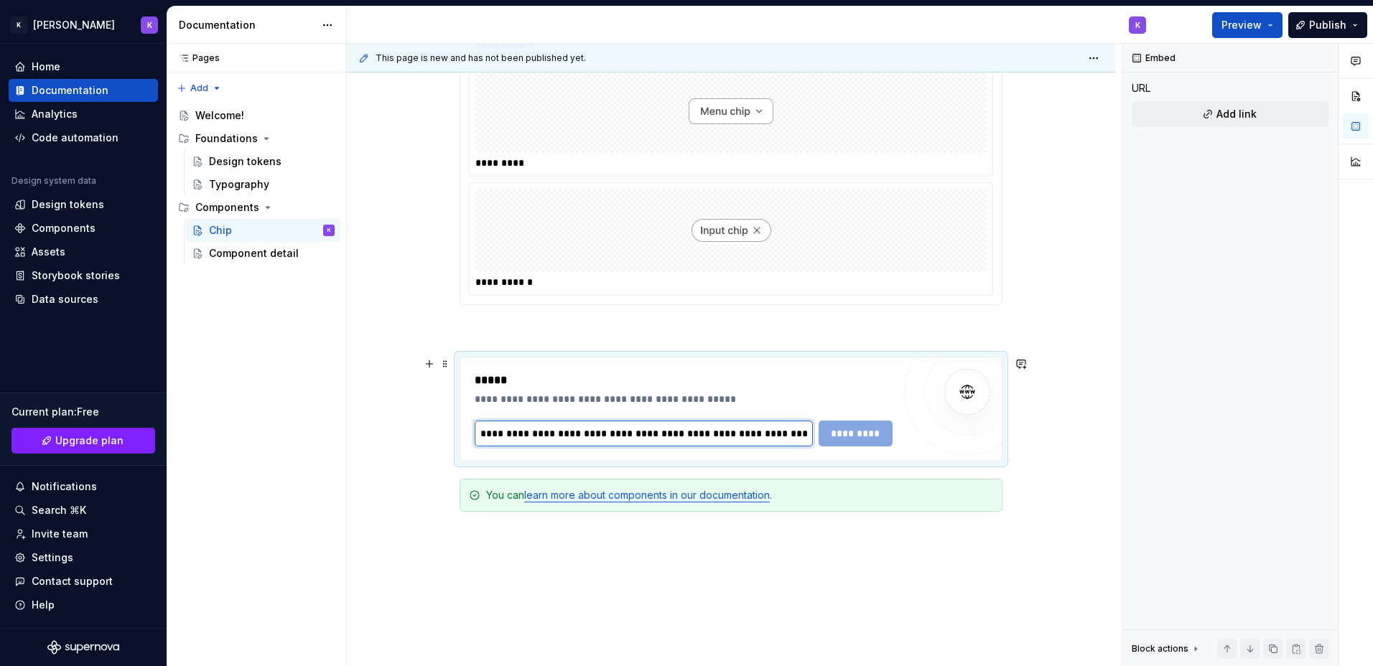
scroll to position [0, 381]
type textarea "*"
type input "**********"
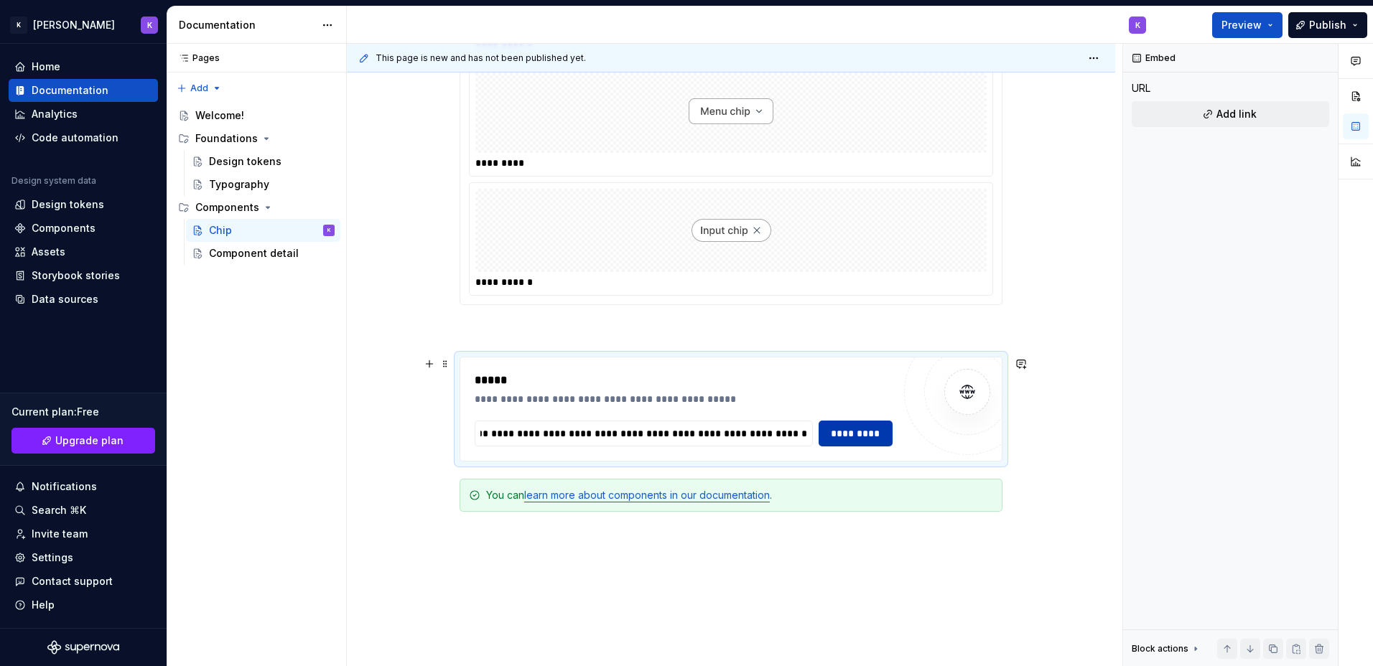
click at [862, 430] on span "*********" at bounding box center [856, 434] width 56 height 14
type textarea "*"
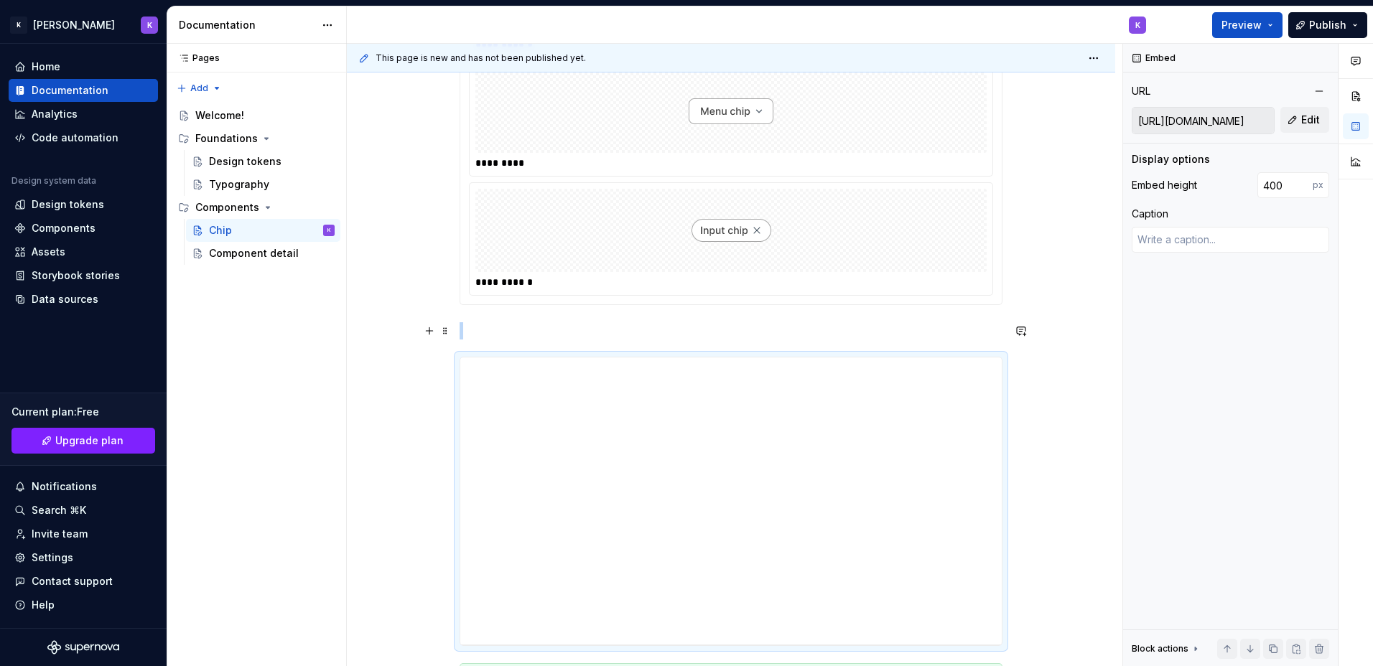
click at [508, 331] on p at bounding box center [731, 330] width 543 height 17
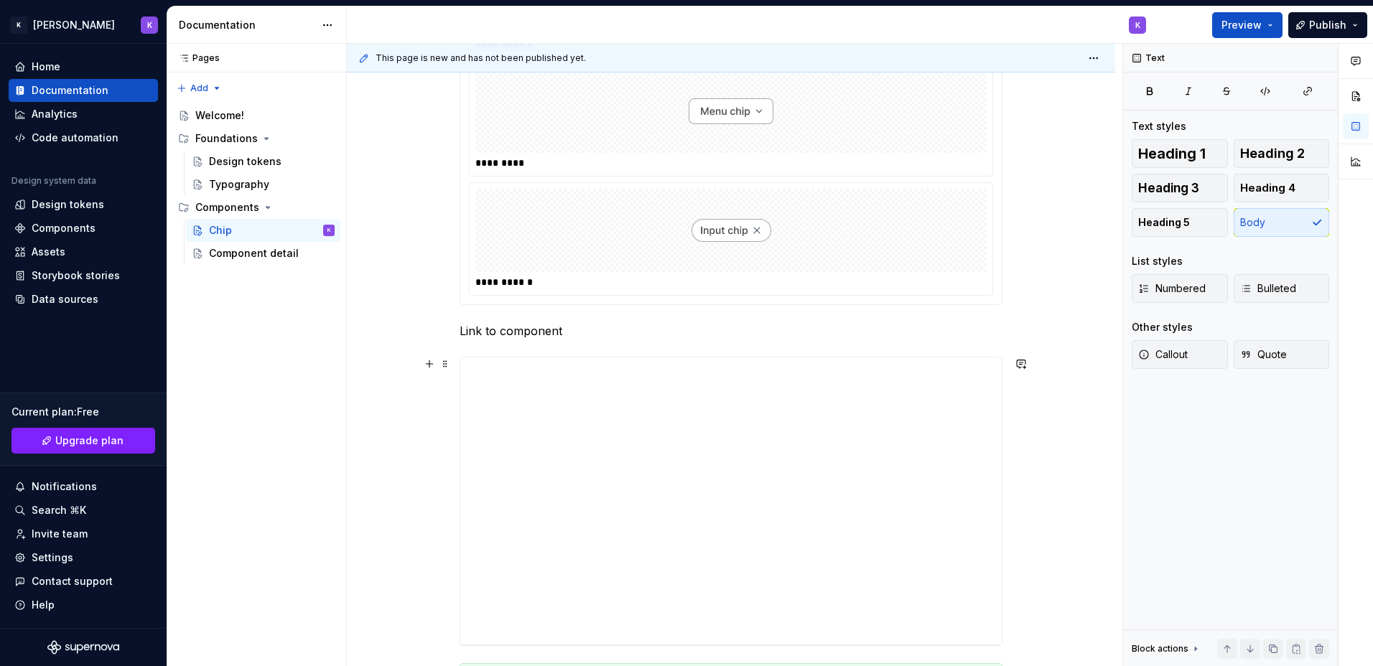
click at [1076, 353] on div "**********" at bounding box center [731, 142] width 768 height 1663
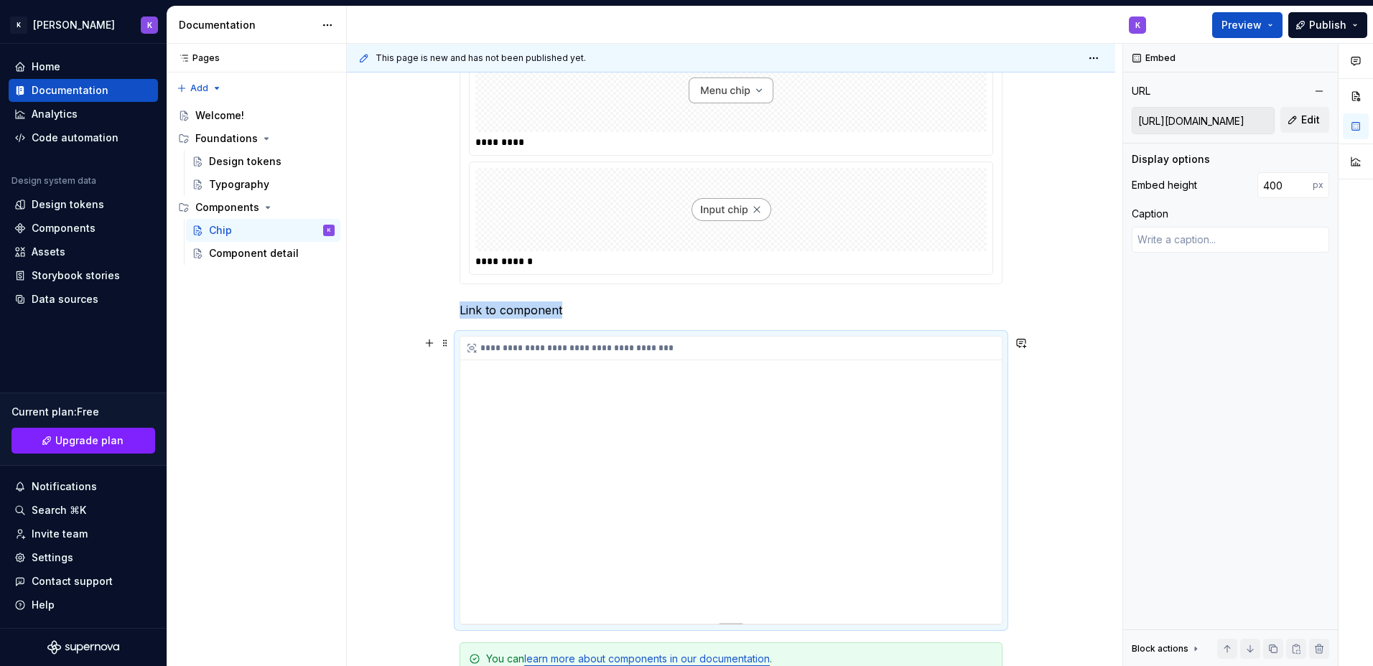
scroll to position [954, 0]
click at [518, 354] on div "**********" at bounding box center [731, 350] width 542 height 24
click at [435, 344] on button "button" at bounding box center [429, 345] width 20 height 20
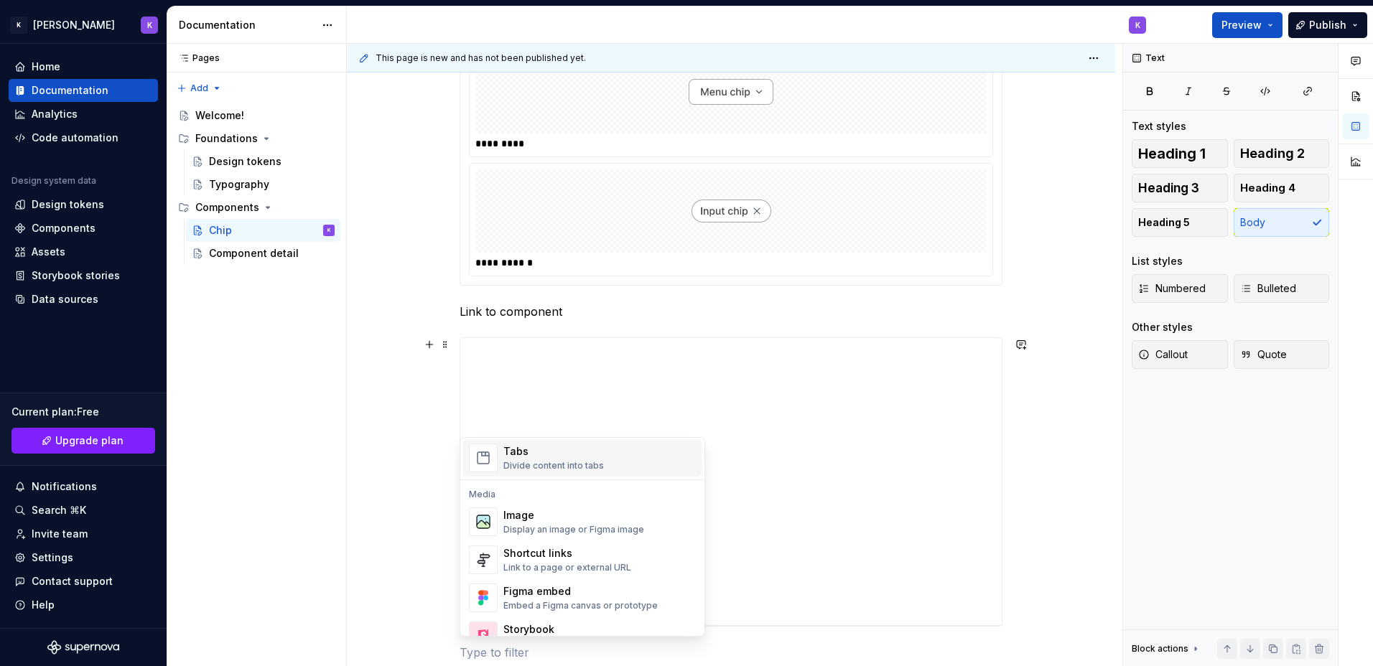
scroll to position [575, 0]
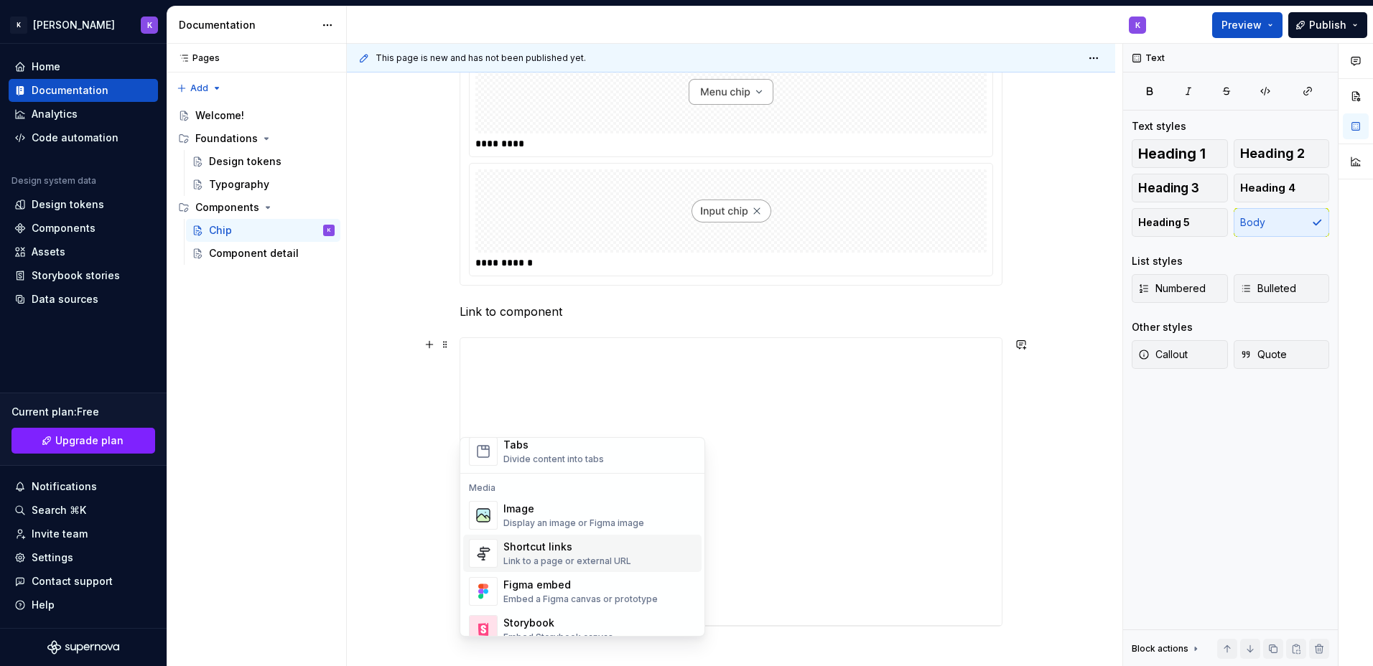
click at [590, 562] on div "Link to a page or external URL" at bounding box center [567, 561] width 128 height 11
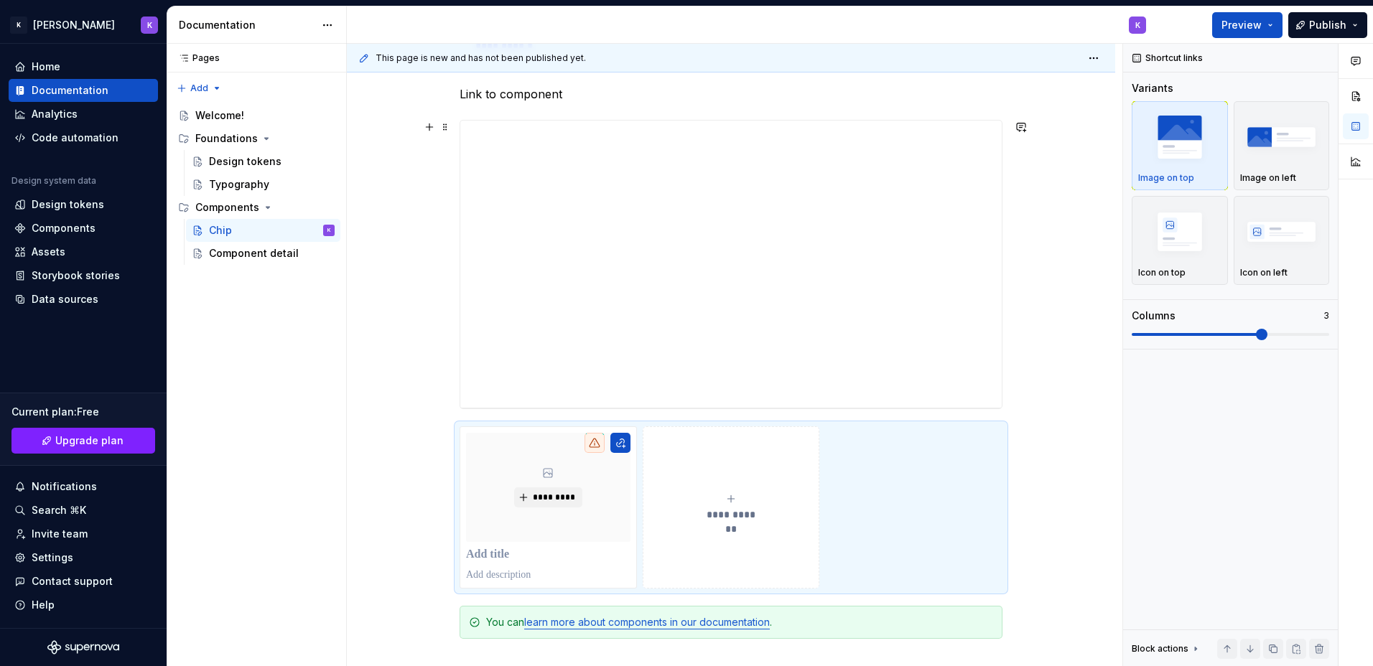
scroll to position [1237, 0]
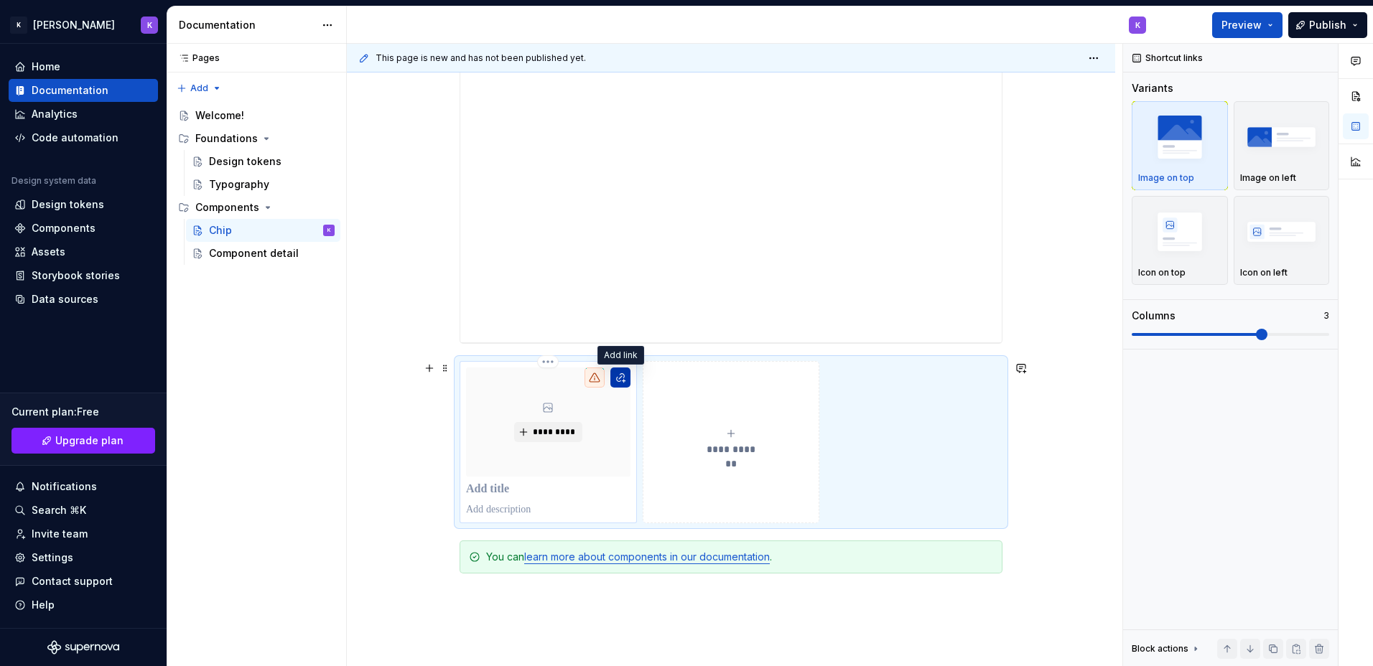
click at [623, 377] on button "button" at bounding box center [620, 378] width 20 height 20
type textarea "*"
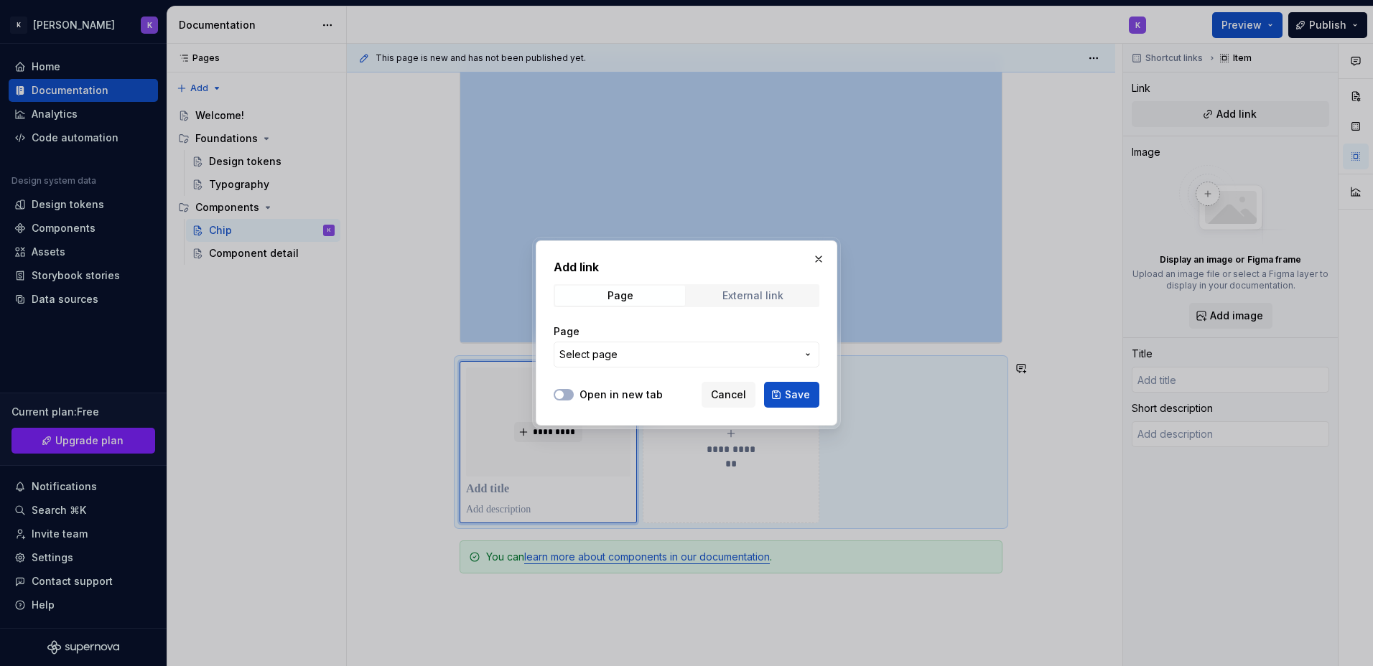
click at [794, 290] on span "External link" at bounding box center [753, 296] width 130 height 20
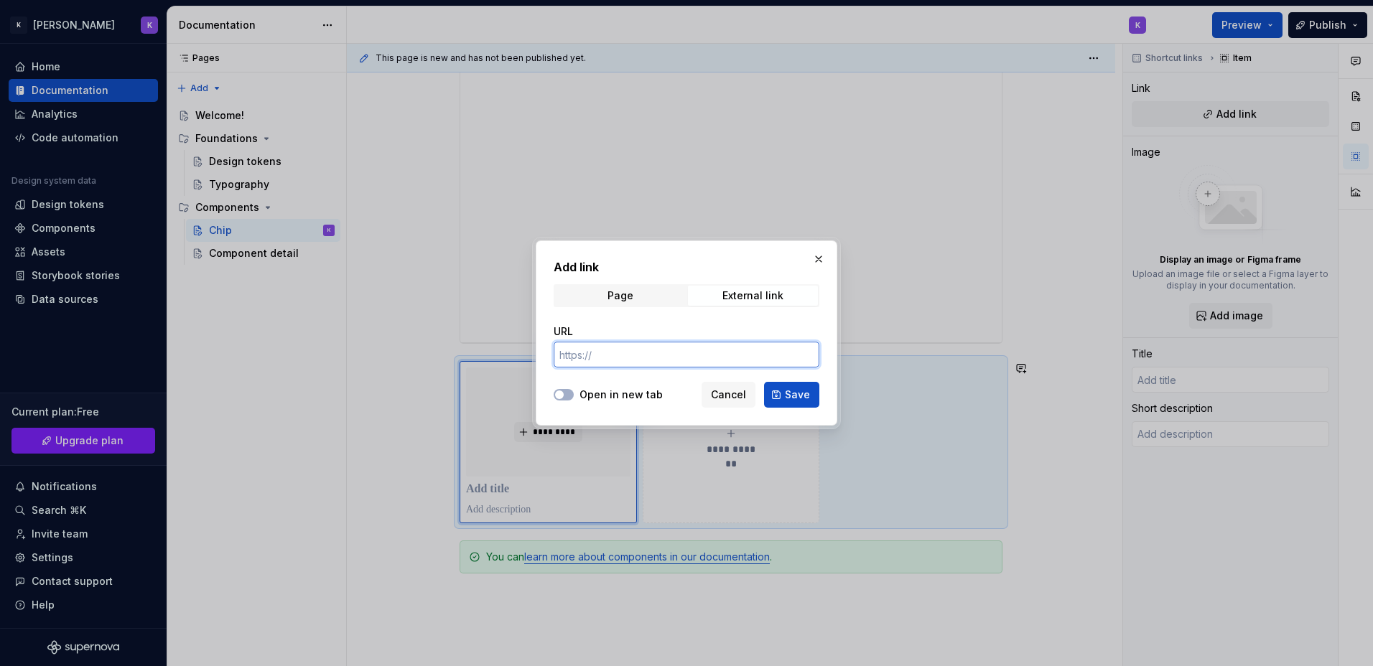
click at [711, 353] on input "URL" at bounding box center [687, 355] width 266 height 26
paste input "[URL][DOMAIN_NAME]"
type input "[URL][DOMAIN_NAME]"
click at [630, 392] on label "Open in new tab" at bounding box center [621, 395] width 83 height 14
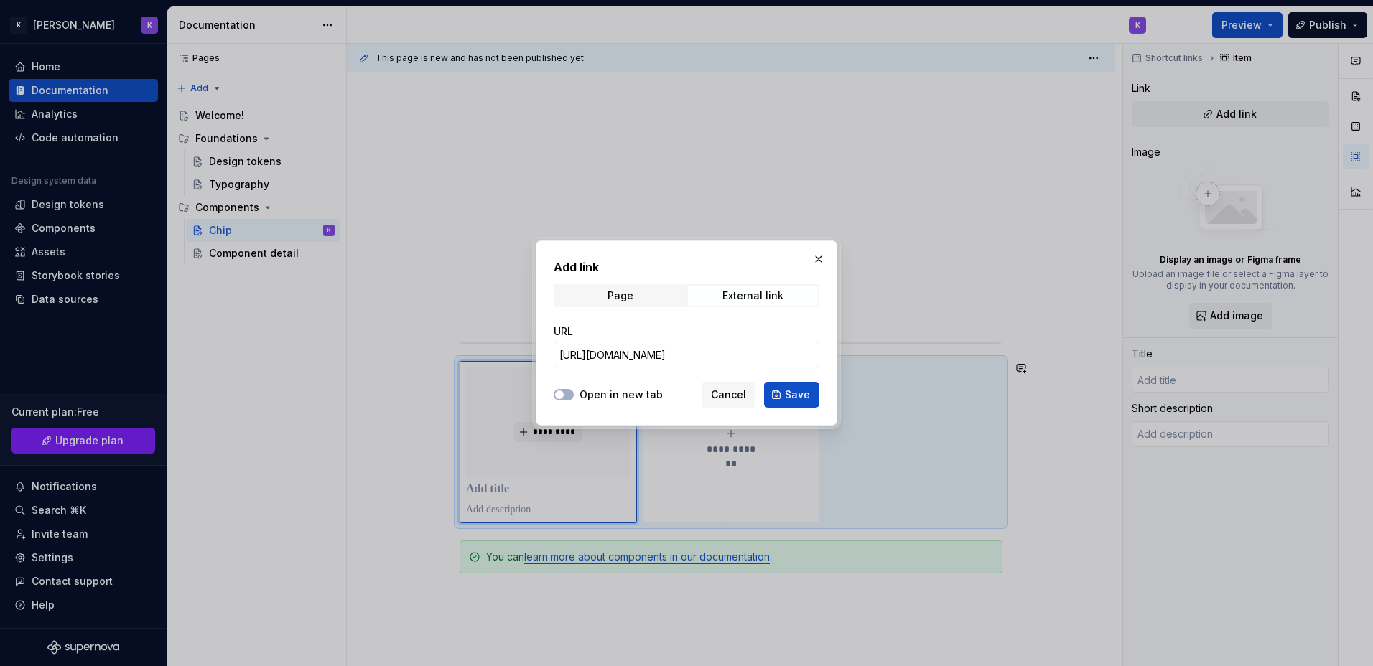
click at [574, 392] on button "Open in new tab" at bounding box center [564, 394] width 20 height 11
click at [814, 396] on button "Save" at bounding box center [791, 395] width 55 height 26
type textarea "*"
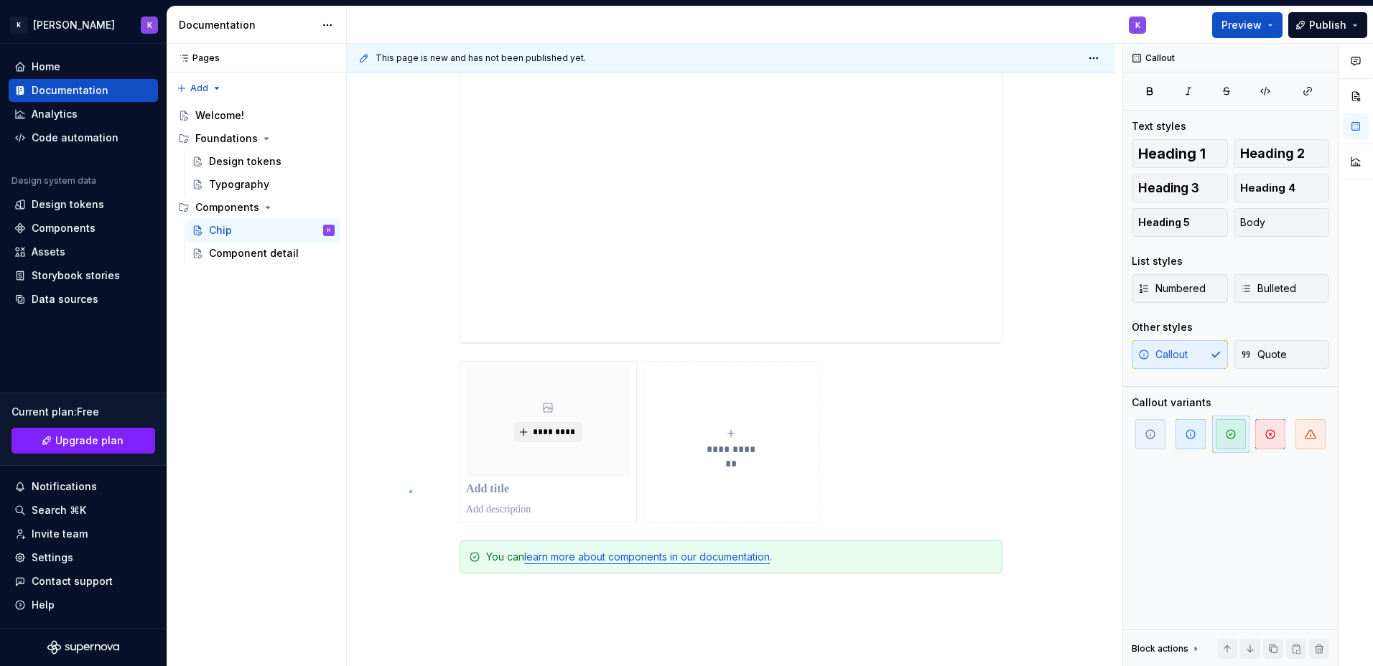
click at [409, 491] on div "**********" at bounding box center [735, 355] width 776 height 623
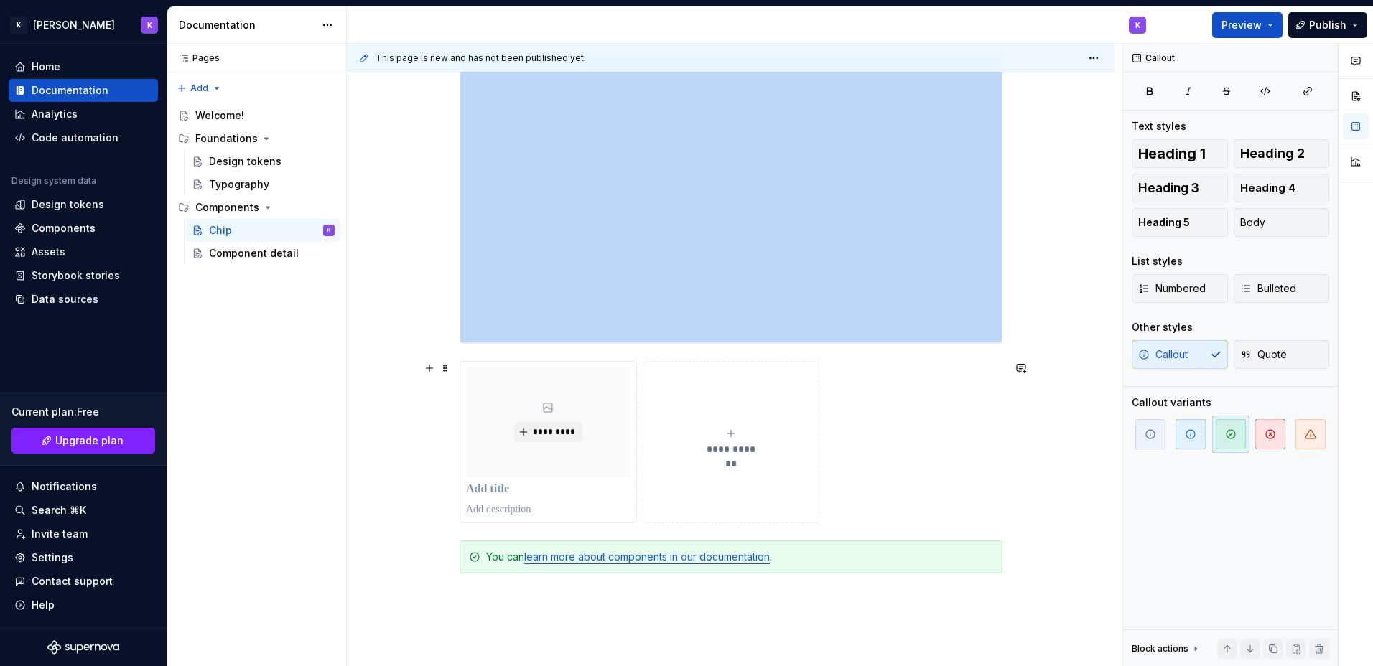
scroll to position [1022, 0]
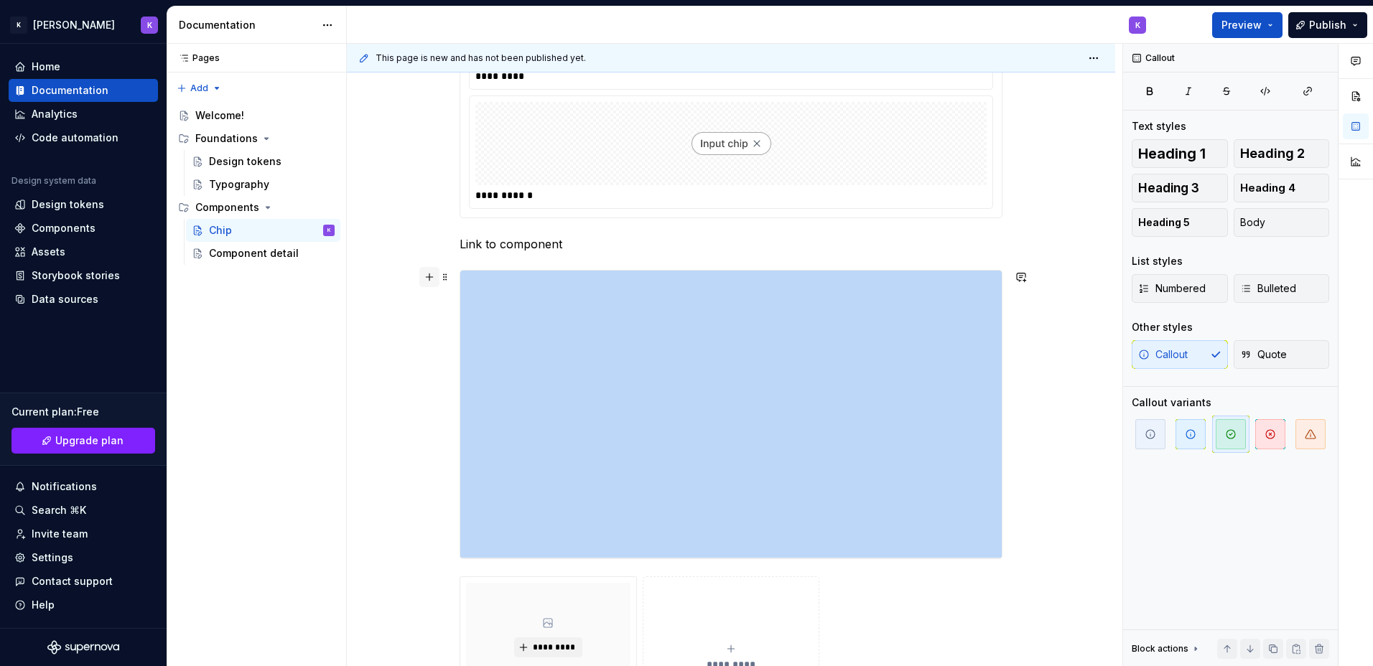
click at [431, 280] on button "button" at bounding box center [429, 277] width 20 height 20
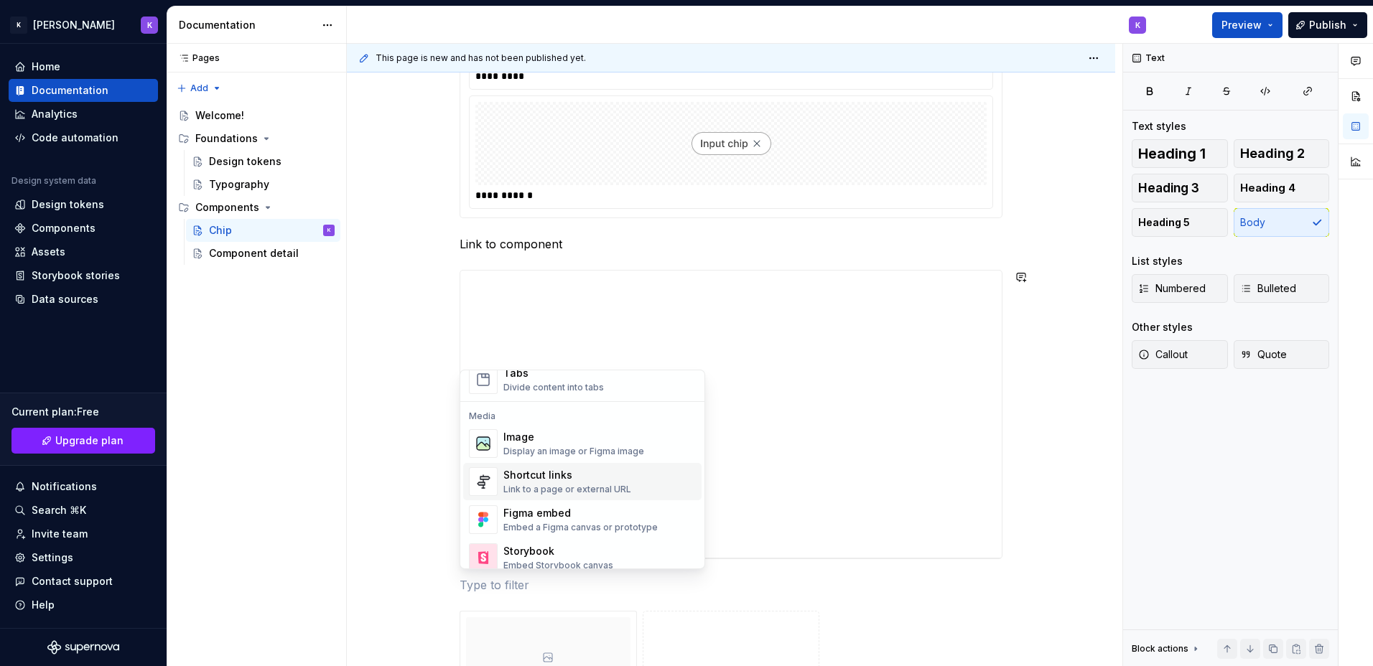
scroll to position [646, 0]
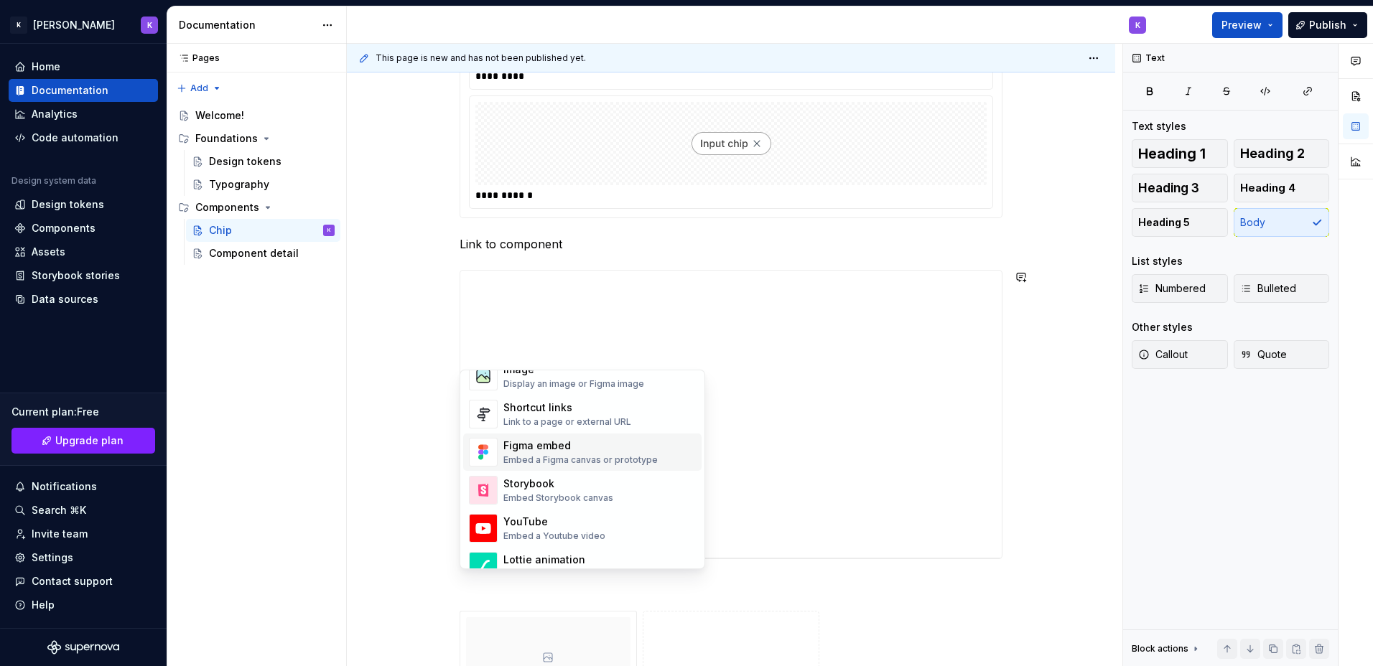
click at [633, 462] on div "Embed a Figma canvas or prototype" at bounding box center [580, 460] width 154 height 11
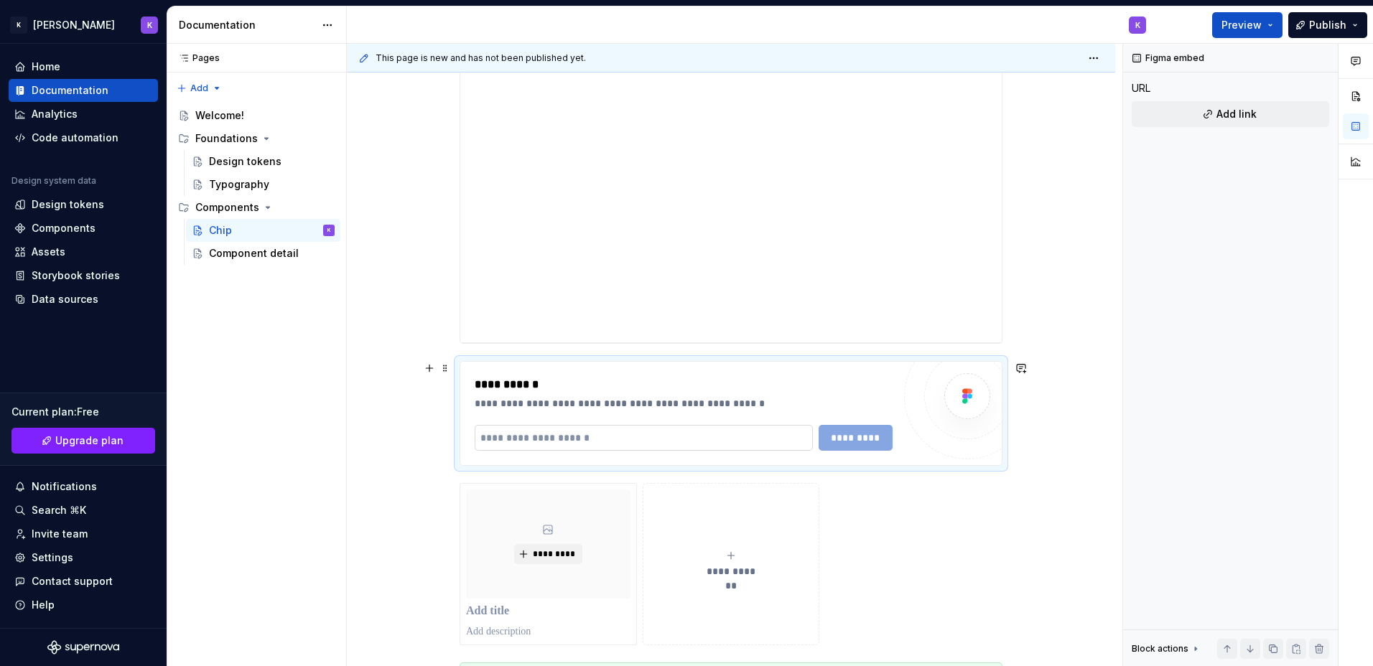
scroll to position [1252, 0]
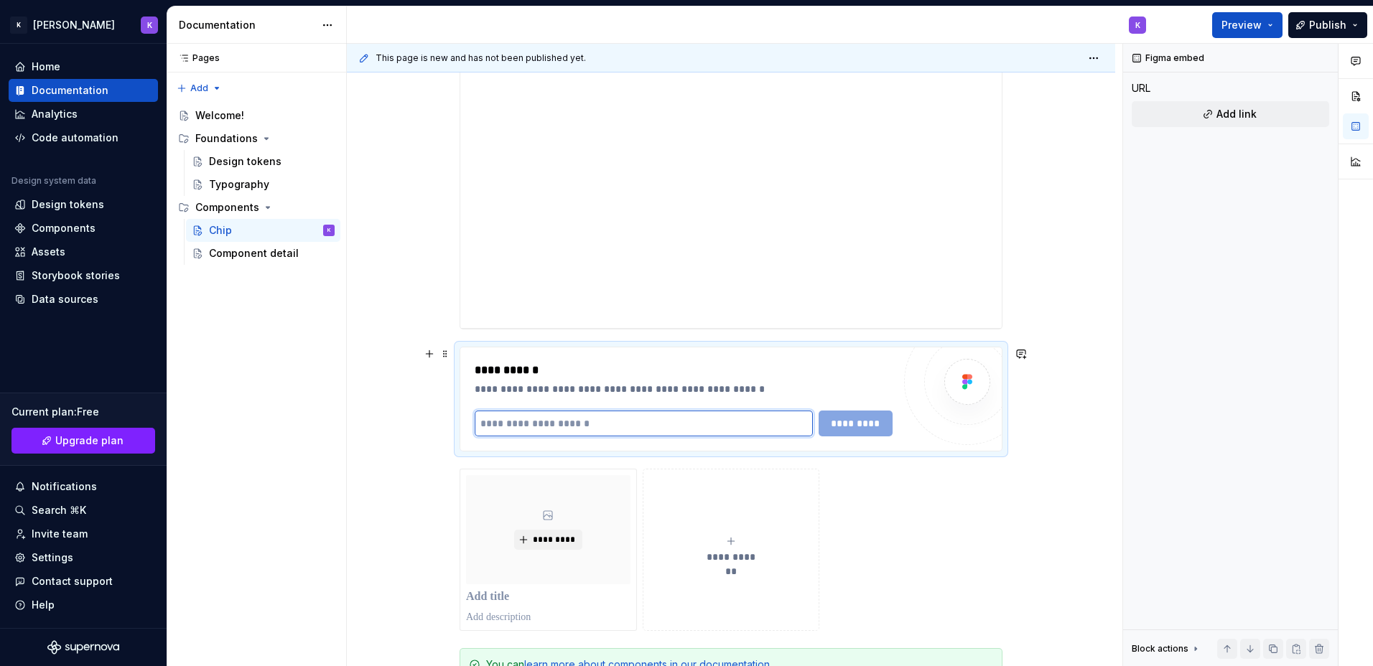
click at [578, 418] on input "text" at bounding box center [644, 424] width 338 height 26
paste input "**********"
type input "**********"
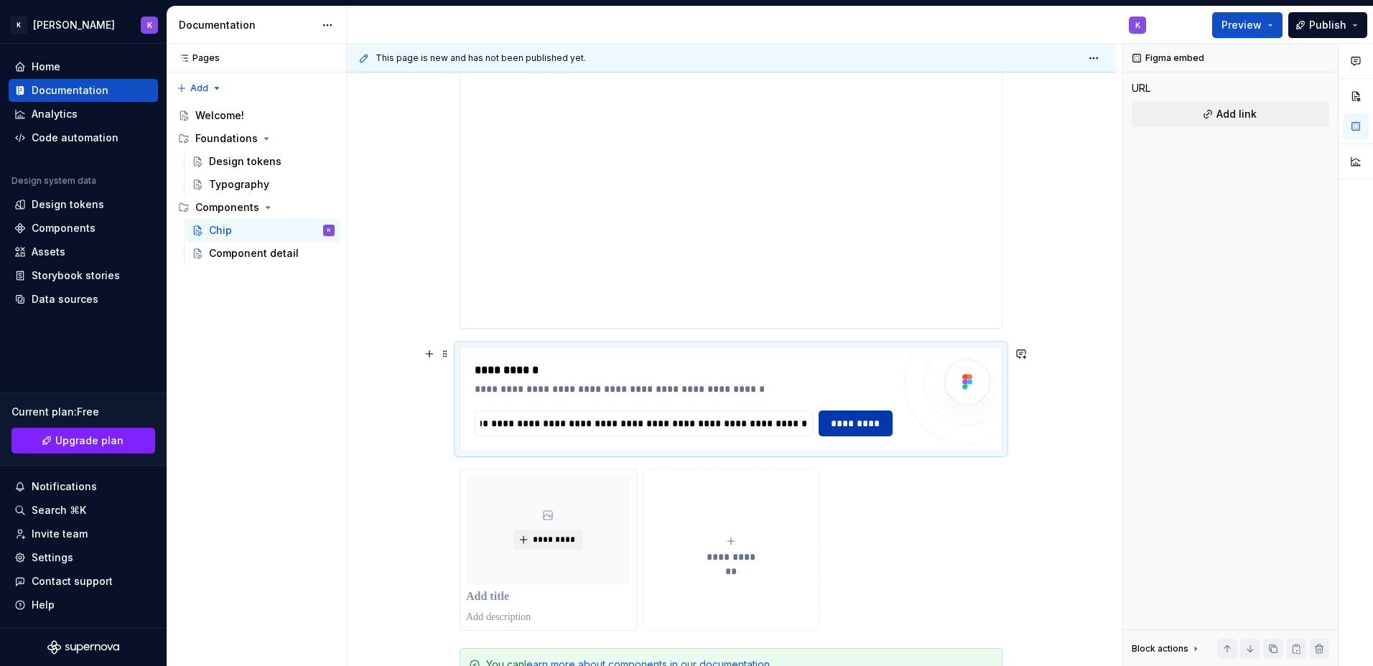
click at [884, 422] on button "*********" at bounding box center [856, 424] width 75 height 26
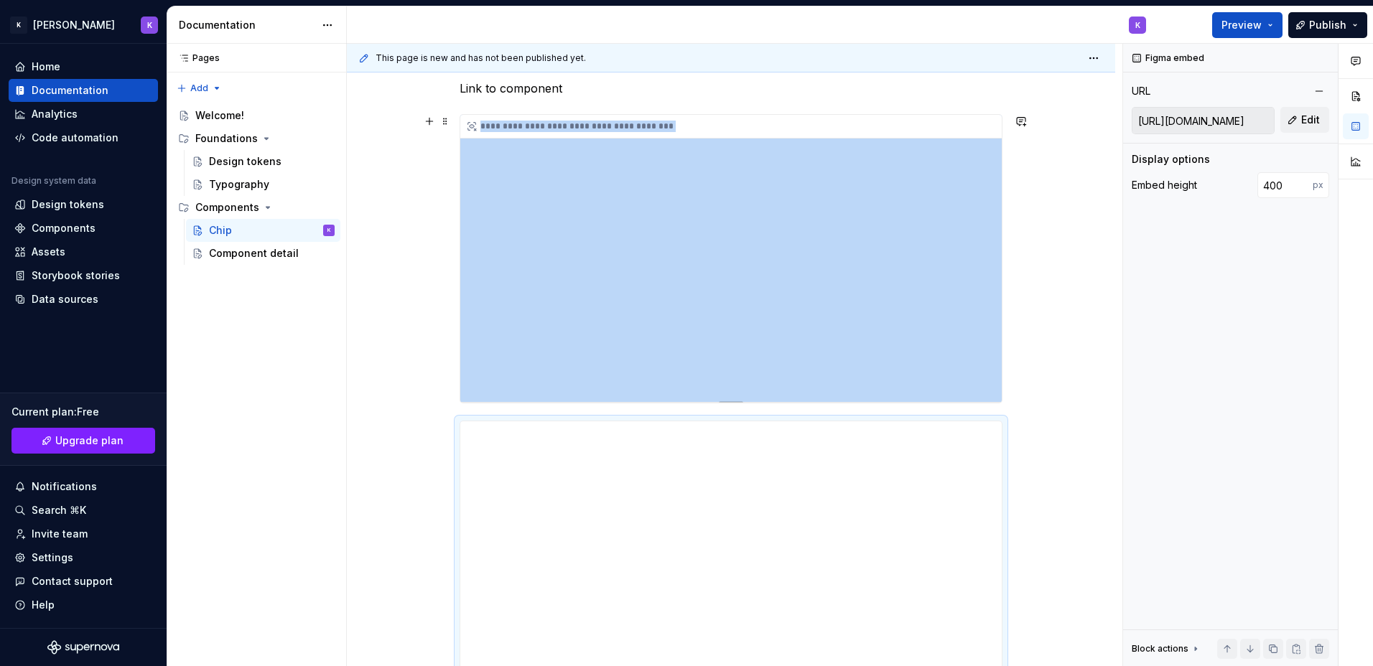
scroll to position [1108, 0]
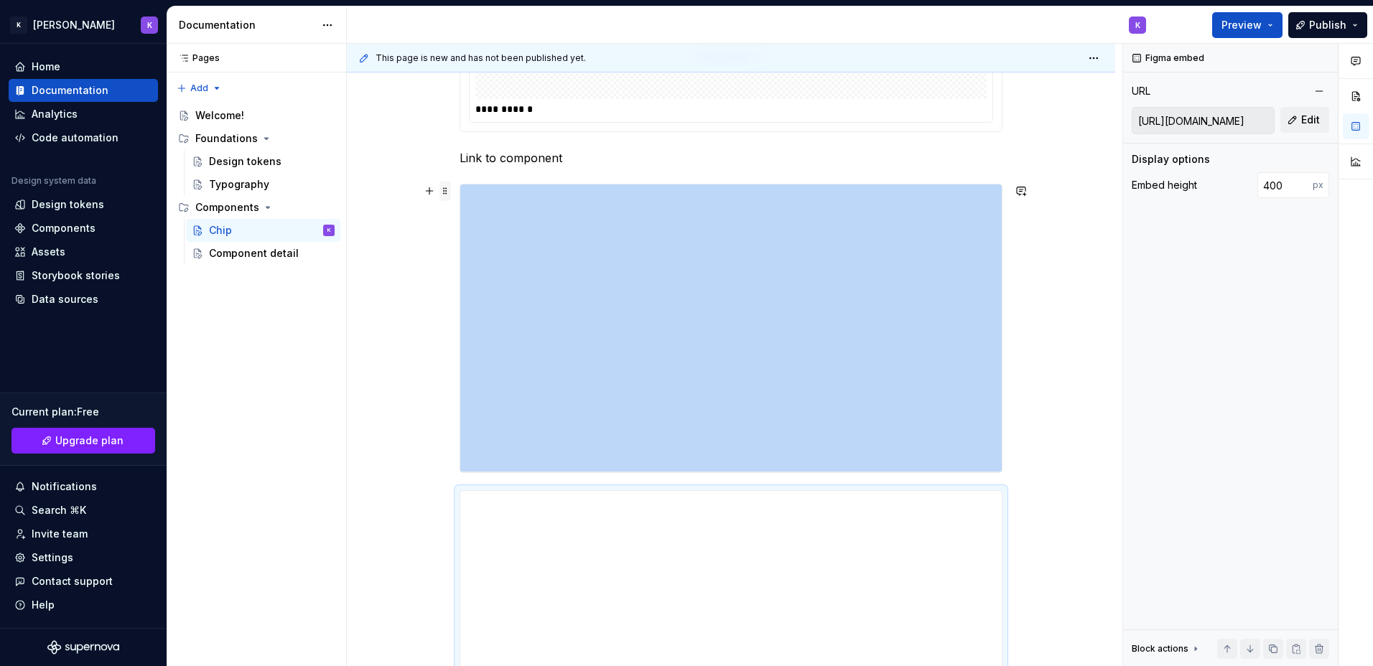
click at [446, 191] on span at bounding box center [445, 191] width 11 height 20
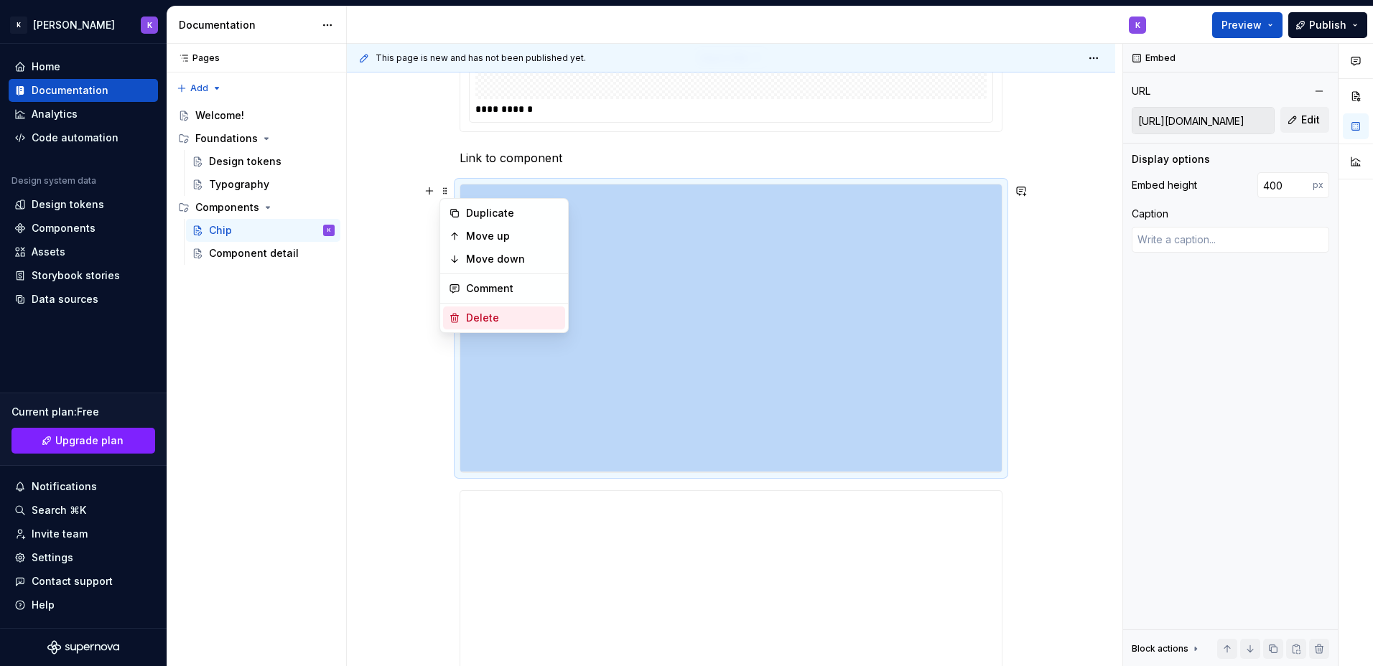
click at [524, 322] on div "Delete" at bounding box center [512, 318] width 93 height 14
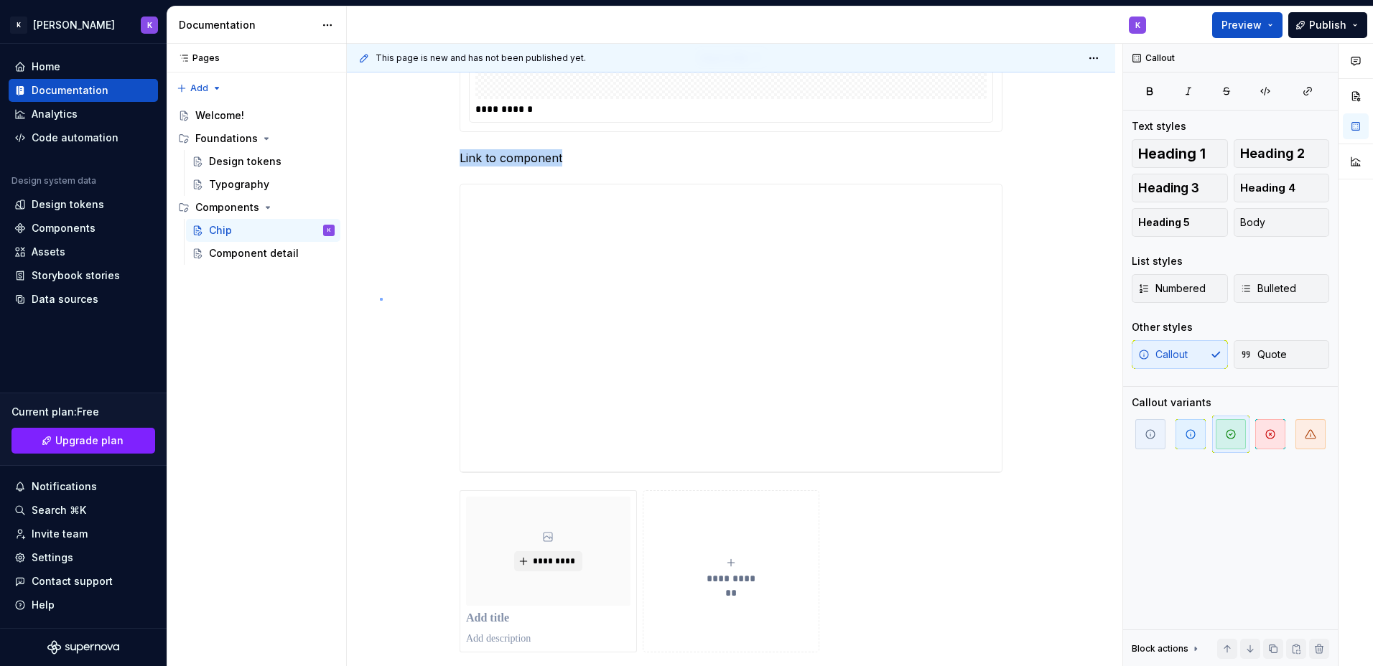
click at [380, 300] on div "**********" at bounding box center [735, 355] width 776 height 623
click at [448, 499] on span at bounding box center [445, 498] width 11 height 20
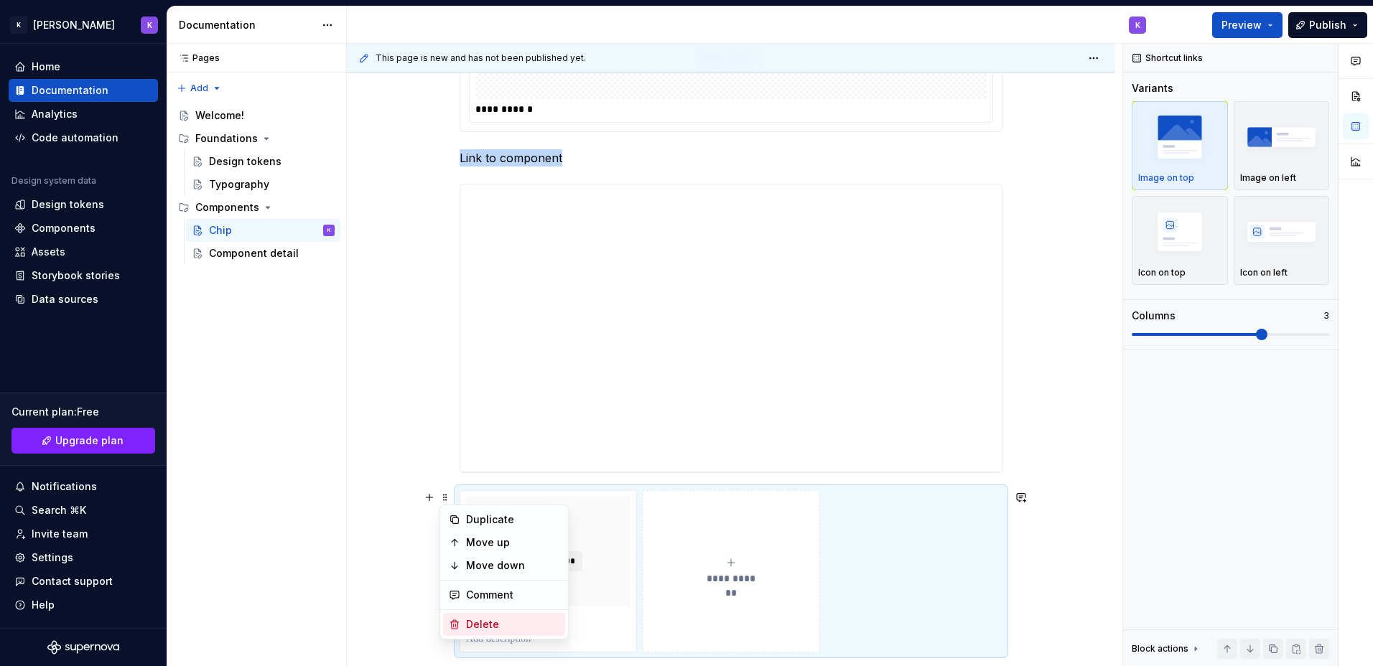
click at [490, 620] on div "Delete" at bounding box center [512, 625] width 93 height 14
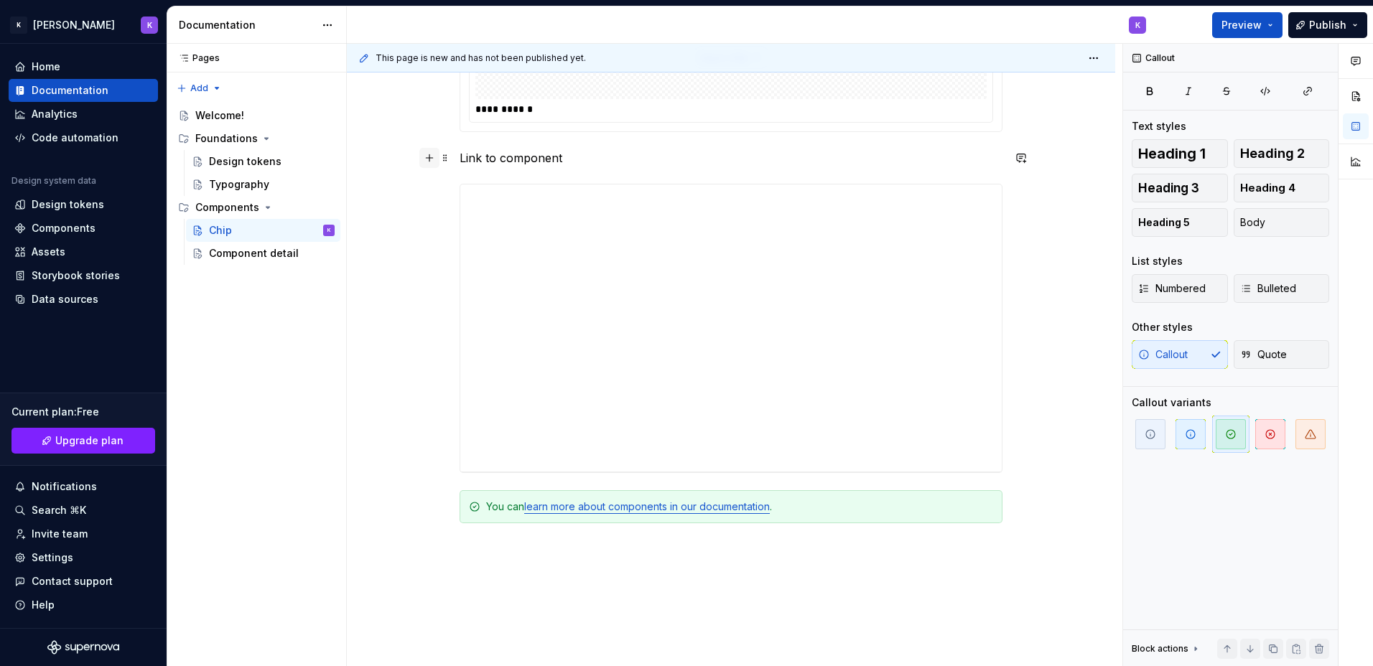
click at [425, 155] on button "button" at bounding box center [429, 158] width 20 height 20
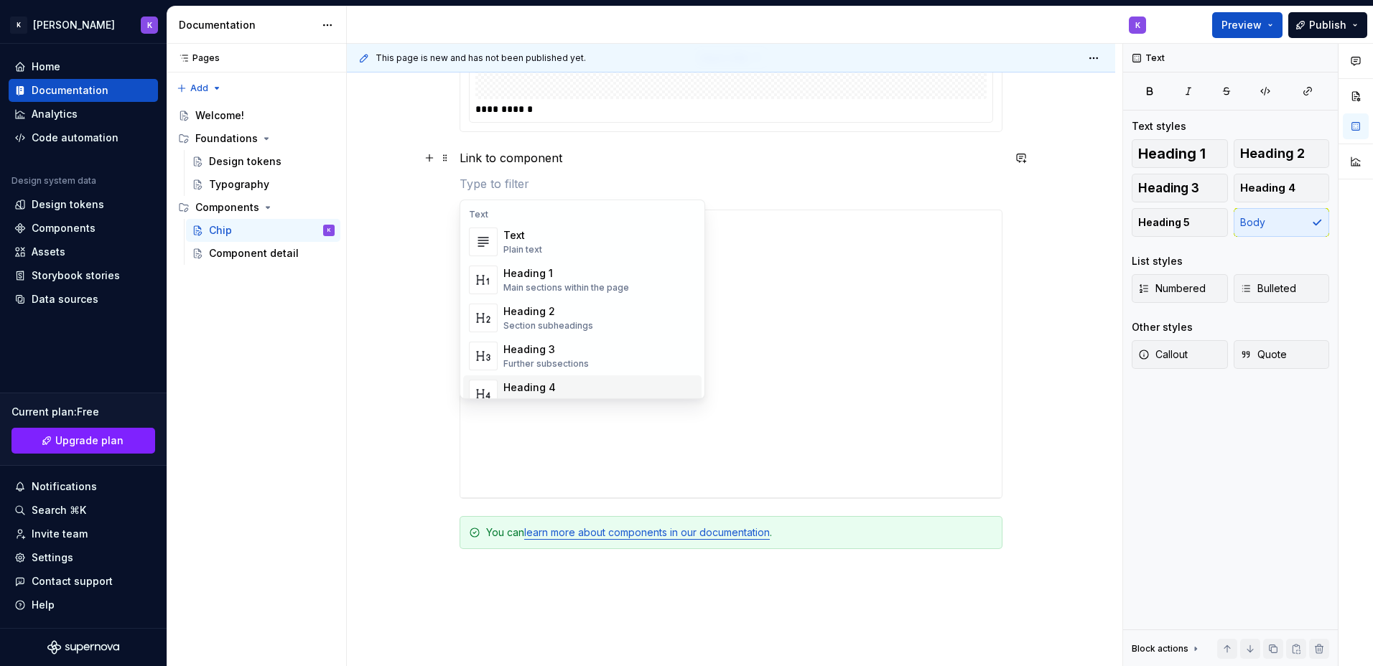
scroll to position [72, 0]
click at [577, 246] on div "Heading 2" at bounding box center [548, 240] width 90 height 14
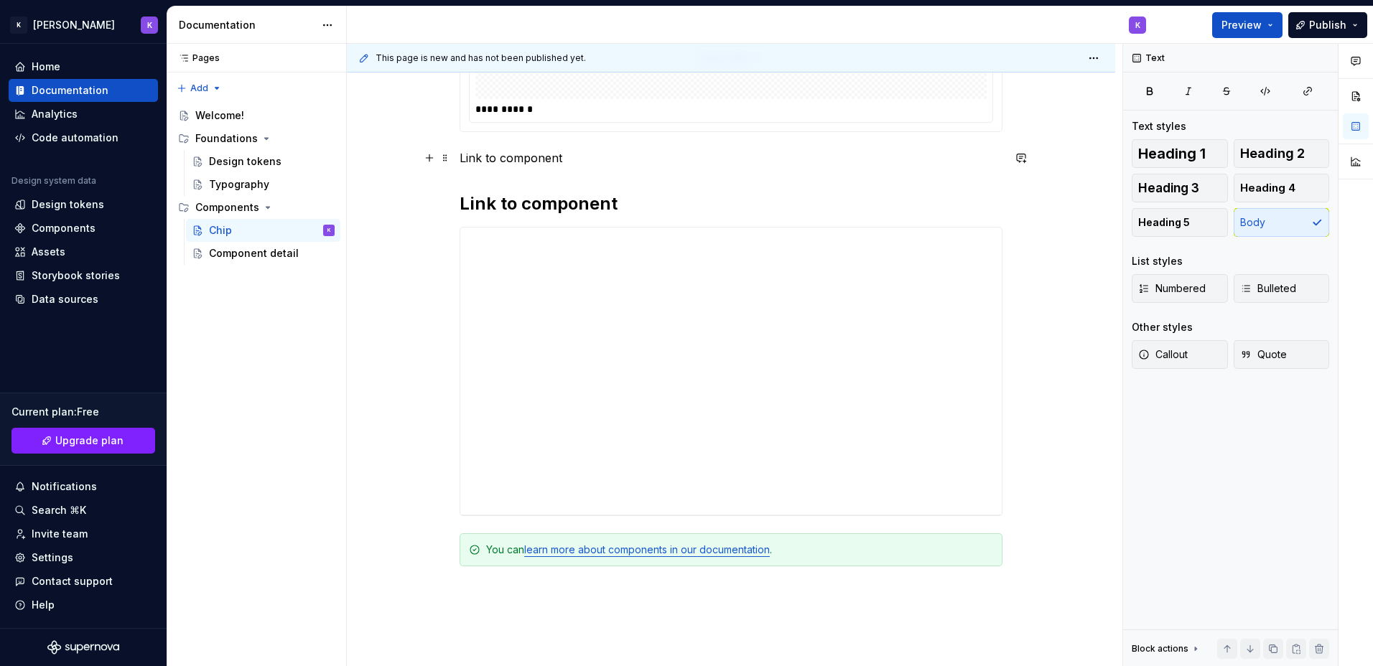
click at [553, 158] on p "Link to component" at bounding box center [731, 157] width 543 height 17
click at [553, 157] on p "Link to component" at bounding box center [731, 157] width 543 height 17
click at [440, 152] on span at bounding box center [445, 158] width 11 height 20
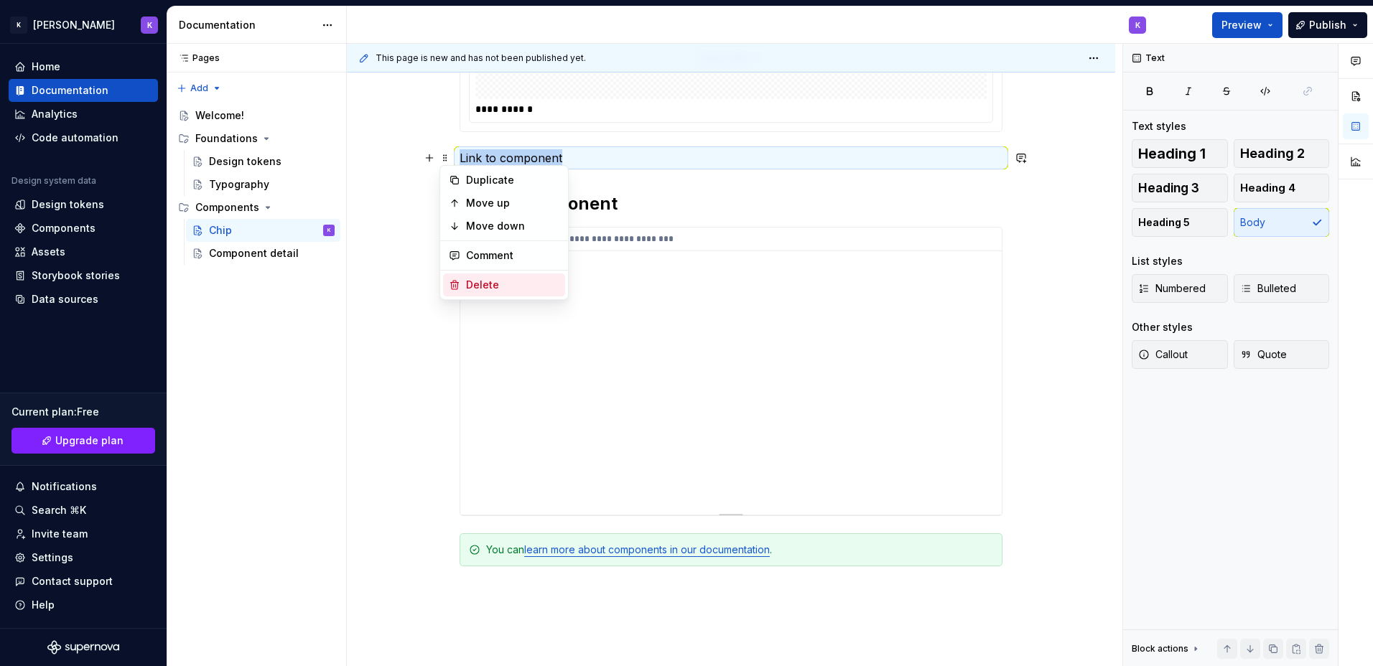
click at [499, 279] on div "Delete" at bounding box center [512, 285] width 93 height 14
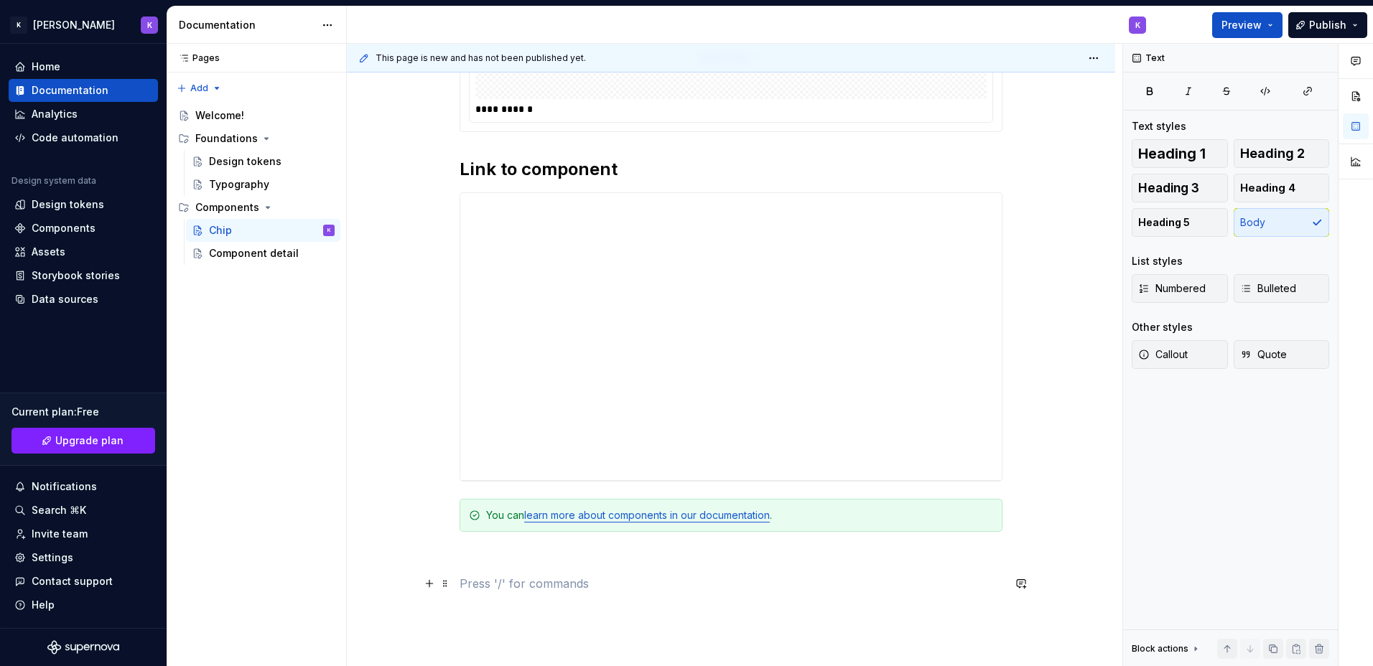
click at [702, 580] on p at bounding box center [731, 583] width 543 height 17
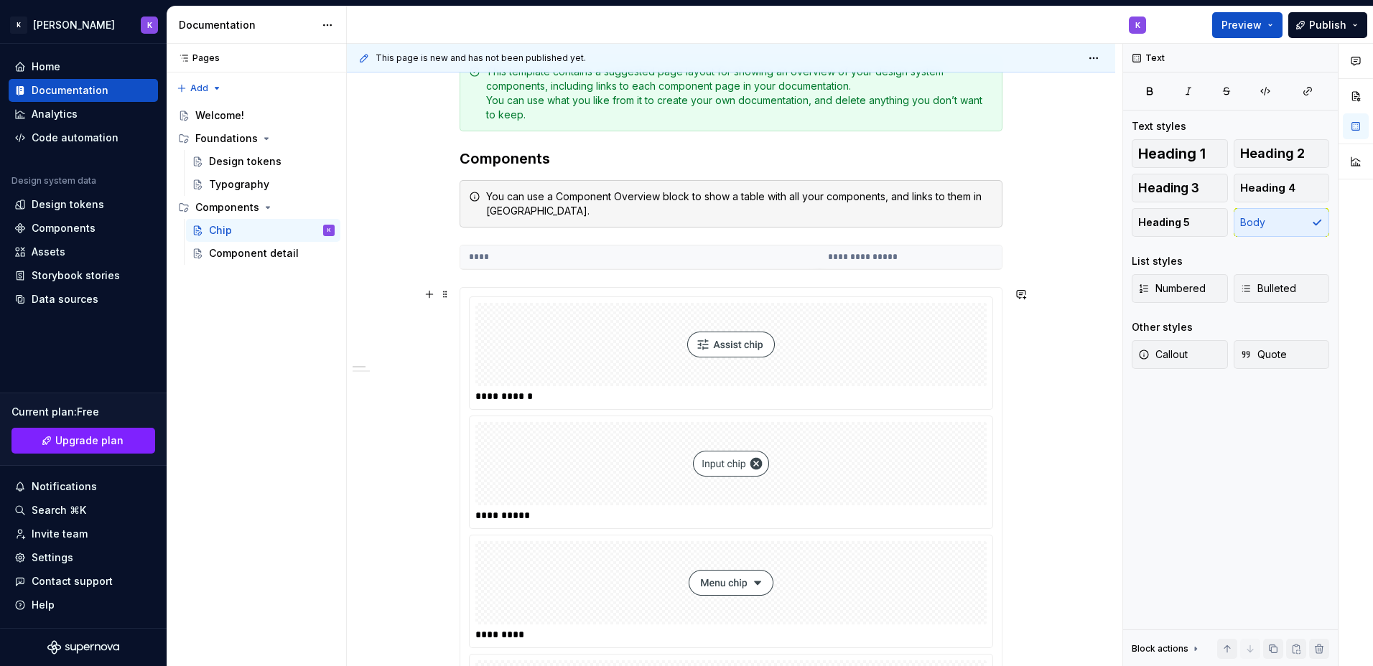
scroll to position [103, 0]
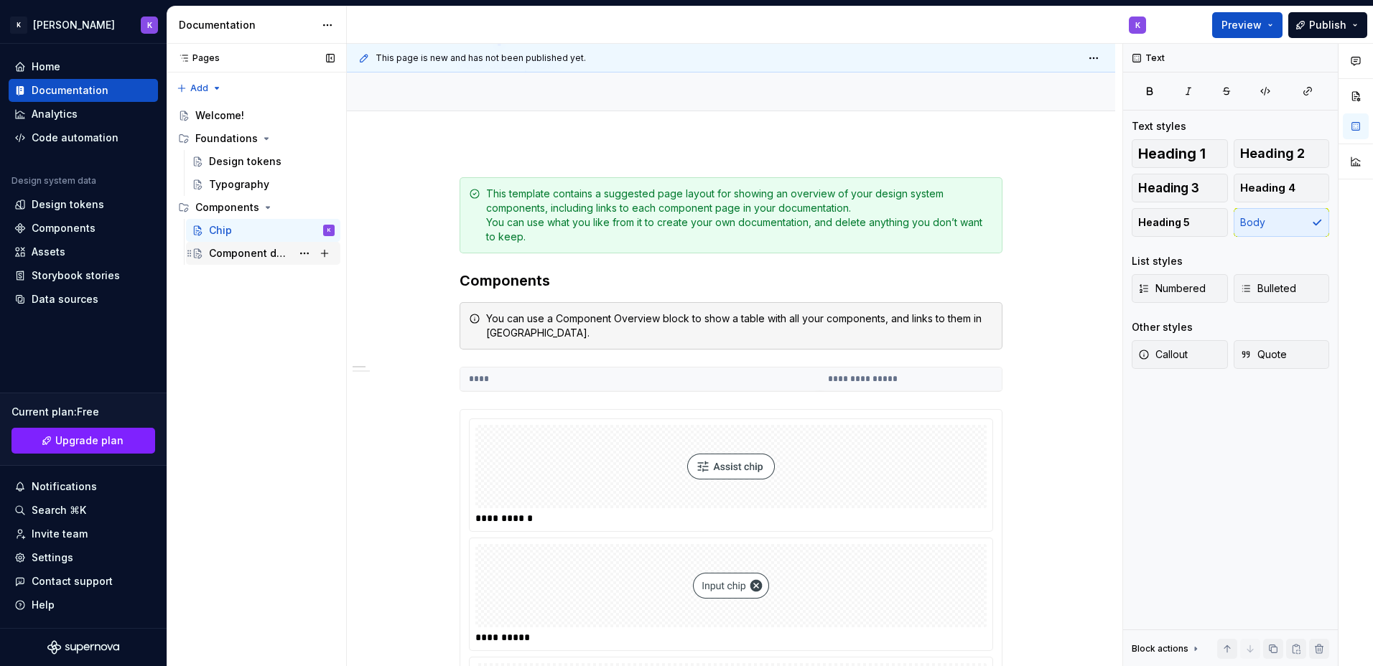
click at [223, 256] on div "Component detail" at bounding box center [250, 253] width 83 height 14
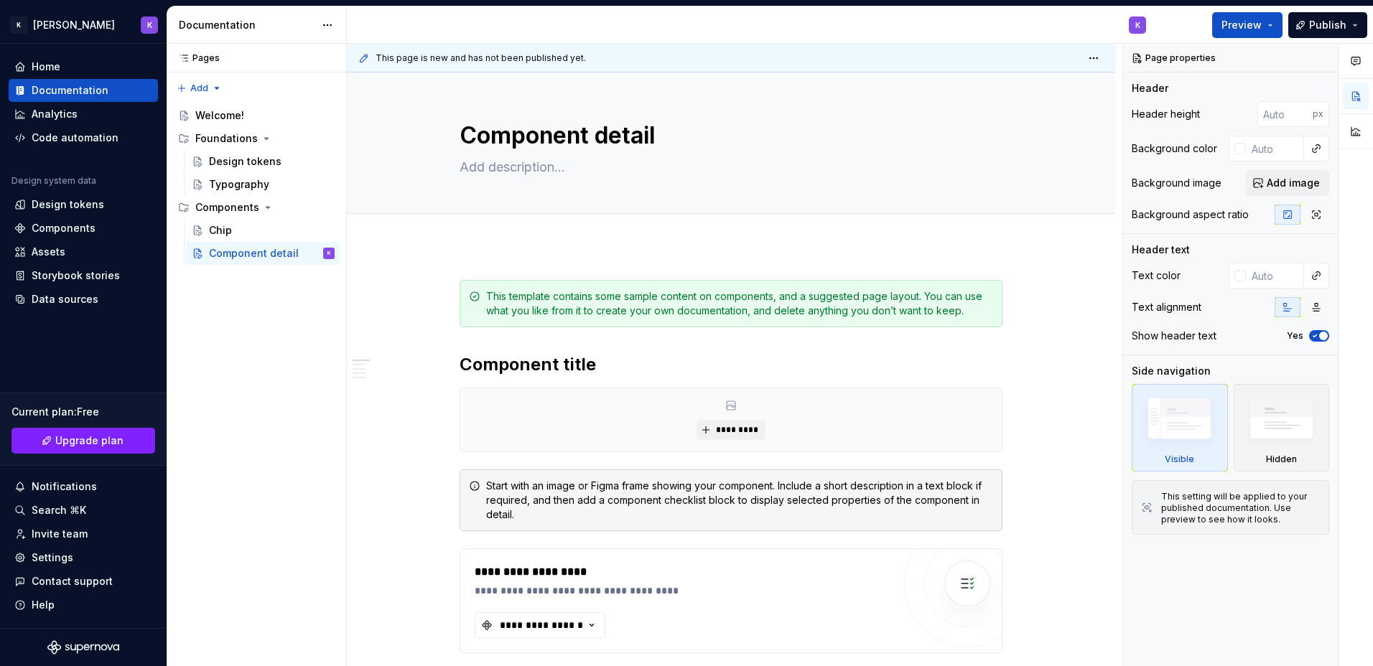
type textarea "*"
